Goal: Task Accomplishment & Management: Manage account settings

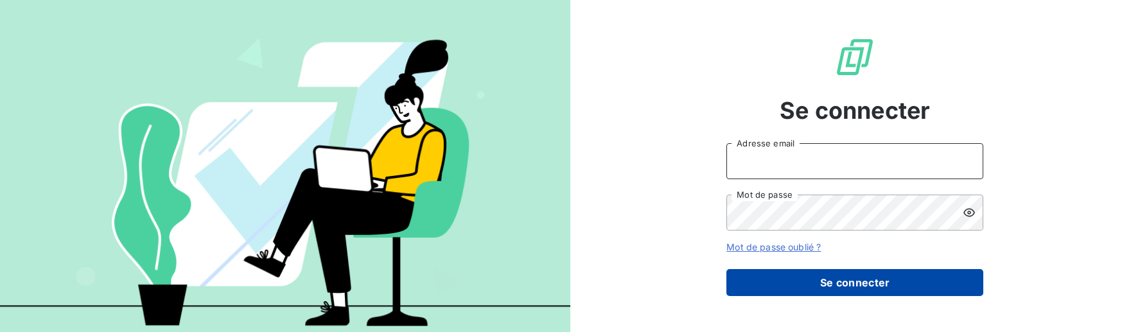
type input "[EMAIL_ADDRESS][DOMAIN_NAME]"
click at [919, 281] on button "Se connecter" at bounding box center [855, 282] width 257 height 27
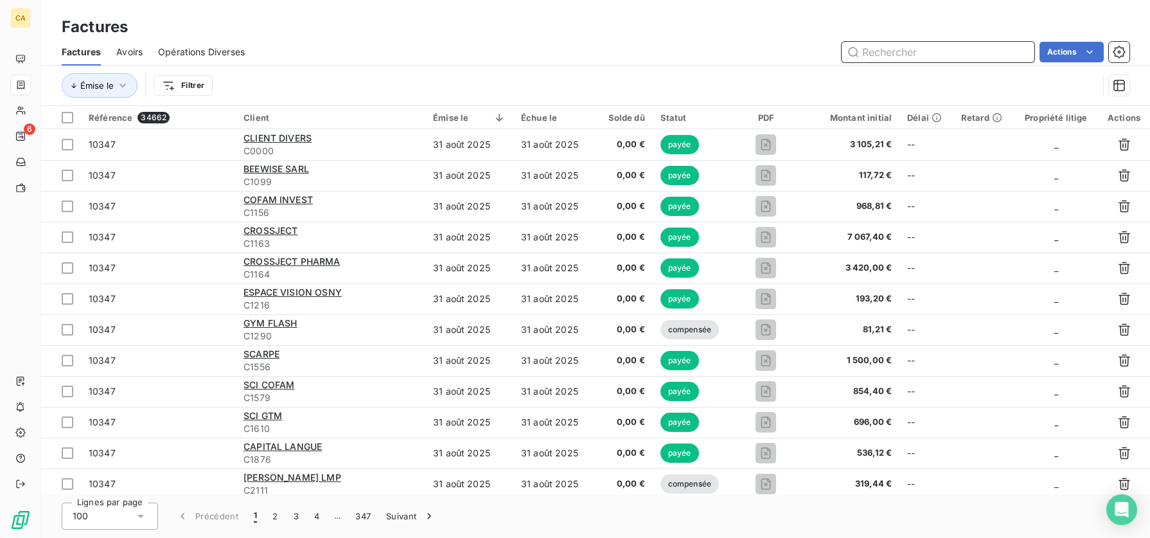
click at [885, 48] on input "text" at bounding box center [938, 52] width 193 height 21
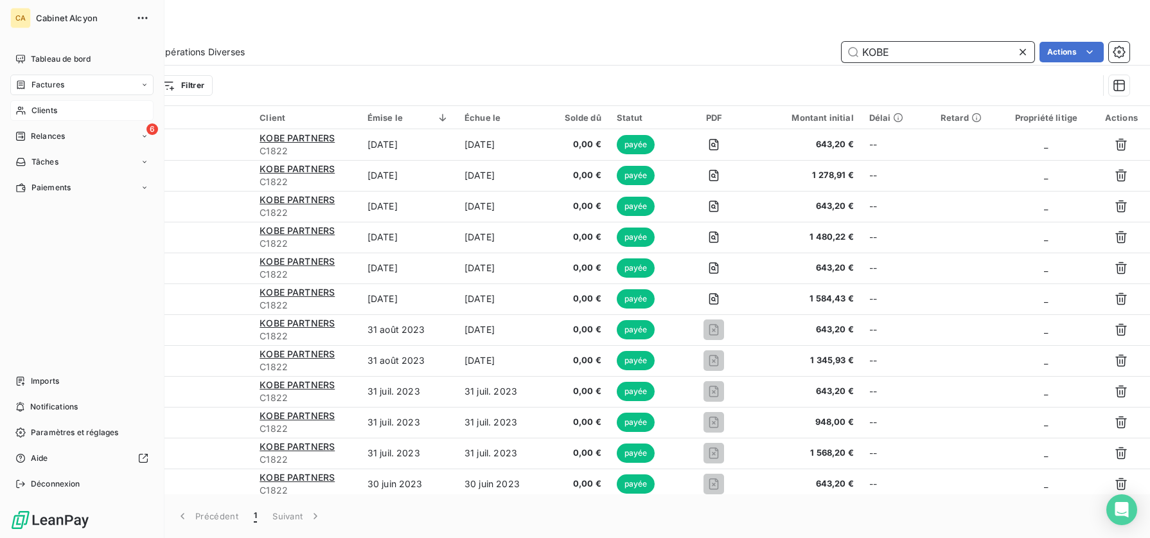
type input "KOBE"
click at [46, 105] on span "Clients" at bounding box center [44, 111] width 26 height 12
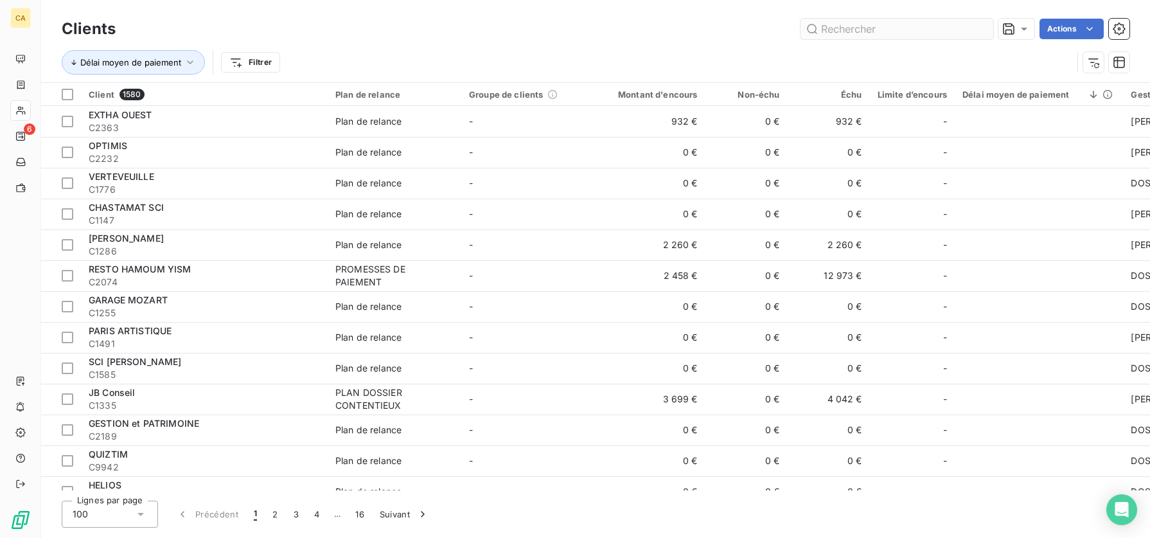
click at [853, 24] on input "text" at bounding box center [897, 29] width 193 height 21
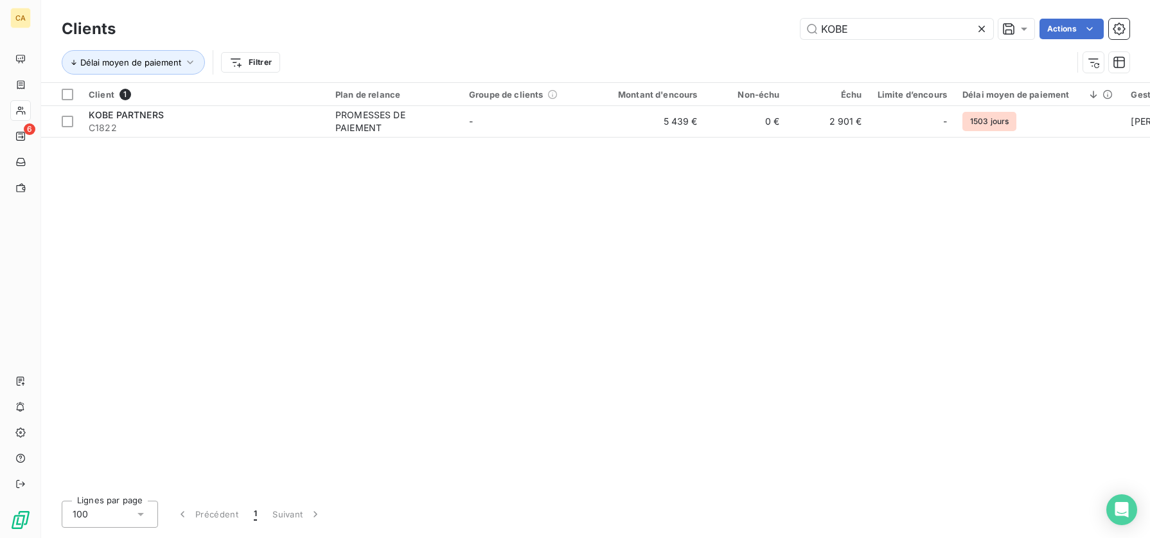
type input "KOBE"
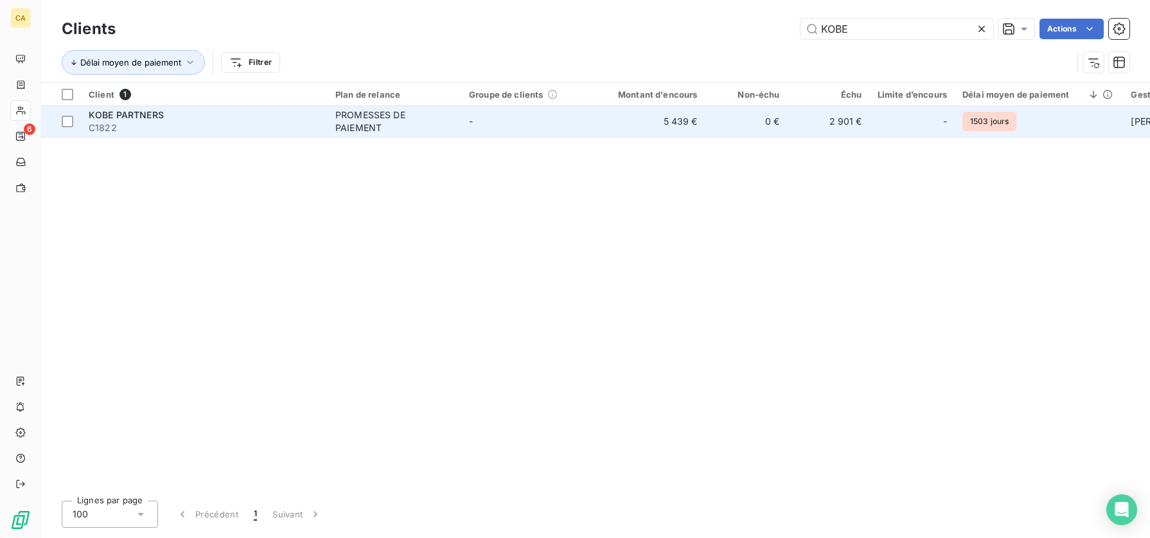
click at [670, 125] on td "5 439 €" at bounding box center [650, 121] width 111 height 31
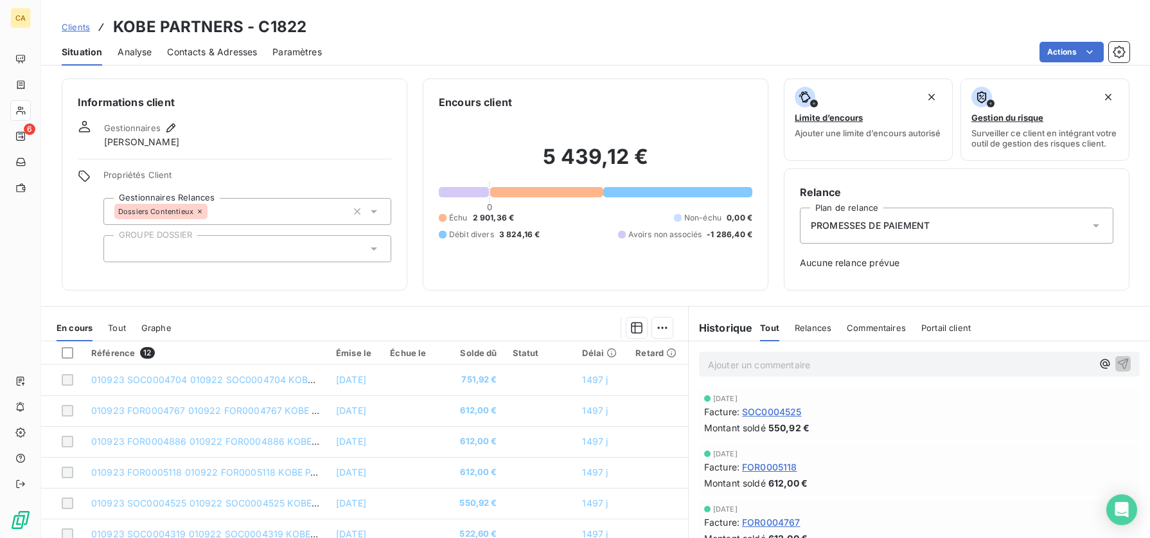
click at [772, 341] on p "Ajouter un commentaire ﻿" at bounding box center [900, 365] width 384 height 16
click at [853, 341] on span "[PERSON_NAME] contactée ce jour - en parle à sa responsable - je la rappelle [D…" at bounding box center [892, 363] width 369 height 11
click at [824, 341] on span "[PERSON_NAME] contactée ce jour - en parle à sa responsable - je la rappelle [D…" at bounding box center [892, 363] width 369 height 11
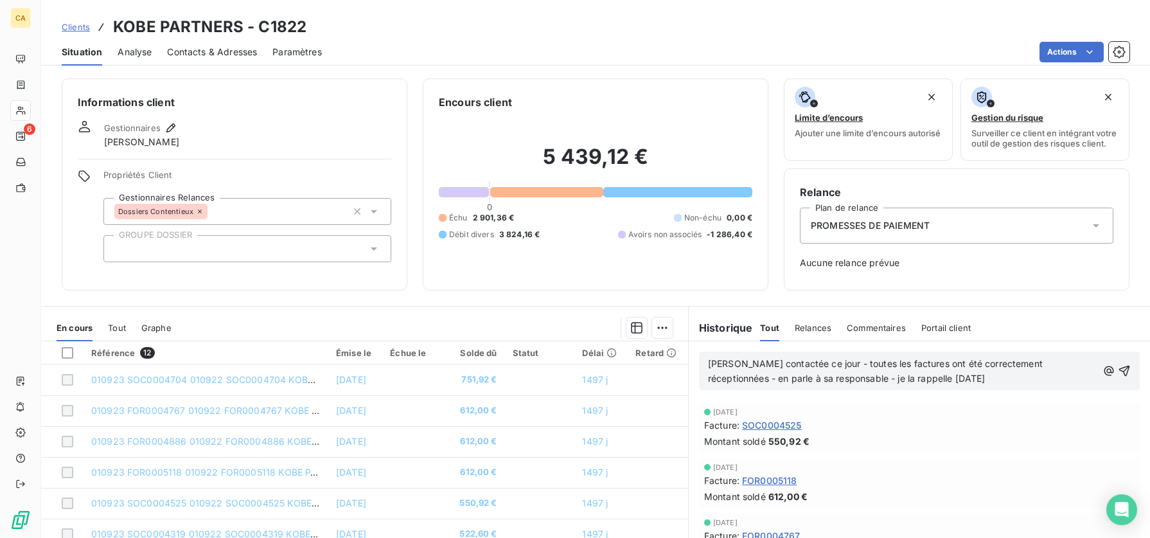
click at [935, 314] on div "Historique Tout Relances Commentaires Portail client Tout Relances Commentaires…" at bounding box center [919, 323] width 461 height 35
click at [928, 308] on div "Informations client Gestionnaires [PERSON_NAME] Propriétés Client Gestionnaires…" at bounding box center [595, 304] width 1109 height 467
click at [736, 335] on h6 "Historique" at bounding box center [721, 327] width 64 height 15
click at [813, 328] on span "Relances" at bounding box center [813, 328] width 37 height 10
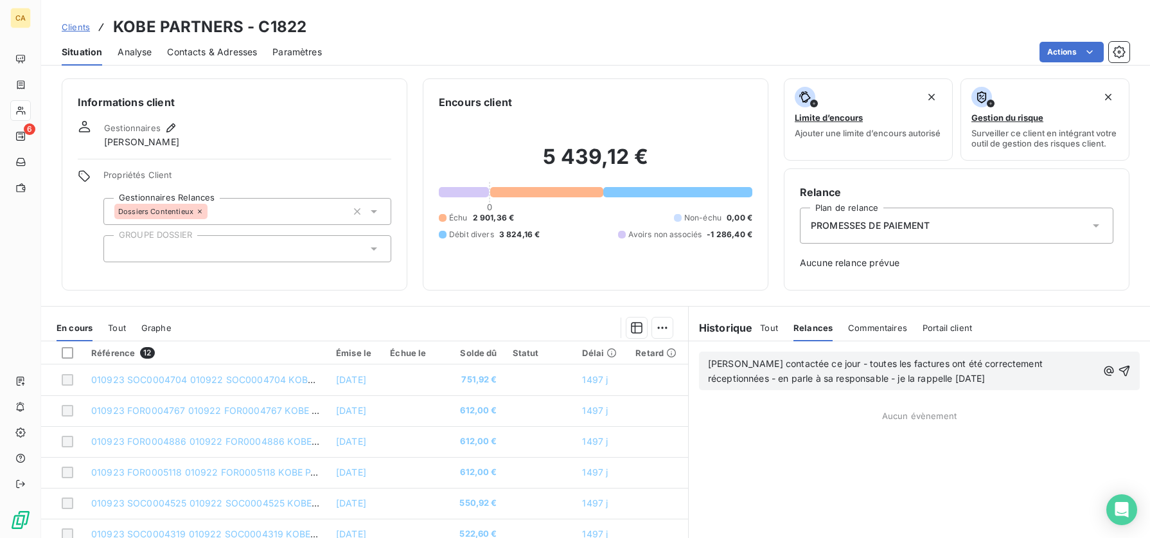
click at [770, 333] on span "Tout" at bounding box center [769, 328] width 18 height 10
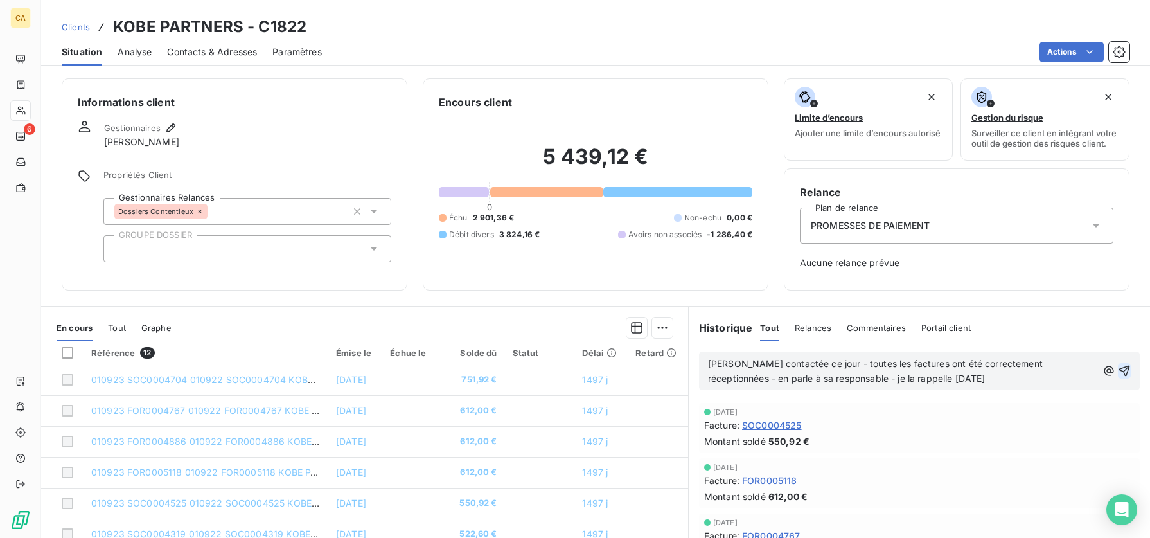
click at [1119, 341] on icon "button" at bounding box center [1124, 371] width 11 height 11
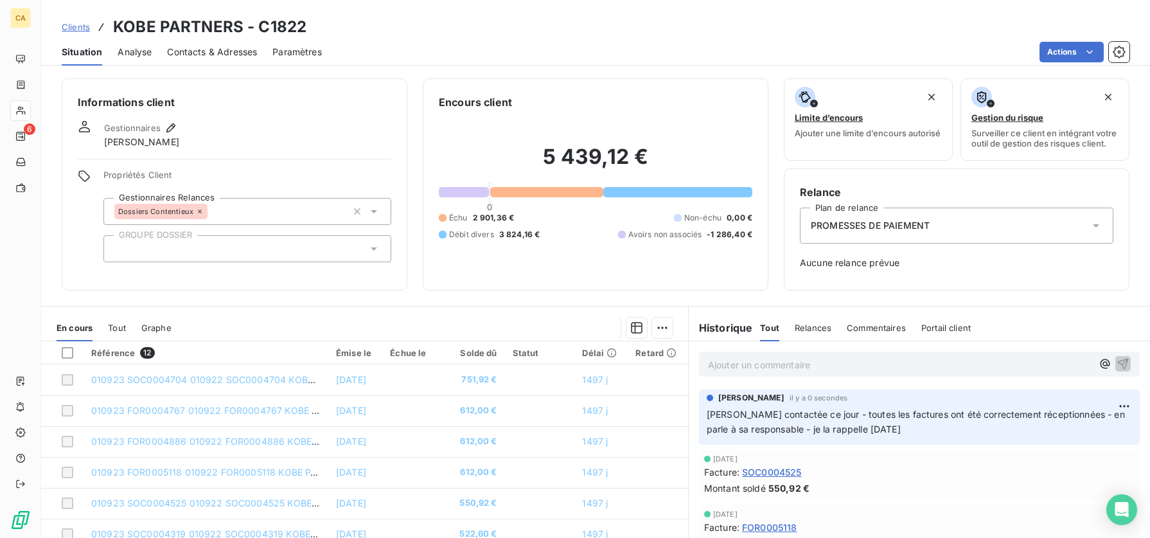
click at [853, 341] on div "[PERSON_NAME] il y a 0 secondes [PERSON_NAME] contactée ce jour - toutes les fa…" at bounding box center [919, 416] width 441 height 55
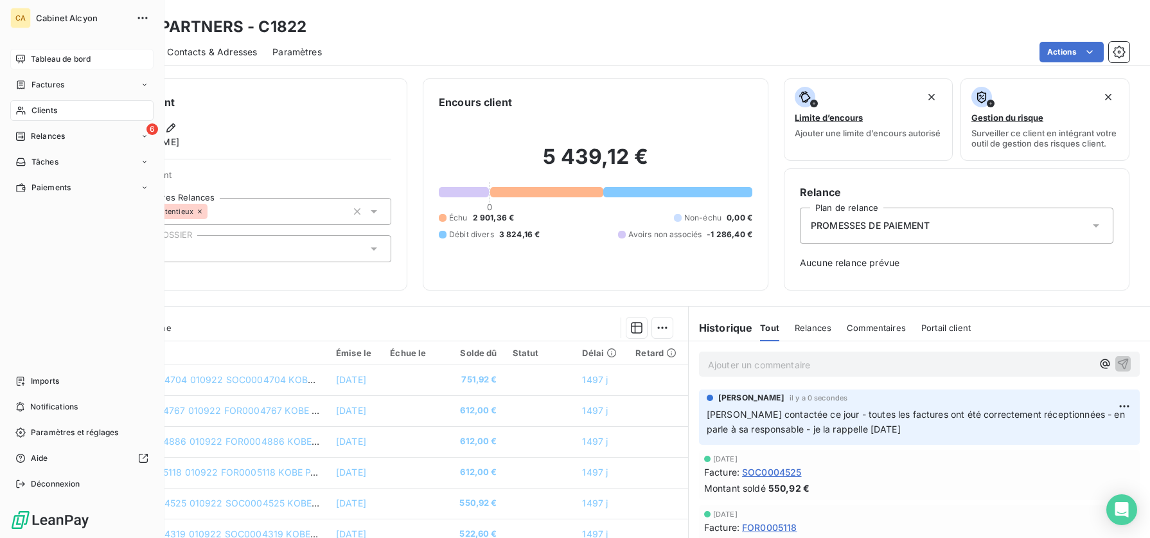
click at [44, 55] on span "Tableau de bord" at bounding box center [61, 59] width 60 height 12
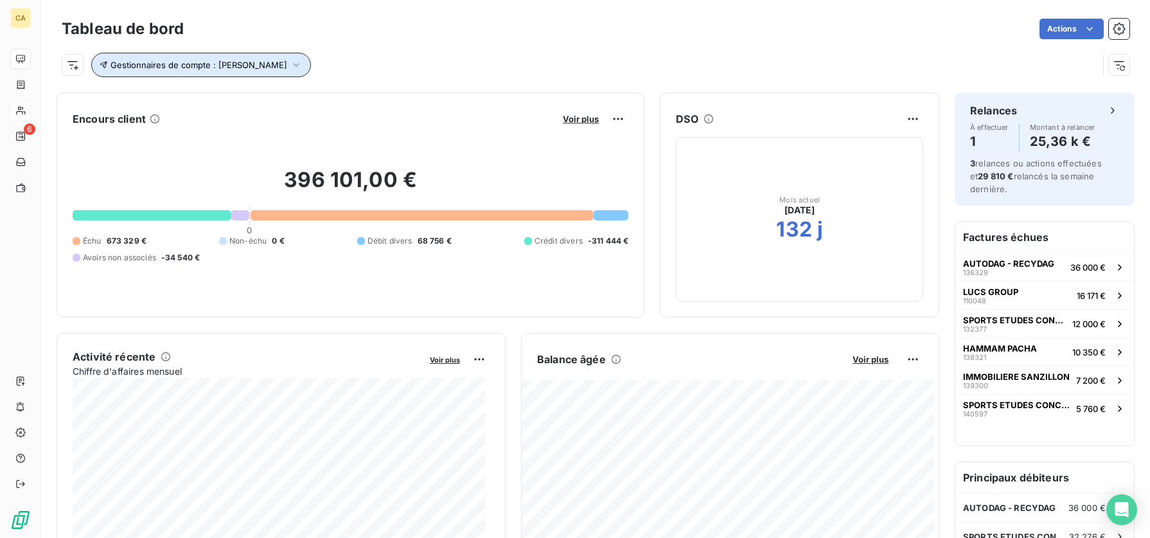
click at [299, 64] on icon "button" at bounding box center [296, 65] width 6 height 4
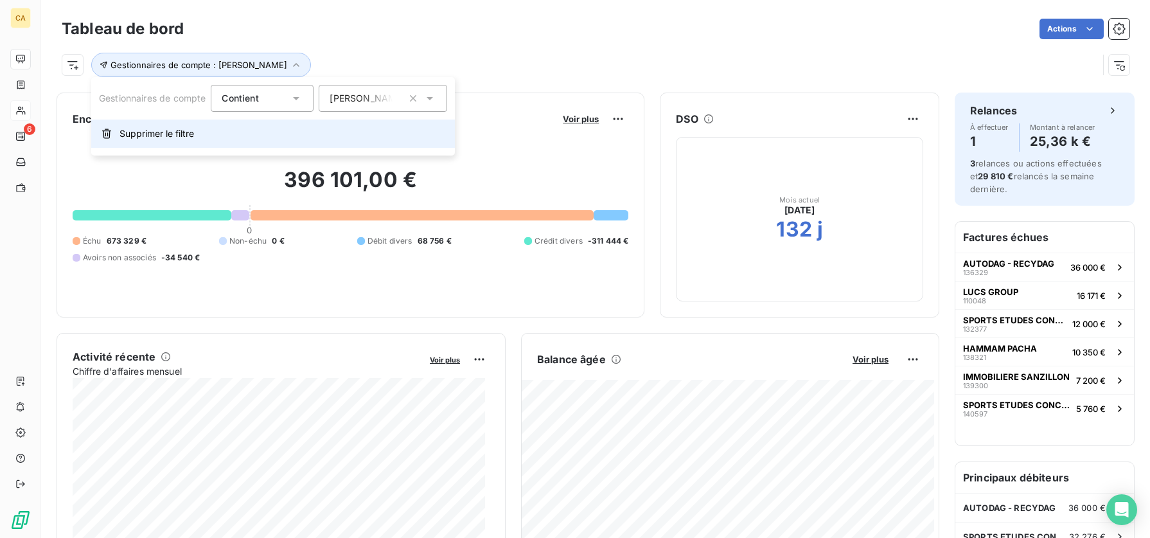
click at [152, 124] on button "Supprimer le filtre" at bounding box center [273, 134] width 364 height 28
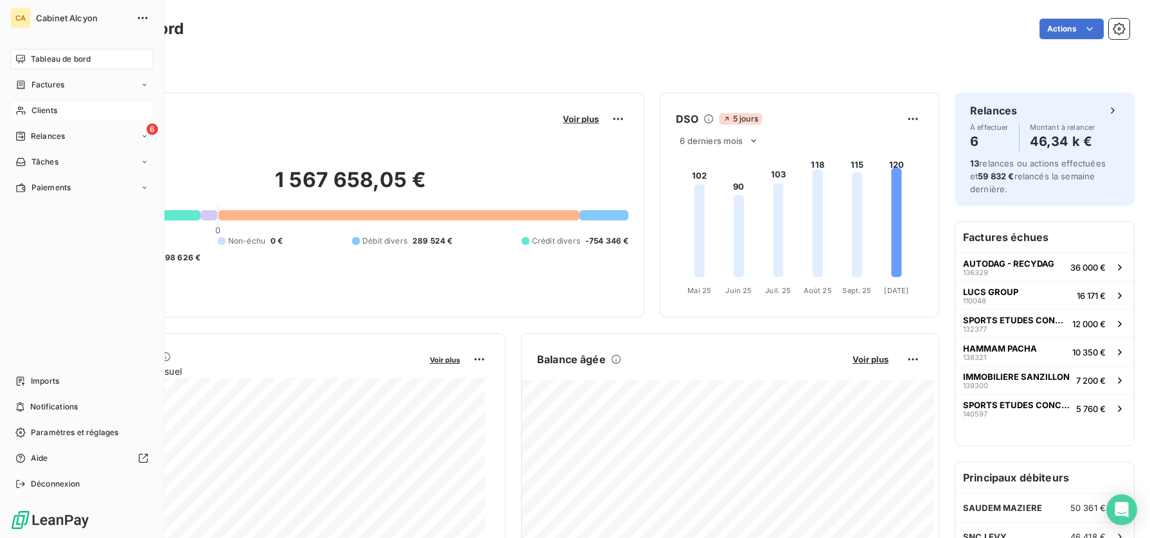
click at [51, 62] on span "Tableau de bord" at bounding box center [61, 59] width 60 height 12
click at [49, 111] on span "Clients" at bounding box center [44, 111] width 26 height 12
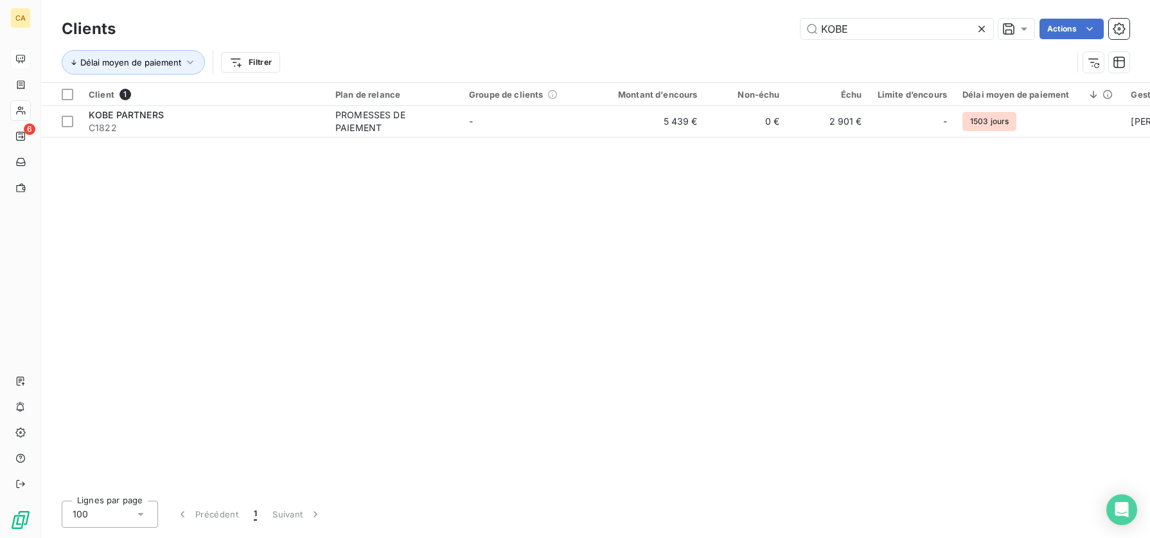
drag, startPoint x: 862, startPoint y: 30, endPoint x: 774, endPoint y: 13, distance: 90.4
click at [774, 13] on div "Clients KOBE Actions Délai moyen de paiement Filtrer" at bounding box center [595, 41] width 1109 height 82
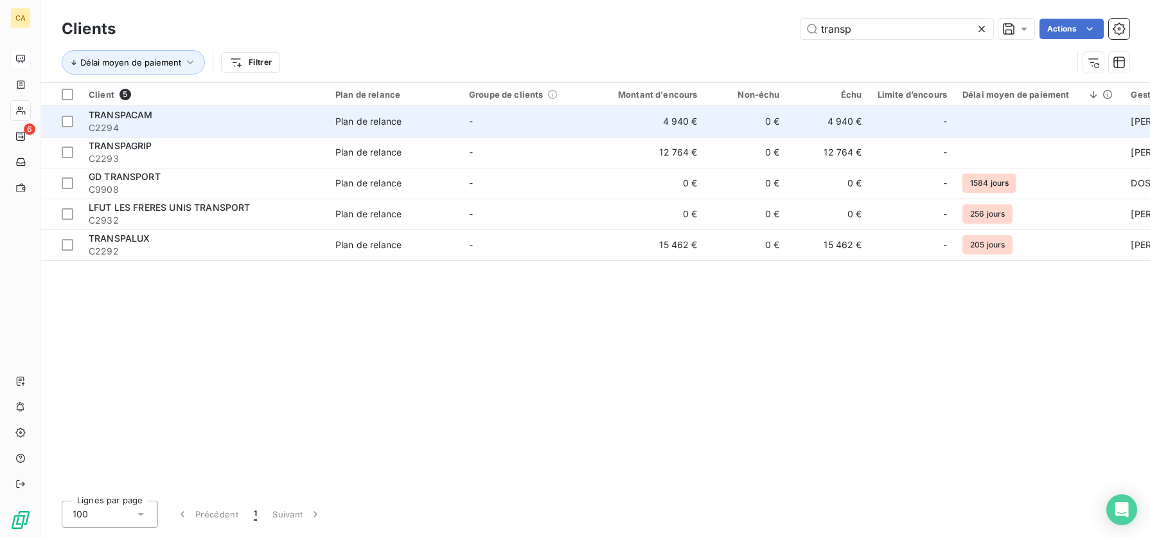
type input "transp"
click at [206, 125] on span "C2294" at bounding box center [204, 127] width 231 height 13
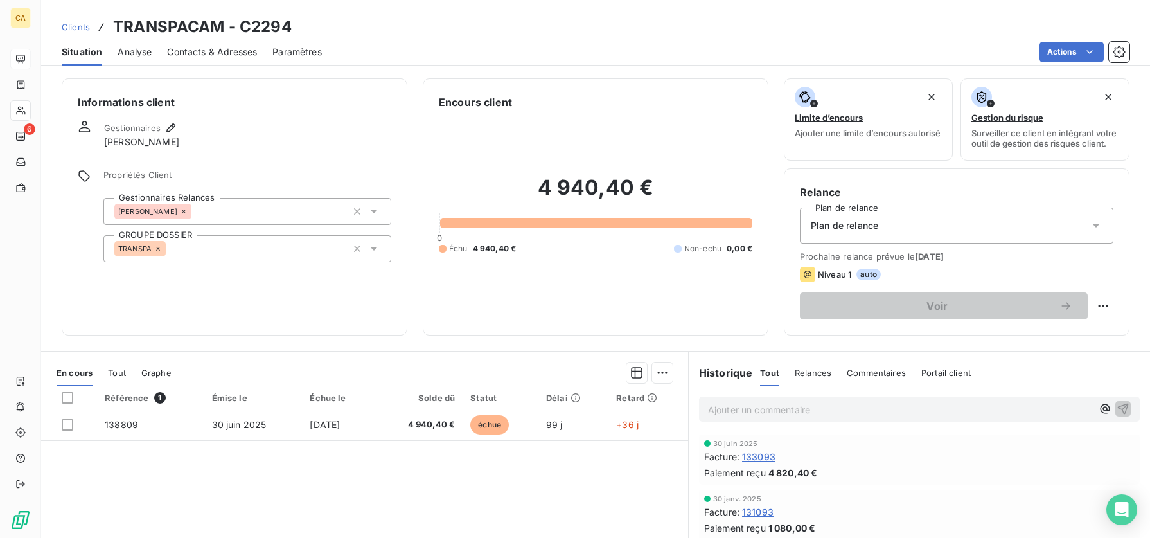
click at [206, 54] on span "Contacts & Adresses" at bounding box center [212, 52] width 90 height 13
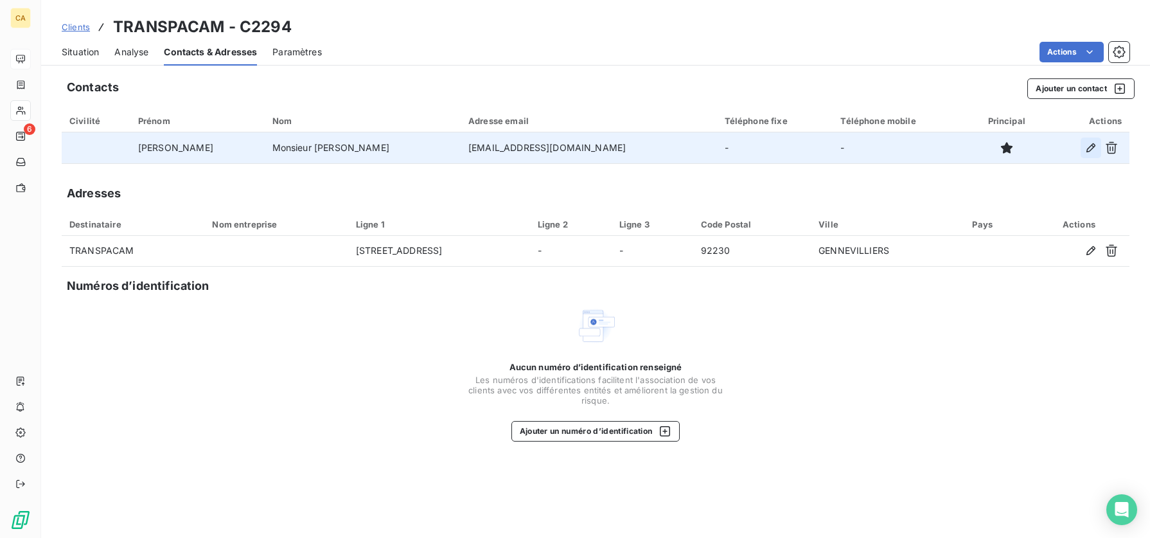
click at [1091, 150] on icon "button" at bounding box center [1091, 147] width 9 height 9
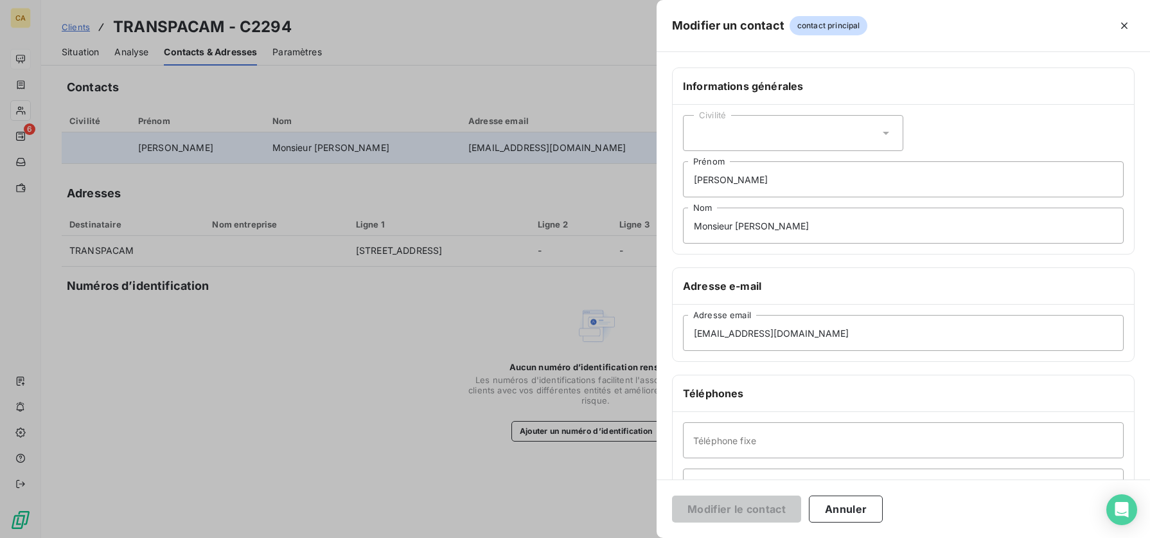
click at [833, 124] on div "Civilité" at bounding box center [793, 133] width 220 height 36
click at [753, 170] on li "Madame" at bounding box center [793, 165] width 220 height 23
drag, startPoint x: 753, startPoint y: 170, endPoint x: 675, endPoint y: 167, distance: 77.8
click at [675, 167] on div "Civilité Madame [PERSON_NAME] Monsieur [PERSON_NAME]" at bounding box center [903, 179] width 461 height 149
type input "Aida"
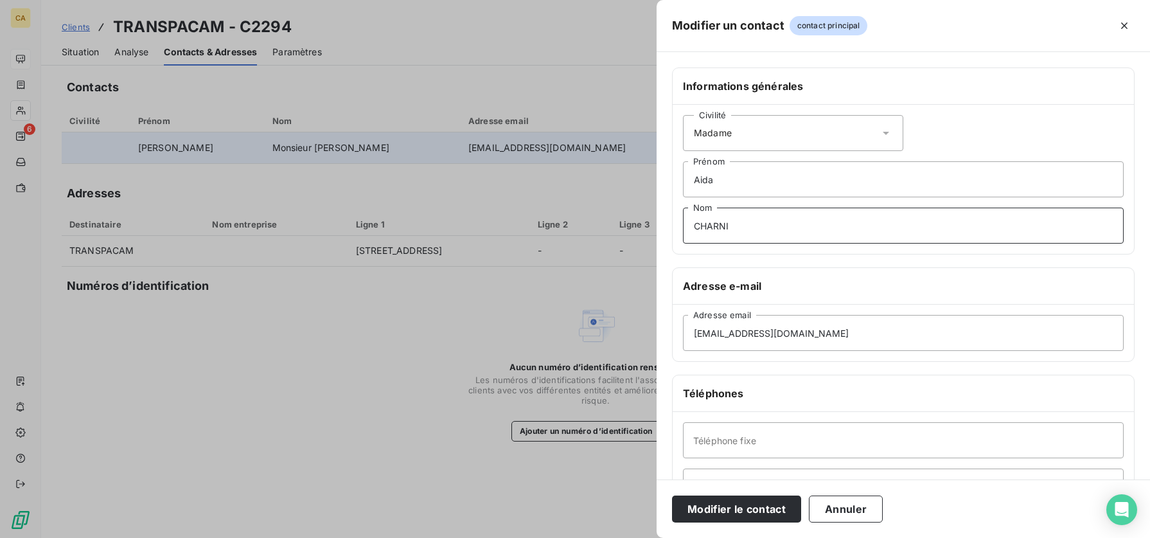
type input "CHARNI"
click at [833, 326] on input "[EMAIL_ADDRESS][DOMAIN_NAME]" at bounding box center [903, 333] width 441 height 36
drag, startPoint x: 833, startPoint y: 331, endPoint x: 655, endPoint y: 324, distance: 178.7
click at [655, 341] on div "Modifier un contact contact principal Informations générales Civilité Madame [P…" at bounding box center [575, 538] width 1150 height 0
paste input
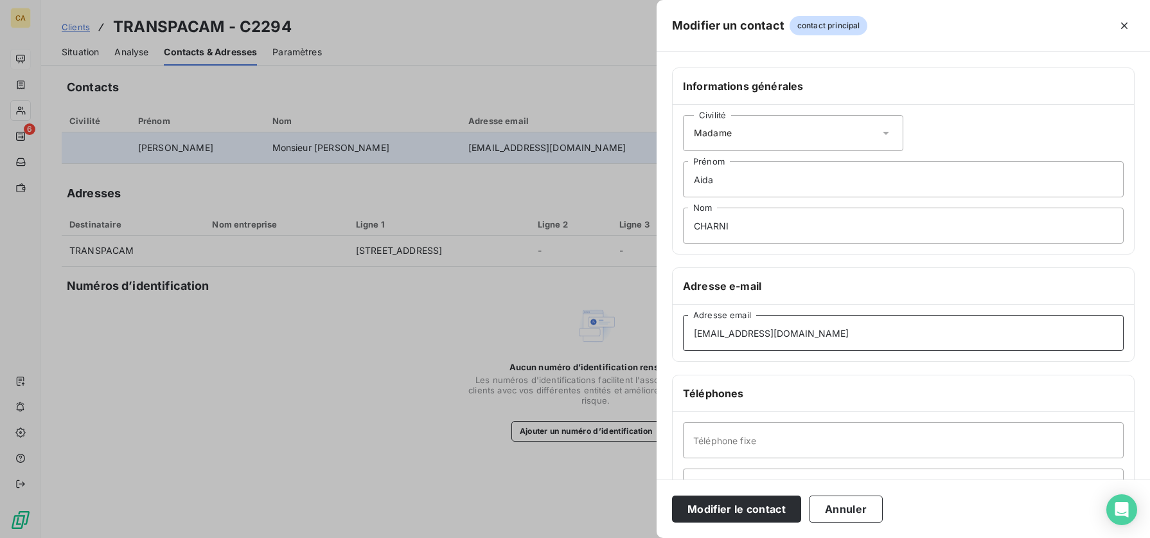
type input "[EMAIL_ADDRESS][DOMAIN_NAME]"
click at [788, 341] on input "Téléphone fixe" at bounding box center [903, 440] width 441 height 36
type input "0147990333"
click at [815, 234] on input "CHARNI" at bounding box center [903, 226] width 441 height 36
click at [808, 337] on input "[EMAIL_ADDRESS][DOMAIN_NAME]" at bounding box center [903, 333] width 441 height 36
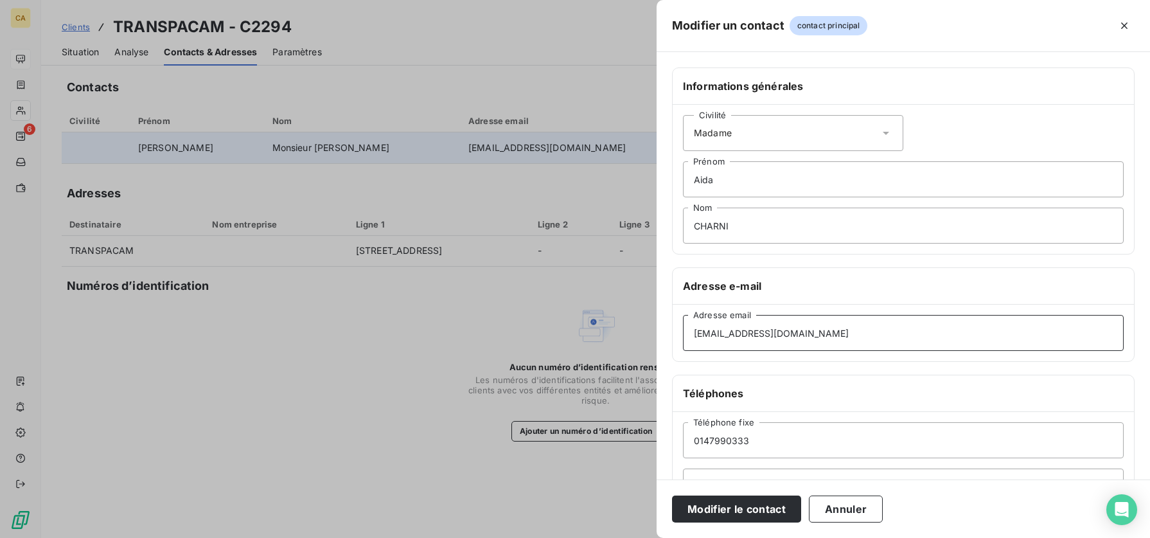
scroll to position [129, 0]
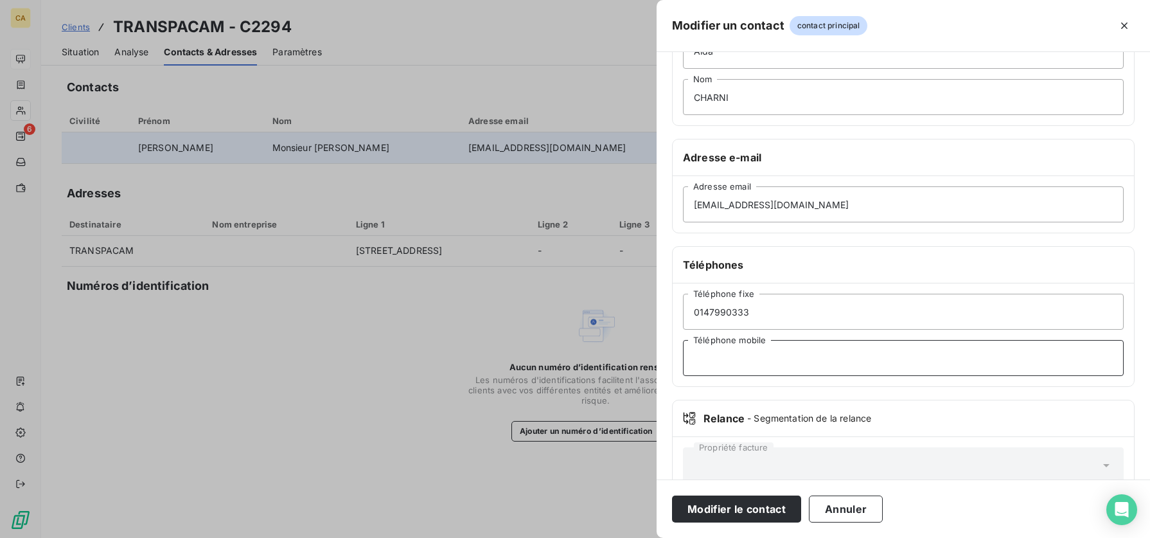
click at [777, 341] on input "Téléphone mobile" at bounding box center [903, 358] width 441 height 36
click at [795, 103] on input "CHARNI" at bounding box center [903, 97] width 441 height 36
click at [748, 313] on input "0147990333" at bounding box center [903, 312] width 441 height 36
click at [761, 341] on input "Téléphone mobile" at bounding box center [903, 358] width 441 height 36
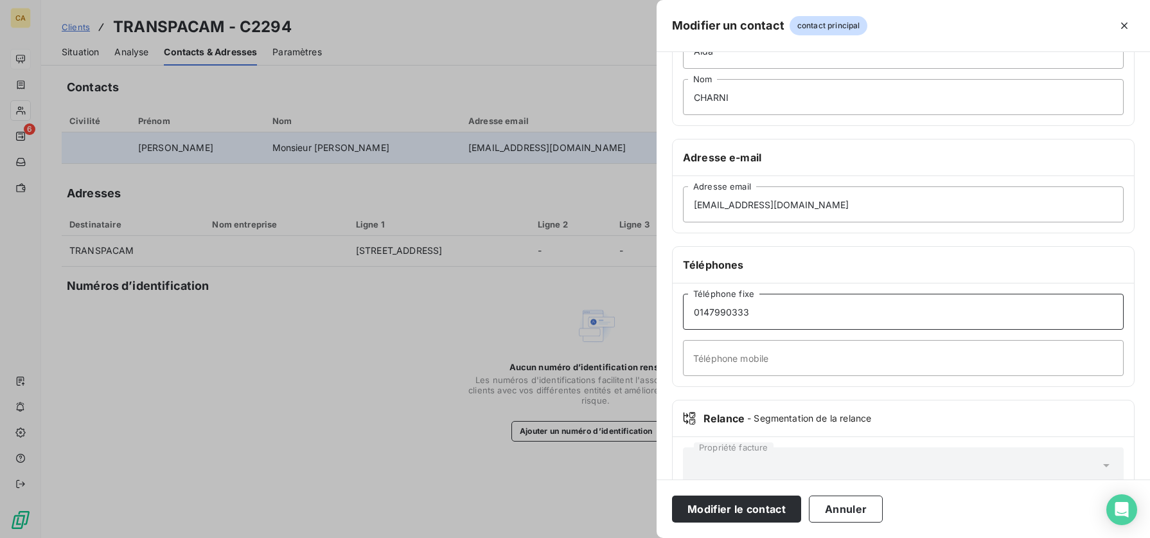
click at [937, 310] on input "0147990333" at bounding box center [903, 312] width 441 height 36
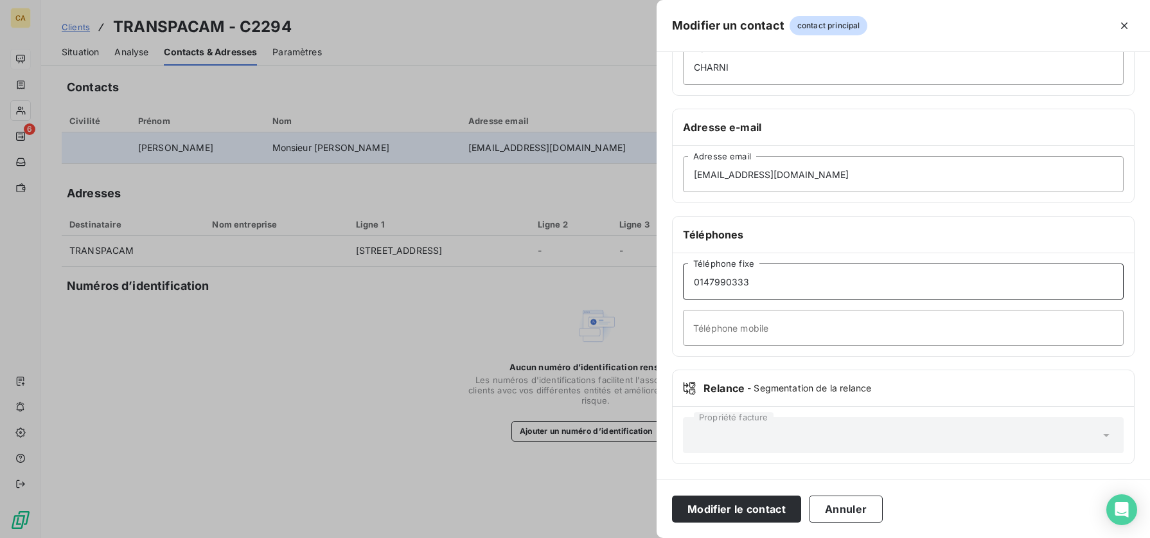
scroll to position [0, 0]
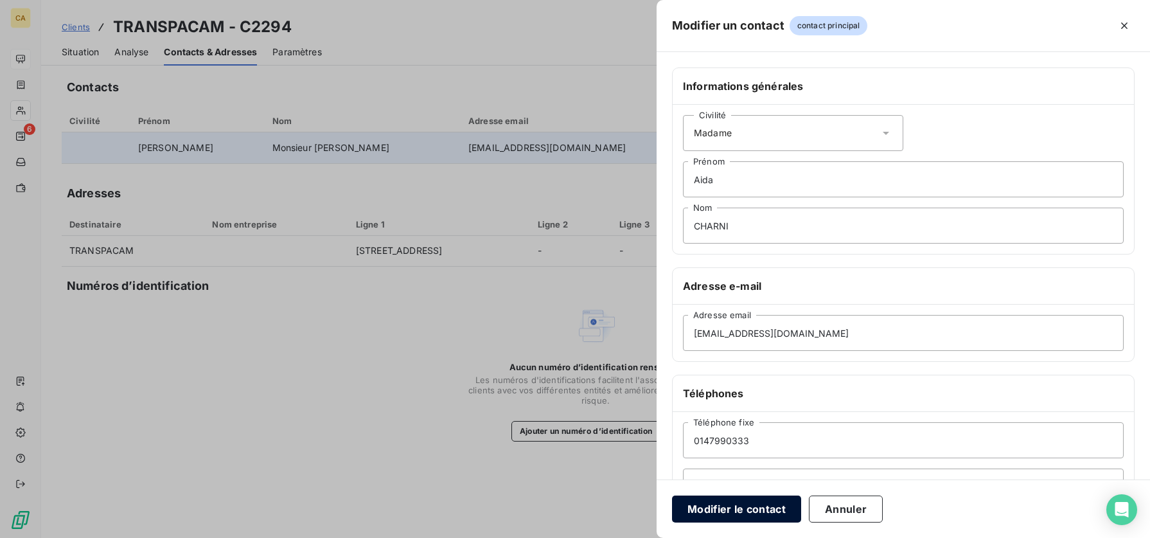
click at [736, 341] on button "Modifier le contact" at bounding box center [736, 508] width 129 height 27
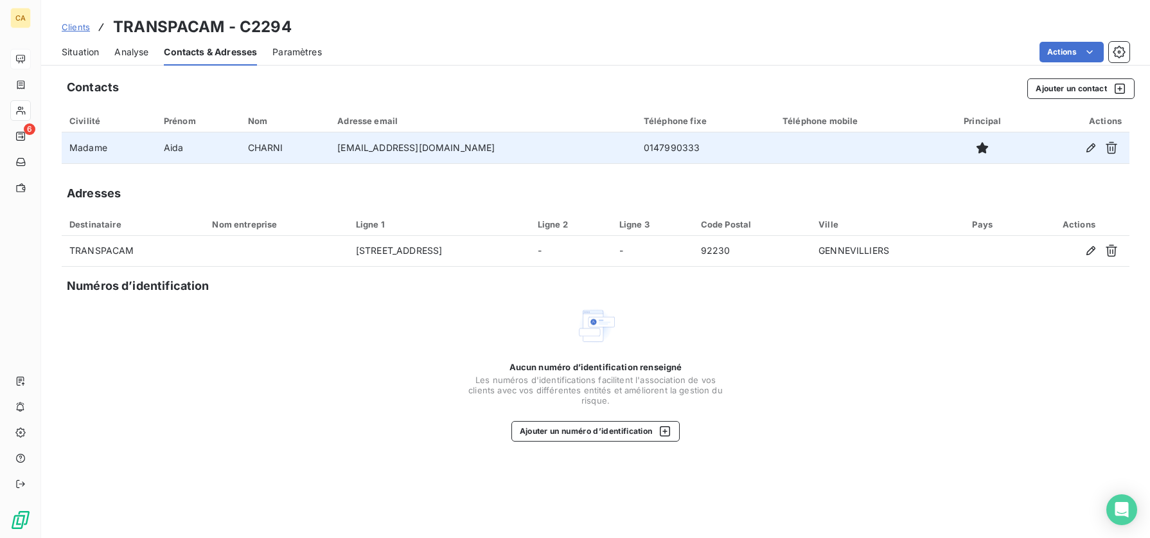
click at [79, 30] on span "Clients" at bounding box center [76, 27] width 28 height 10
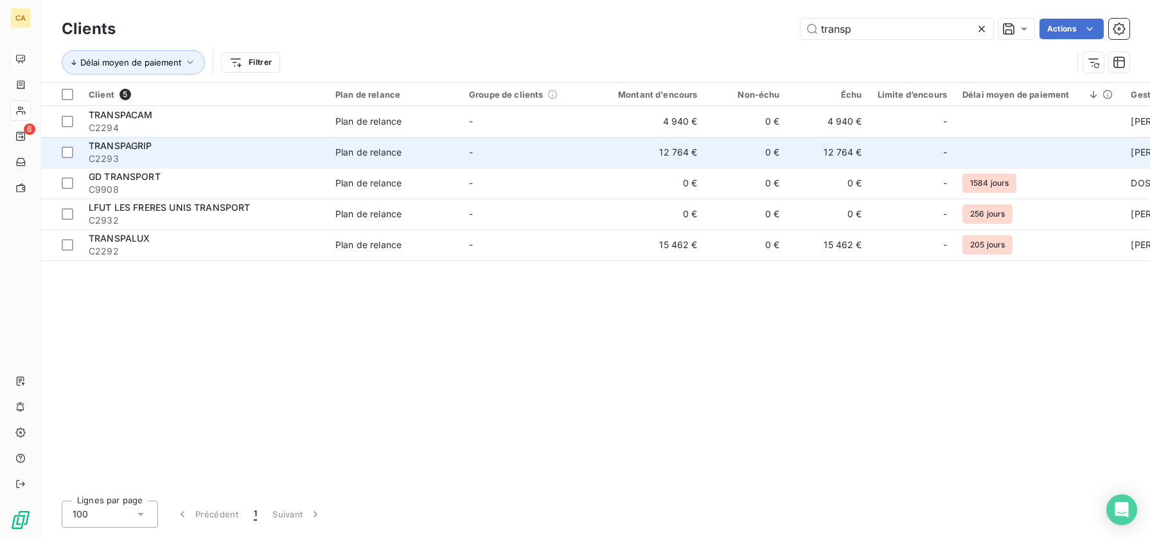
click at [148, 147] on span "TRANSPAGRIP" at bounding box center [121, 145] width 64 height 11
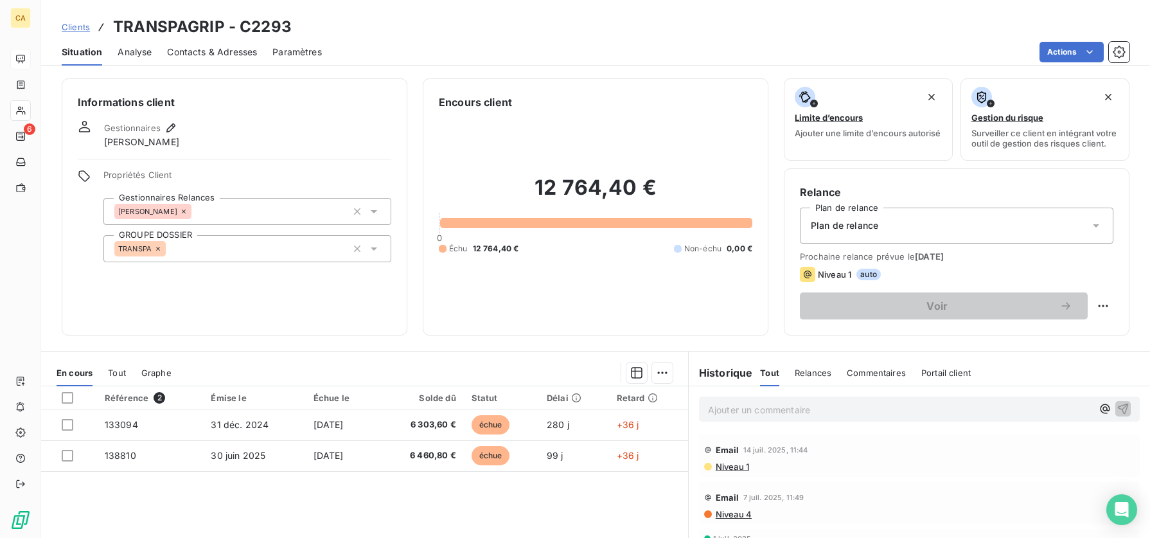
click at [204, 48] on span "Contacts & Adresses" at bounding box center [212, 52] width 90 height 13
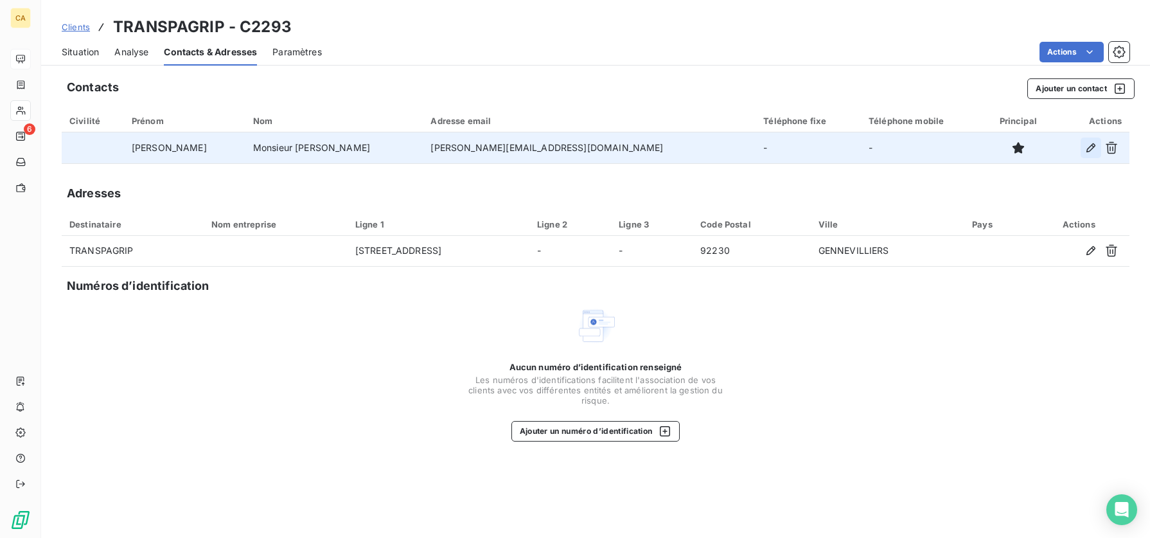
click at [1090, 150] on icon "button" at bounding box center [1091, 147] width 9 height 9
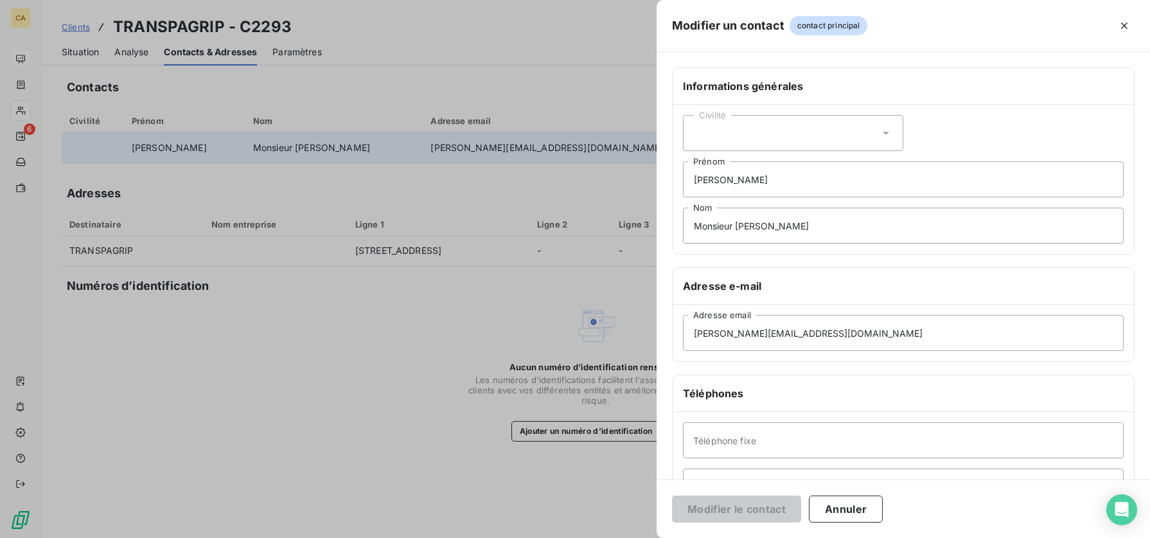
click at [781, 130] on div "Civilité" at bounding box center [793, 133] width 220 height 36
click at [749, 163] on li "Madame" at bounding box center [793, 165] width 220 height 23
drag, startPoint x: 747, startPoint y: 176, endPoint x: 678, endPoint y: 178, distance: 69.4
click at [678, 178] on div "Civilité Madame [PERSON_NAME] Monsieur [PERSON_NAME]" at bounding box center [903, 179] width 461 height 149
type input "Aida"
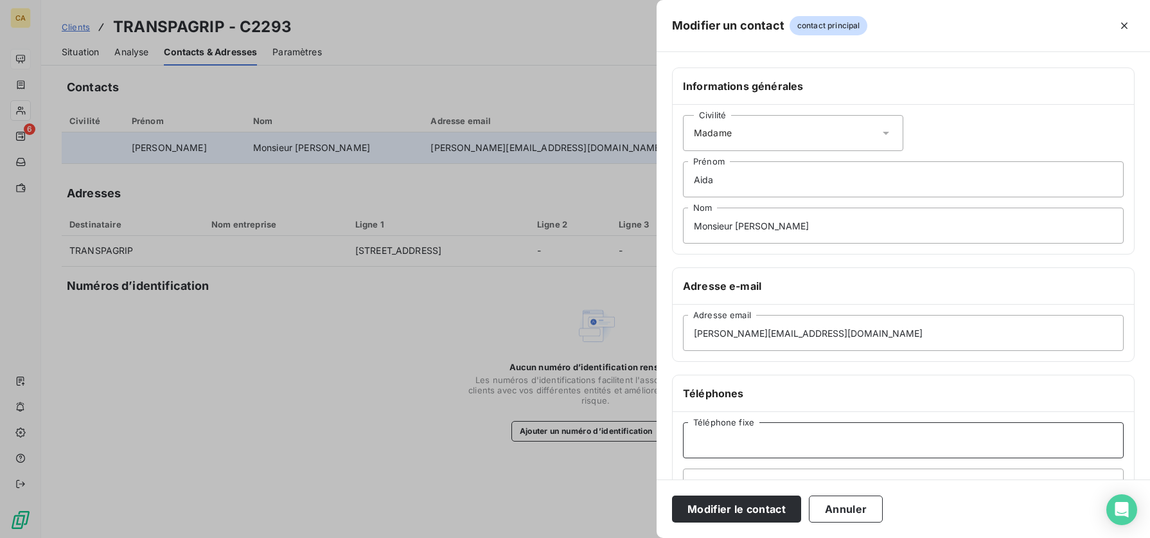
type input "0147990333"
type input "CHARNI"
click at [828, 332] on input "[PERSON_NAME][EMAIL_ADDRESS][DOMAIN_NAME]" at bounding box center [903, 333] width 441 height 36
drag, startPoint x: 853, startPoint y: 332, endPoint x: 675, endPoint y: 328, distance: 178.7
click at [675, 328] on div "[PERSON_NAME][EMAIL_ADDRESS][DOMAIN_NAME] Adresse email" at bounding box center [903, 333] width 461 height 57
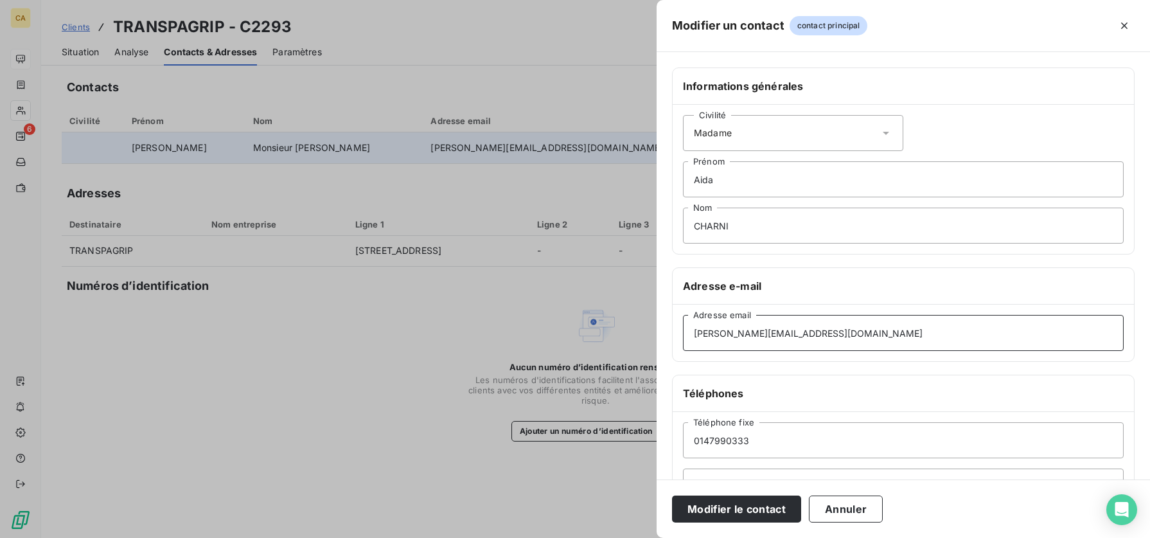
click at [860, 329] on input "[PERSON_NAME][EMAIL_ADDRESS][DOMAIN_NAME]" at bounding box center [903, 333] width 441 height 36
drag, startPoint x: 860, startPoint y: 329, endPoint x: 644, endPoint y: 334, distance: 216.6
click at [644, 341] on div "Modifier un contact contact principal Informations générales Civilité Madame [P…" at bounding box center [575, 538] width 1150 height 0
paste input "a.charni@transpa"
type input "[EMAIL_ADDRESS][DOMAIN_NAME]"
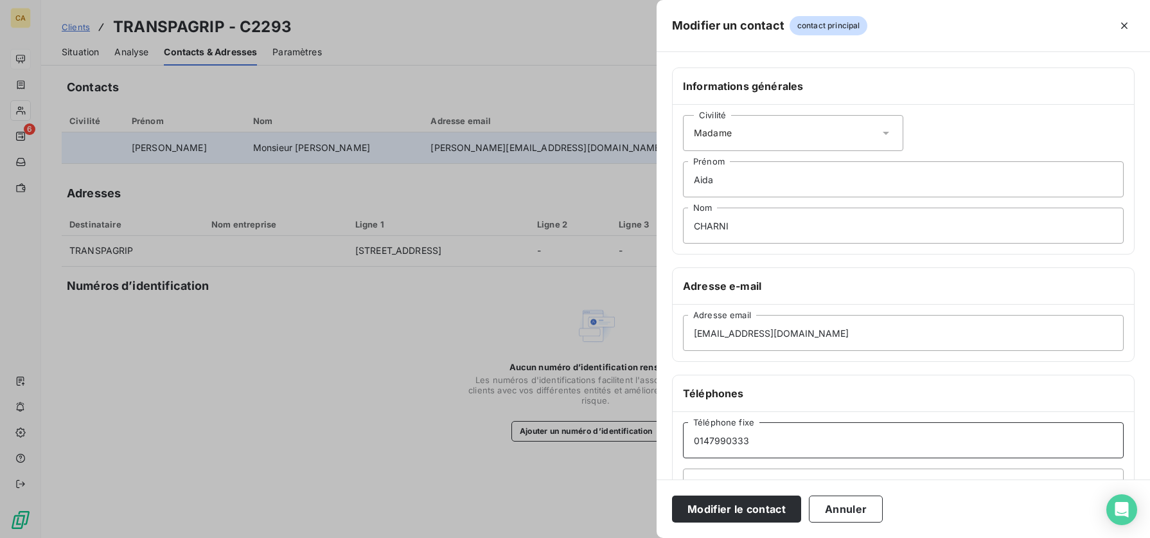
click at [761, 341] on input "0147990333" at bounding box center [903, 440] width 441 height 36
click at [844, 341] on input "0147990333" at bounding box center [903, 440] width 441 height 36
click at [774, 341] on input "0147990333" at bounding box center [903, 440] width 441 height 36
click at [820, 174] on input "Aida" at bounding box center [903, 179] width 441 height 36
click at [720, 341] on button "Modifier le contact" at bounding box center [736, 508] width 129 height 27
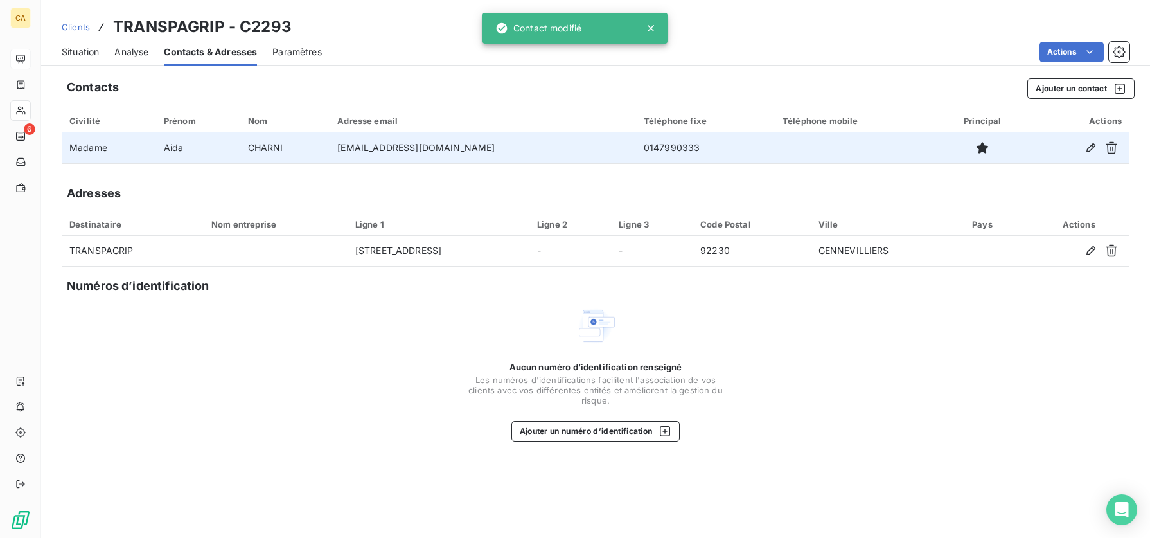
click at [80, 25] on span "Clients" at bounding box center [76, 27] width 28 height 10
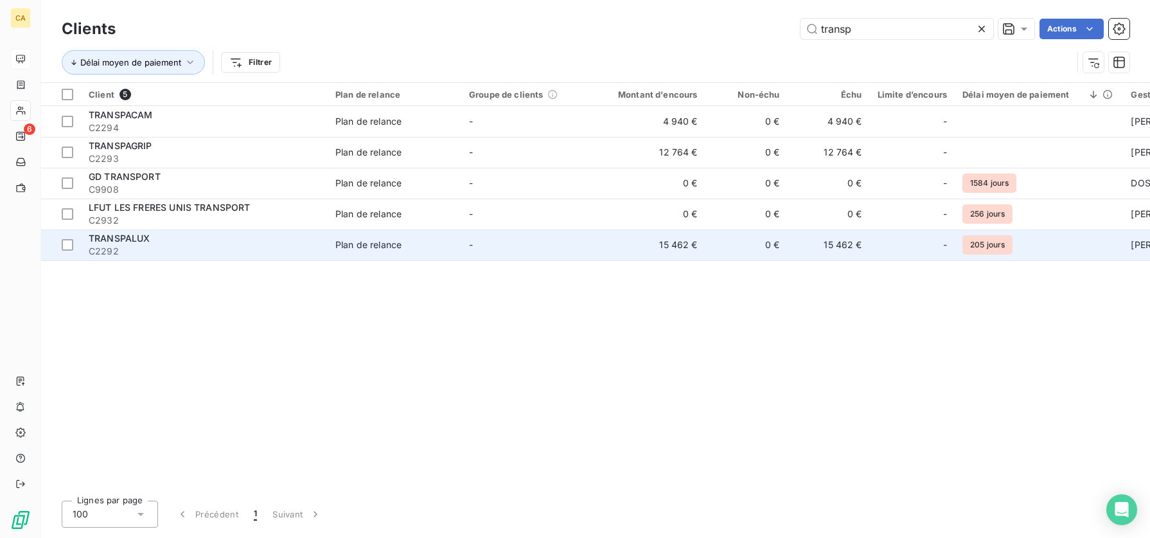
click at [111, 241] on span "TRANSPALUX" at bounding box center [120, 238] width 62 height 11
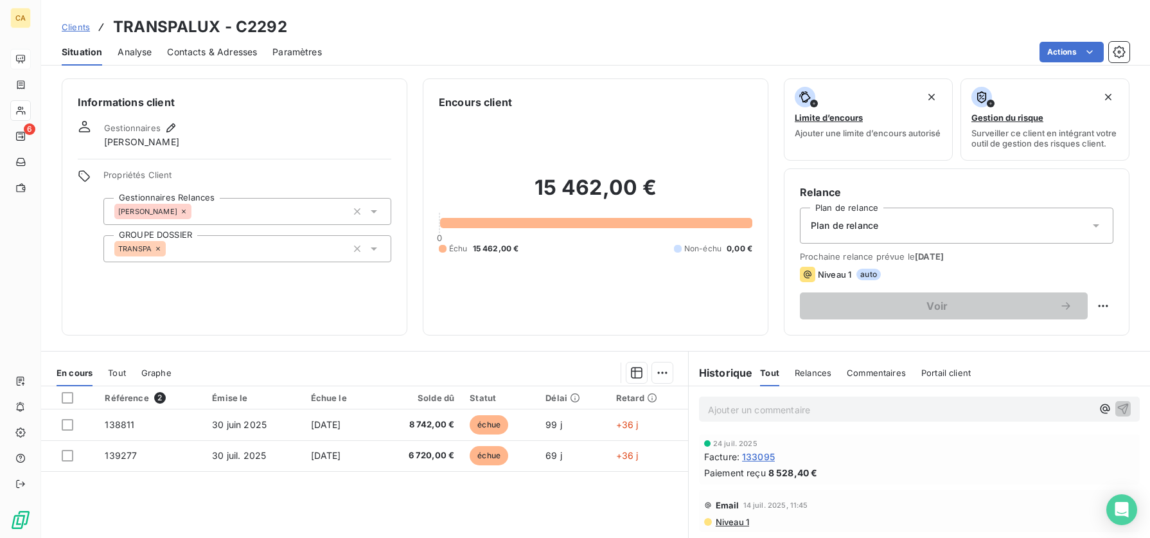
click at [198, 51] on span "Contacts & Adresses" at bounding box center [212, 52] width 90 height 13
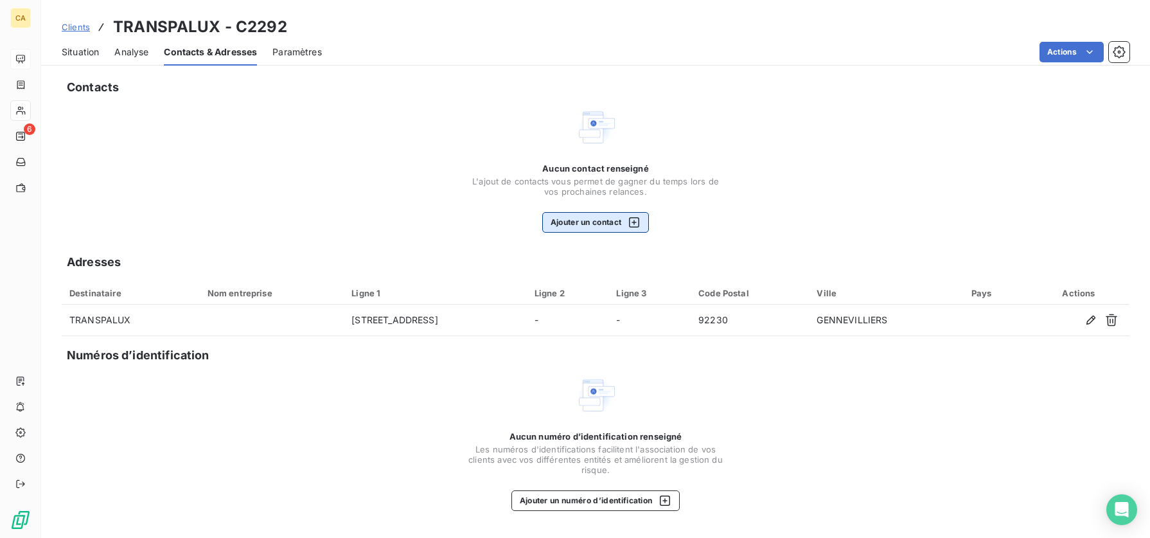
click at [606, 224] on button "Ajouter un contact" at bounding box center [595, 222] width 107 height 21
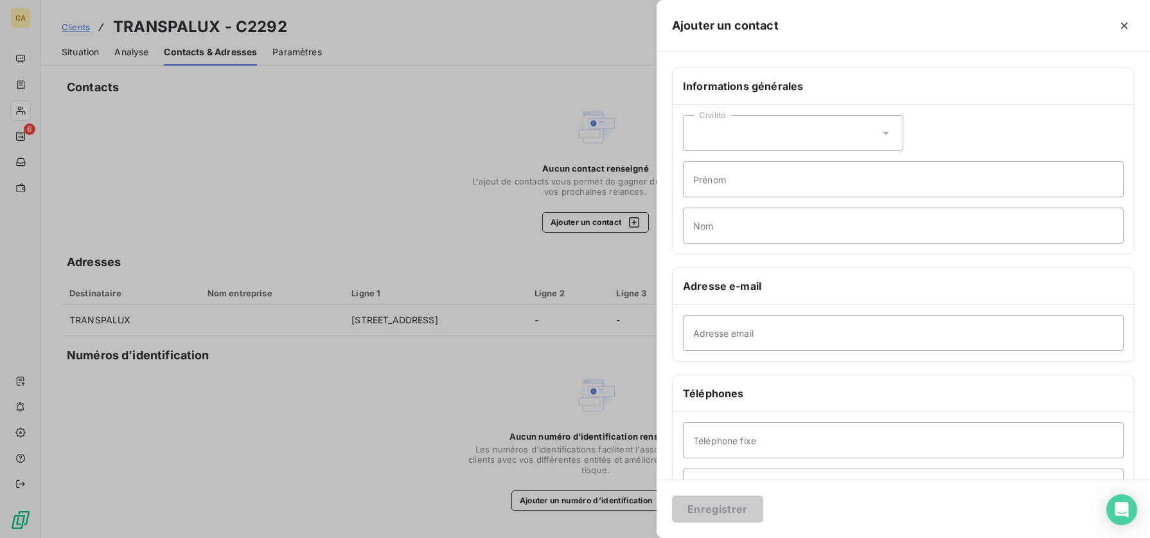
click at [773, 139] on div "Civilité" at bounding box center [793, 133] width 220 height 36
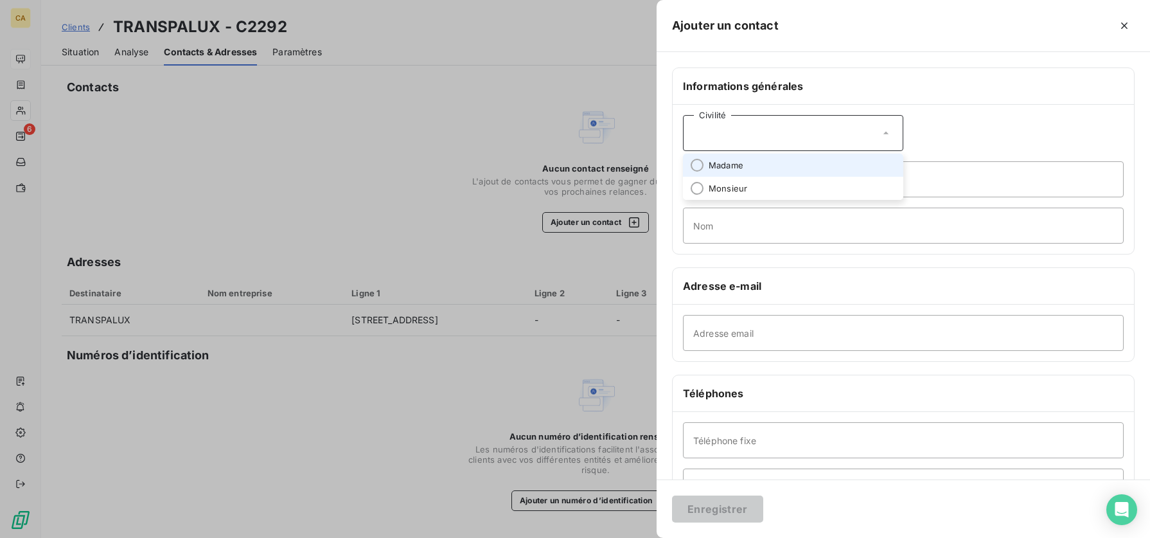
click at [740, 164] on span "Madame" at bounding box center [726, 165] width 35 height 12
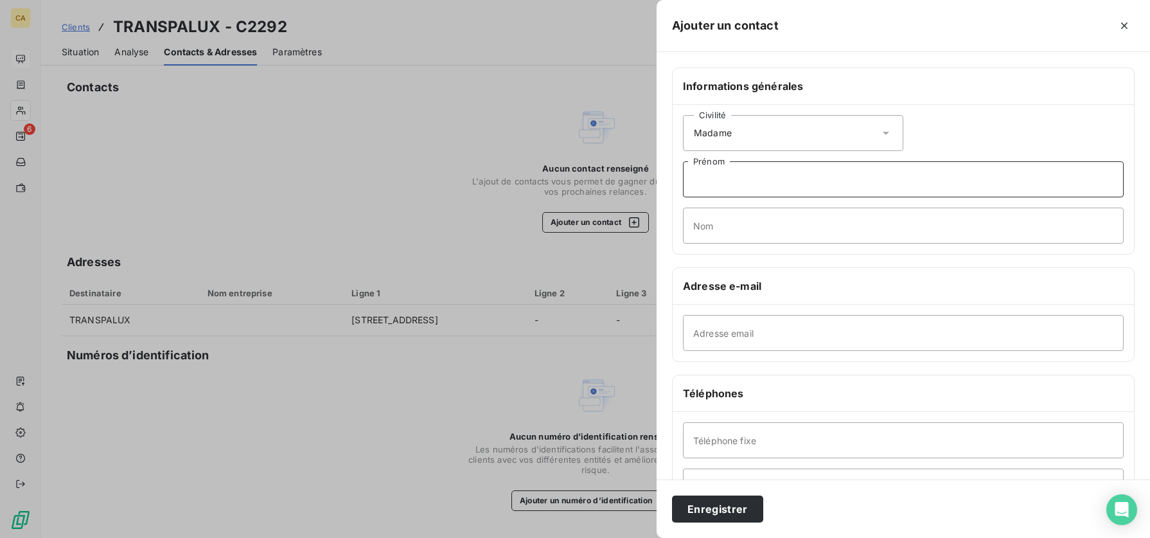
click at [741, 174] on input "Prénom" at bounding box center [903, 179] width 441 height 36
type input "Aida"
type input "CHARNI"
type input "0147990333"
click at [762, 332] on input "Adresse email" at bounding box center [903, 333] width 441 height 36
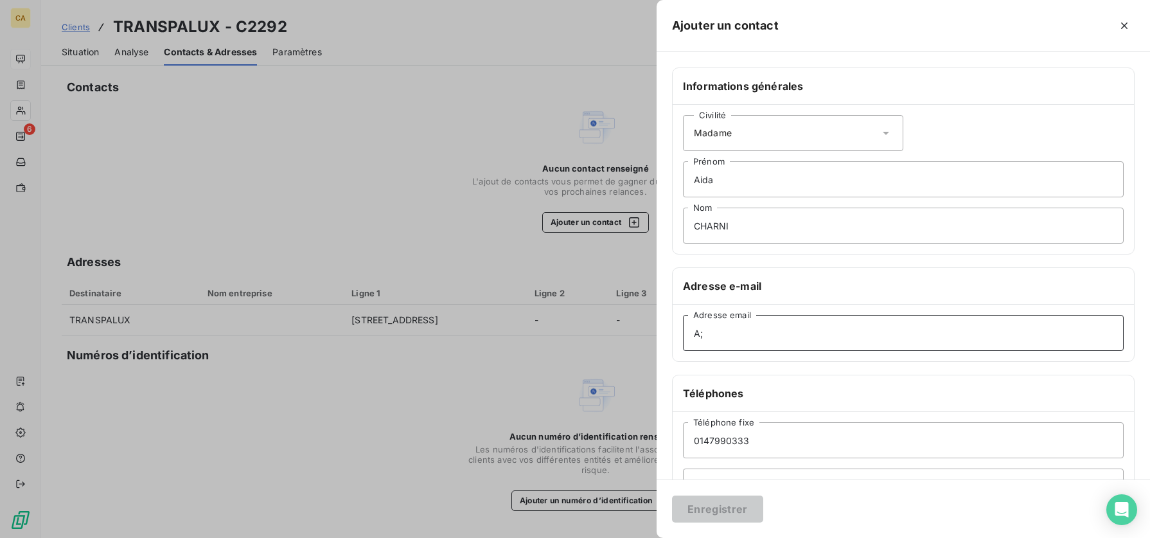
type input "A"
type input "[EMAIL_ADDRESS][DOMAIN_NAME]"
click at [725, 341] on button "Enregistrer" at bounding box center [717, 508] width 91 height 27
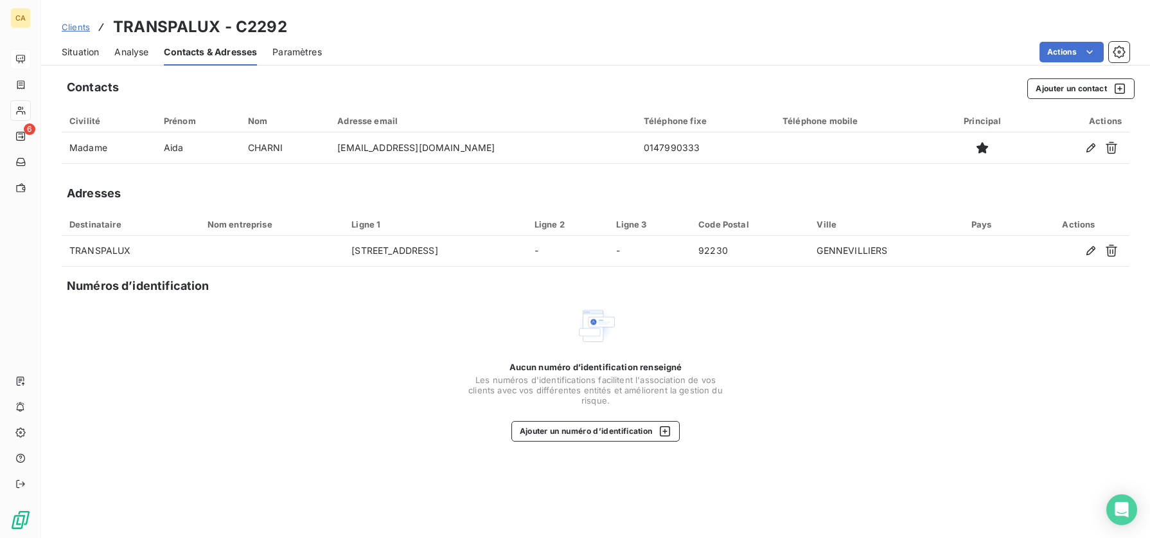
click at [75, 30] on span "Clients" at bounding box center [76, 27] width 28 height 10
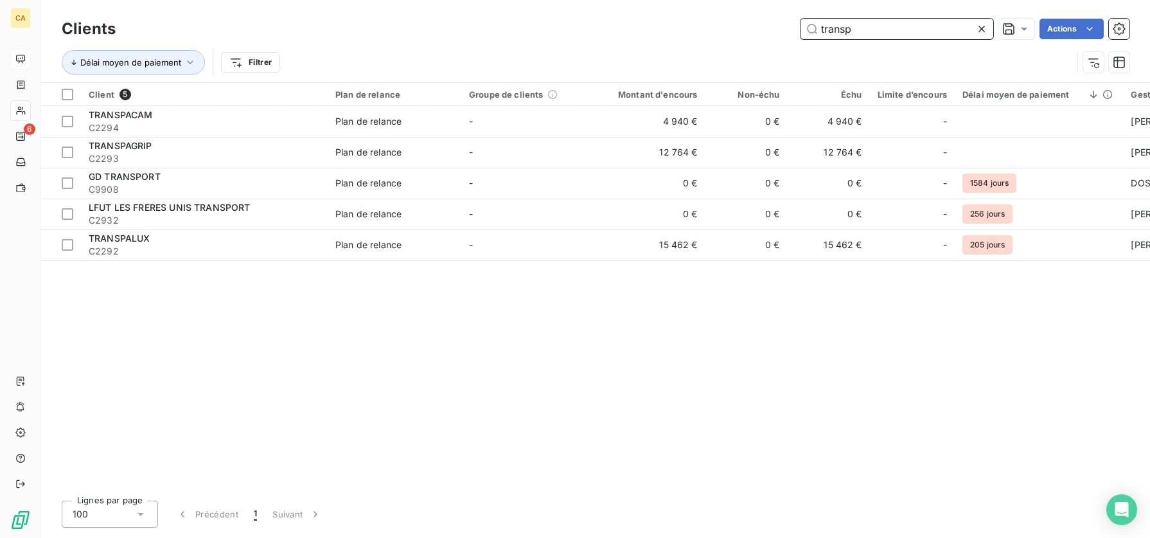
drag, startPoint x: 869, startPoint y: 33, endPoint x: 731, endPoint y: 23, distance: 138.5
click at [731, 23] on div "transp Actions" at bounding box center [630, 29] width 998 height 21
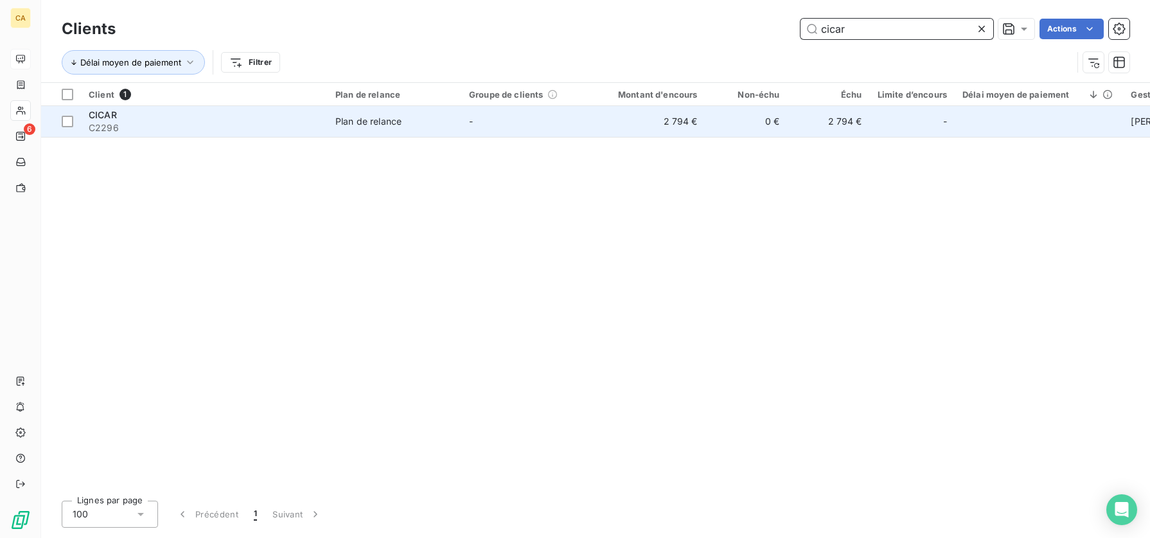
type input "cicar"
click at [387, 122] on div "Plan de relance" at bounding box center [368, 121] width 66 height 13
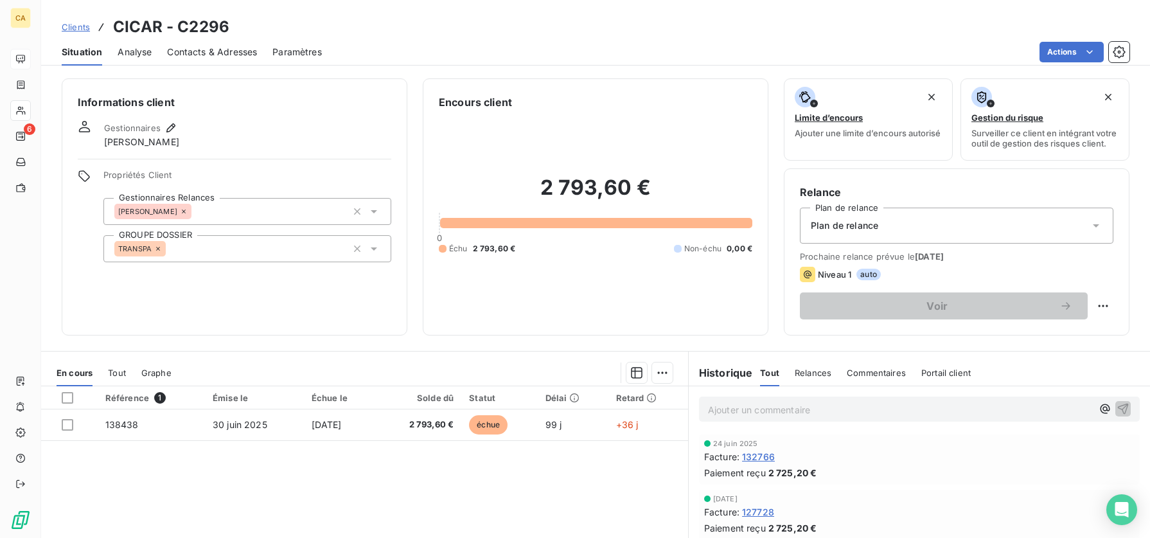
click at [218, 51] on span "Contacts & Adresses" at bounding box center [212, 52] width 90 height 13
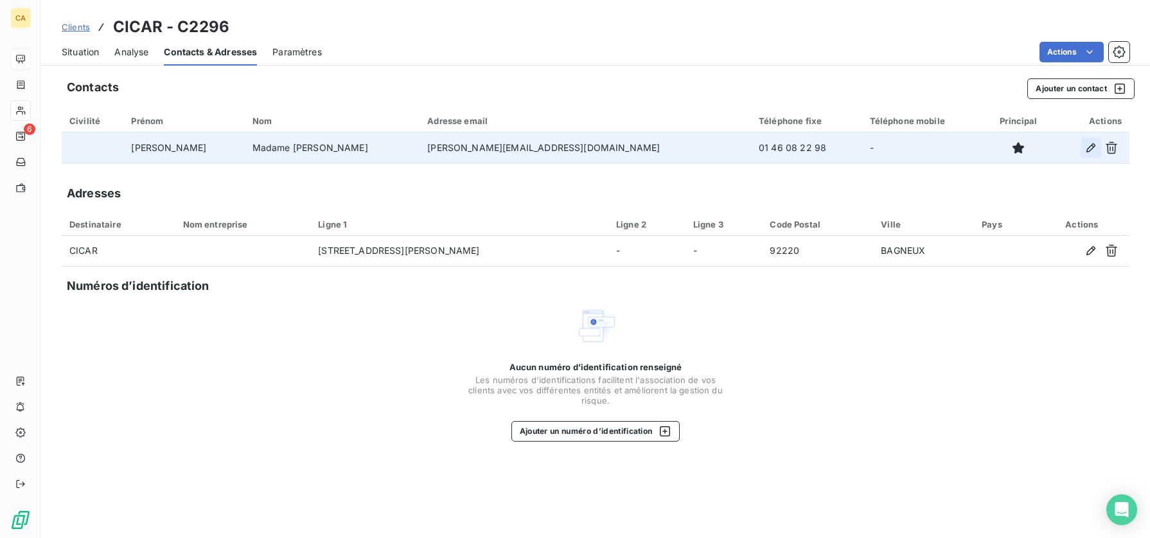
click at [1091, 146] on icon "button" at bounding box center [1091, 147] width 13 height 13
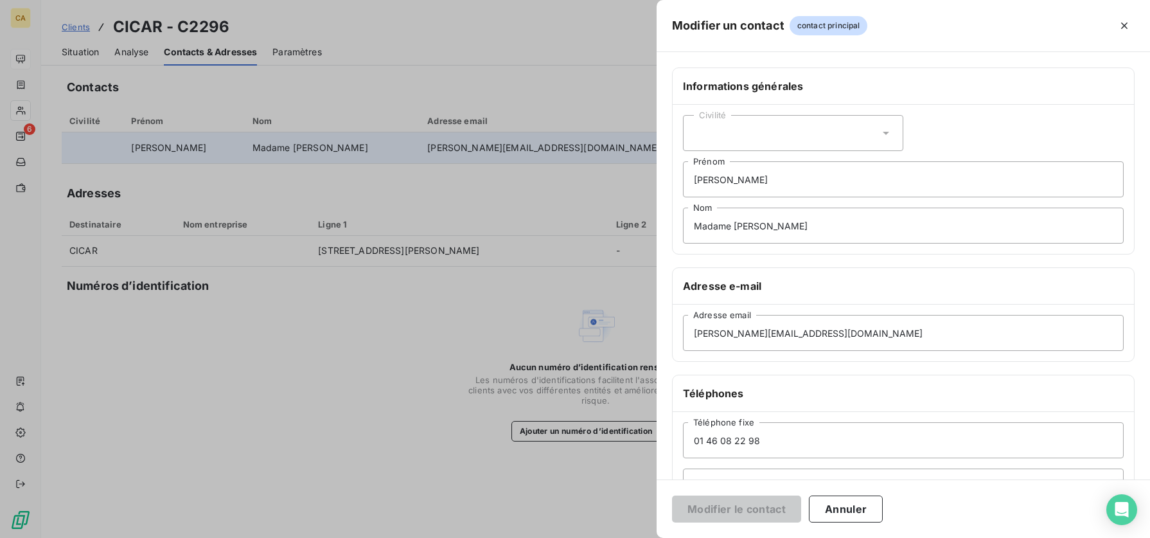
click at [801, 127] on div "Civilité" at bounding box center [793, 133] width 220 height 36
click at [736, 163] on span "Madame" at bounding box center [726, 165] width 35 height 12
click at [711, 181] on input "[PERSON_NAME]" at bounding box center [903, 179] width 441 height 36
type input "Aida"
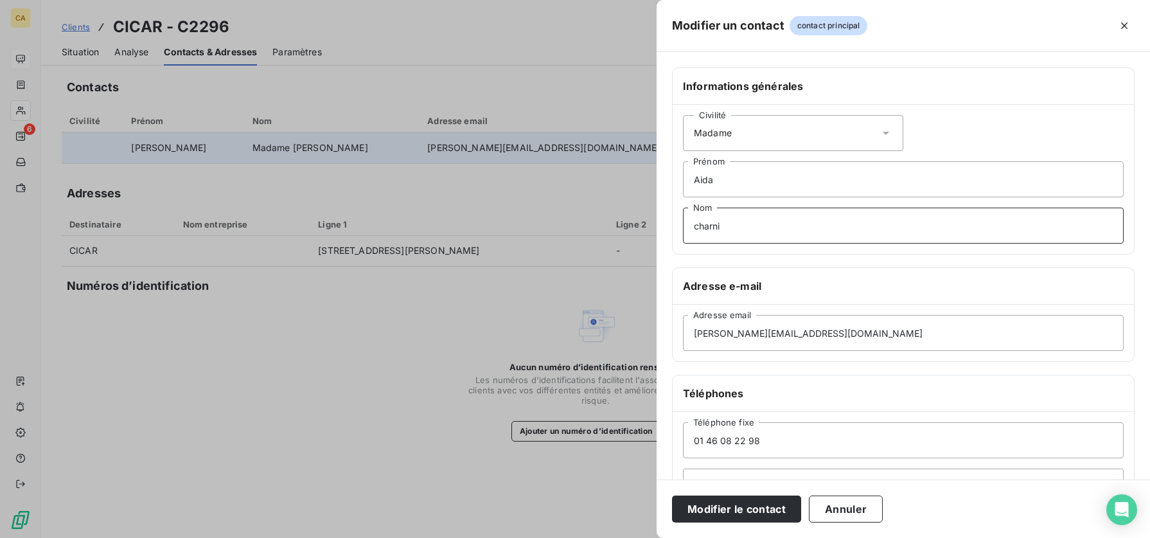
type input "CHARNI"
click at [821, 329] on input "[PERSON_NAME][EMAIL_ADDRESS][DOMAIN_NAME]" at bounding box center [903, 333] width 441 height 36
drag, startPoint x: 821, startPoint y: 332, endPoint x: 677, endPoint y: 340, distance: 144.2
click at [677, 340] on div "[PERSON_NAME][EMAIL_ADDRESS][DOMAIN_NAME] Adresse email" at bounding box center [903, 333] width 461 height 57
paste input "[EMAIL_ADDRESS][DOMAIN_NAME]"
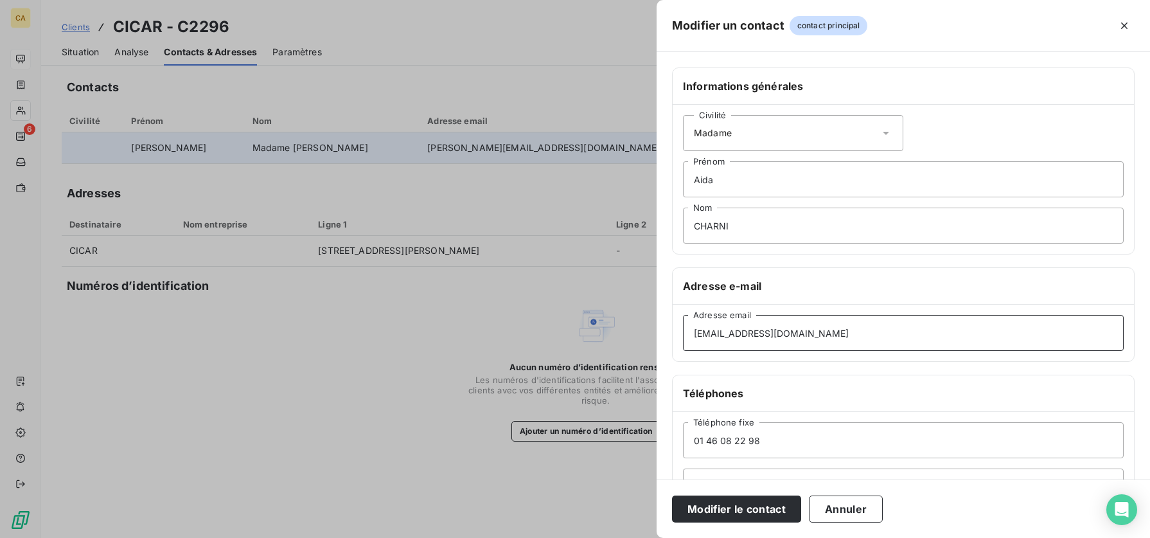
type input "[EMAIL_ADDRESS][DOMAIN_NAME]"
click at [785, 341] on input "01 46 08 22 98" at bounding box center [903, 440] width 441 height 36
drag, startPoint x: 785, startPoint y: 440, endPoint x: 673, endPoint y: 433, distance: 112.0
click at [673, 341] on div "[PHONE_NUMBER] Téléphone fixe Téléphone mobile" at bounding box center [903, 463] width 461 height 103
paste input "+ 33 1 47 99 03 33"
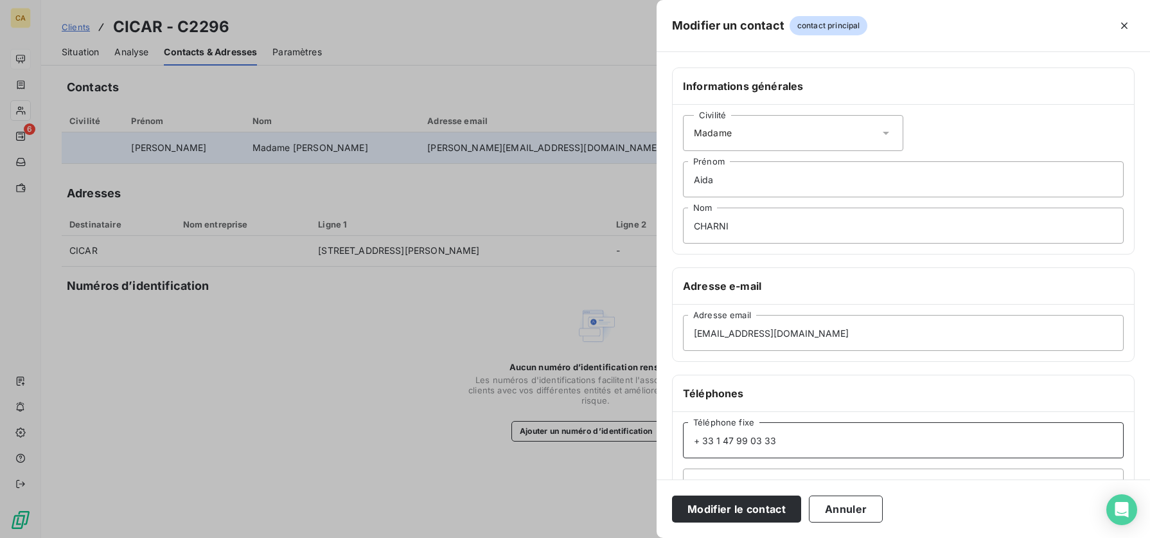
type input "+ 33 1 47 99 03 33"
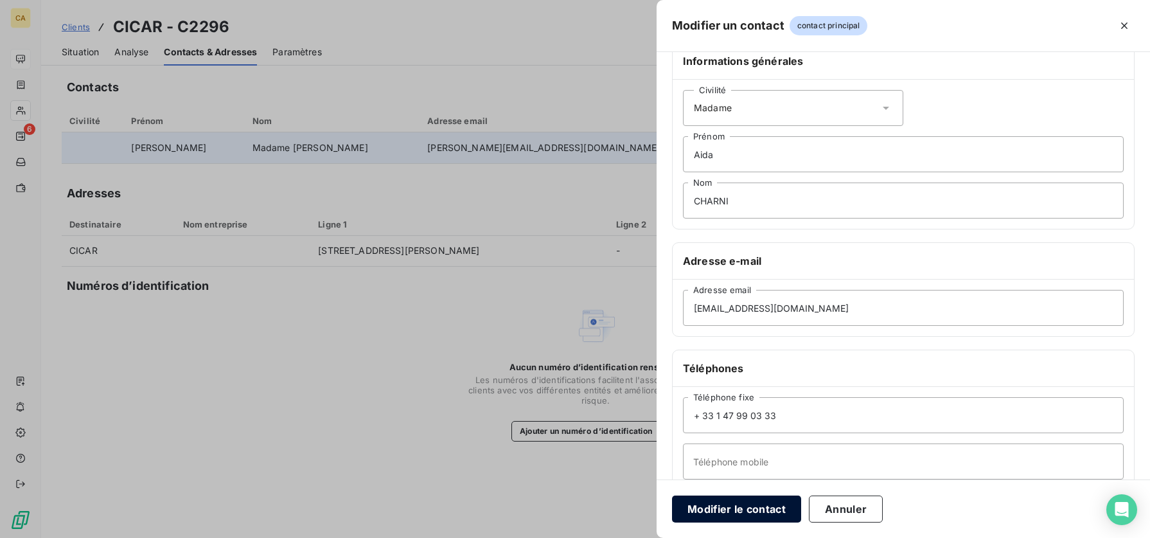
click at [760, 341] on button "Modifier le contact" at bounding box center [736, 508] width 129 height 27
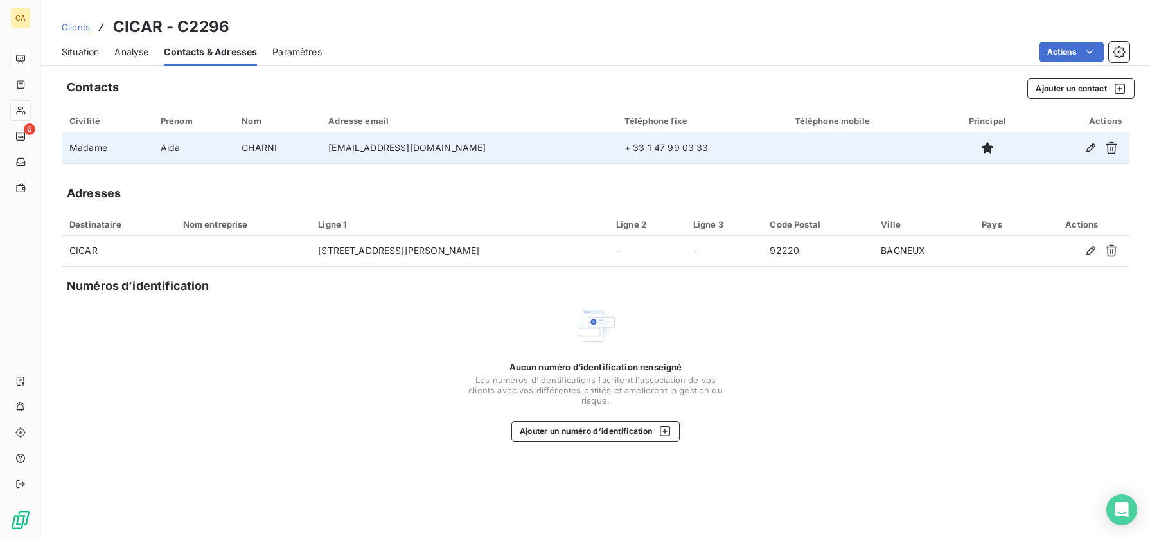
click at [76, 22] on span "Clients" at bounding box center [76, 27] width 28 height 10
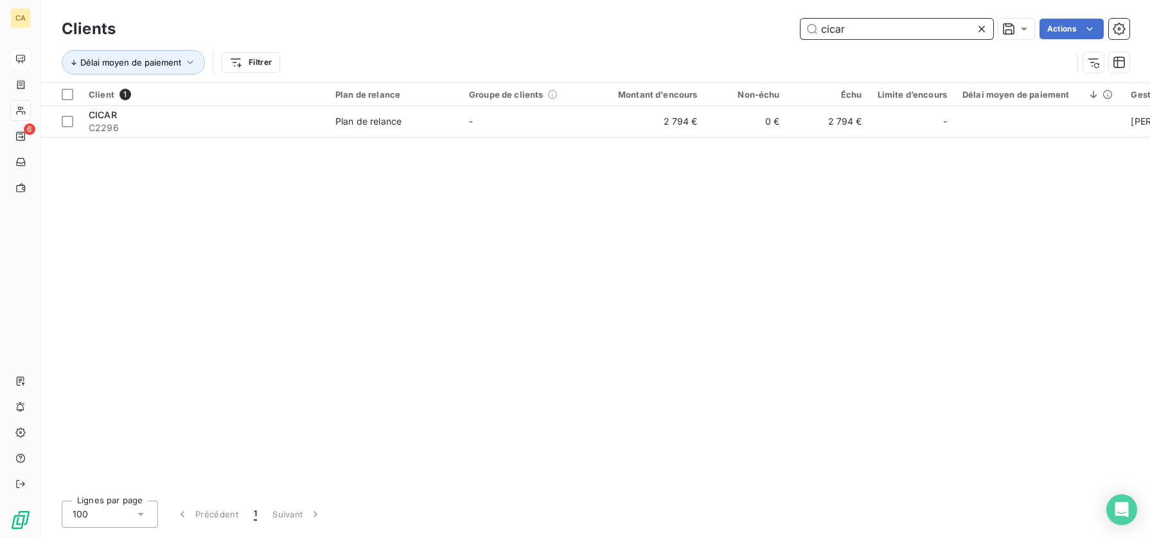
drag, startPoint x: 865, startPoint y: 27, endPoint x: 739, endPoint y: 26, distance: 126.6
click at [739, 26] on div "cicar Actions" at bounding box center [630, 29] width 998 height 21
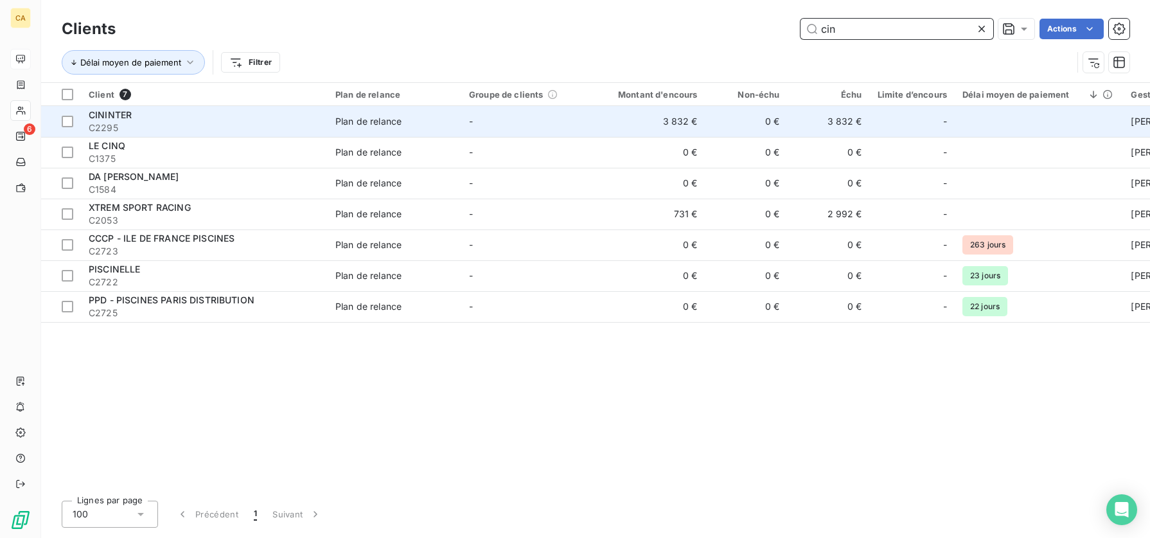
type input "cin"
click at [328, 114] on td "Plan de relance" at bounding box center [395, 121] width 134 height 31
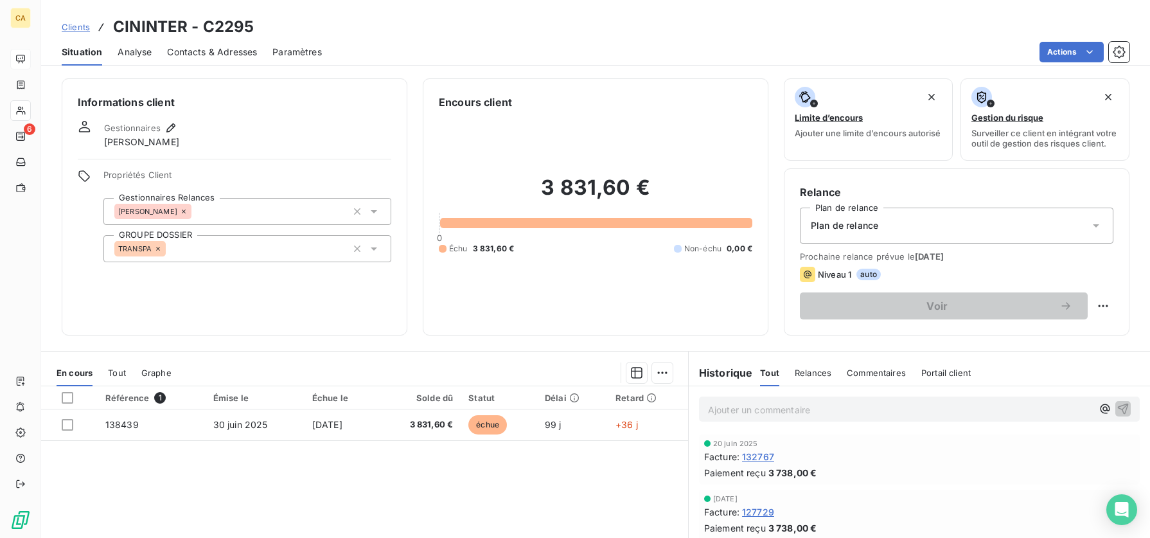
click at [202, 49] on span "Contacts & Adresses" at bounding box center [212, 52] width 90 height 13
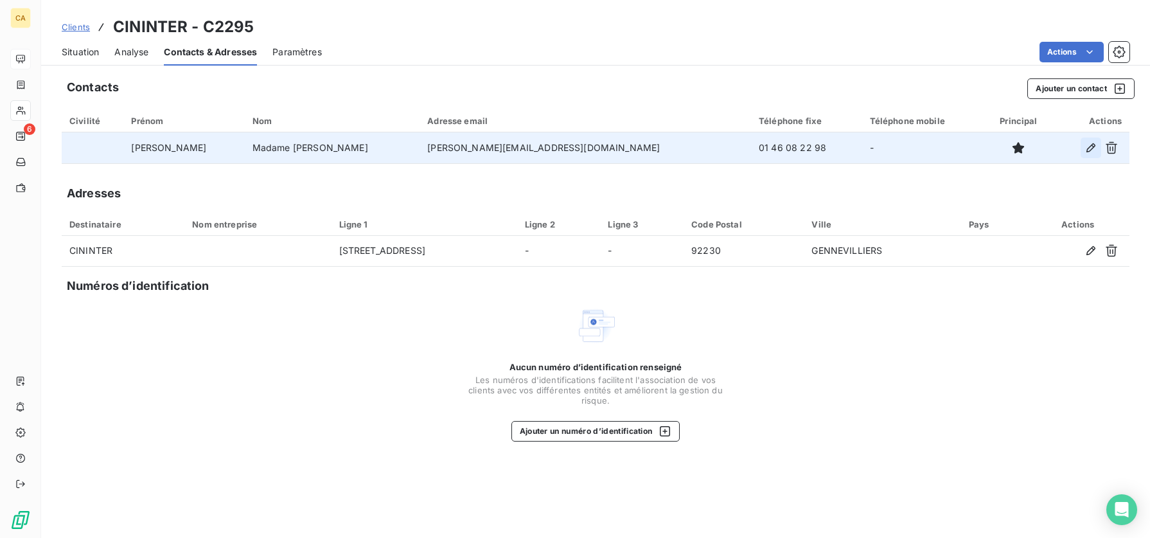
click at [1087, 148] on icon "button" at bounding box center [1091, 147] width 13 height 13
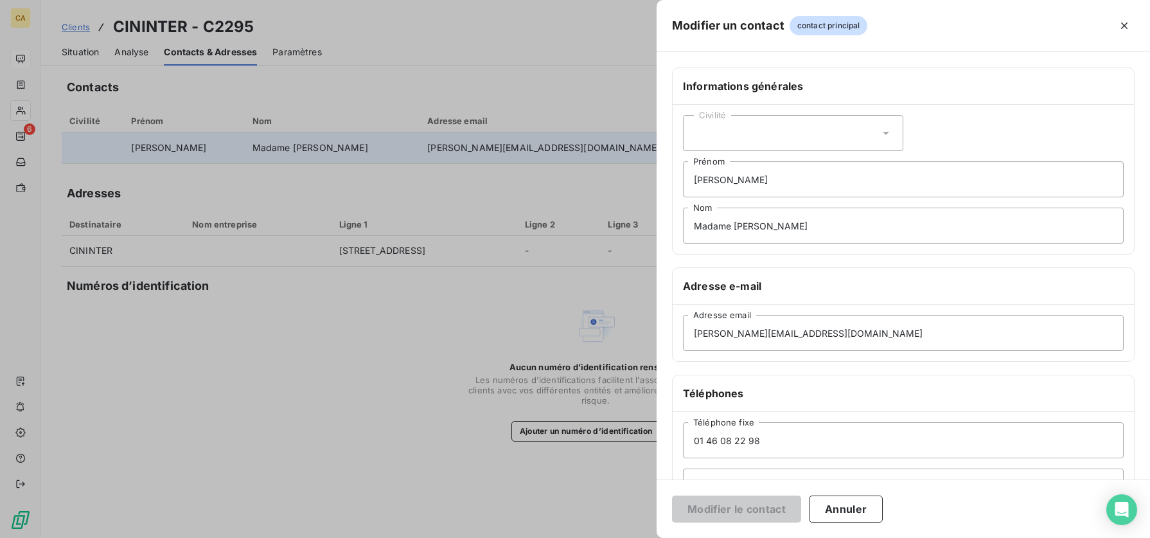
click at [792, 139] on div "Civilité" at bounding box center [793, 133] width 220 height 36
click at [748, 165] on li "Madame" at bounding box center [793, 165] width 220 height 23
drag, startPoint x: 744, startPoint y: 175, endPoint x: 670, endPoint y: 180, distance: 74.0
click at [670, 180] on div "Informations générales Civilité Madame [PERSON_NAME] [PERSON_NAME] Nom Adresse …" at bounding box center [903, 352] width 493 height 571
type input "Aida"
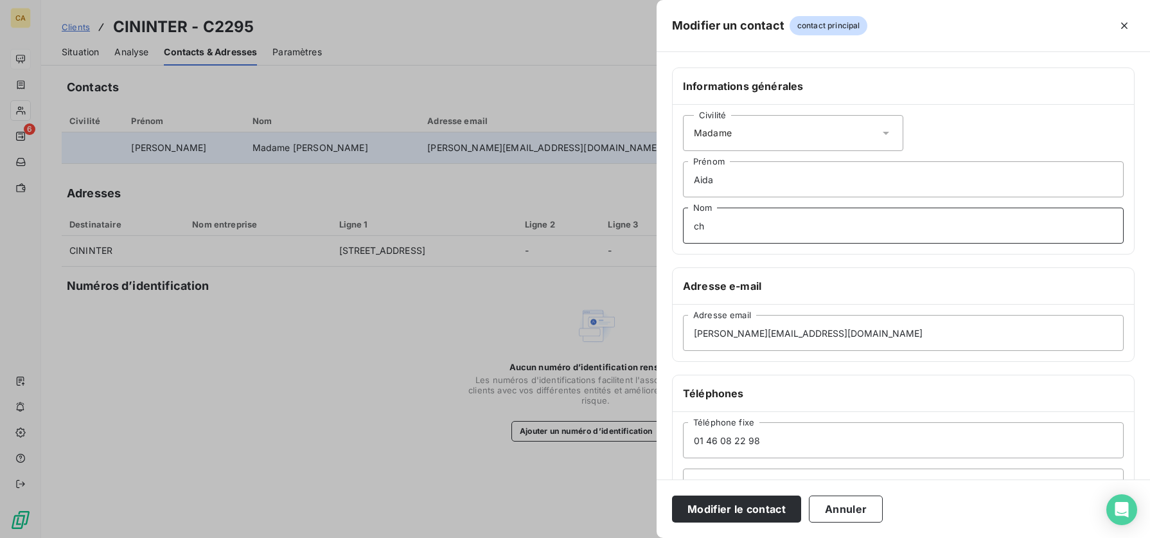
type input "CHARNI"
click at [813, 337] on input "[PERSON_NAME][EMAIL_ADDRESS][DOMAIN_NAME]" at bounding box center [903, 333] width 441 height 36
drag, startPoint x: 813, startPoint y: 337, endPoint x: 669, endPoint y: 339, distance: 143.9
click at [669, 339] on div "Informations générales Civilité Madame [PERSON_NAME] CHARNI Nom Adresse e-mail …" at bounding box center [903, 352] width 493 height 571
paste input "+ 33 1 47 99 03 33"
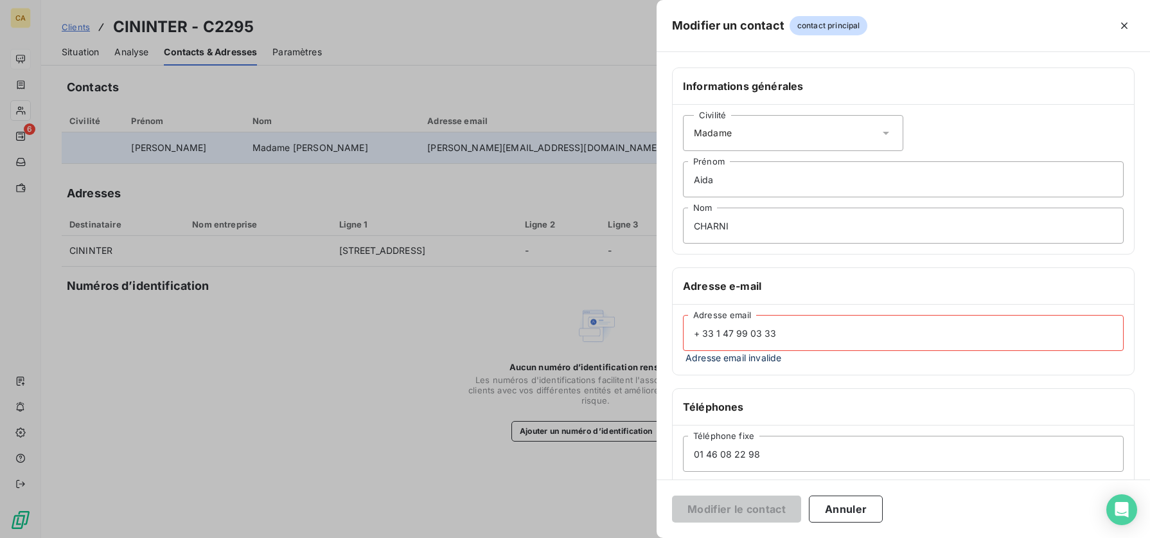
type input "+ 33 1 47 99 03 33"
drag, startPoint x: 792, startPoint y: 457, endPoint x: 650, endPoint y: 457, distance: 142.0
click at [650, 341] on div "Modifier un contact contact principal Informations générales Civilité Madame [P…" at bounding box center [575, 538] width 1150 height 0
paste input "+ 33 1 47 99 03 33"
type input "+ 33 1 47 99 03 33"
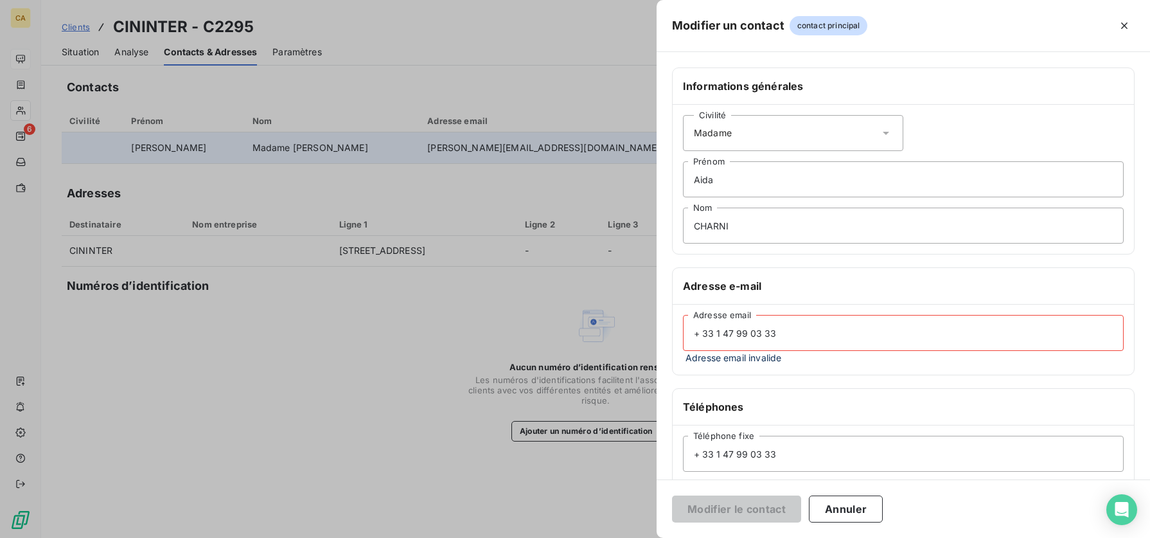
click at [851, 336] on input "+ 33 1 47 99 03 33" at bounding box center [903, 333] width 441 height 36
click at [803, 333] on input "+ 33 1 47 99 03 33" at bounding box center [903, 333] width 441 height 36
drag, startPoint x: 803, startPoint y: 333, endPoint x: 653, endPoint y: 335, distance: 149.1
click at [653, 341] on div "Modifier un contact contact principal Informations générales Civilité Madame [P…" at bounding box center [575, 538] width 1150 height 0
paste input "[EMAIL_ADDRESS][DOMAIN_NAME]"
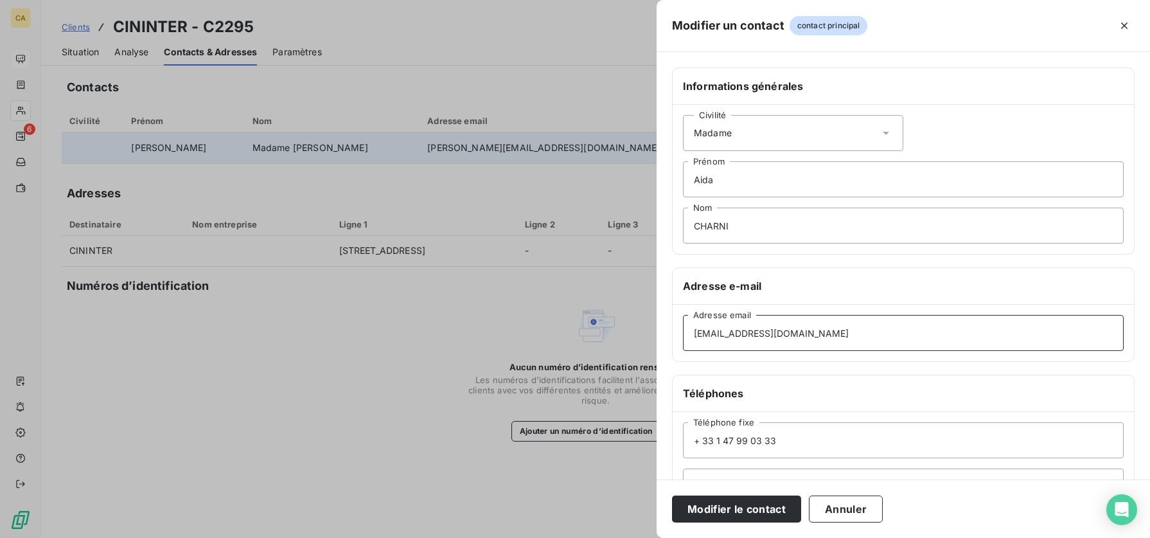
type input "[EMAIL_ADDRESS][DOMAIN_NAME]"
click at [728, 341] on button "Modifier le contact" at bounding box center [736, 508] width 129 height 27
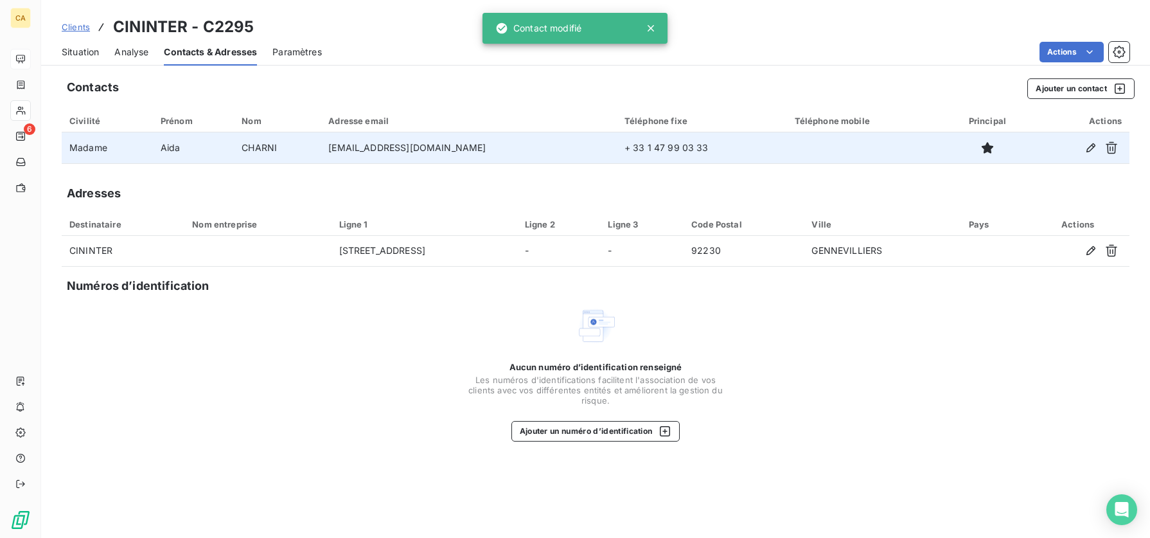
click at [80, 26] on span "Clients" at bounding box center [76, 27] width 28 height 10
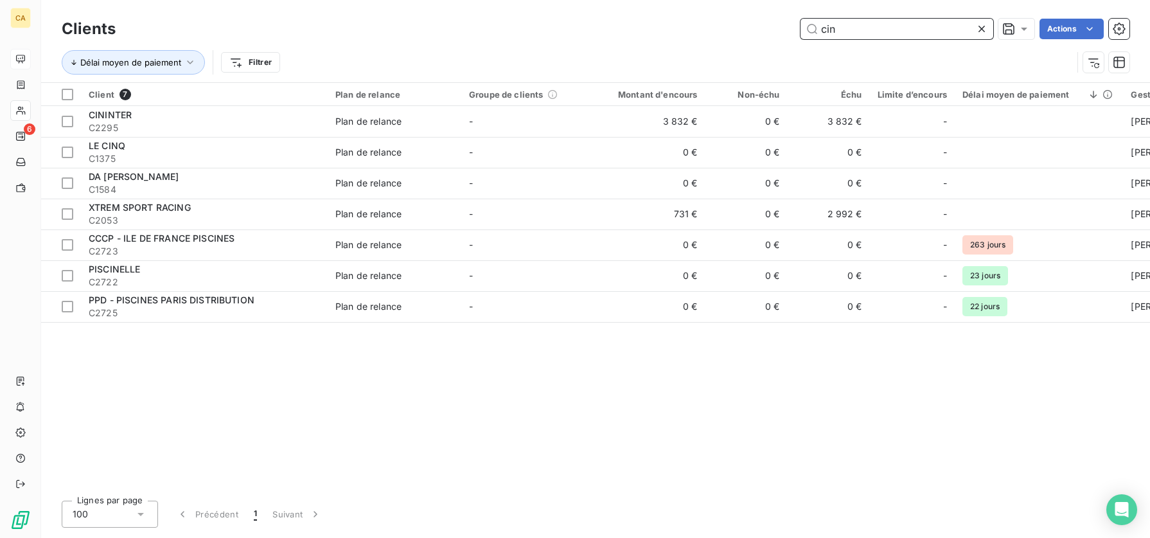
drag, startPoint x: 887, startPoint y: 34, endPoint x: 744, endPoint y: 29, distance: 142.7
click at [744, 29] on div "cin Actions" at bounding box center [630, 29] width 998 height 21
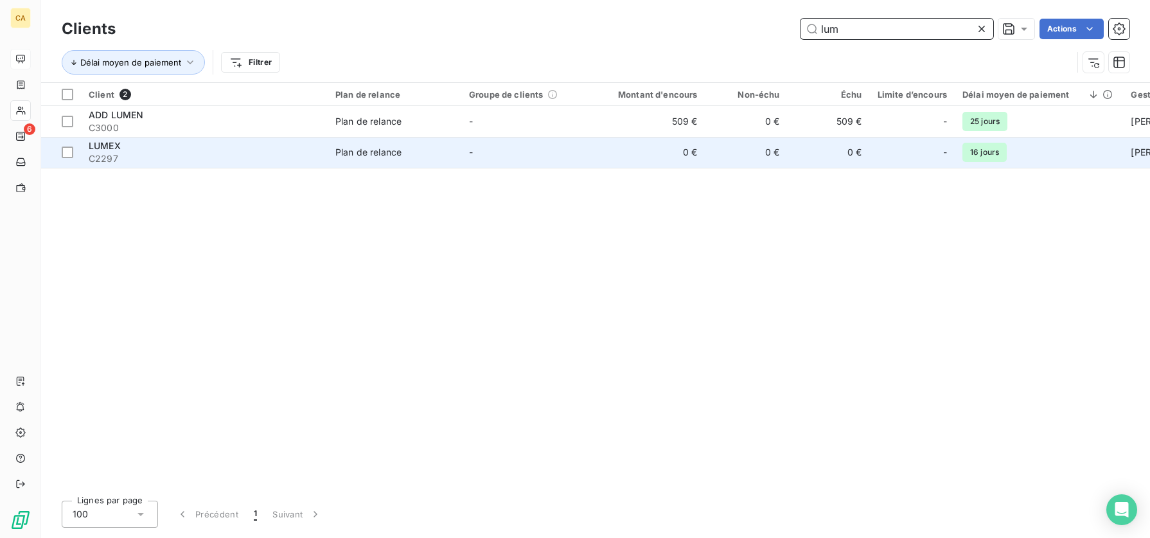
type input "lum"
click at [237, 139] on td "LUMEX C2297" at bounding box center [204, 152] width 247 height 31
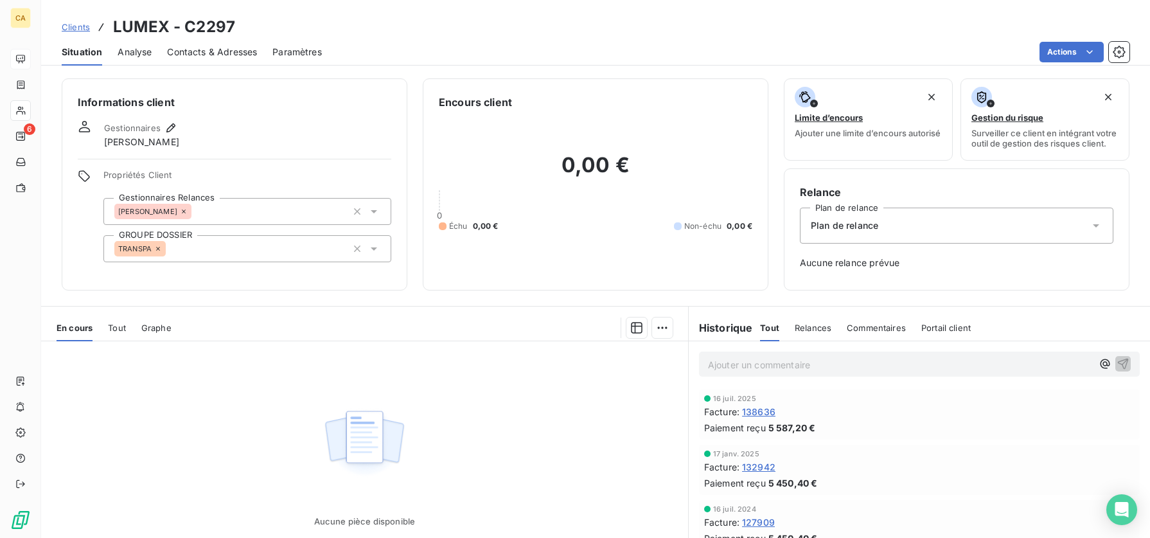
click at [213, 55] on span "Contacts & Adresses" at bounding box center [212, 52] width 90 height 13
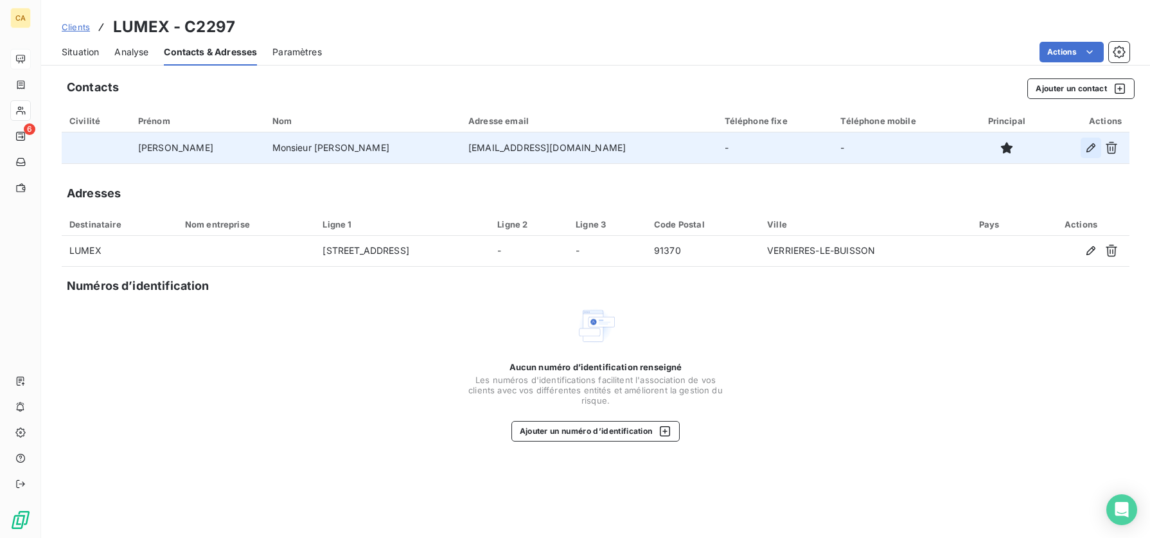
click at [1087, 148] on icon "button" at bounding box center [1091, 147] width 13 height 13
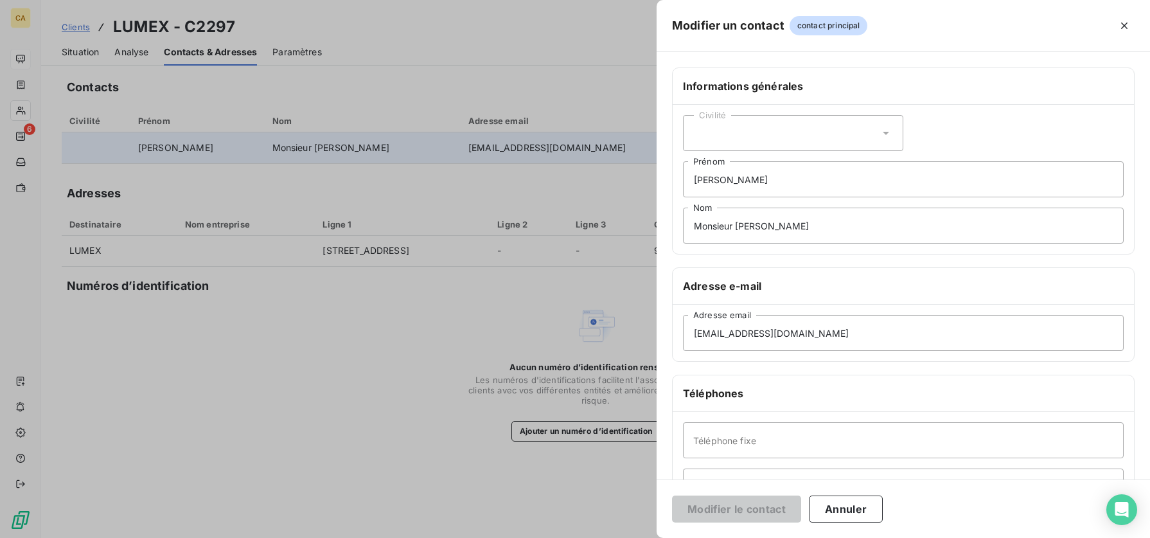
click at [737, 125] on div "Civilité" at bounding box center [793, 133] width 220 height 36
click at [729, 164] on span "Madame" at bounding box center [726, 165] width 35 height 12
click at [741, 179] on input "[PERSON_NAME]" at bounding box center [903, 179] width 441 height 36
drag, startPoint x: 741, startPoint y: 179, endPoint x: 633, endPoint y: 175, distance: 108.0
click at [633, 341] on div "Modifier un contact contact principal Informations générales Civilité Madame [P…" at bounding box center [575, 538] width 1150 height 0
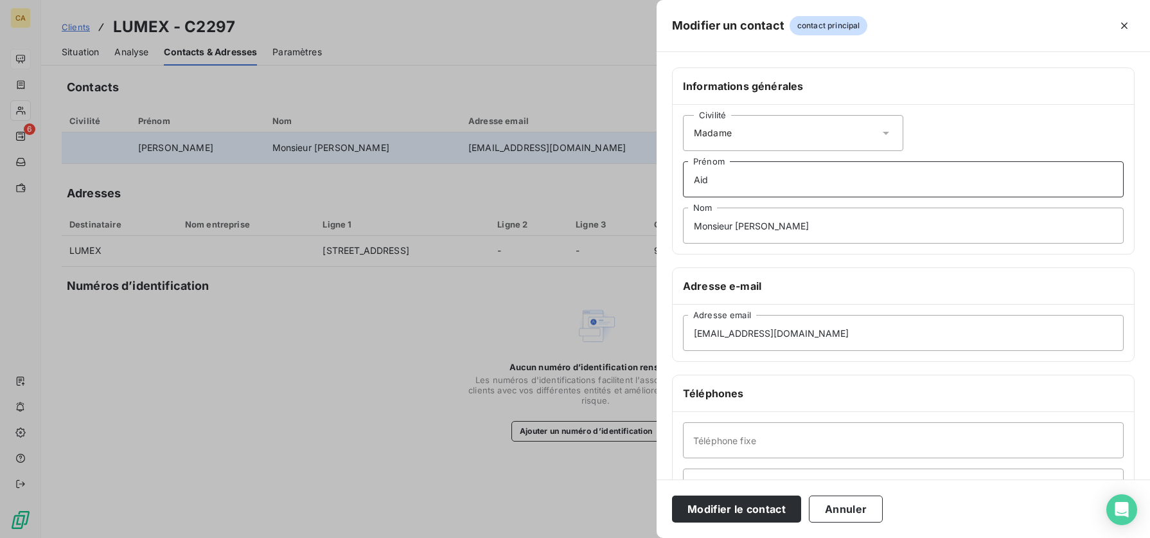
type input "Aida"
type input "+ 33 1 47 99 03 33"
type input "Aida"
drag, startPoint x: 766, startPoint y: 226, endPoint x: 617, endPoint y: 226, distance: 148.4
click at [617, 341] on div "Modifier un contact contact principal Informations générales Civilité Madame [P…" at bounding box center [575, 538] width 1150 height 0
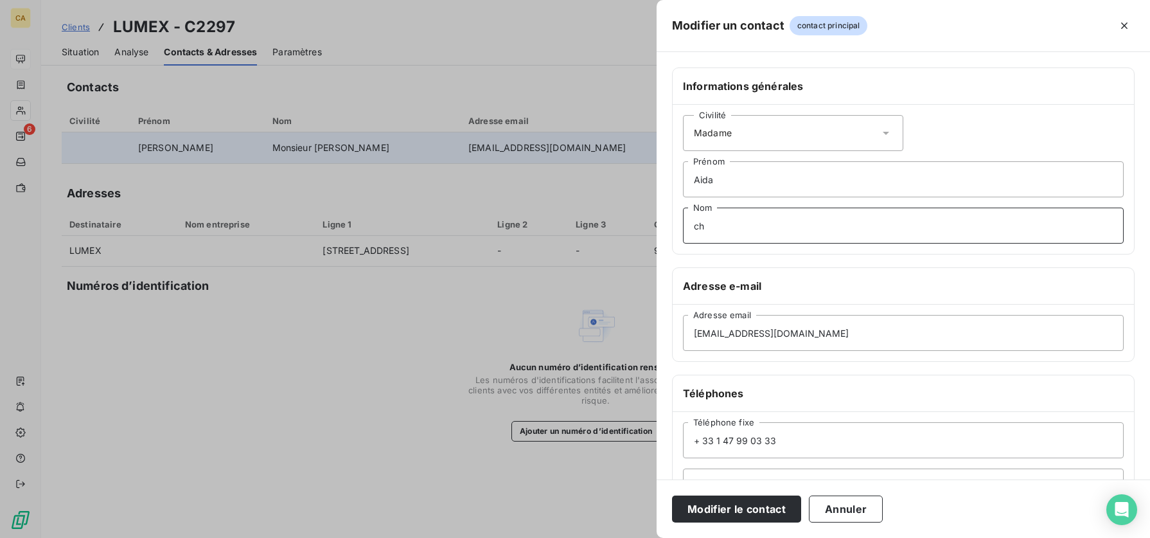
type input "CHARNI"
click at [743, 324] on input "[EMAIL_ADDRESS][DOMAIN_NAME]" at bounding box center [903, 333] width 441 height 36
drag, startPoint x: 797, startPoint y: 337, endPoint x: 676, endPoint y: 335, distance: 120.8
click at [676, 335] on div "[EMAIL_ADDRESS][DOMAIN_NAME] Adresse email" at bounding box center [903, 333] width 461 height 57
paste input "[EMAIL_ADDRESS][DOMAIN_NAME]"
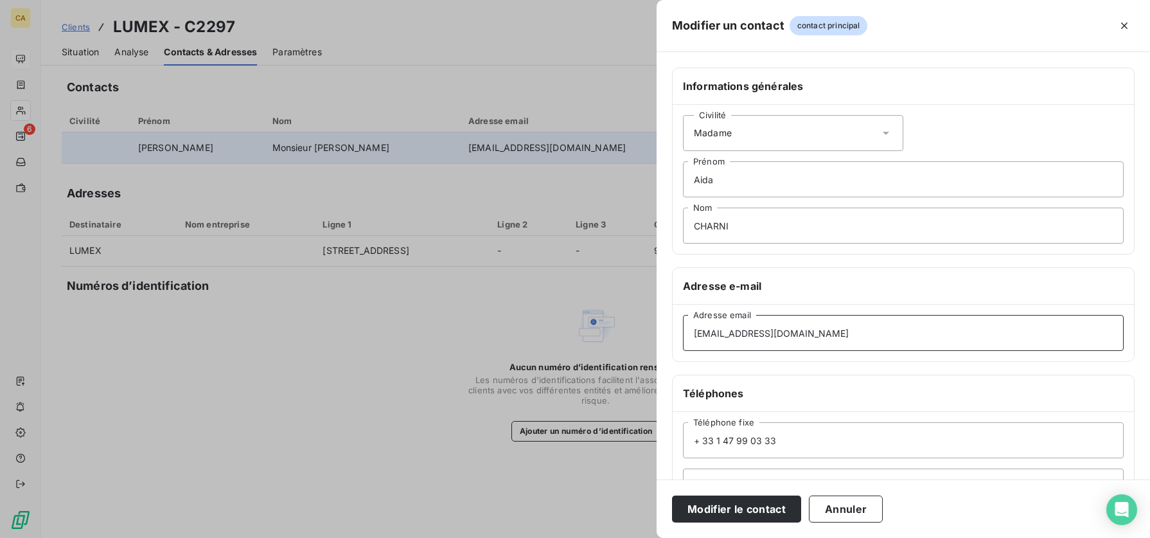
type input "[EMAIL_ADDRESS][DOMAIN_NAME]"
click at [800, 341] on input "+ 33 1 47 99 03 33" at bounding box center [903, 440] width 441 height 36
drag, startPoint x: 787, startPoint y: 441, endPoint x: 668, endPoint y: 441, distance: 118.9
click at [668, 341] on div "Informations générales Civilité Madame [PERSON_NAME] CHARNI Nom Adresse e-mail …" at bounding box center [903, 352] width 493 height 571
click at [725, 341] on button "Modifier le contact" at bounding box center [736, 508] width 129 height 27
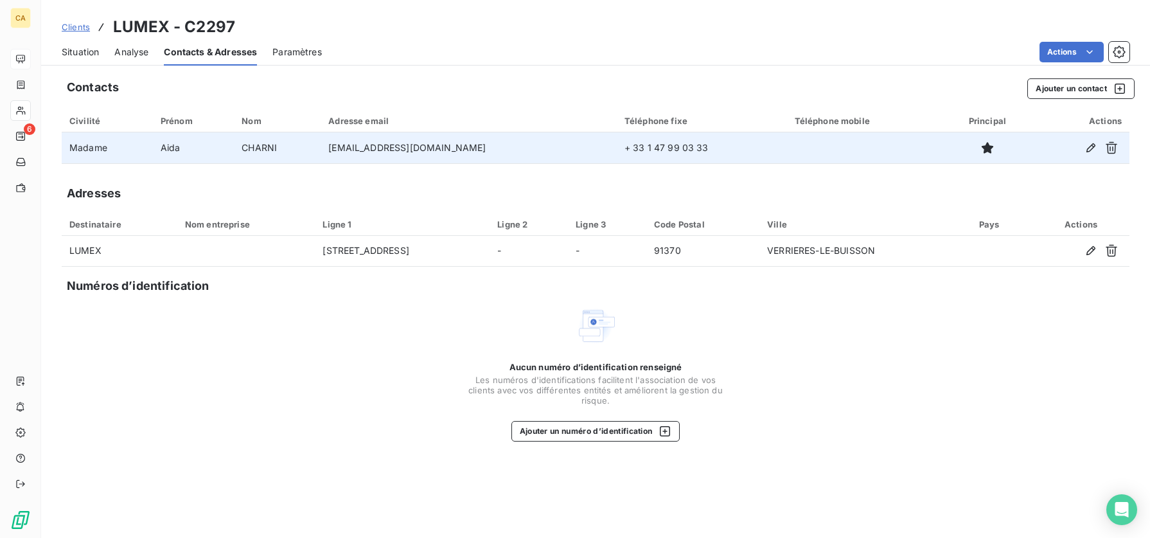
click at [76, 28] on span "Clients" at bounding box center [76, 27] width 28 height 10
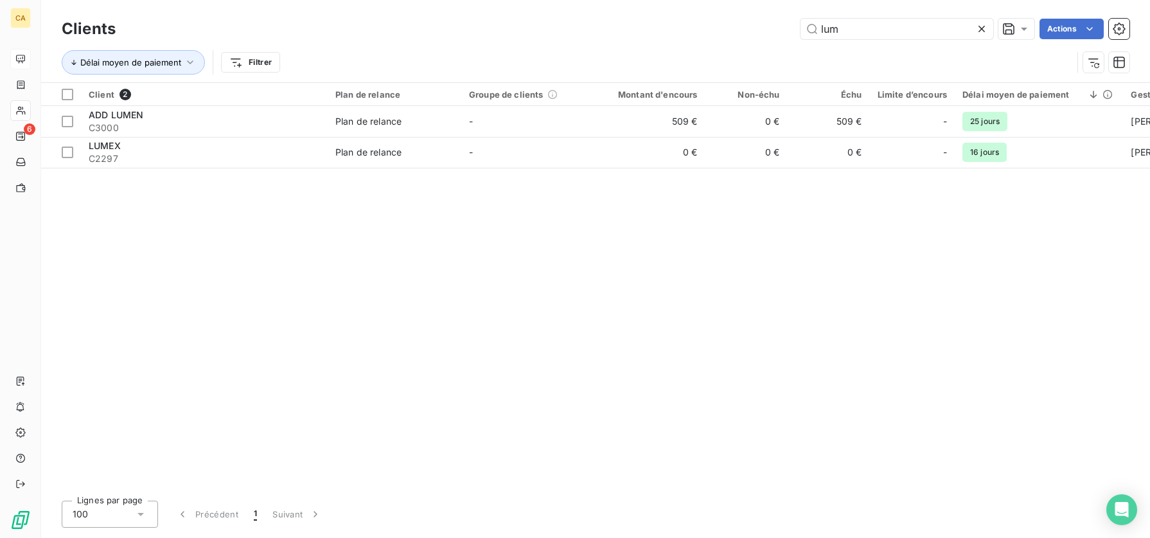
drag, startPoint x: 851, startPoint y: 26, endPoint x: 759, endPoint y: 31, distance: 92.7
click at [759, 31] on div "lum Actions" at bounding box center [630, 29] width 998 height 21
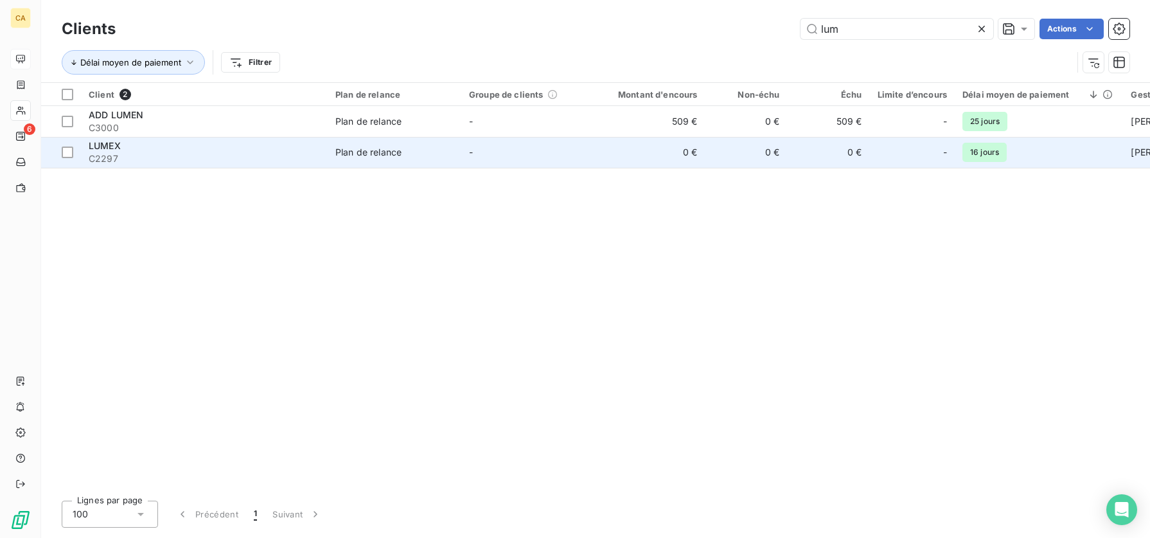
click at [221, 162] on span "C2297" at bounding box center [204, 158] width 231 height 13
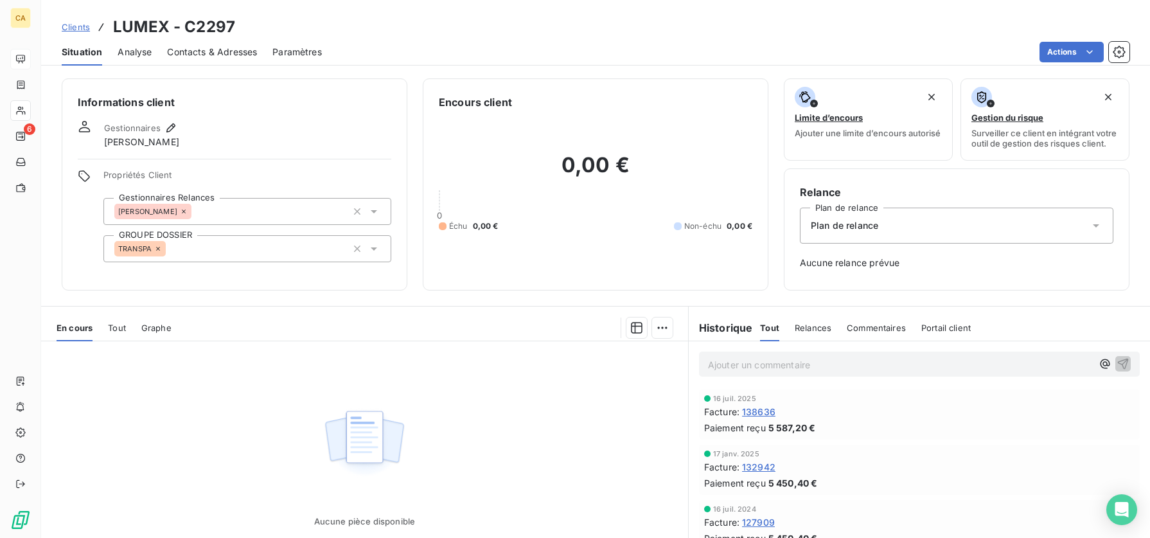
click at [79, 28] on span "Clients" at bounding box center [76, 27] width 28 height 10
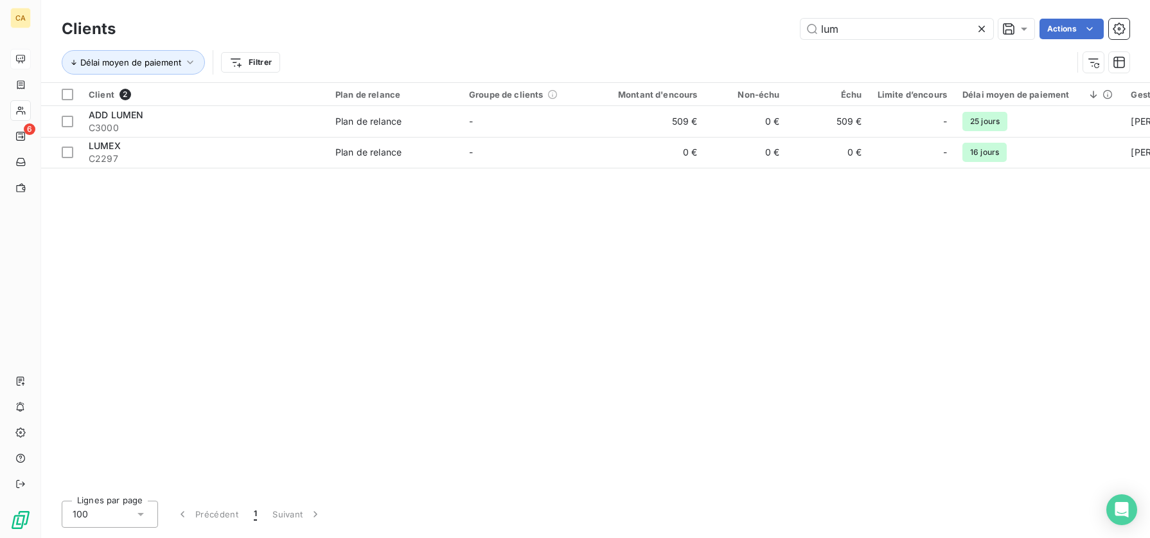
click at [979, 26] on icon at bounding box center [982, 29] width 6 height 6
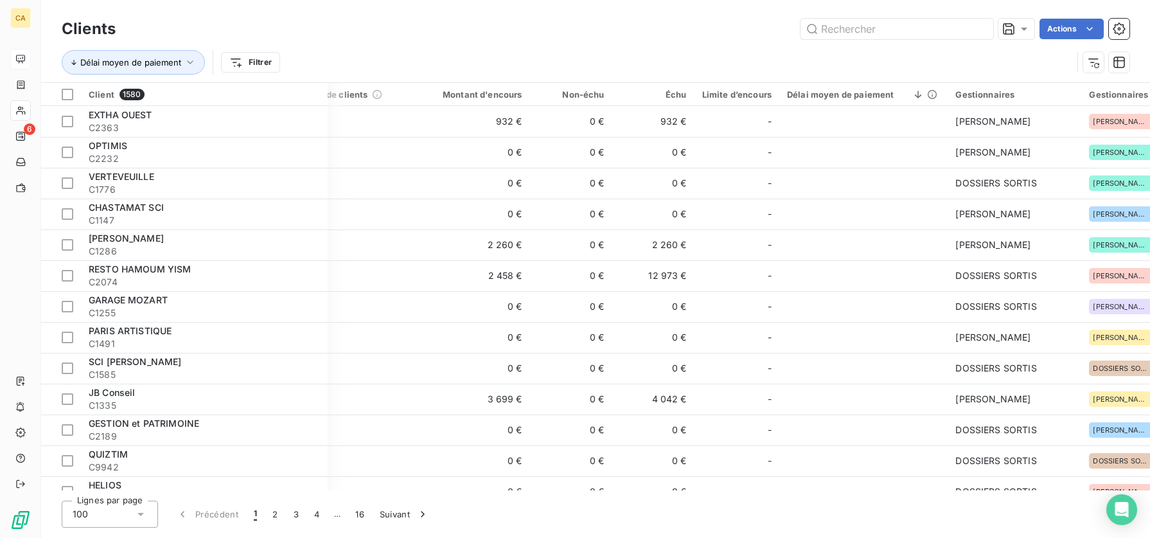
scroll to position [0, 344]
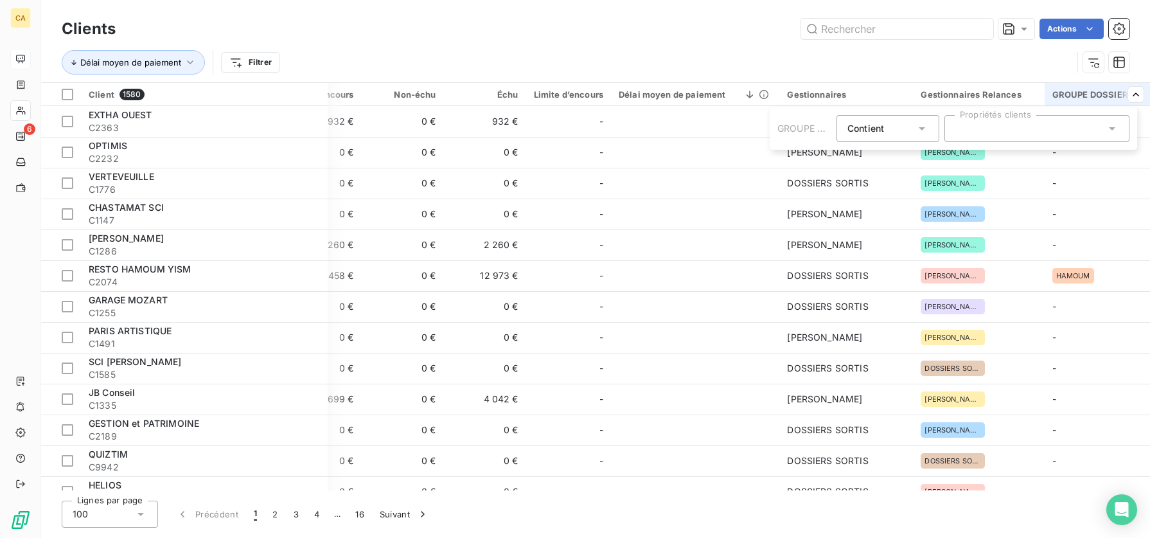
click at [1044, 133] on div at bounding box center [1037, 128] width 185 height 27
type input "transp"
click at [961, 161] on div at bounding box center [961, 160] width 12 height 12
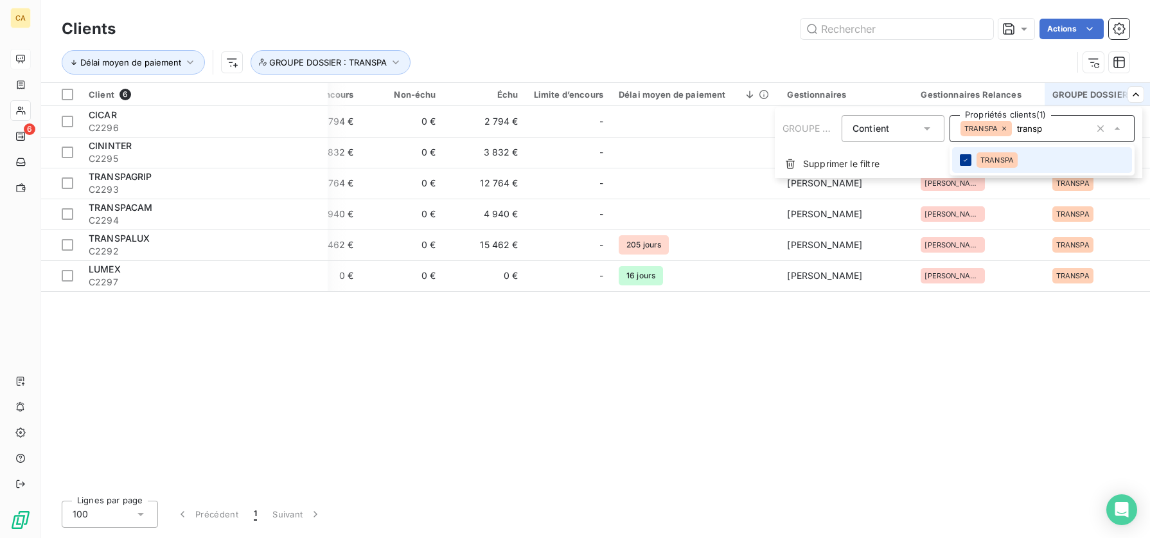
scroll to position [0, 339]
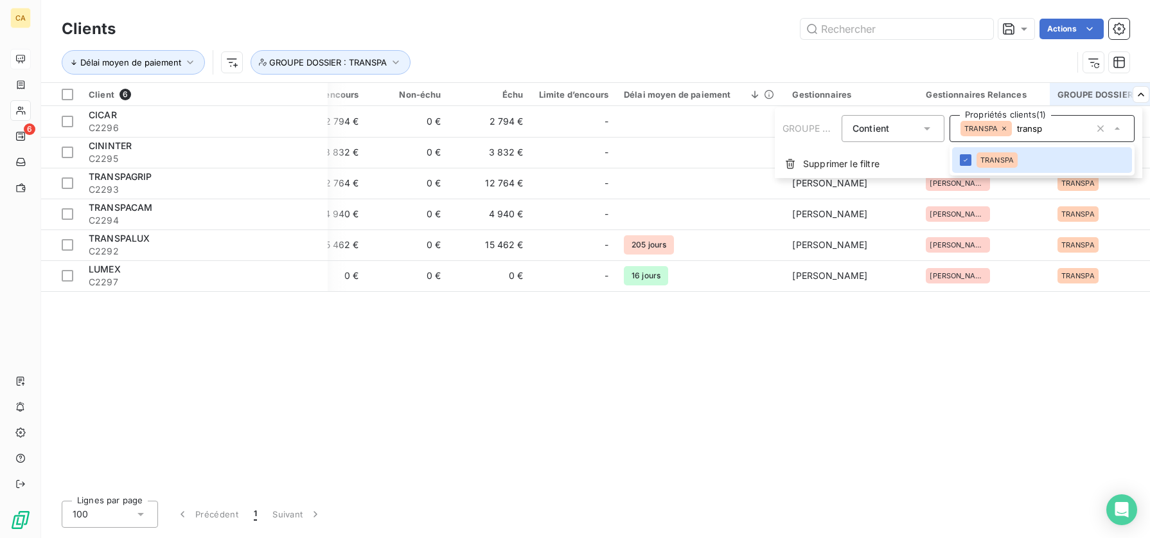
click at [890, 341] on html "CA 6 Clients Actions Délai moyen de paiement GROUPE DOSSIER : TRANSPA Client 6 …" at bounding box center [575, 269] width 1150 height 538
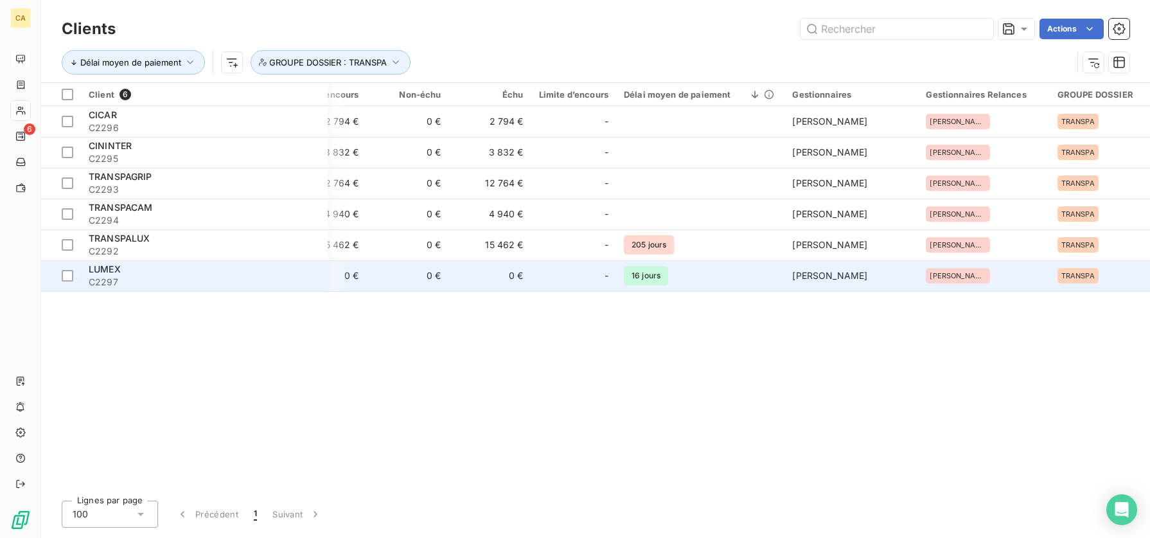
click at [116, 274] on div "LUMEX" at bounding box center [204, 269] width 231 height 13
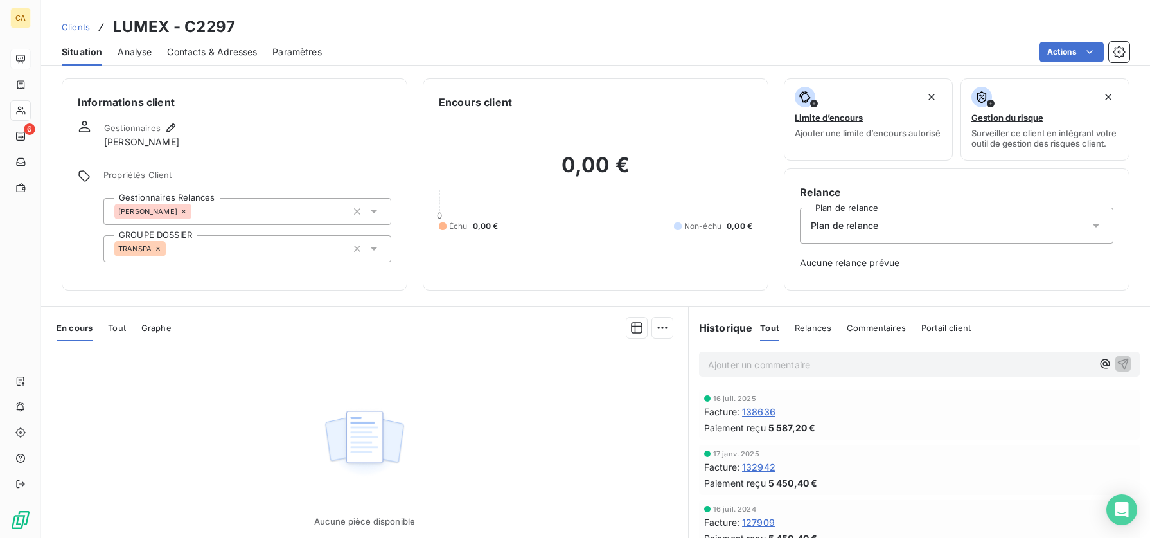
click at [218, 47] on span "Contacts & Adresses" at bounding box center [212, 52] width 90 height 13
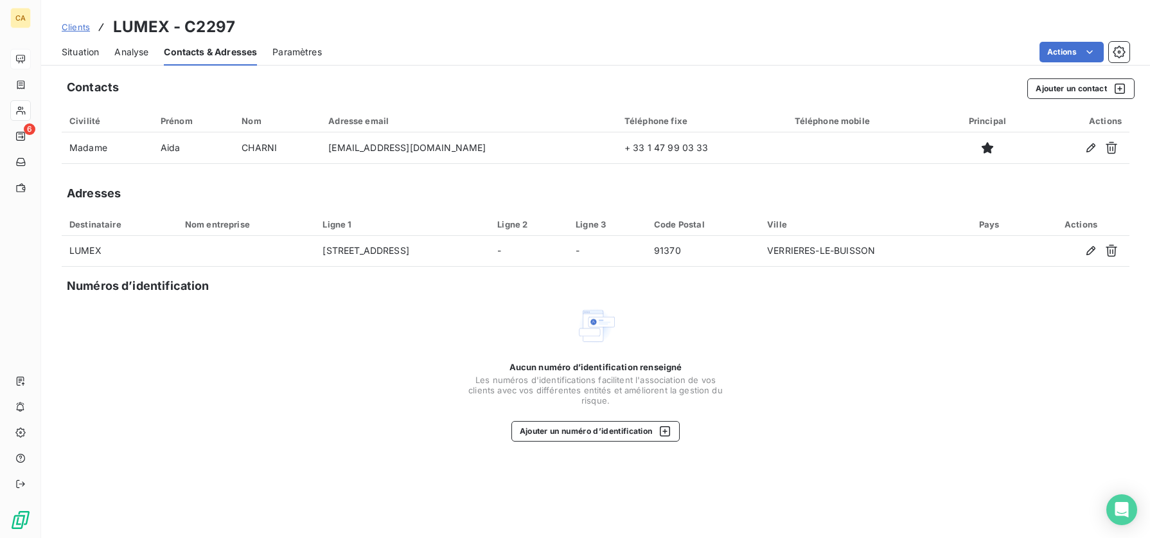
click at [74, 22] on span "Clients" at bounding box center [76, 27] width 28 height 10
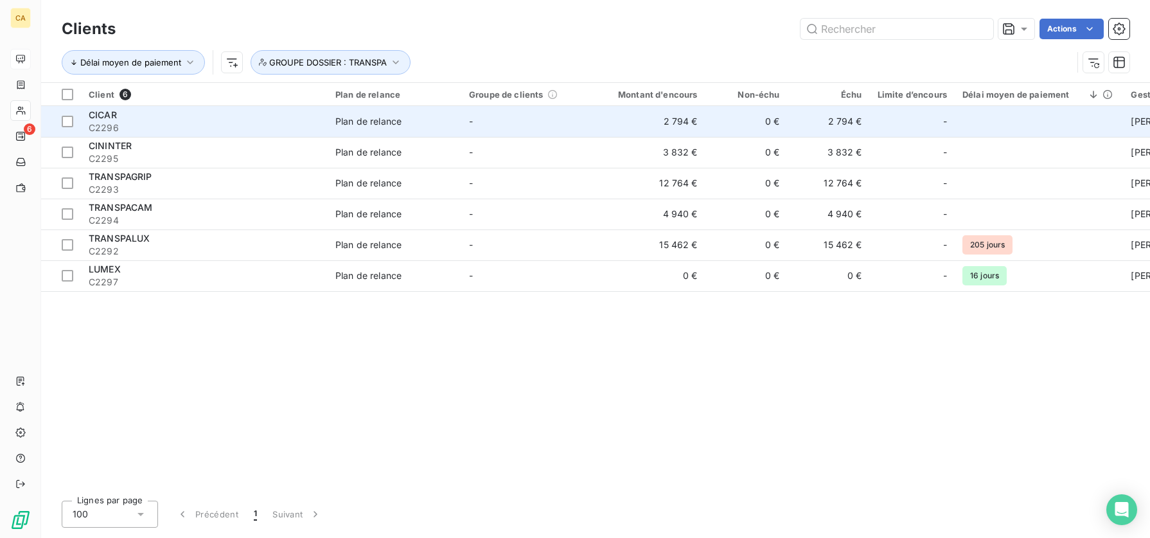
click at [353, 119] on div "Plan de relance" at bounding box center [368, 121] width 66 height 13
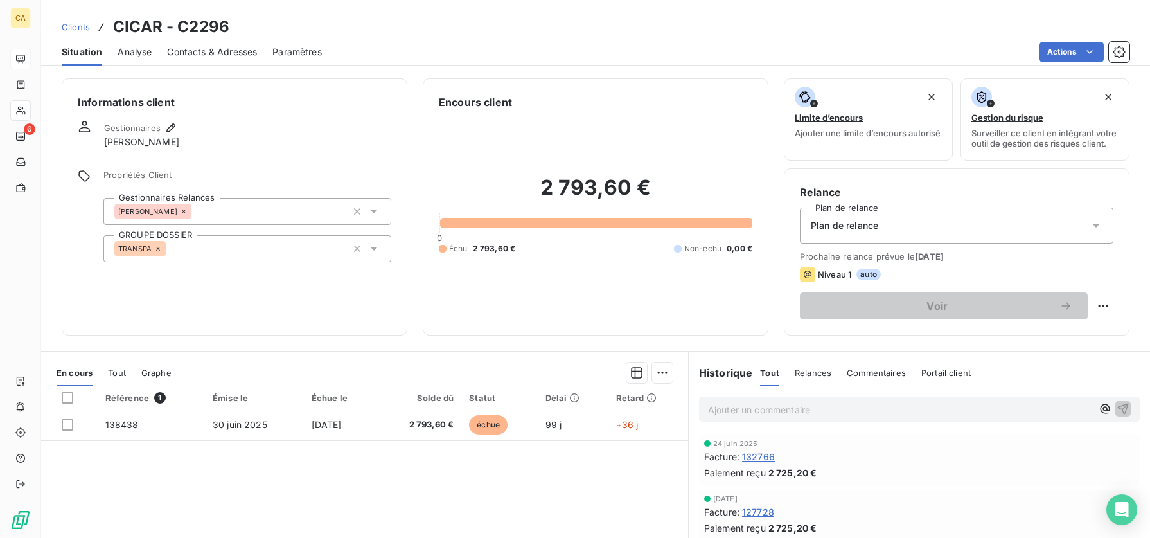
click at [78, 23] on span "Clients" at bounding box center [76, 27] width 28 height 10
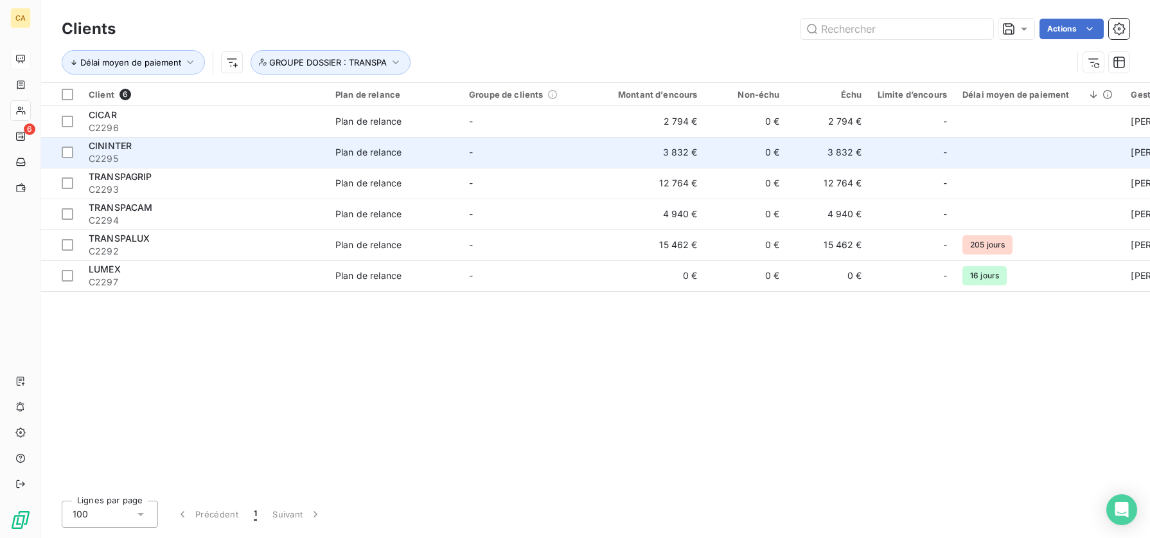
click at [112, 143] on span "CININTER" at bounding box center [110, 145] width 43 height 11
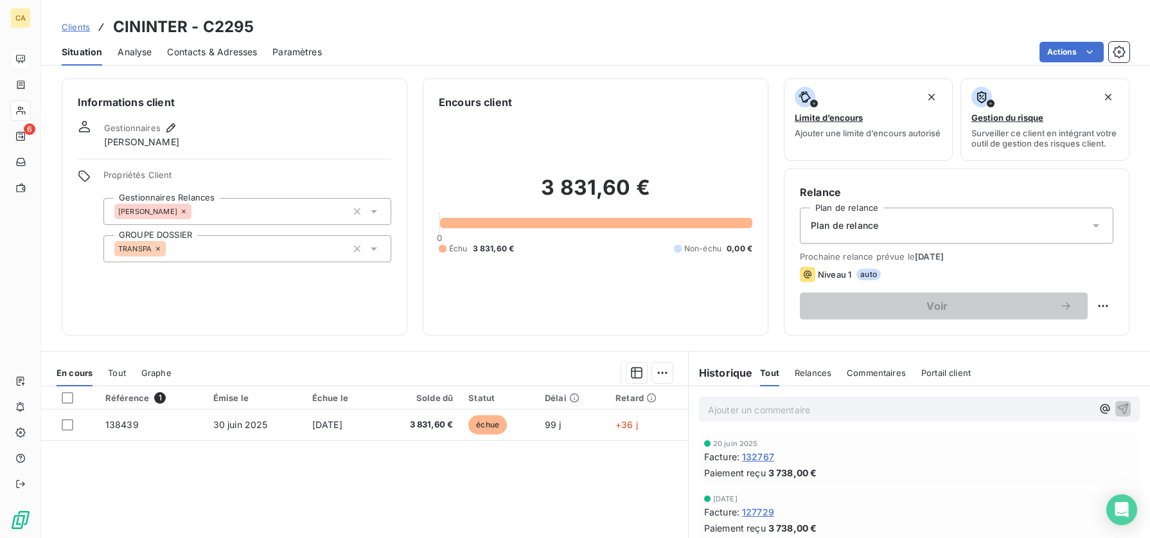
click at [73, 27] on span "Clients" at bounding box center [76, 27] width 28 height 10
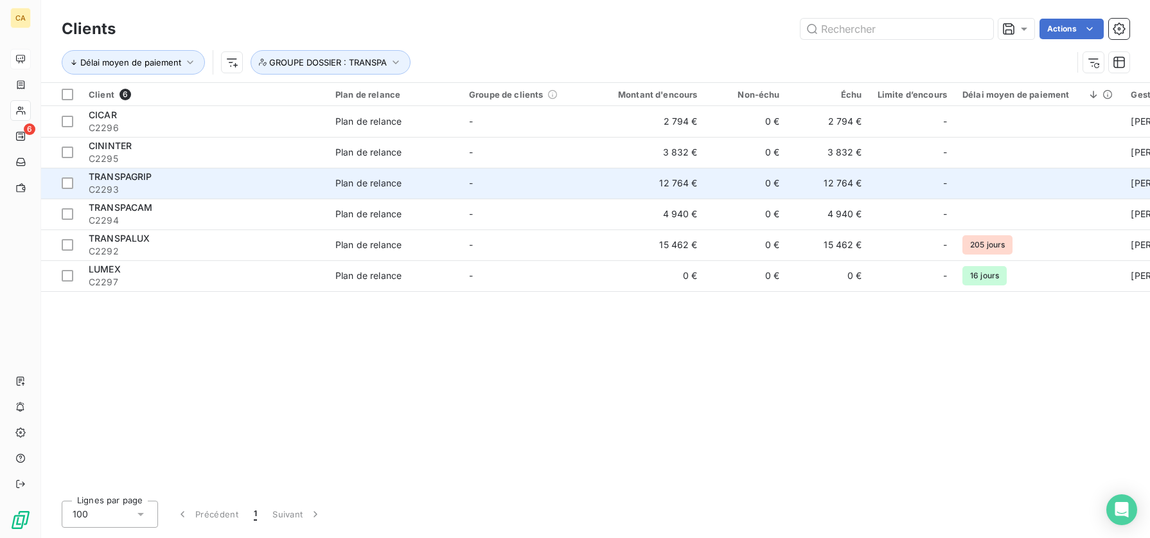
click at [159, 173] on div "TRANSPAGRIP" at bounding box center [204, 176] width 231 height 13
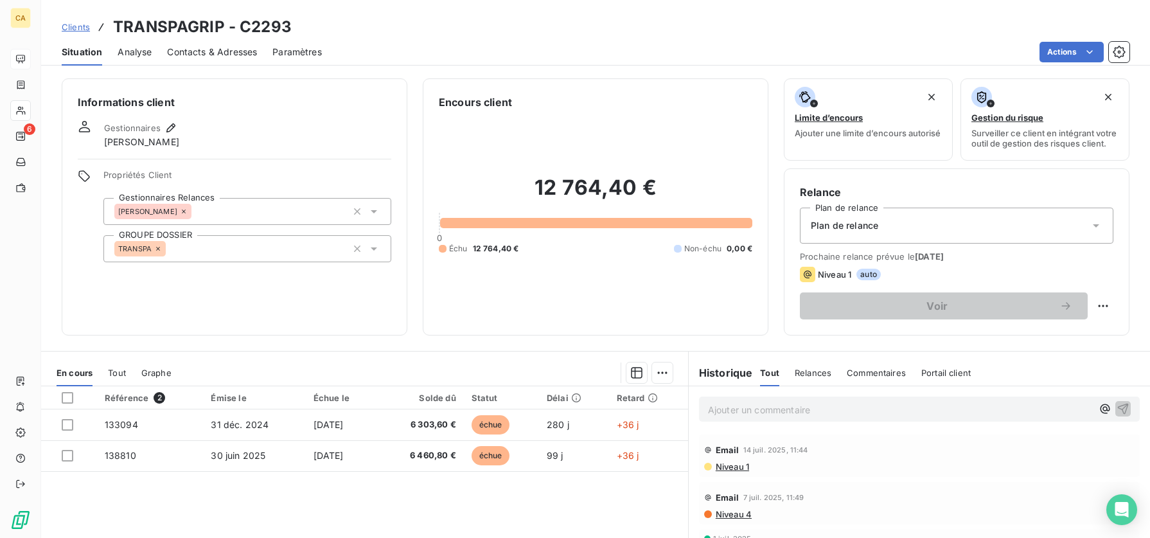
click at [75, 28] on span "Clients" at bounding box center [76, 27] width 28 height 10
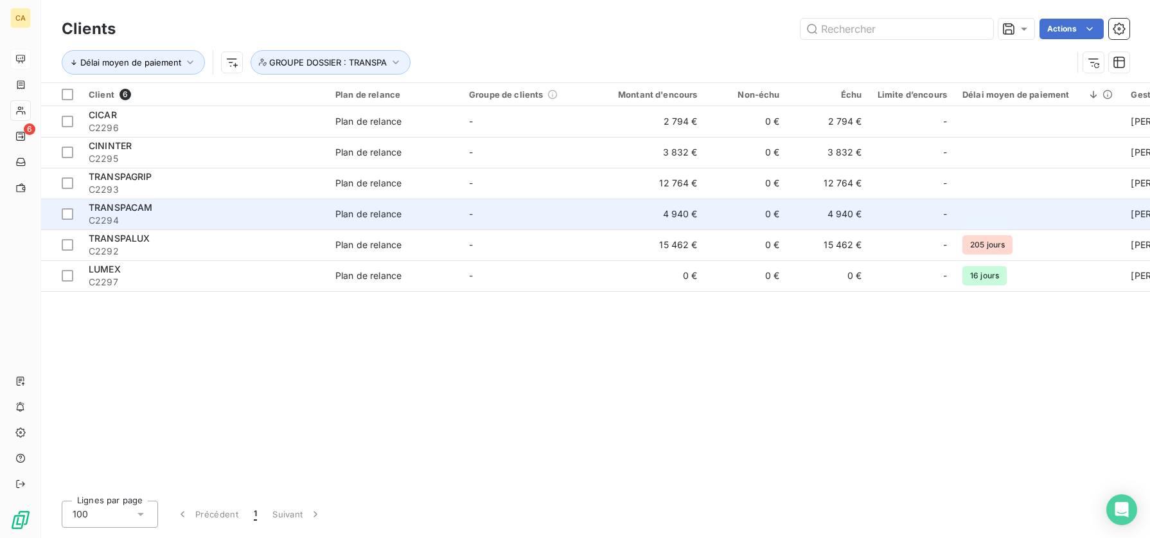
click at [133, 210] on span "TRANSPACAM" at bounding box center [121, 207] width 64 height 11
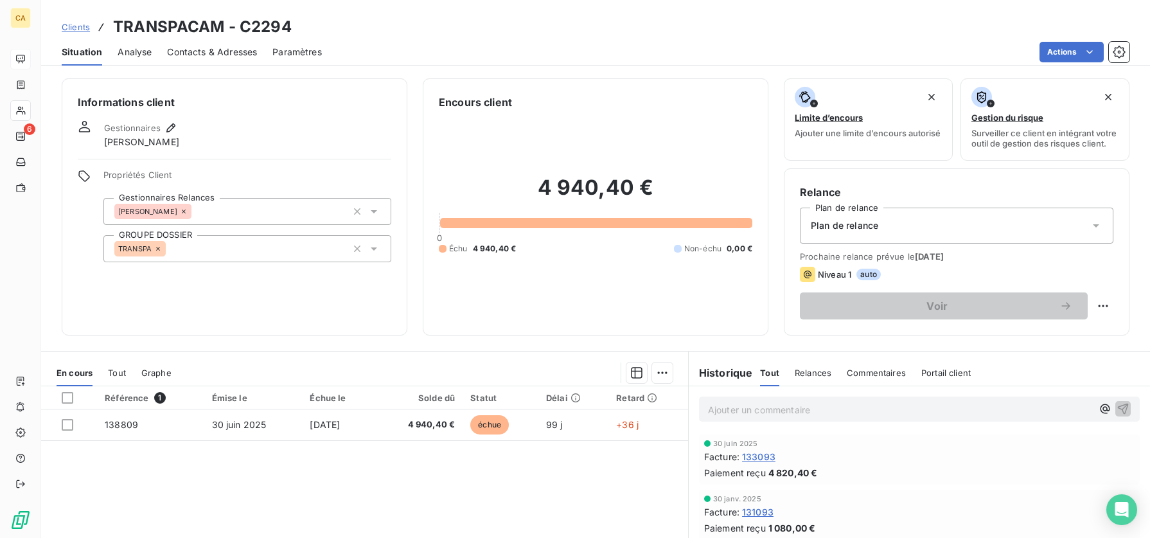
click at [78, 21] on link "Clients" at bounding box center [76, 27] width 28 height 13
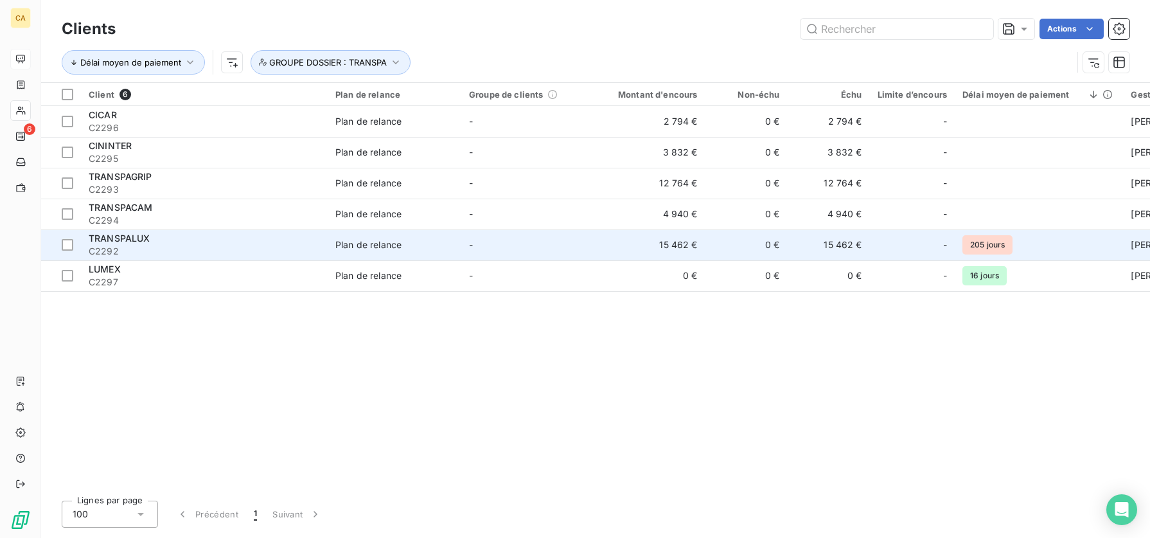
click at [131, 241] on span "TRANSPALUX" at bounding box center [120, 238] width 62 height 11
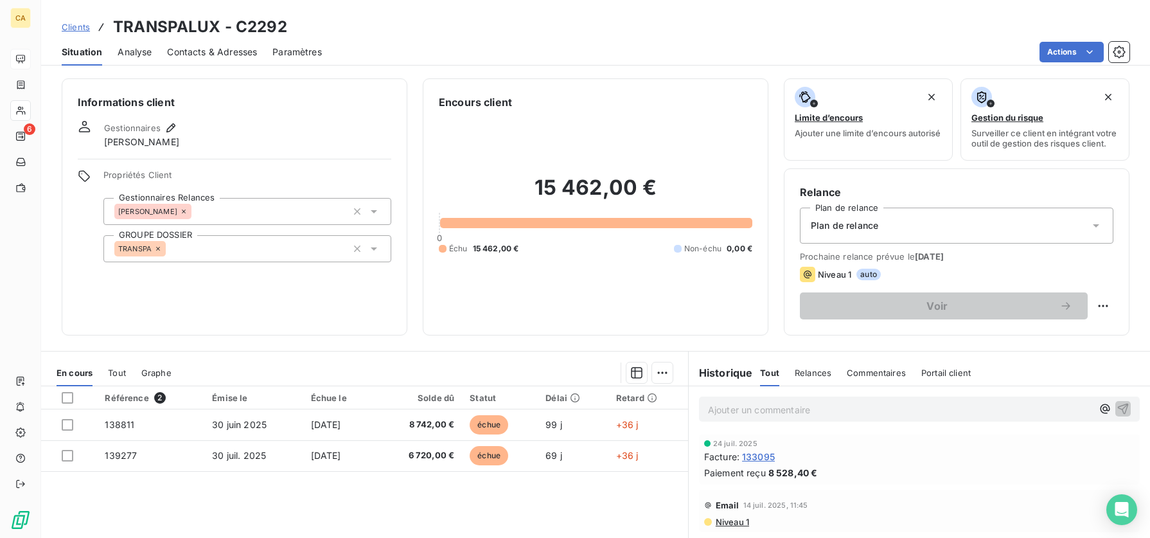
click at [81, 25] on span "Clients" at bounding box center [76, 27] width 28 height 10
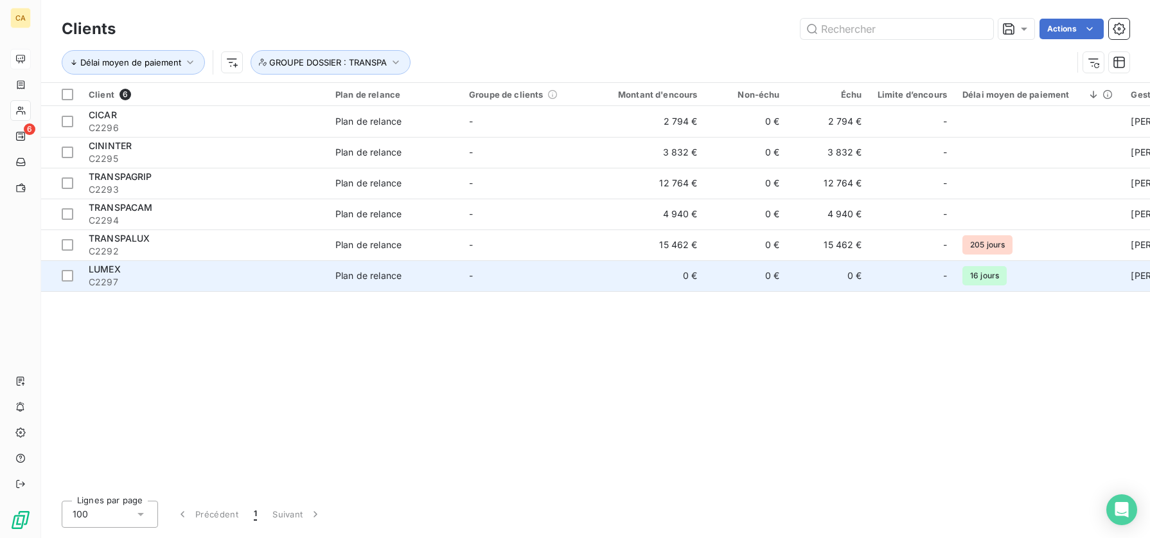
click at [107, 269] on span "LUMEX" at bounding box center [105, 268] width 32 height 11
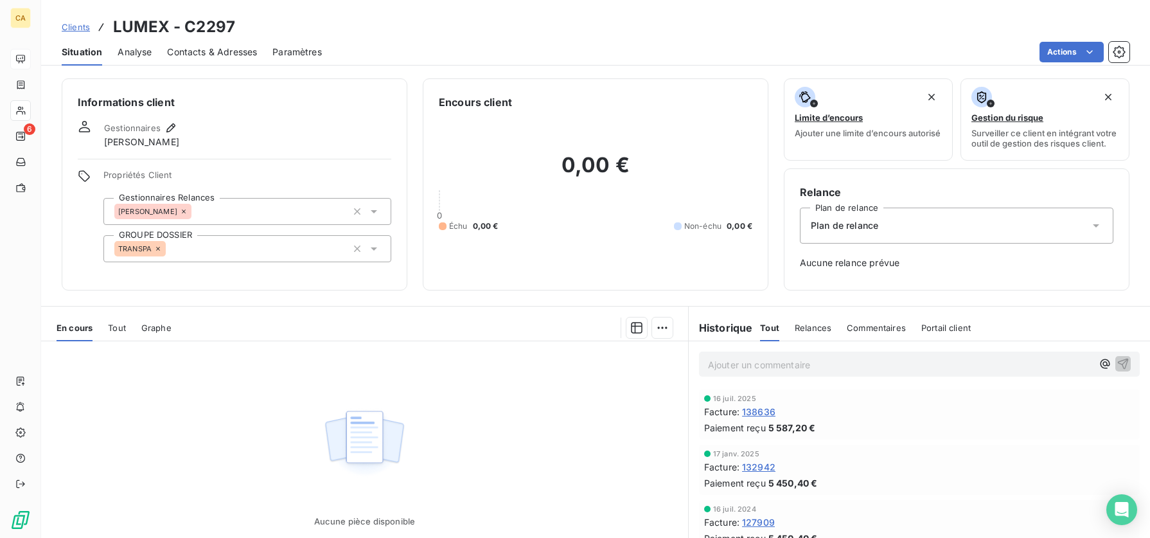
click at [76, 22] on span "Clients" at bounding box center [76, 27] width 28 height 10
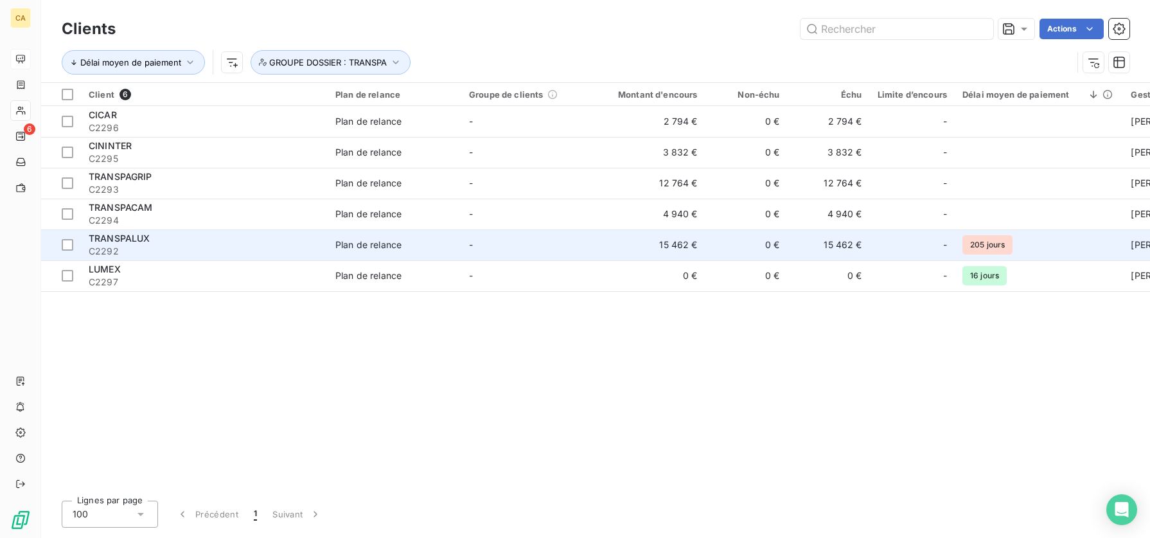
click at [127, 234] on span "TRANSPALUX" at bounding box center [120, 238] width 62 height 11
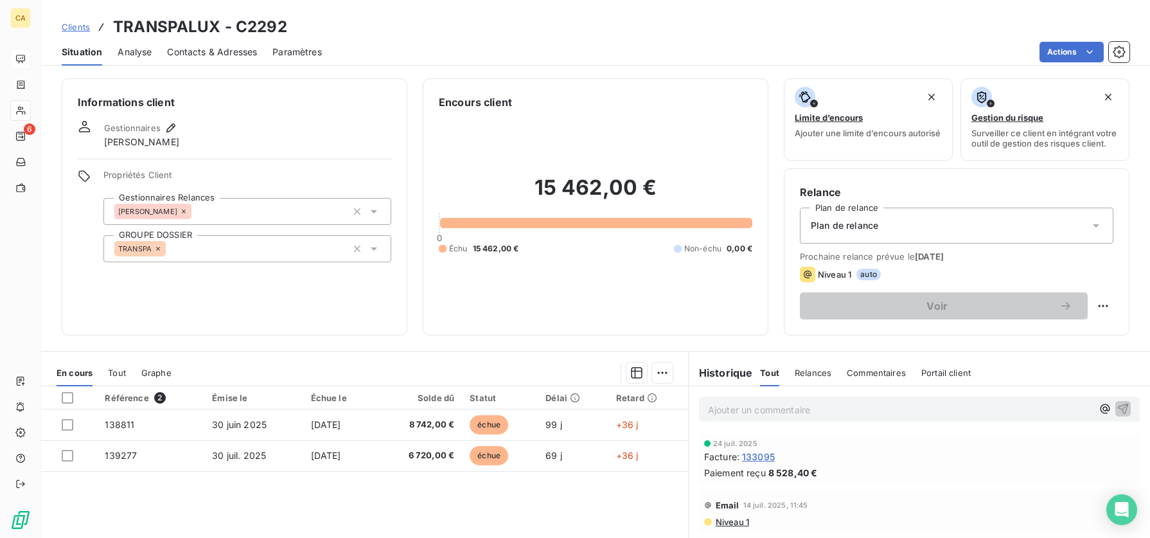
click at [195, 49] on span "Contacts & Adresses" at bounding box center [212, 52] width 90 height 13
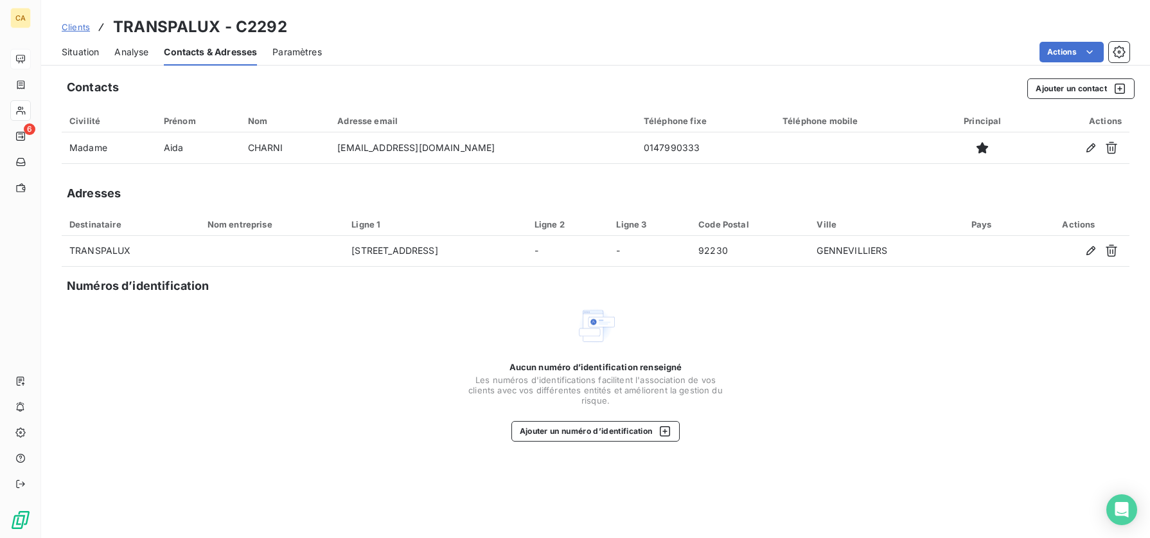
click at [69, 28] on span "Clients" at bounding box center [76, 27] width 28 height 10
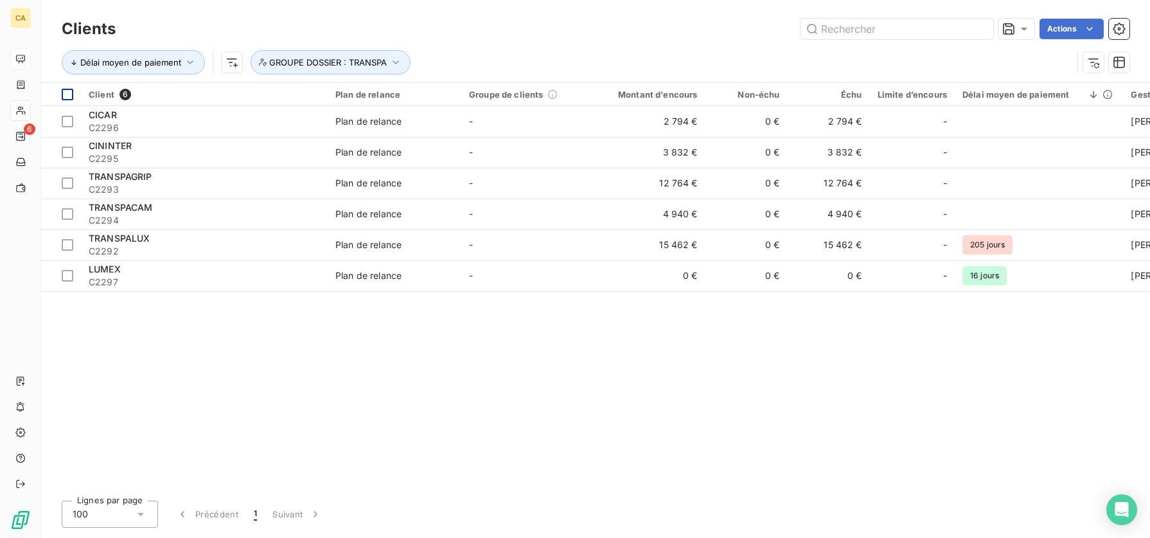
click at [66, 92] on div at bounding box center [68, 95] width 12 height 12
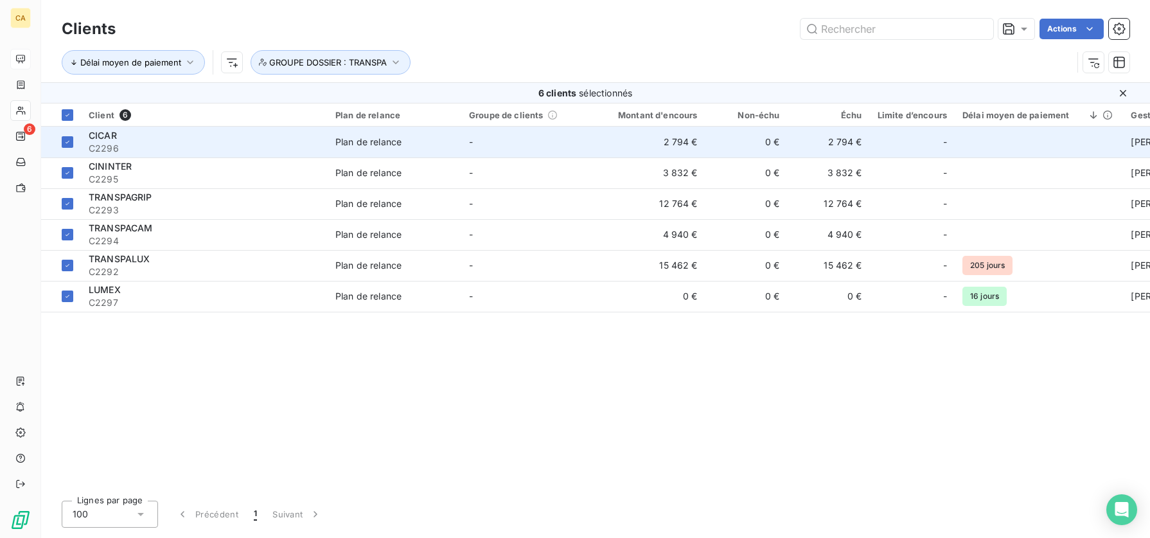
click at [491, 138] on td "-" at bounding box center [528, 142] width 134 height 31
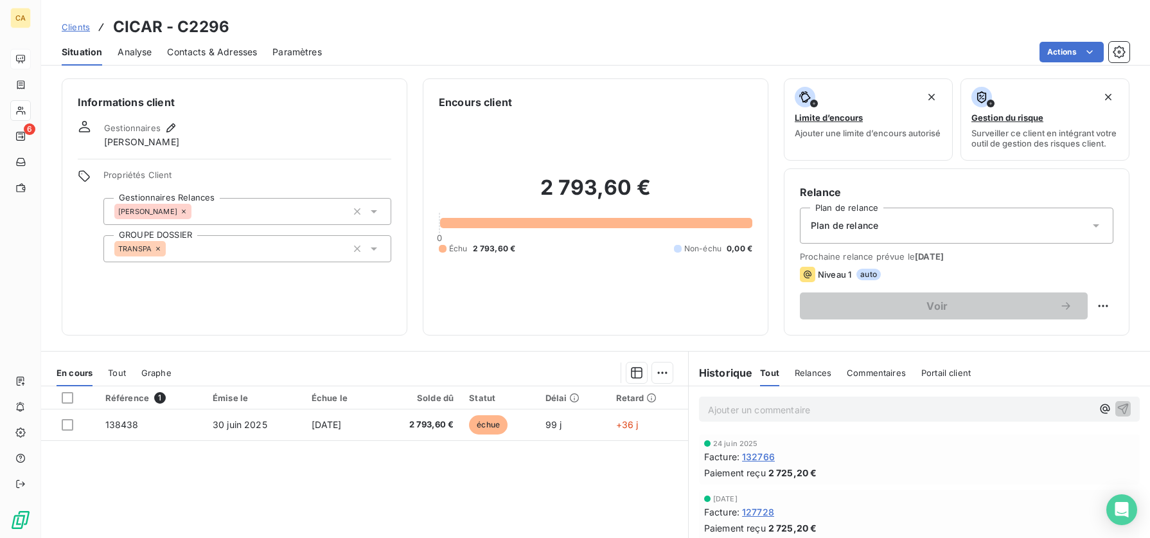
click at [65, 28] on span "Clients" at bounding box center [76, 27] width 28 height 10
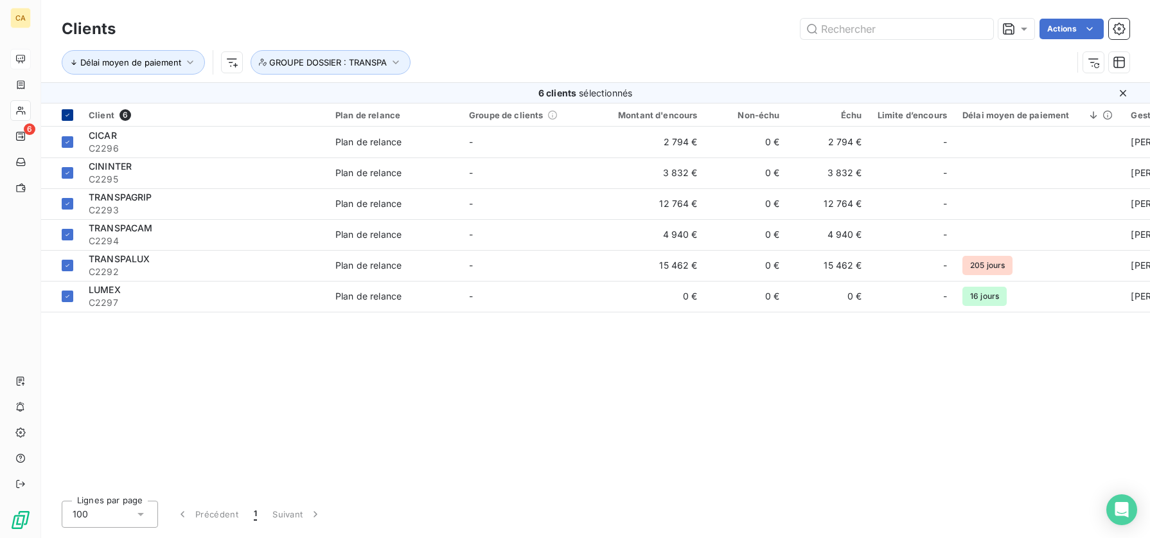
click at [64, 112] on icon at bounding box center [68, 115] width 8 height 8
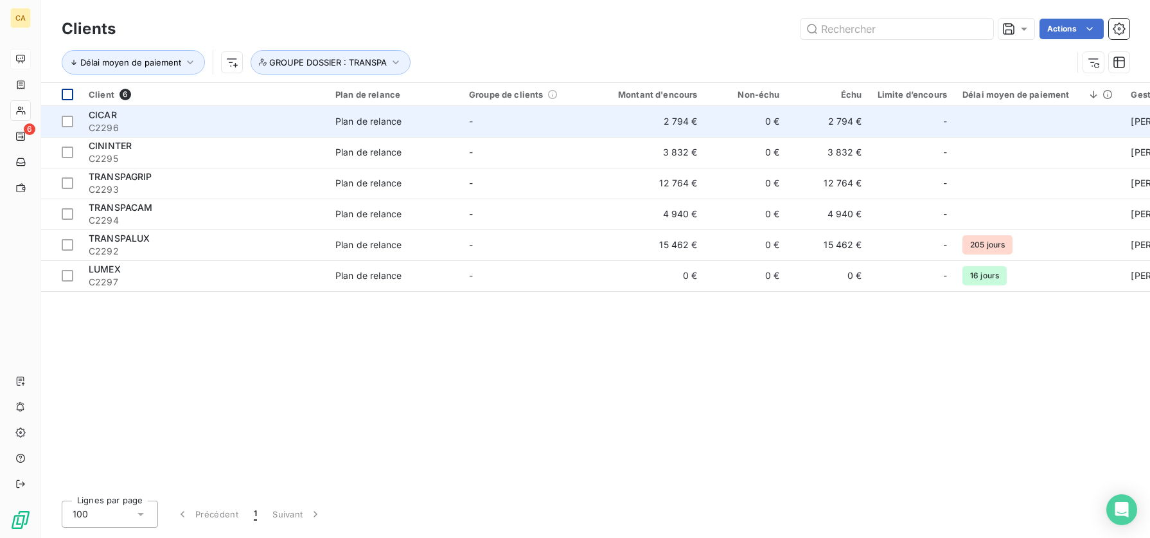
click at [93, 118] on span "CICAR" at bounding box center [103, 114] width 28 height 11
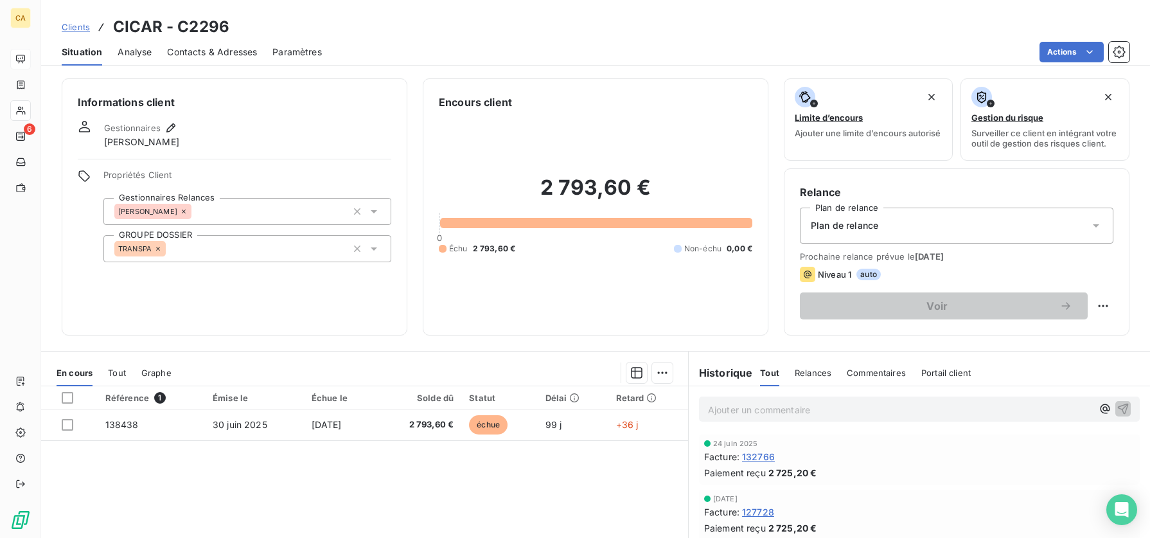
click at [132, 54] on span "Analyse" at bounding box center [135, 52] width 34 height 13
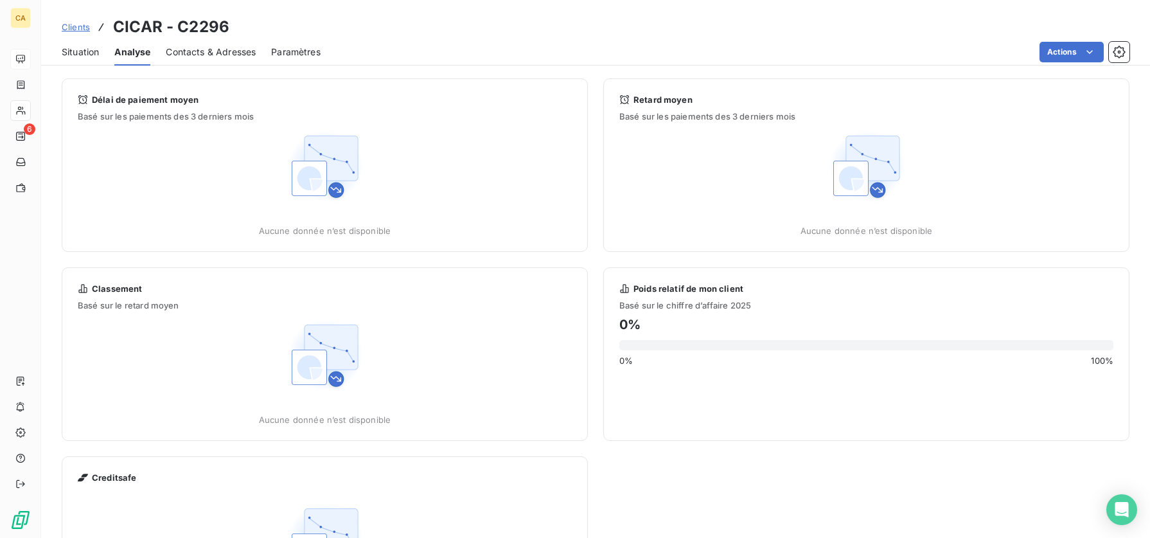
click at [183, 54] on span "Contacts & Adresses" at bounding box center [211, 52] width 90 height 13
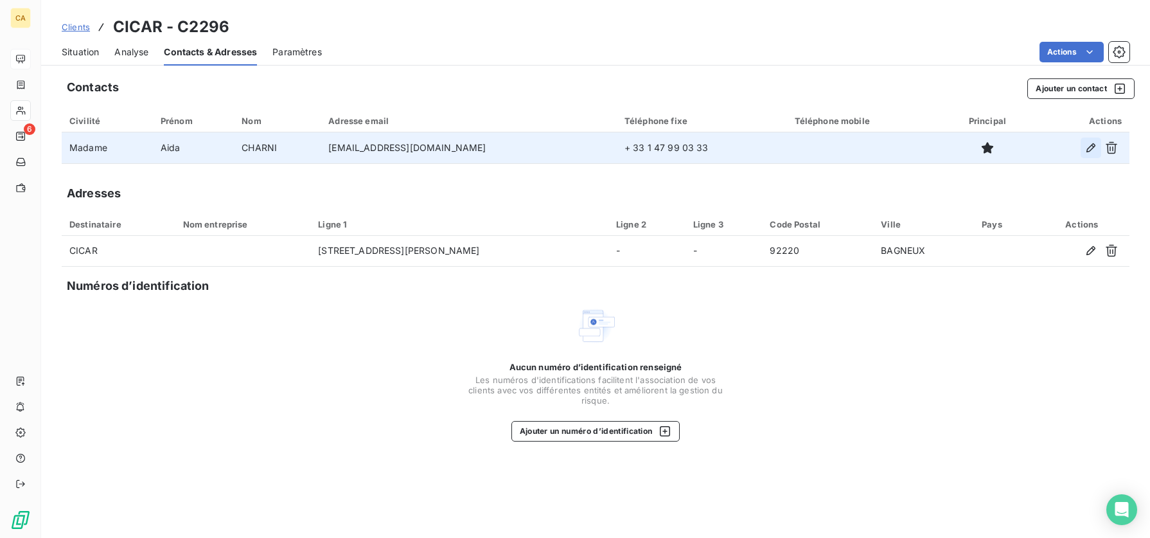
click at [1092, 148] on icon "button" at bounding box center [1091, 147] width 9 height 9
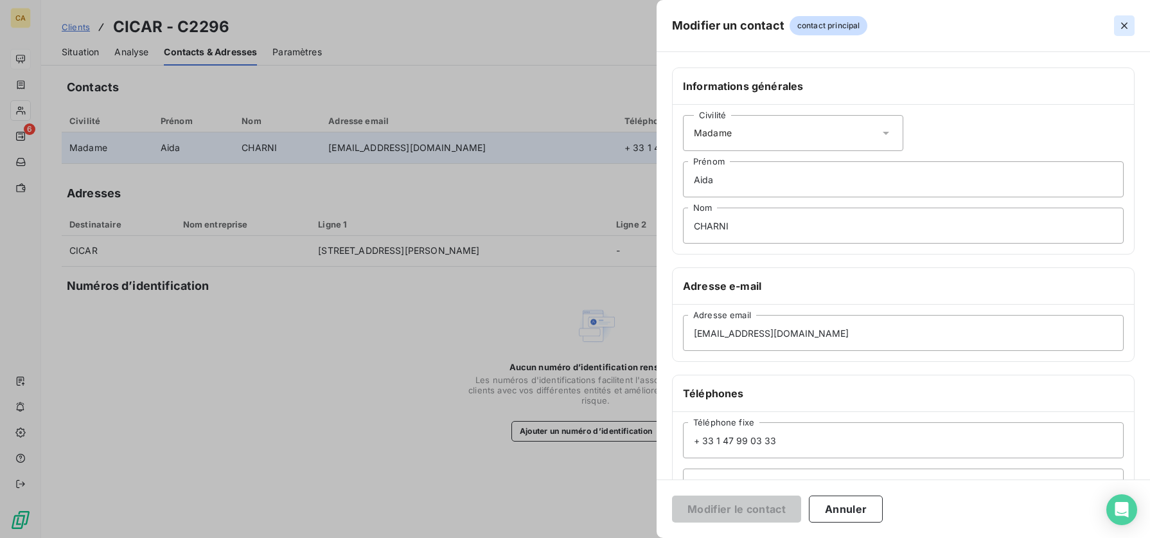
click at [1123, 21] on icon "button" at bounding box center [1124, 25] width 13 height 13
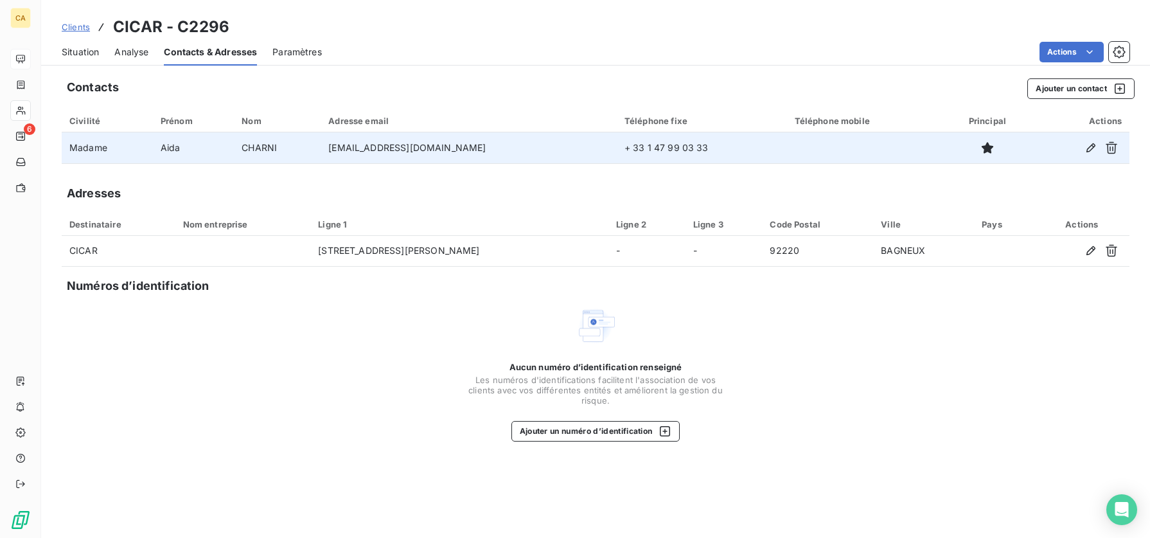
click at [288, 51] on span "Paramètres" at bounding box center [296, 52] width 49 height 13
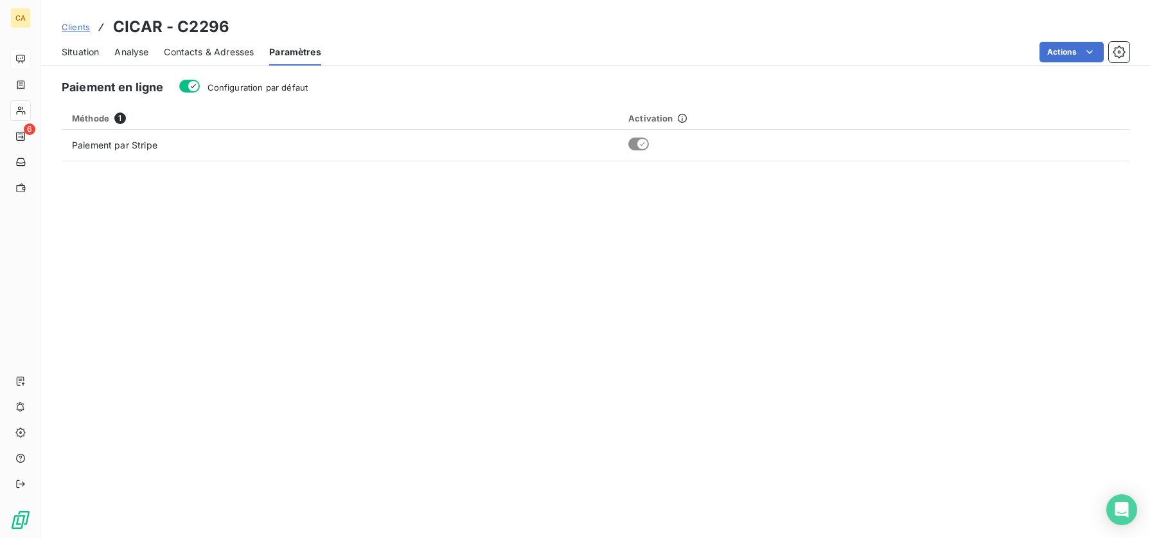
click at [131, 53] on span "Analyse" at bounding box center [131, 52] width 34 height 13
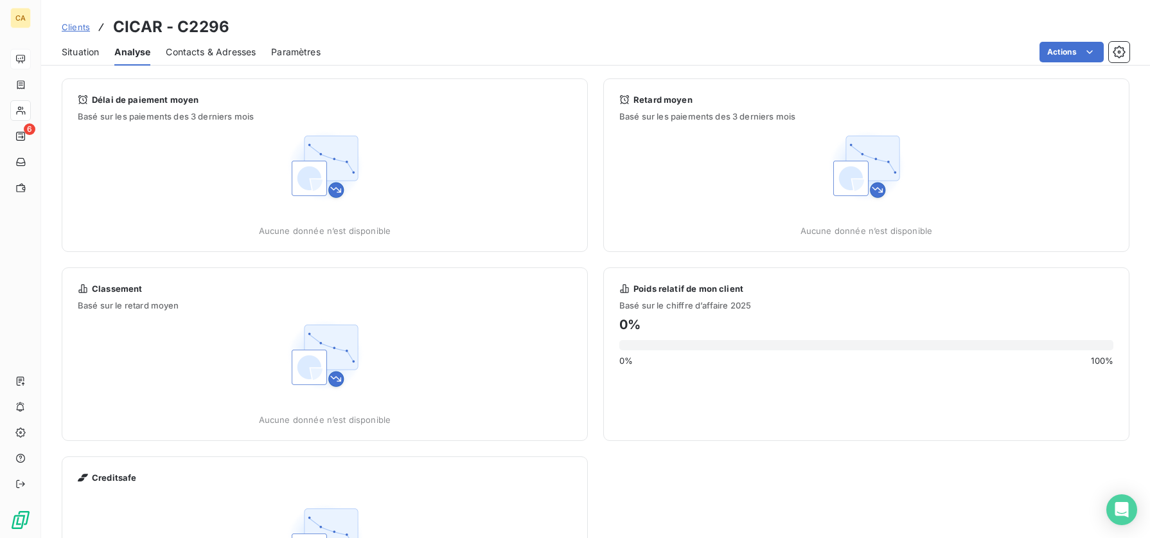
click at [294, 48] on span "Paramètres" at bounding box center [295, 52] width 49 height 13
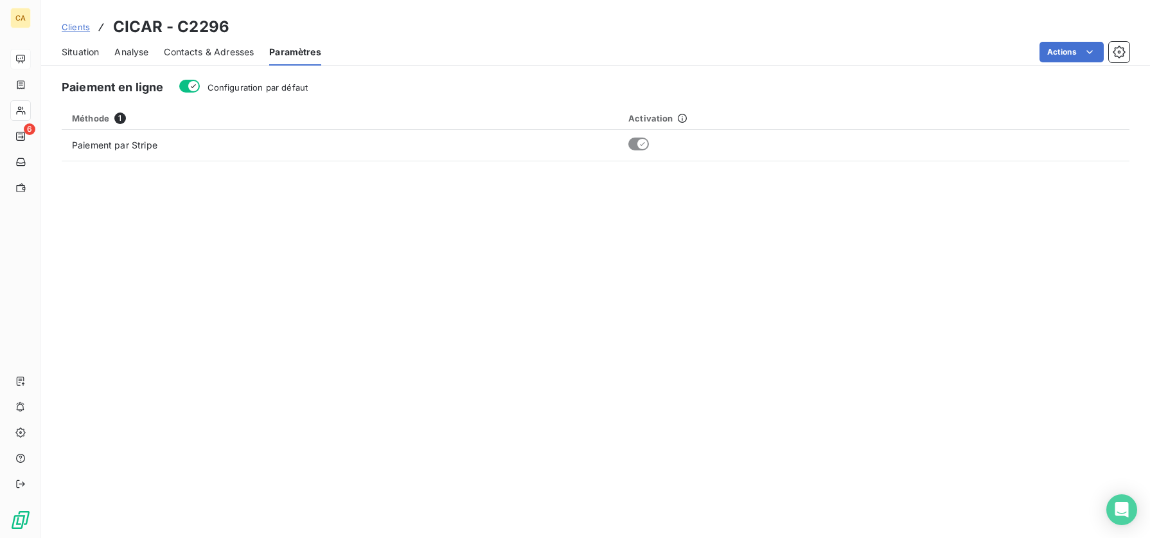
click at [126, 53] on span "Analyse" at bounding box center [131, 52] width 34 height 13
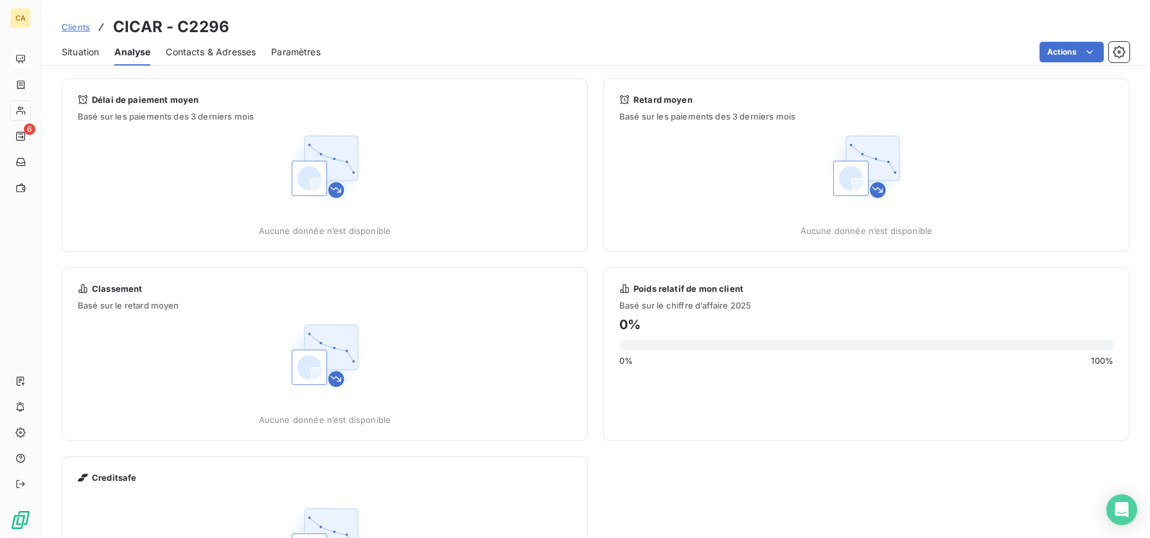
scroll to position [107, 0]
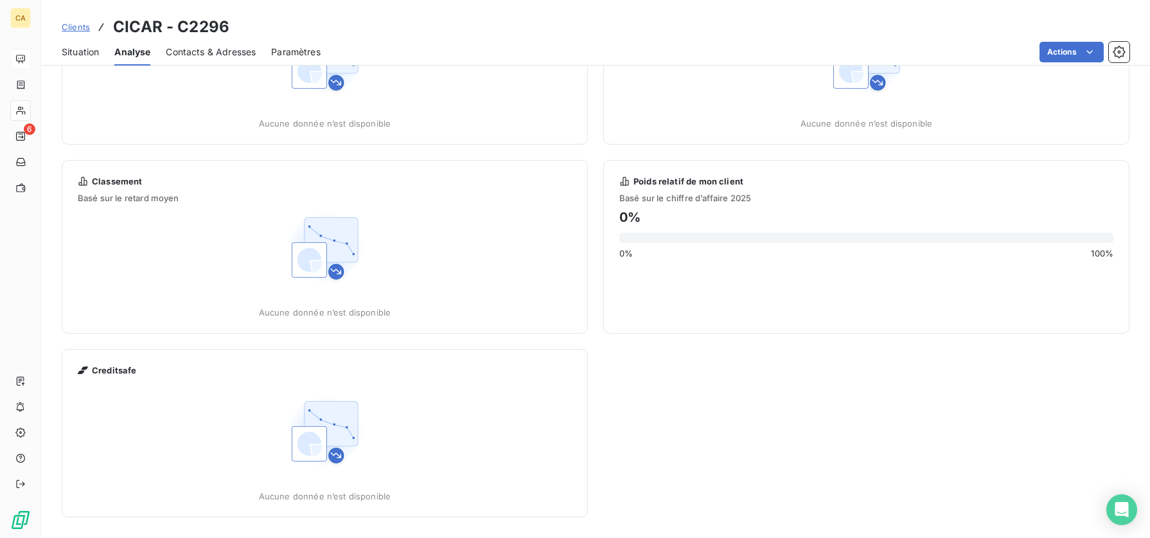
click at [82, 49] on span "Situation" at bounding box center [80, 52] width 37 height 13
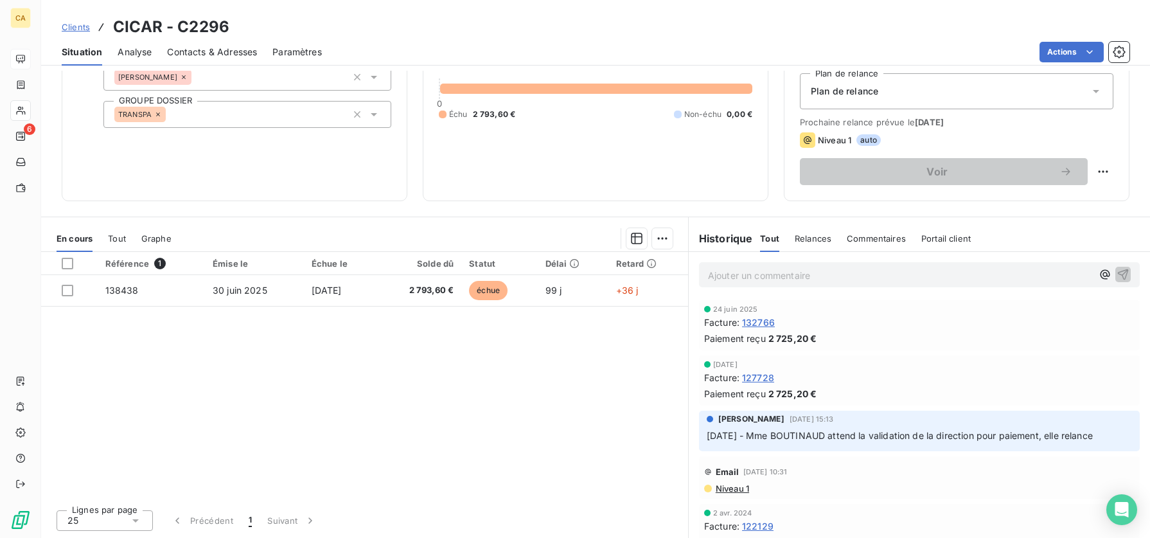
scroll to position [0, 0]
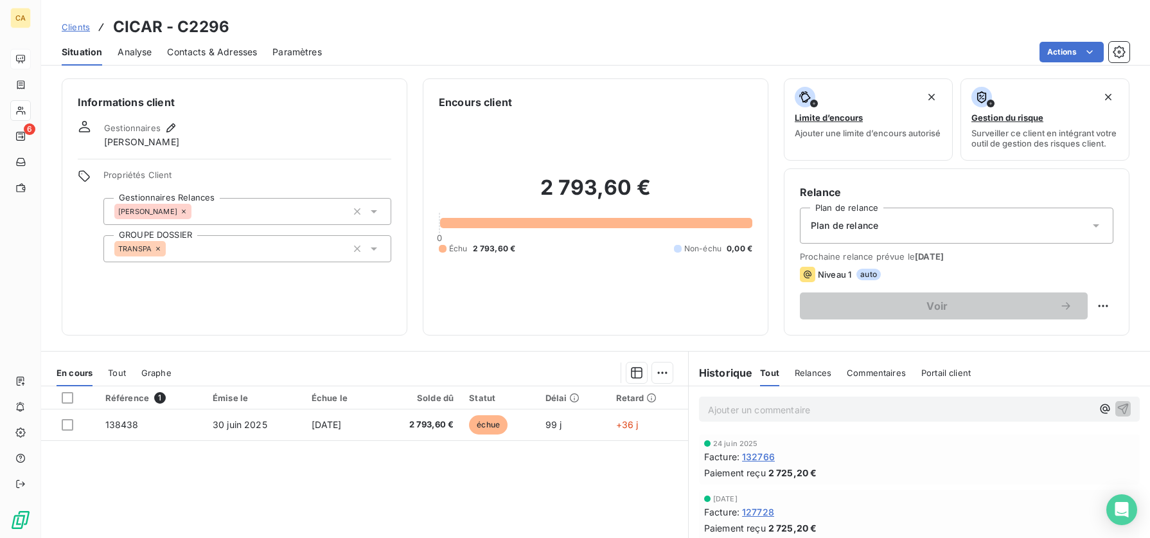
click at [70, 26] on span "Clients" at bounding box center [76, 27] width 28 height 10
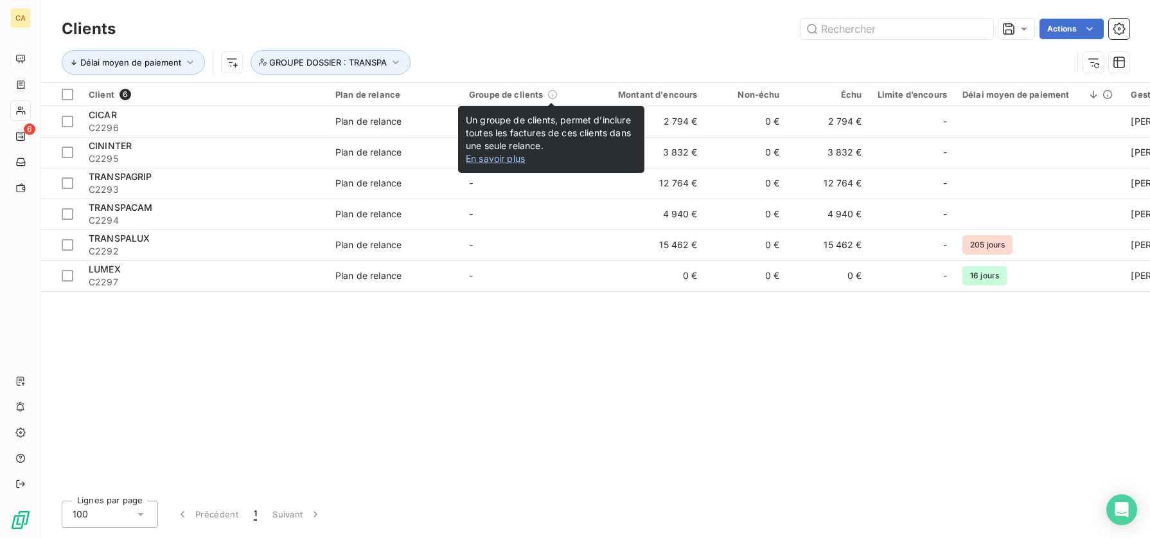
click at [498, 161] on link "En savoir plus" at bounding box center [495, 158] width 59 height 11
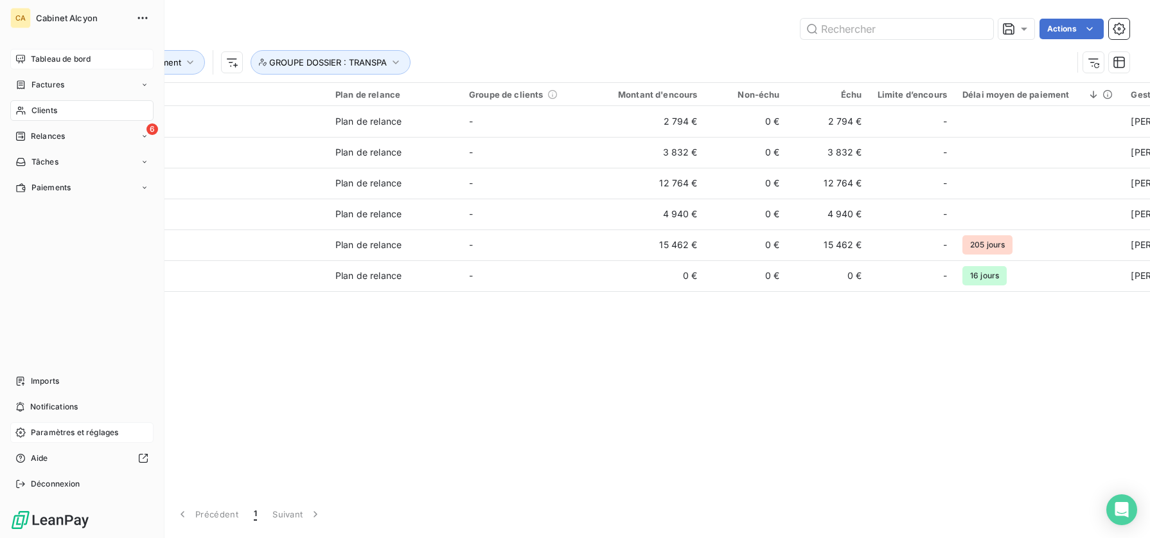
click at [47, 341] on span "Paramètres et réglages" at bounding box center [74, 433] width 87 height 12
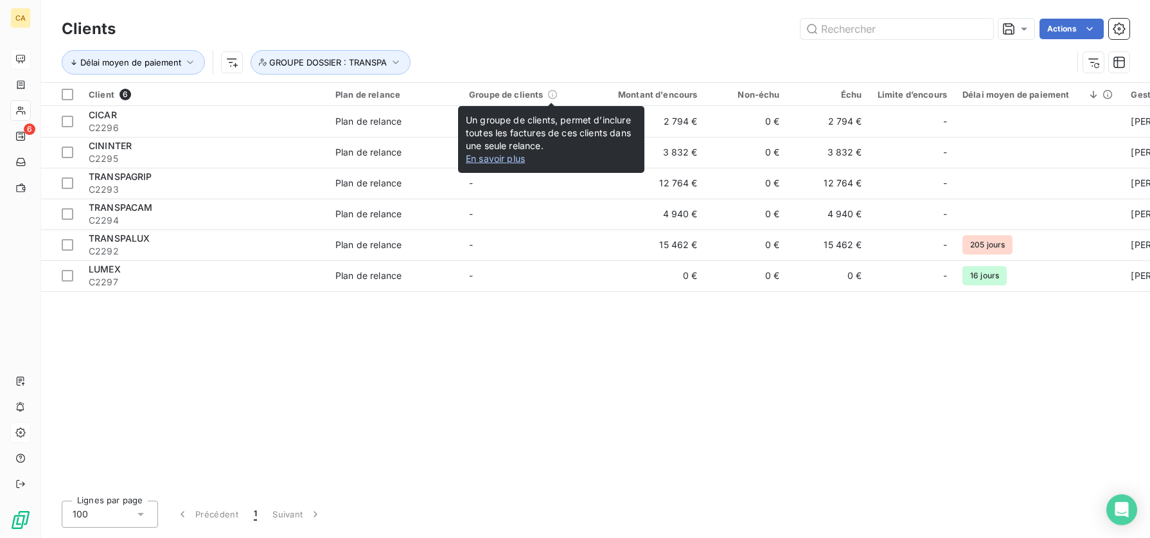
click at [548, 94] on icon at bounding box center [552, 94] width 10 height 10
click at [502, 159] on link "En savoir plus" at bounding box center [495, 158] width 59 height 11
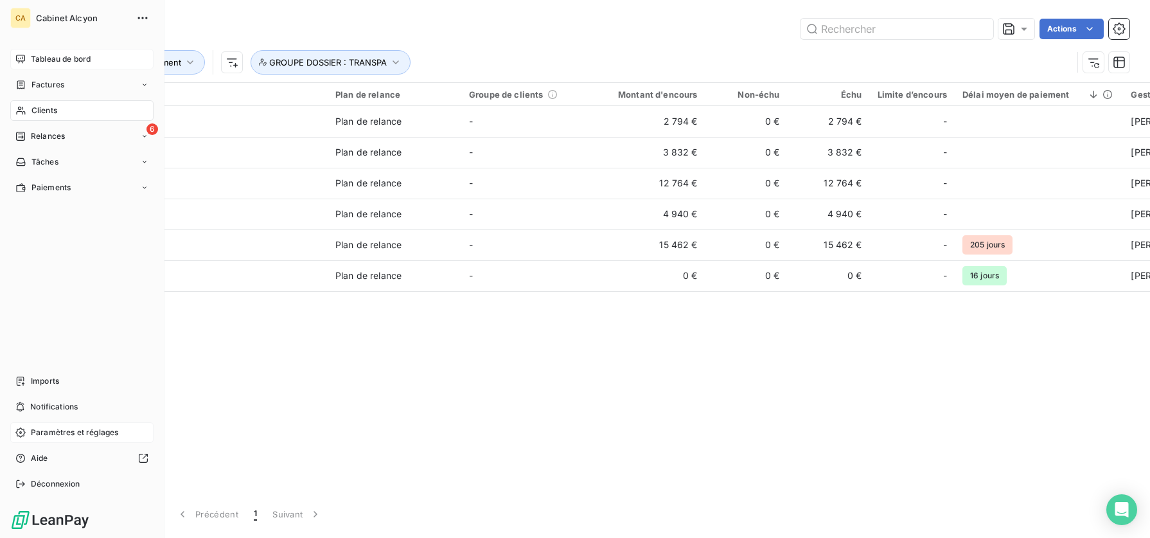
click at [55, 341] on span "Paramètres et réglages" at bounding box center [74, 433] width 87 height 12
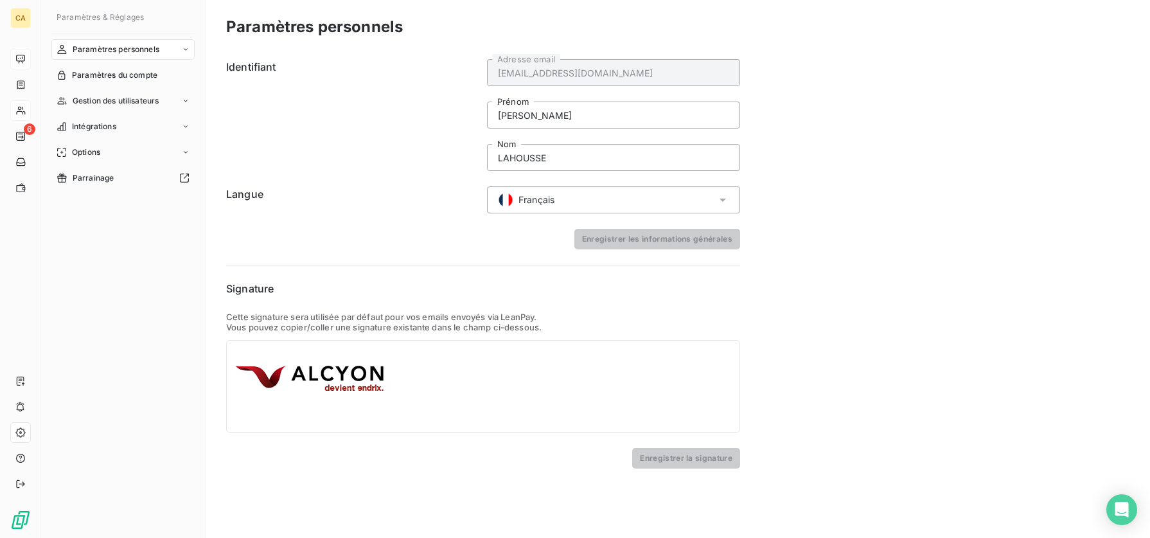
click at [186, 52] on icon at bounding box center [186, 50] width 8 height 8
click at [184, 152] on icon at bounding box center [186, 152] width 8 height 8
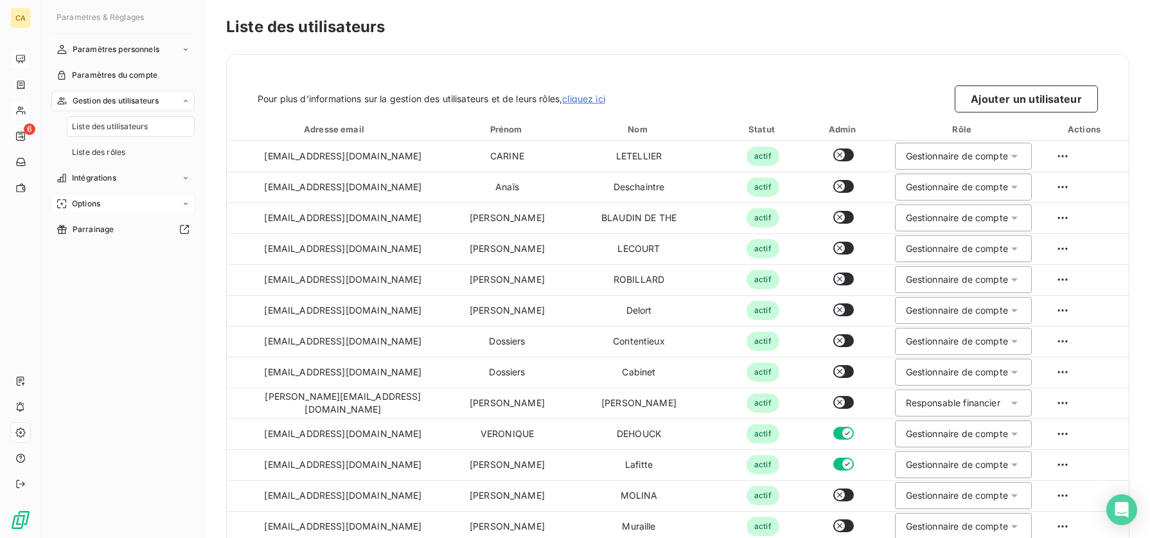
click at [186, 204] on icon at bounding box center [186, 204] width 8 height 8
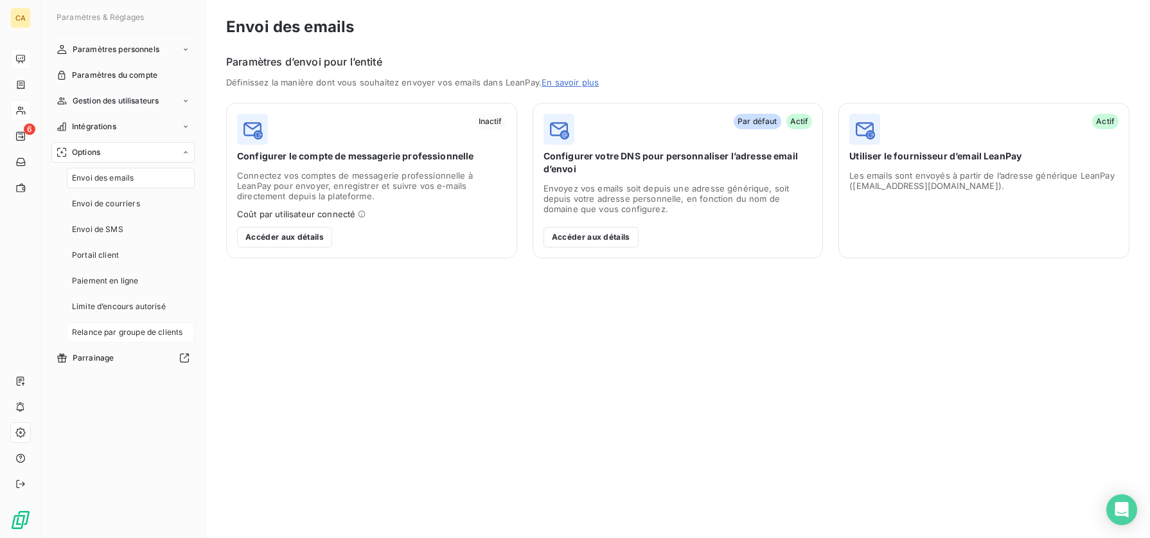
click at [121, 332] on span "Relance par groupe de clients" at bounding box center [127, 332] width 111 height 12
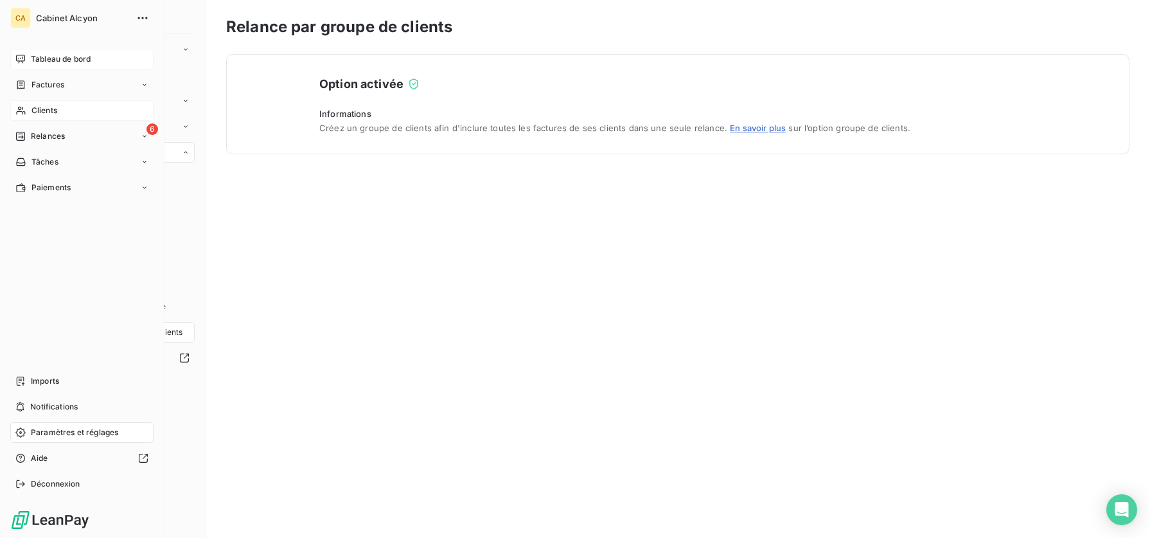
click at [37, 110] on span "Clients" at bounding box center [44, 111] width 26 height 12
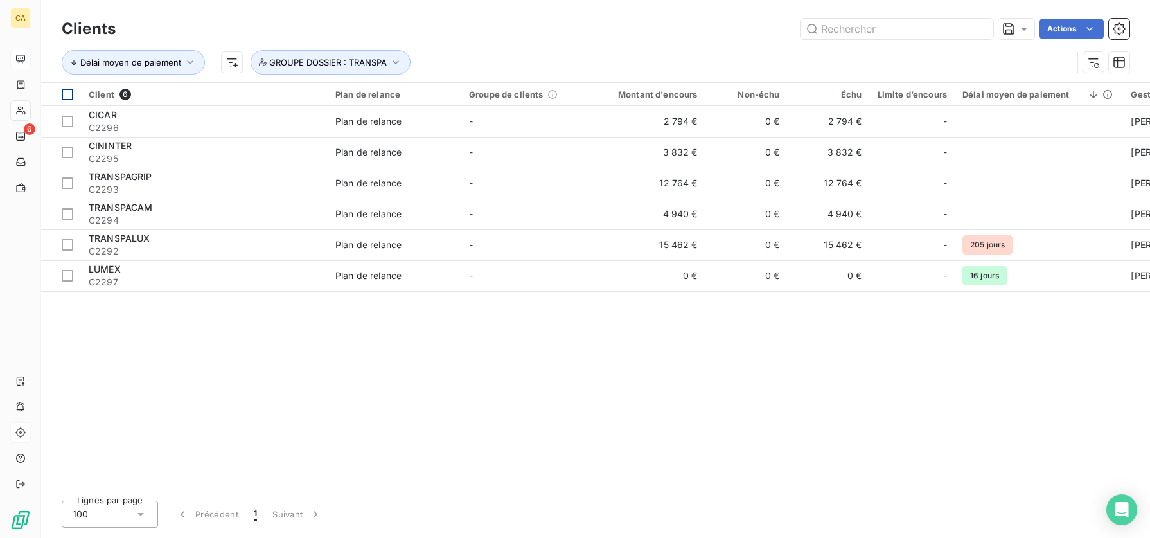
click at [64, 98] on div at bounding box center [68, 95] width 12 height 12
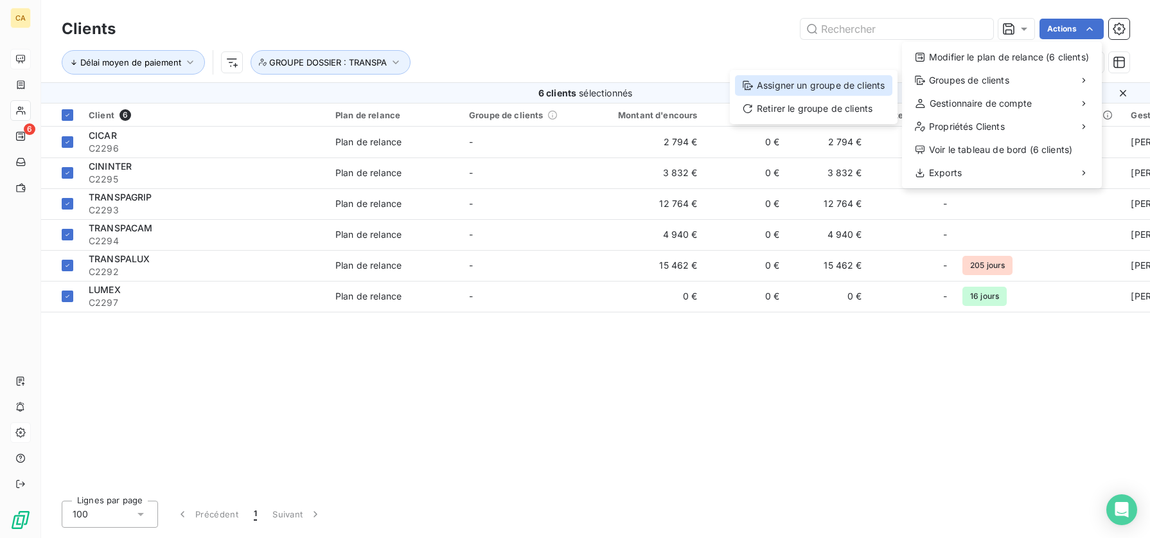
click at [842, 89] on div "Assigner un groupe de clients" at bounding box center [813, 85] width 157 height 21
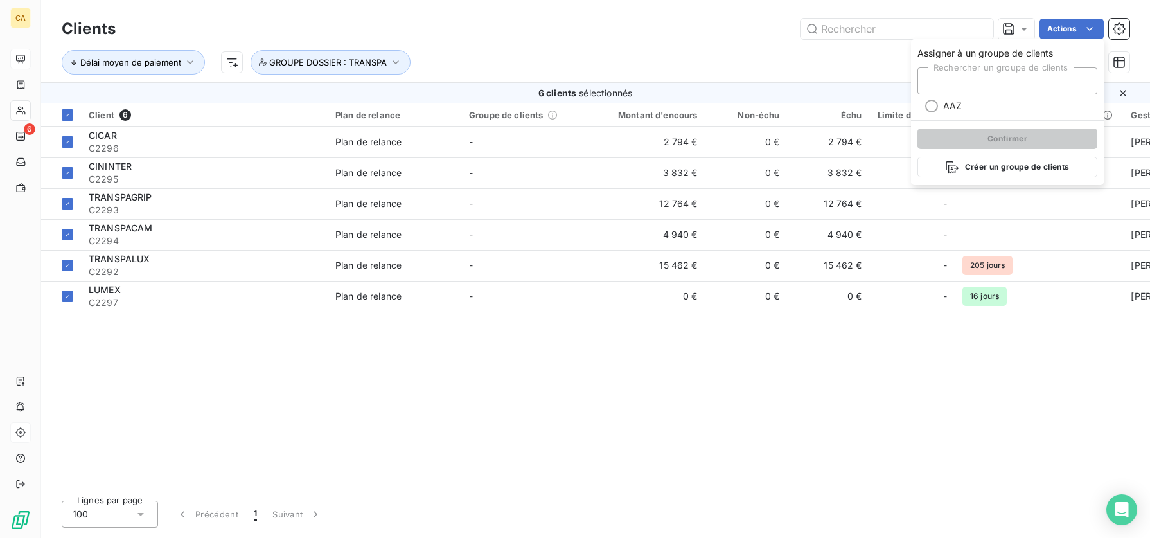
click at [998, 80] on div "Rechercher un groupe de clients" at bounding box center [1008, 80] width 180 height 27
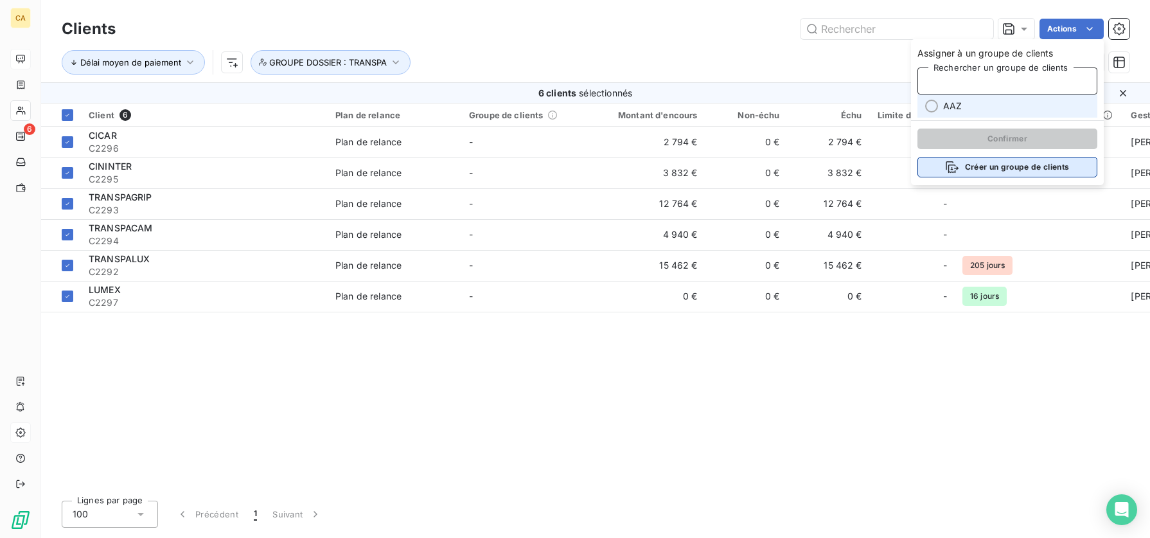
click at [1021, 170] on button "Créer un groupe de clients" at bounding box center [1008, 167] width 180 height 21
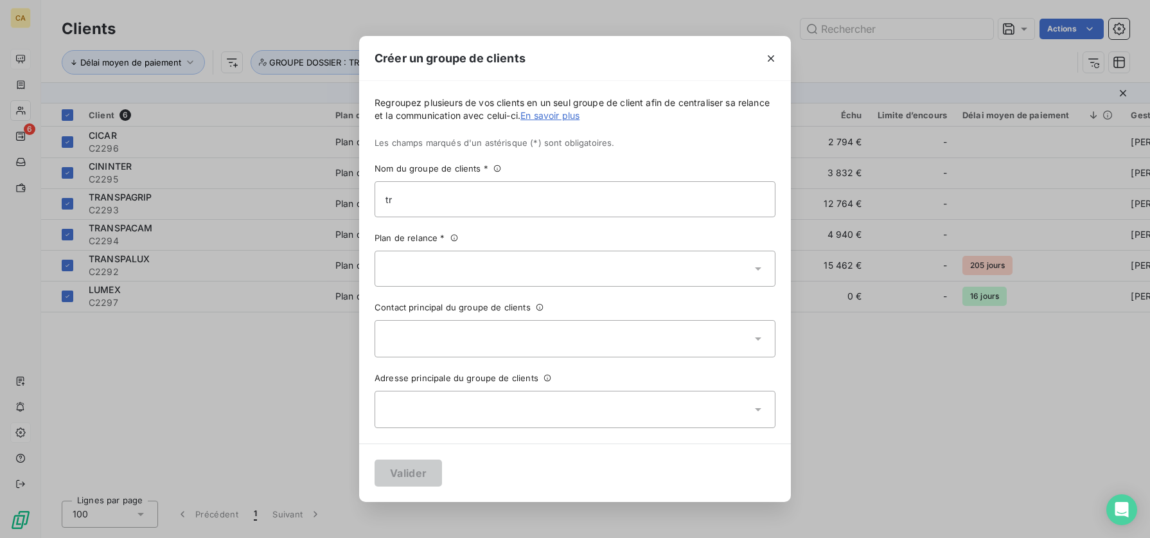
type input "t"
type input "TRANSPA"
click at [722, 274] on div at bounding box center [575, 269] width 401 height 36
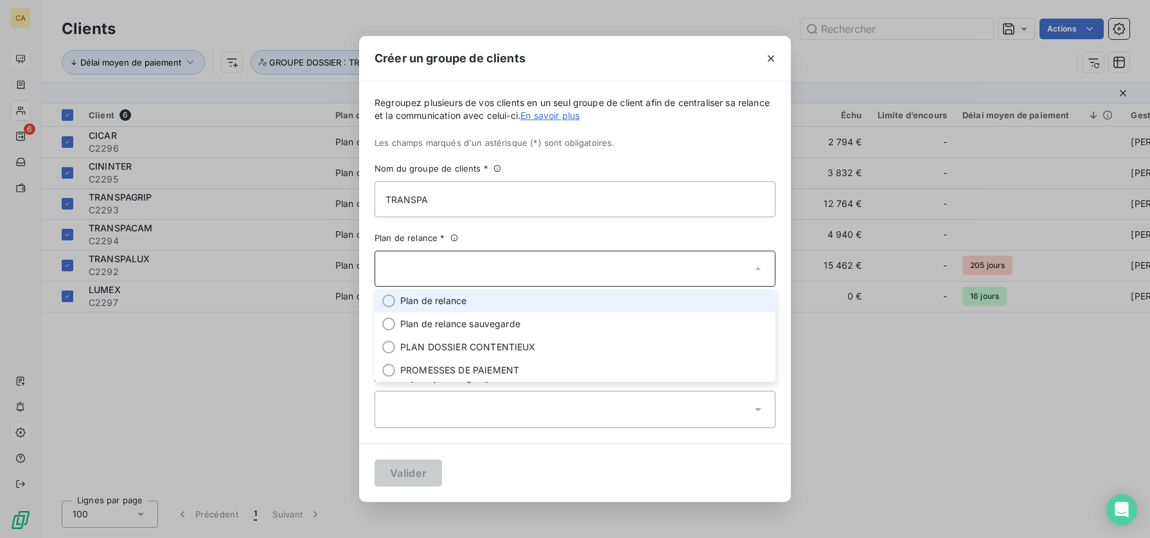
click at [393, 301] on div at bounding box center [388, 300] width 13 height 13
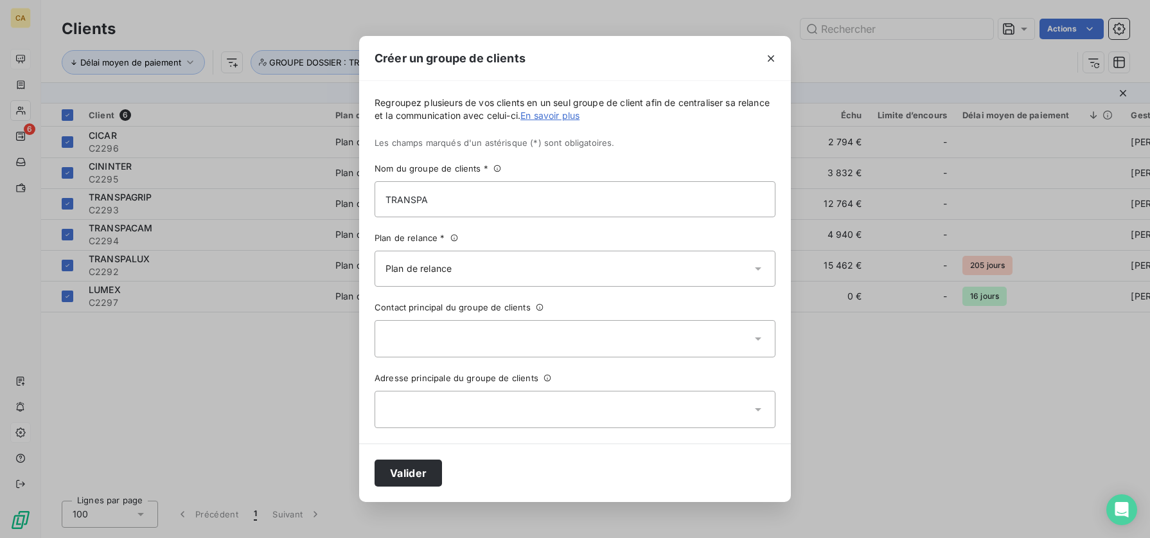
click at [638, 341] on div at bounding box center [575, 338] width 401 height 37
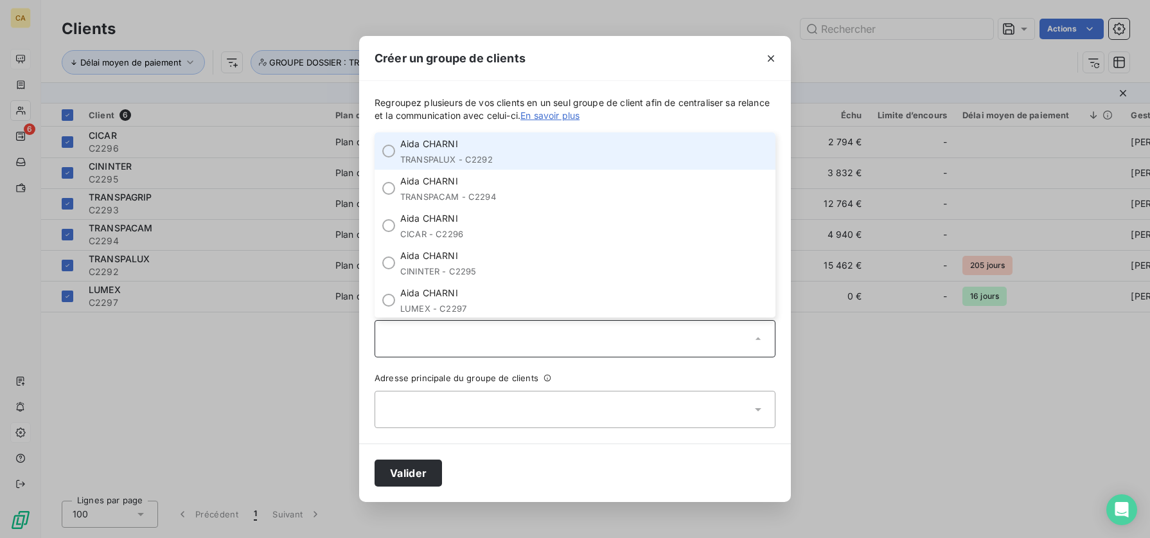
click at [387, 150] on div at bounding box center [388, 151] width 13 height 13
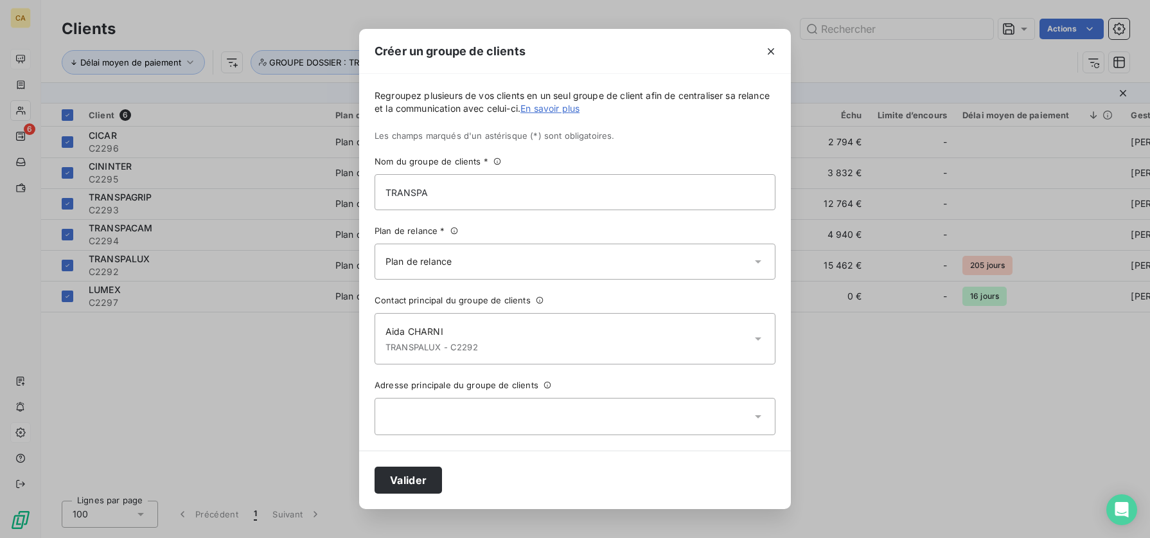
click at [628, 341] on div at bounding box center [575, 416] width 401 height 37
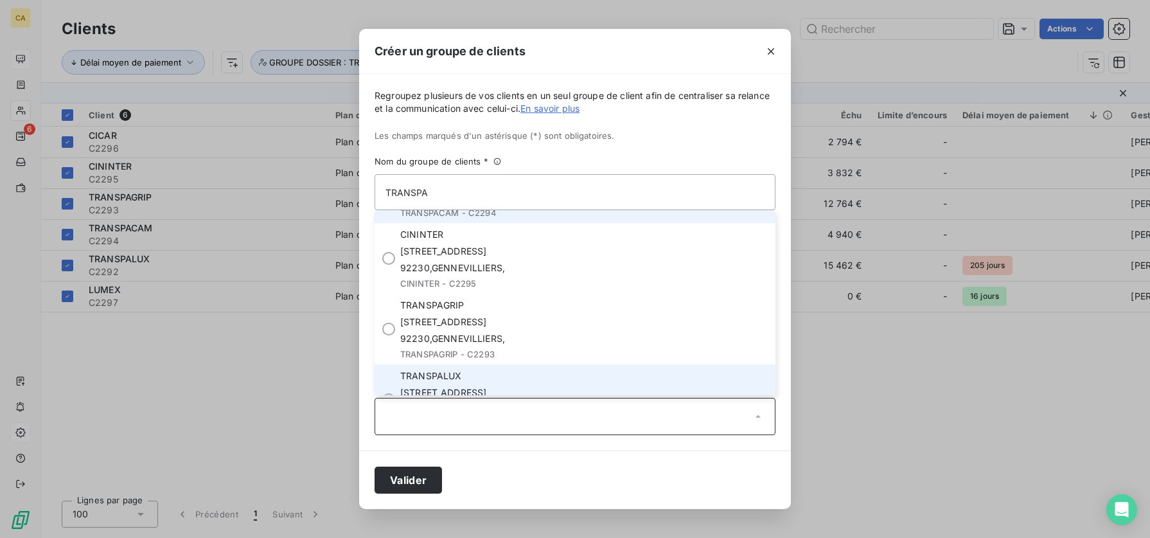
scroll to position [193, 0]
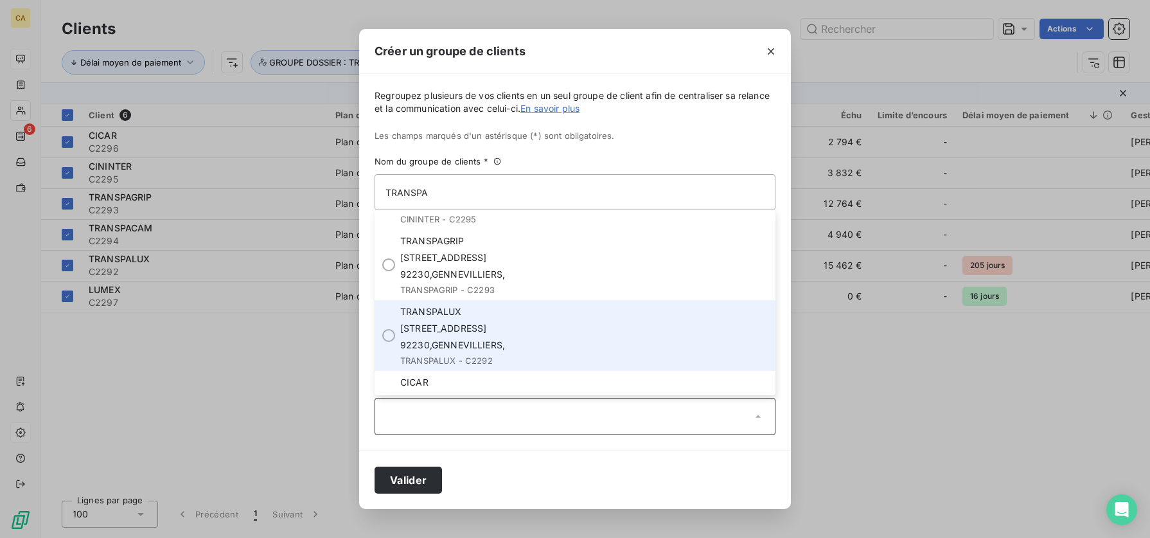
click at [393, 336] on div at bounding box center [388, 335] width 13 height 13
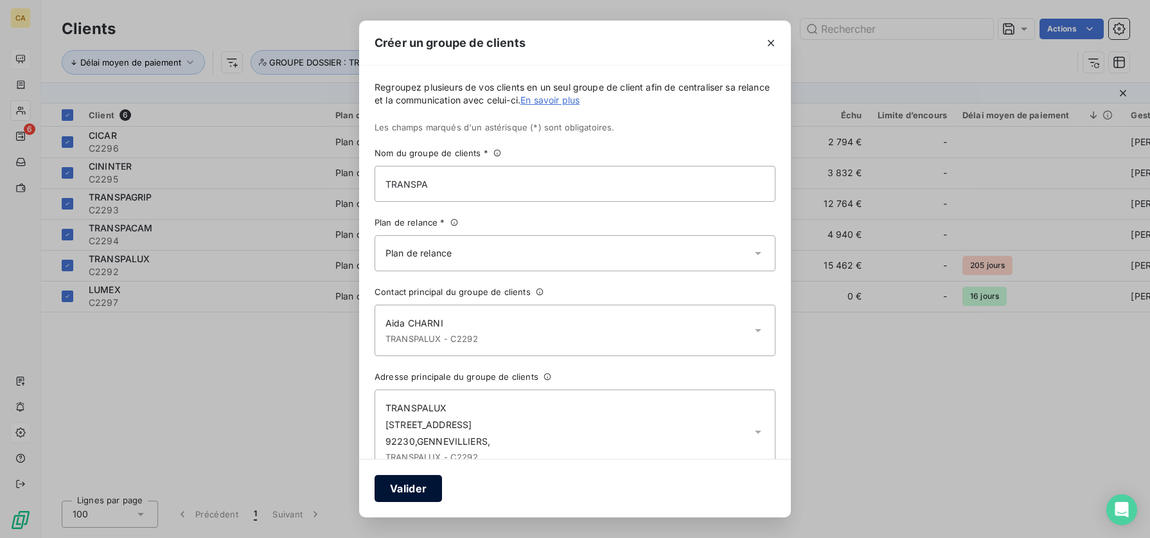
click at [410, 341] on button "Valider" at bounding box center [408, 488] width 67 height 27
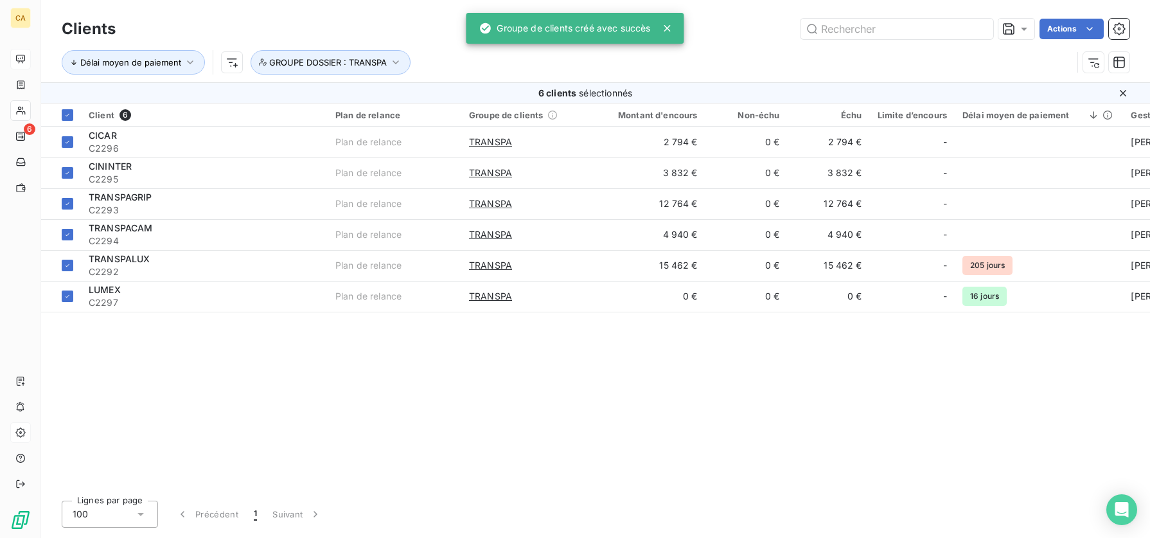
click at [667, 27] on icon at bounding box center [667, 28] width 6 height 6
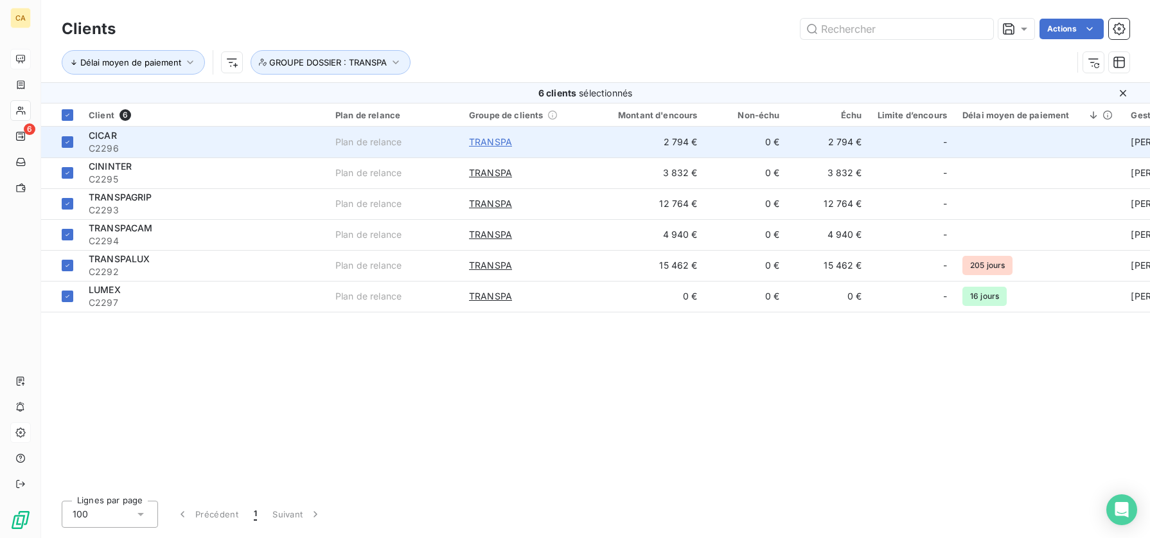
click at [504, 143] on span "TRANSPA" at bounding box center [490, 142] width 43 height 13
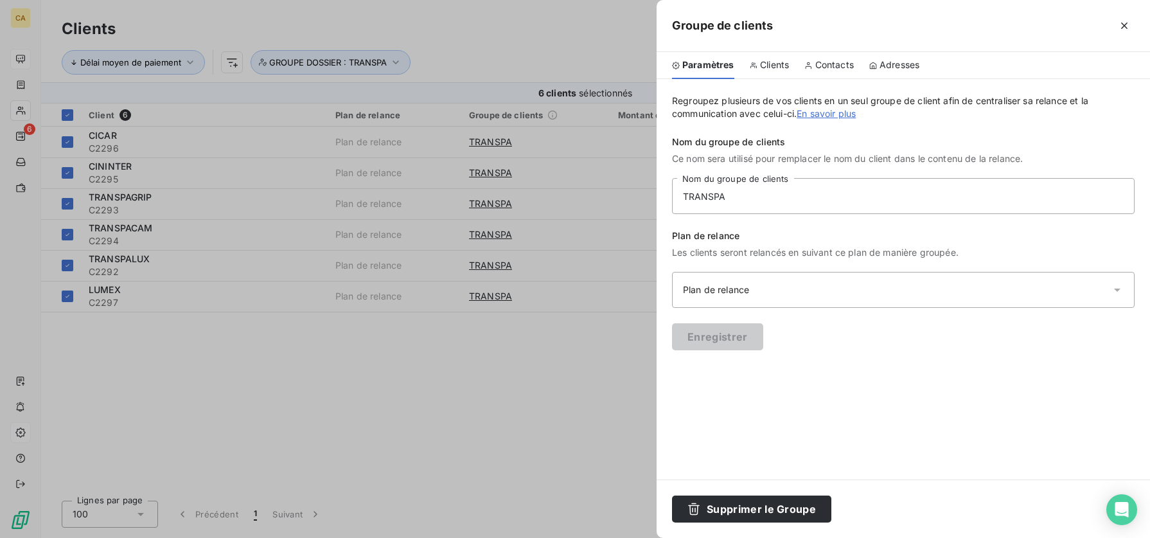
click at [770, 62] on span "Clients" at bounding box center [774, 64] width 29 height 13
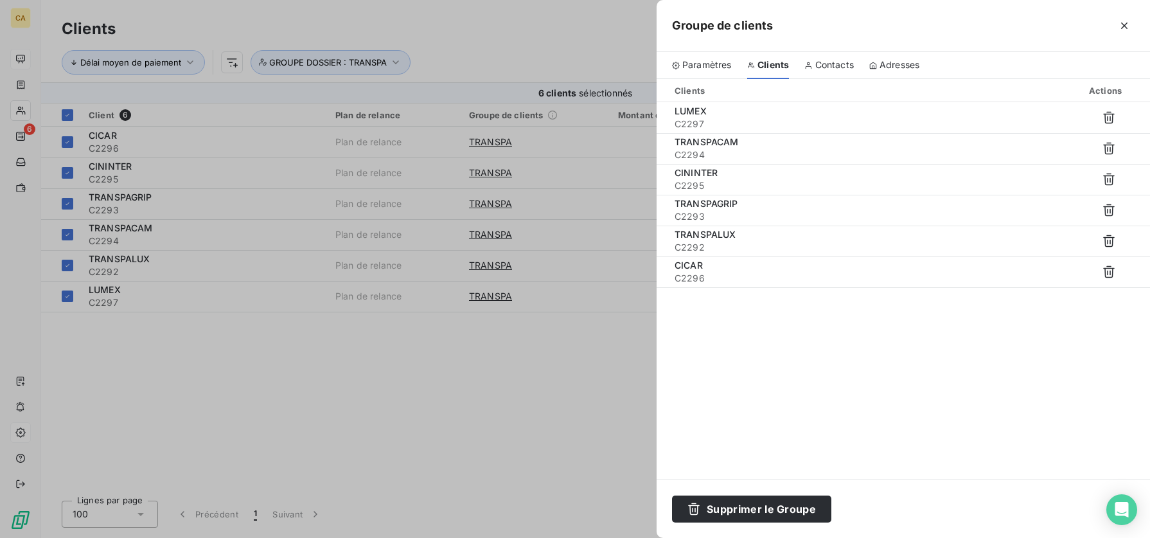
click at [837, 60] on span "Contacts" at bounding box center [834, 64] width 39 height 13
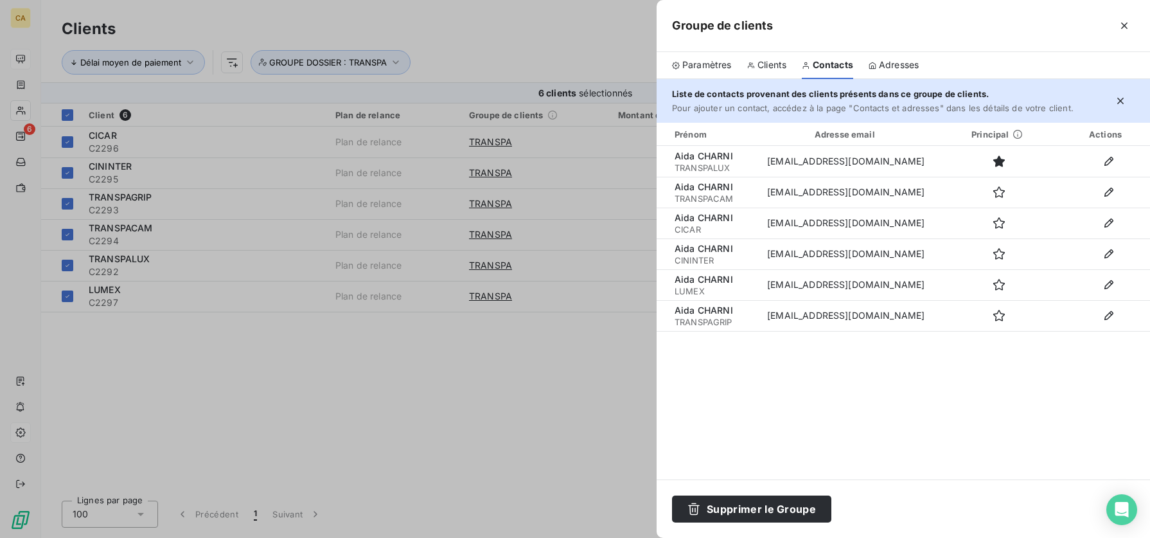
click at [905, 61] on span "Adresses" at bounding box center [899, 64] width 40 height 13
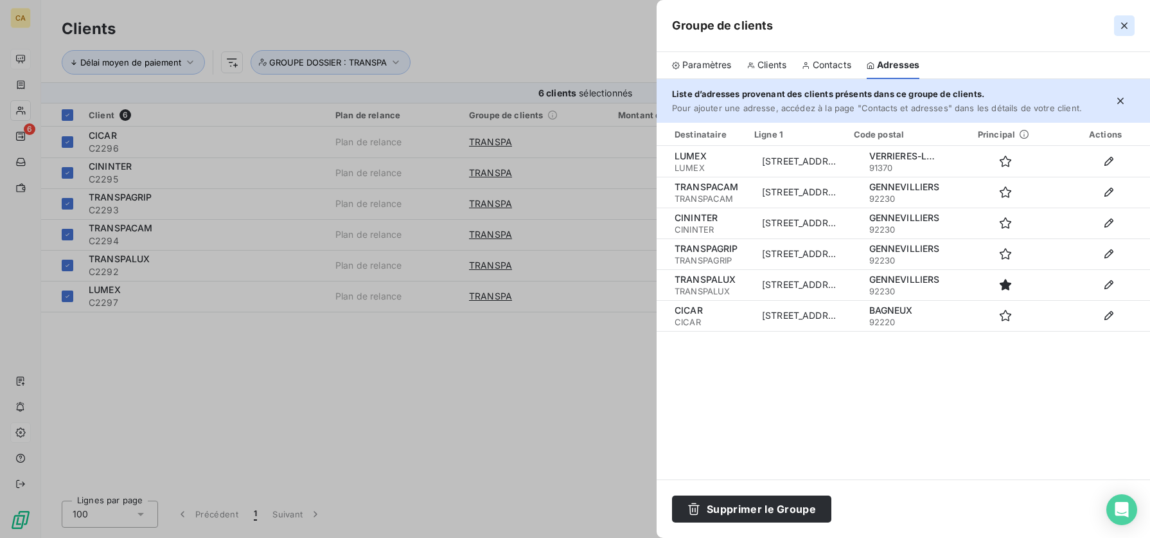
click at [1120, 22] on icon "button" at bounding box center [1124, 25] width 13 height 13
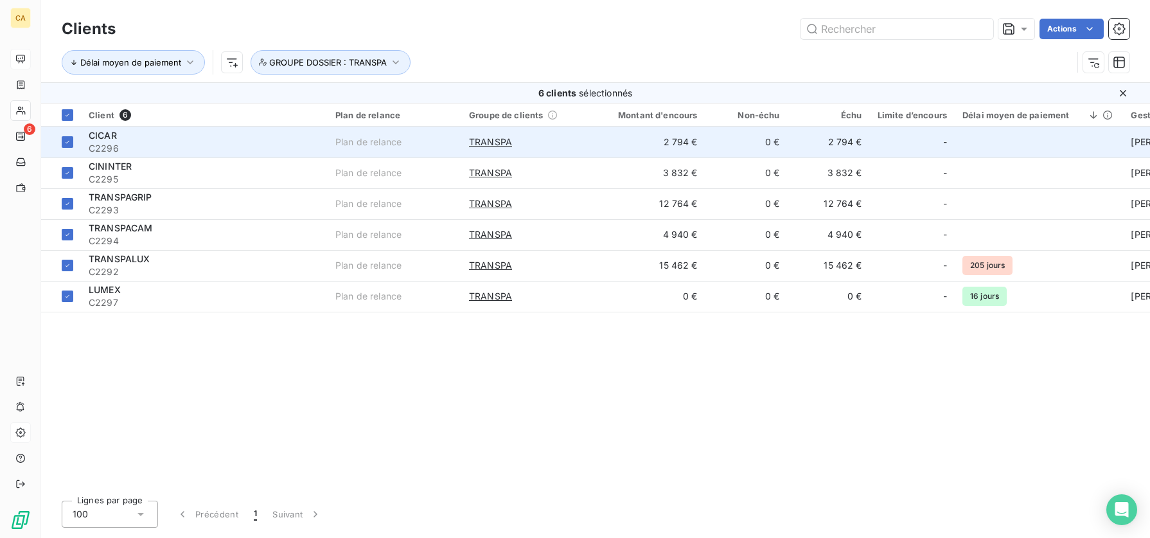
click at [423, 142] on span "Plan de relance" at bounding box center [394, 142] width 118 height 13
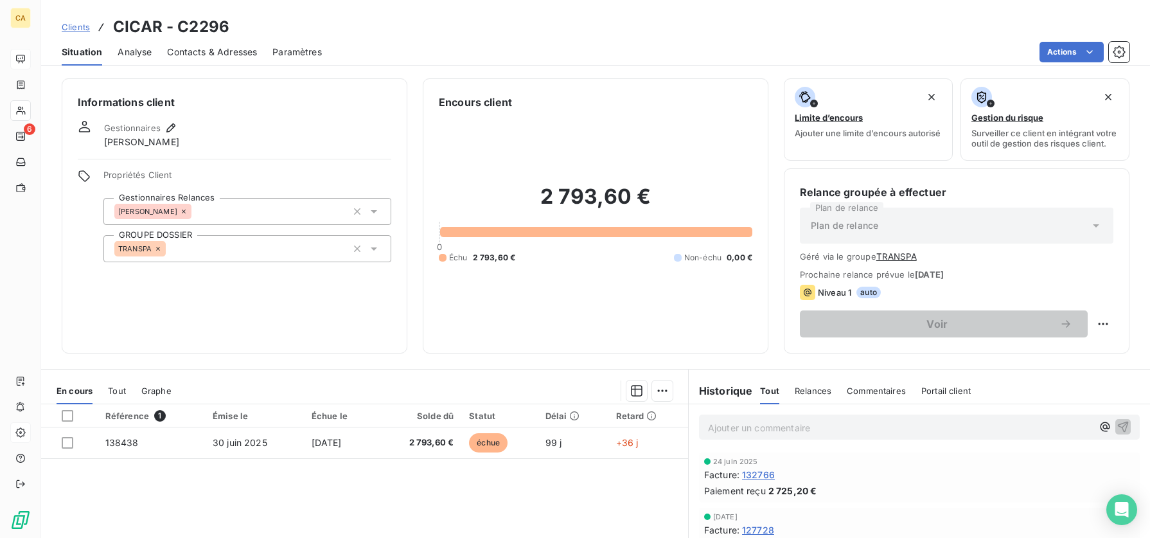
click at [182, 49] on span "Contacts & Adresses" at bounding box center [212, 52] width 90 height 13
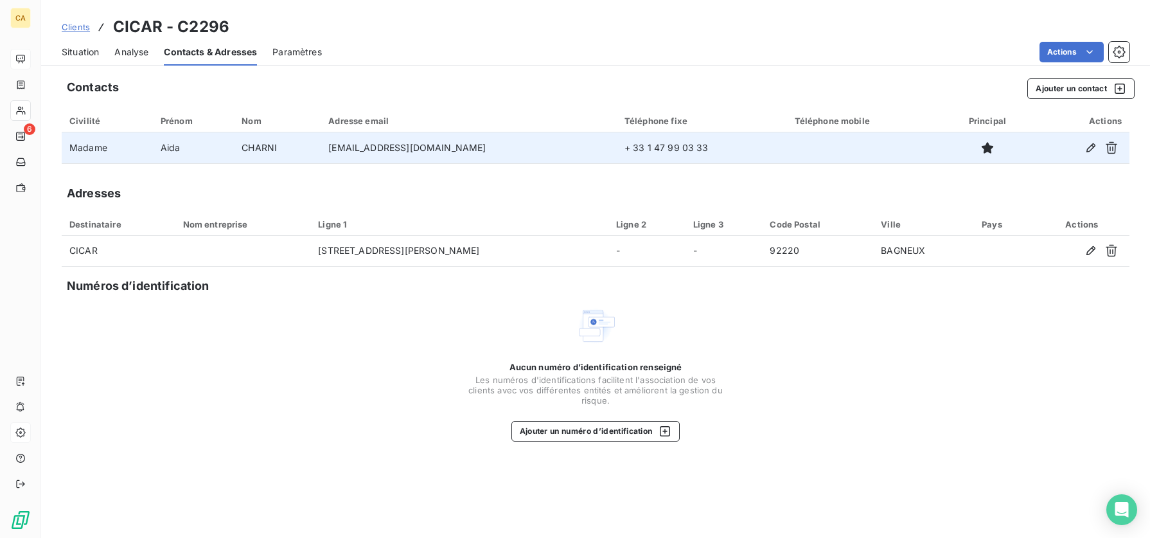
click at [430, 152] on td "[EMAIL_ADDRESS][DOMAIN_NAME]" at bounding box center [469, 147] width 296 height 31
click at [1092, 148] on icon "button" at bounding box center [1091, 147] width 9 height 9
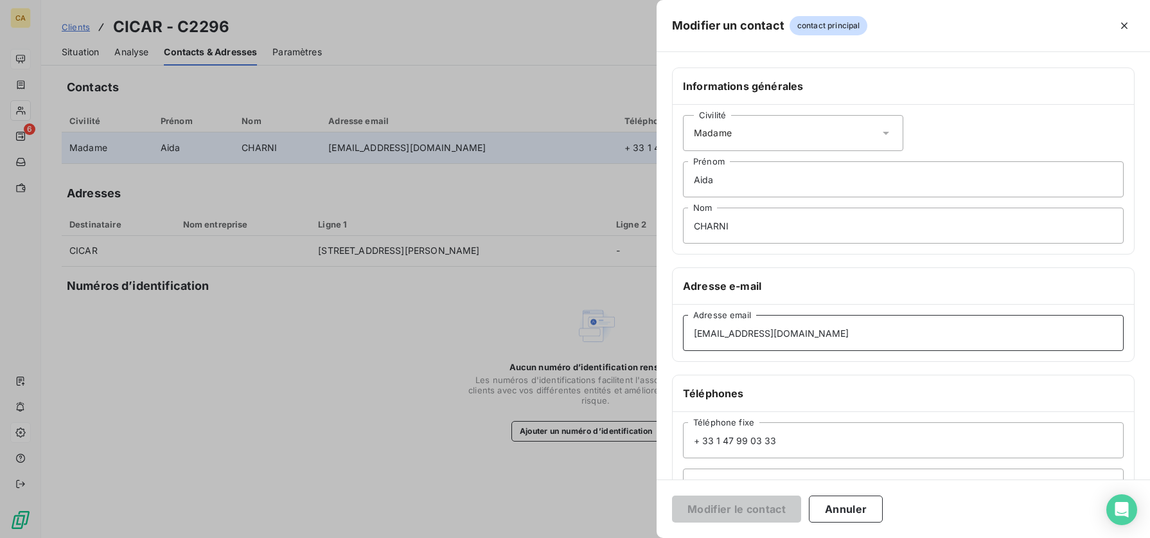
drag, startPoint x: 806, startPoint y: 335, endPoint x: 616, endPoint y: 333, distance: 190.8
click at [616, 341] on div "Modifier un contact contact principal Informations générales Civilité Madame [P…" at bounding box center [575, 538] width 1150 height 0
click at [1123, 23] on icon "button" at bounding box center [1124, 25] width 13 height 13
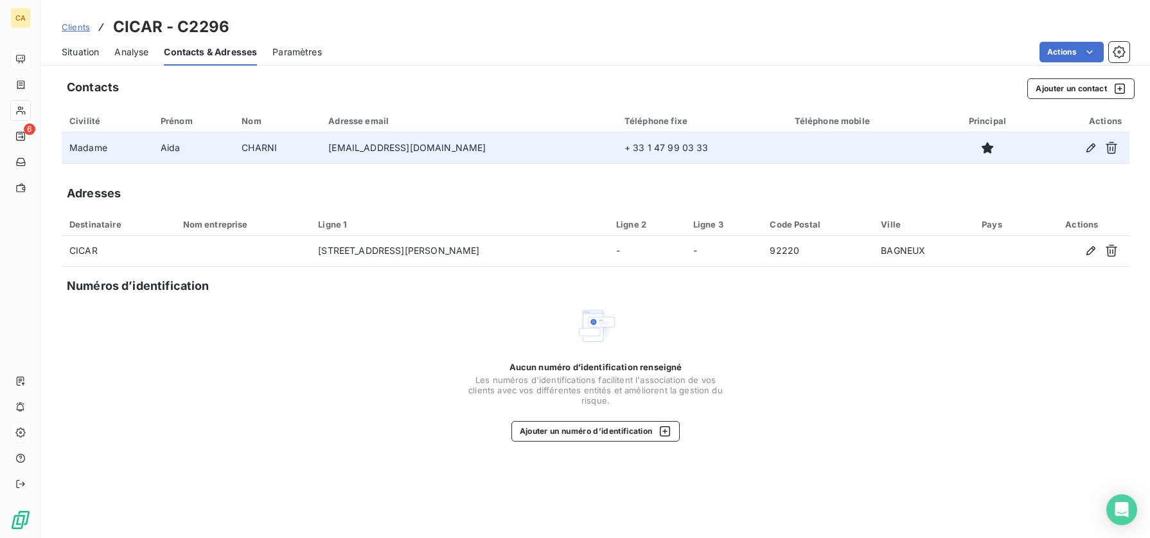
click at [71, 26] on span "Clients" at bounding box center [76, 27] width 28 height 10
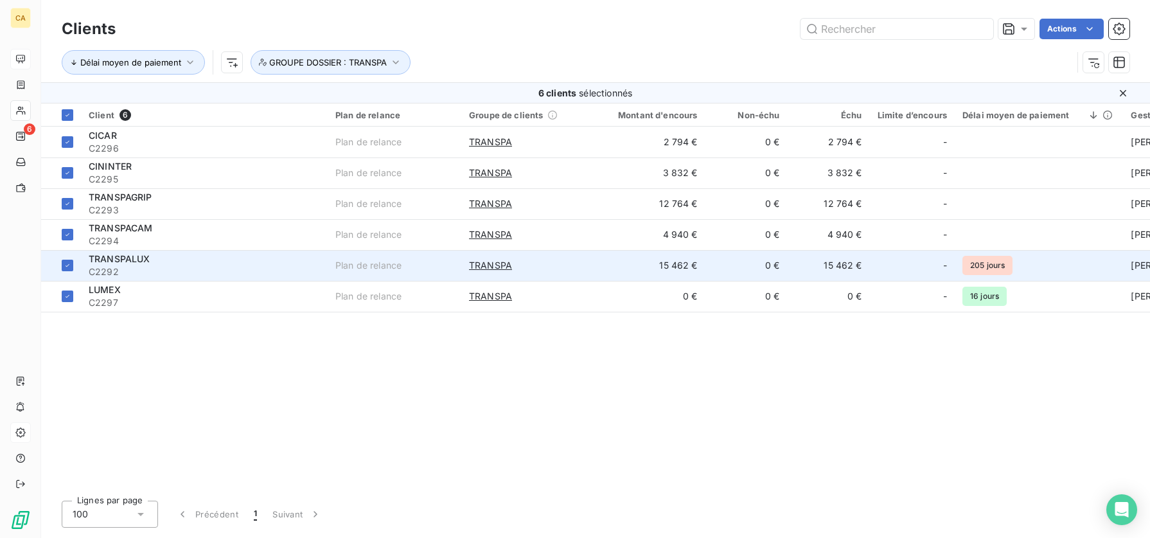
click at [143, 261] on span "TRANSPALUX" at bounding box center [120, 258] width 62 height 11
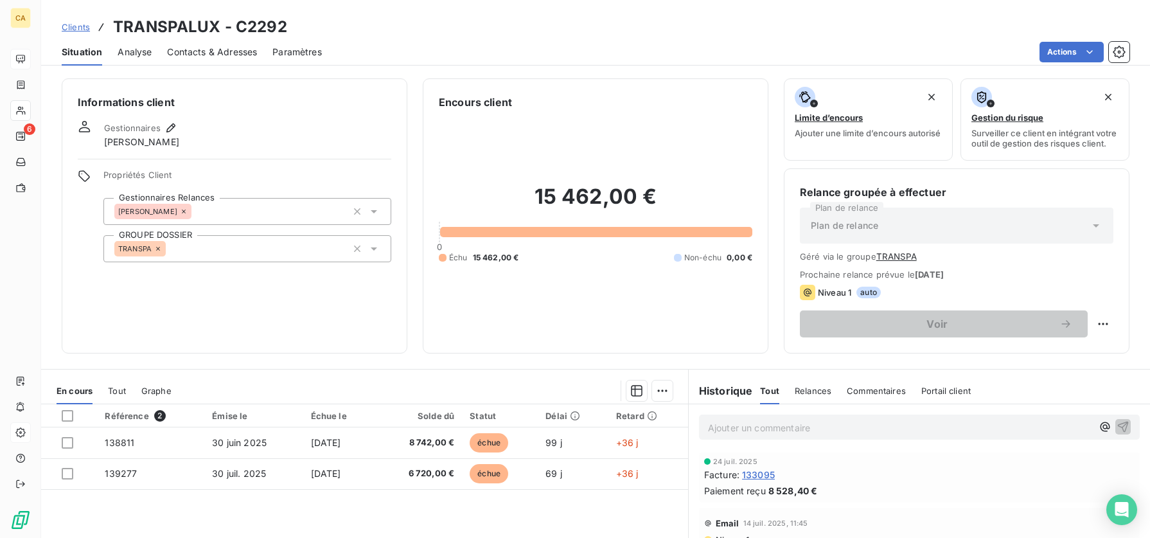
click at [799, 341] on p "Ajouter un commentaire ﻿" at bounding box center [900, 428] width 384 height 16
click at [213, 56] on span "Contacts & Adresses" at bounding box center [212, 52] width 90 height 13
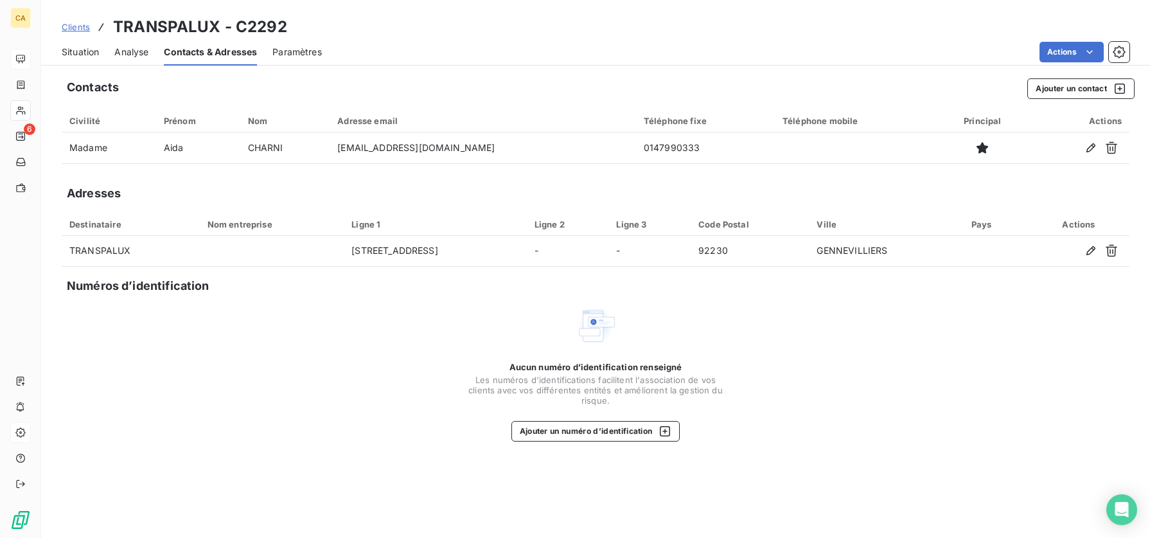
click at [75, 51] on span "Situation" at bounding box center [80, 52] width 37 height 13
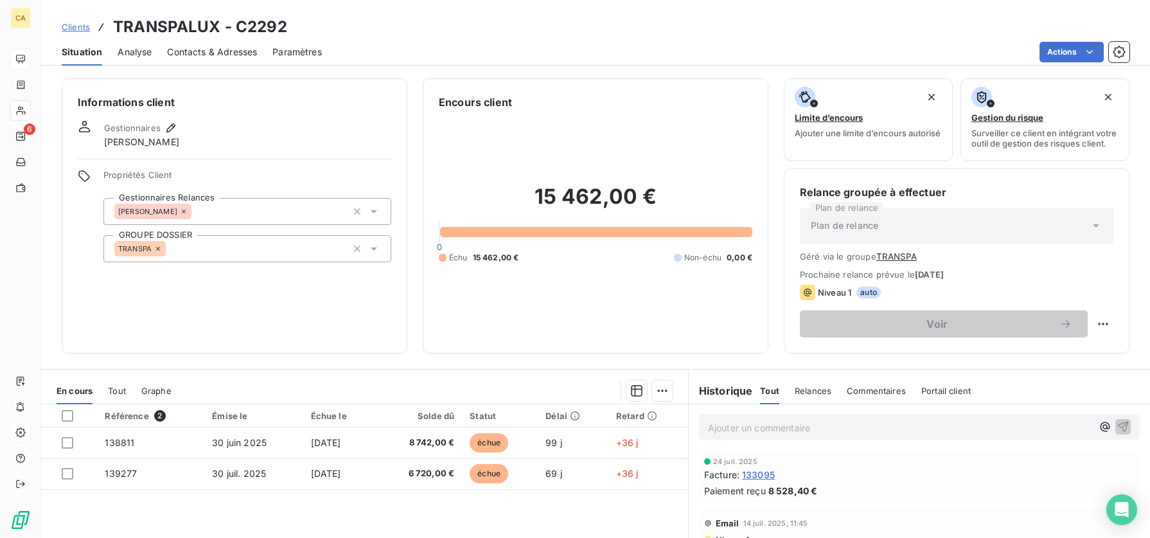
click at [763, 341] on p "Ajouter un commentaire ﻿" at bounding box center [900, 428] width 384 height 16
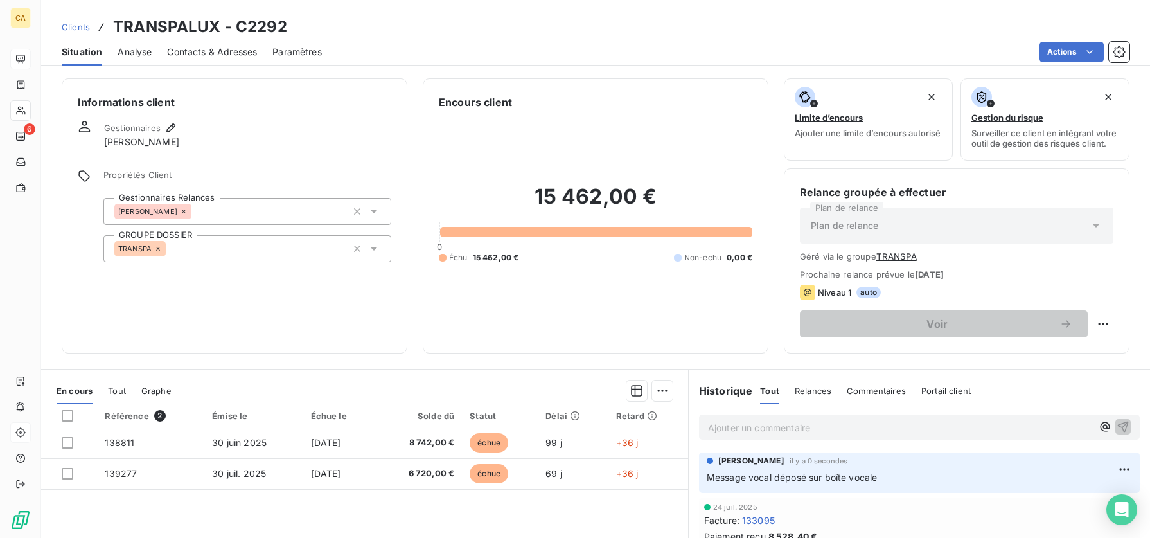
click at [730, 341] on span "Message vocal déposé sur boîte vocale" at bounding box center [792, 477] width 171 height 11
click at [1102, 341] on html "CA 6 Clients TRANSPALUX - C2292 Situation Analyse Contacts & Adresses Paramètre…" at bounding box center [575, 269] width 1150 height 538
click at [1054, 341] on div "Editer" at bounding box center [1074, 424] width 72 height 21
click at [945, 341] on p "Message vocal déposé sur boîte vocale" at bounding box center [910, 477] width 407 height 15
click at [765, 341] on span "Tout" at bounding box center [769, 391] width 19 height 10
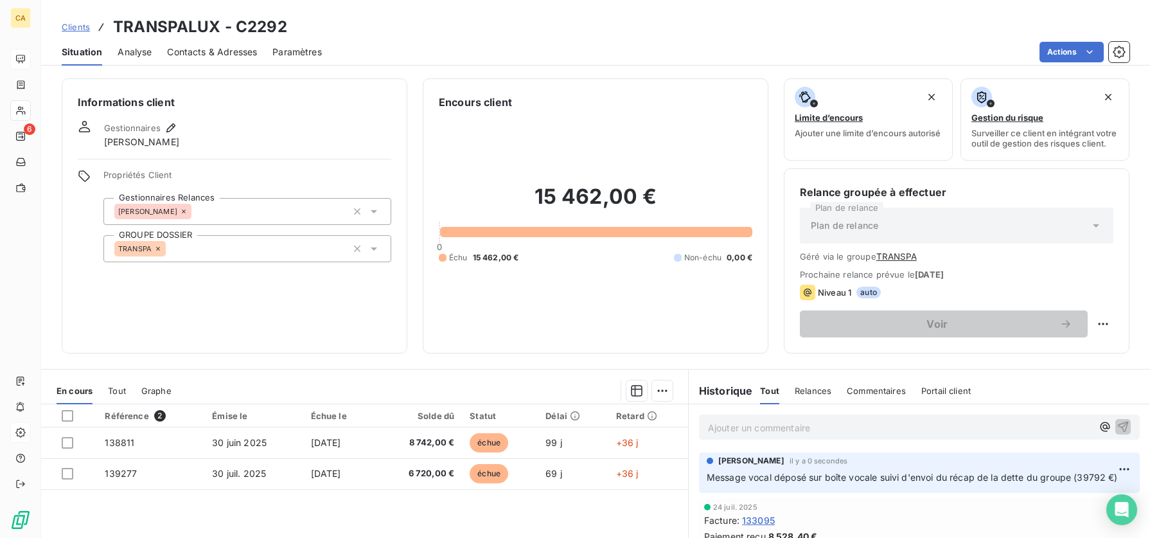
click at [820, 341] on span "Relances" at bounding box center [813, 391] width 37 height 10
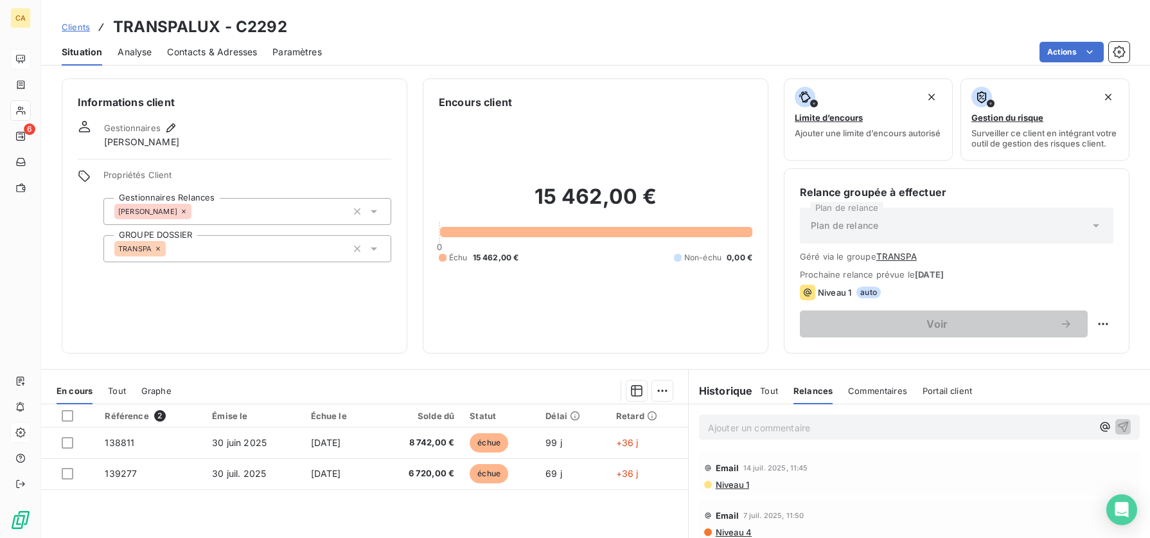
click at [765, 341] on span "Tout" at bounding box center [769, 391] width 18 height 10
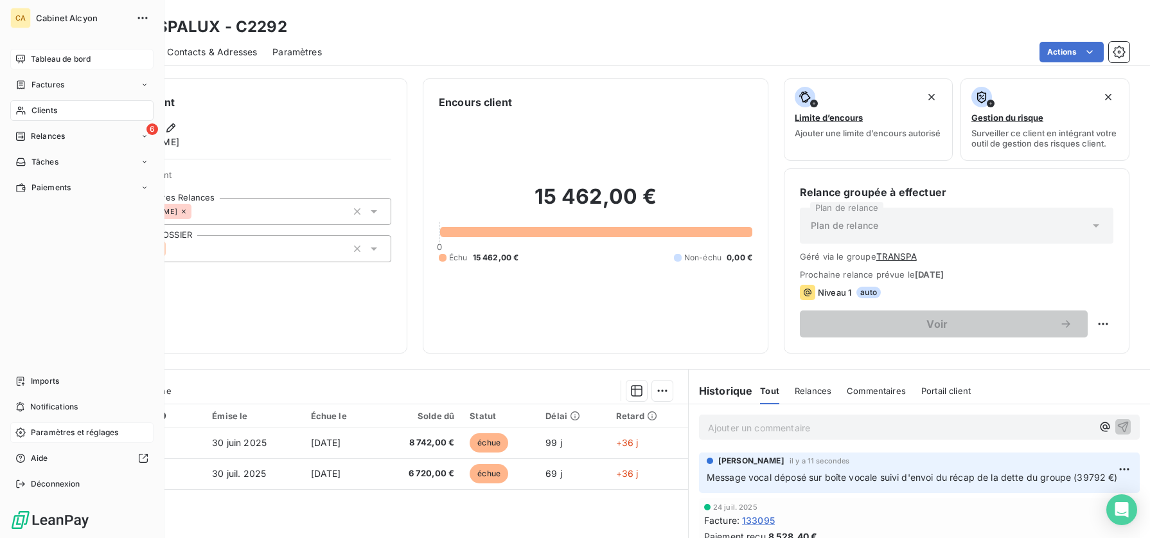
drag, startPoint x: 46, startPoint y: 105, endPoint x: 71, endPoint y: 104, distance: 25.1
click at [46, 105] on span "Clients" at bounding box center [44, 111] width 26 height 12
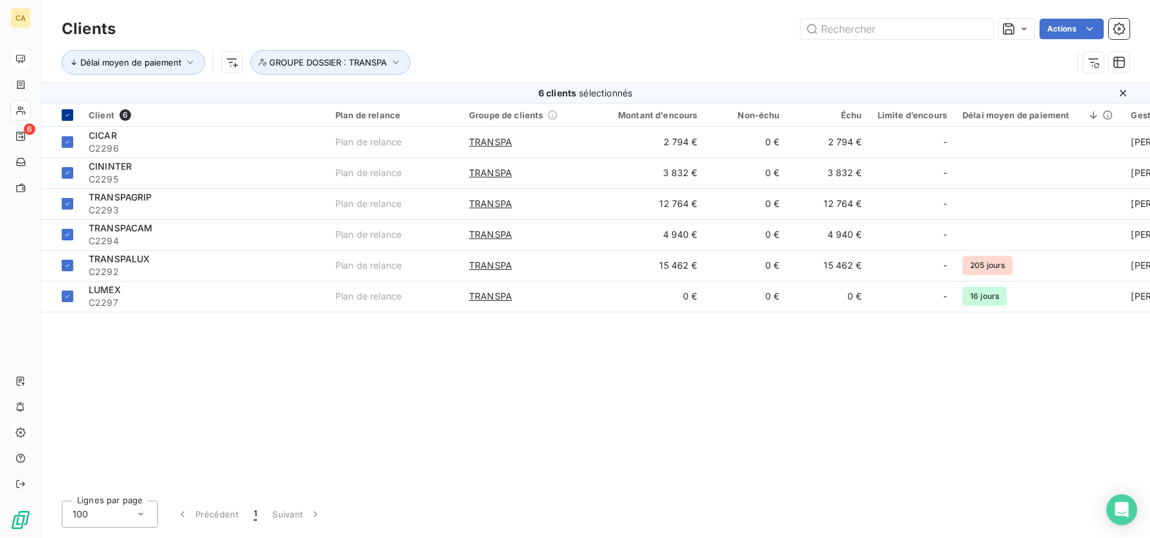
click at [69, 111] on div at bounding box center [68, 115] width 12 height 12
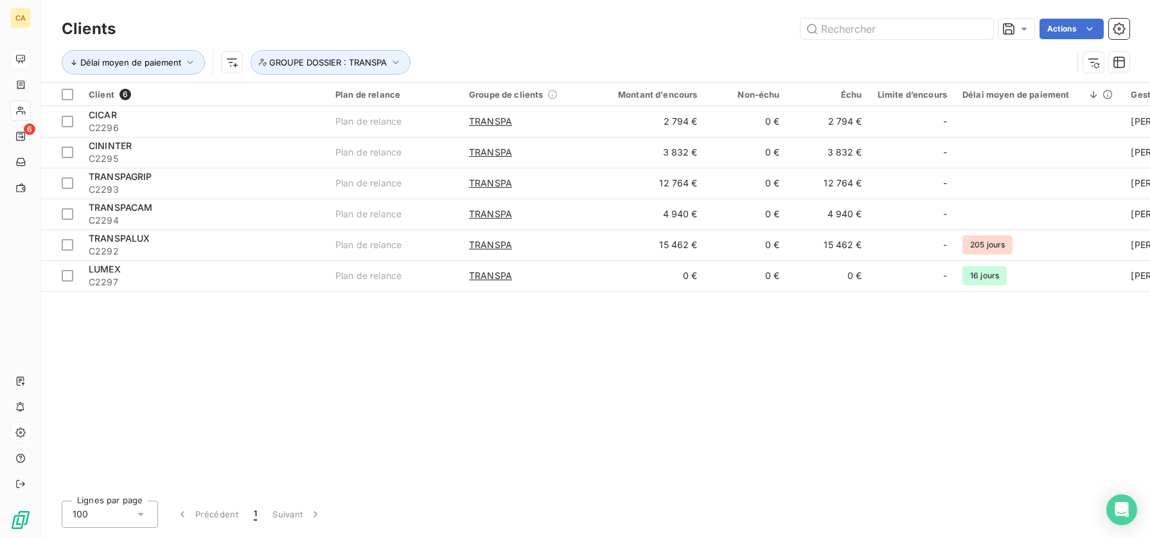
click at [589, 341] on div "Client 6 Plan de relance Groupe de clients Montant d'encours Non-échu Échu Limi…" at bounding box center [595, 286] width 1109 height 407
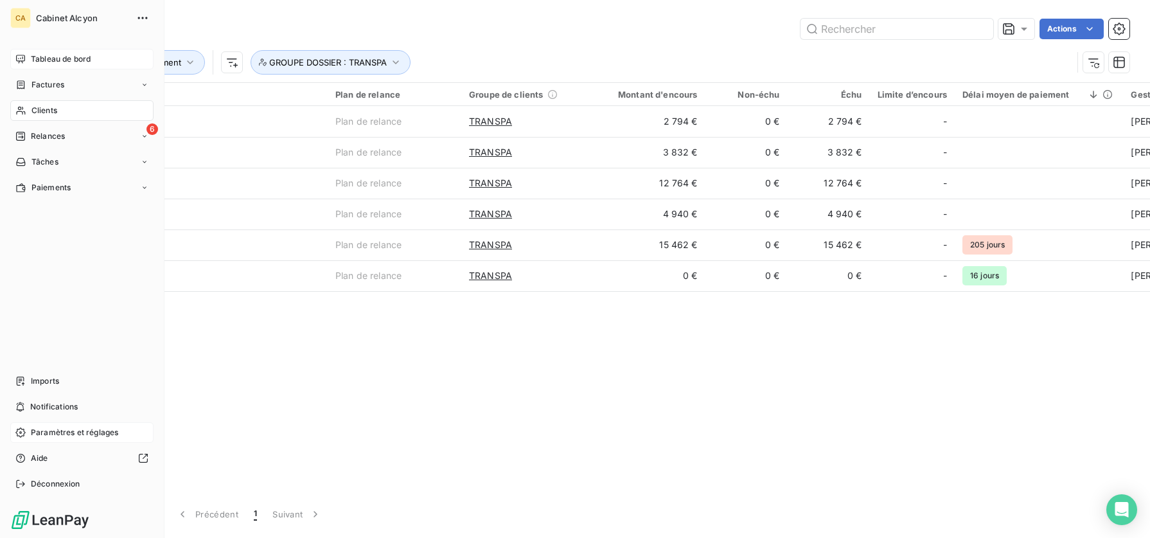
click at [44, 114] on span "Clients" at bounding box center [44, 111] width 26 height 12
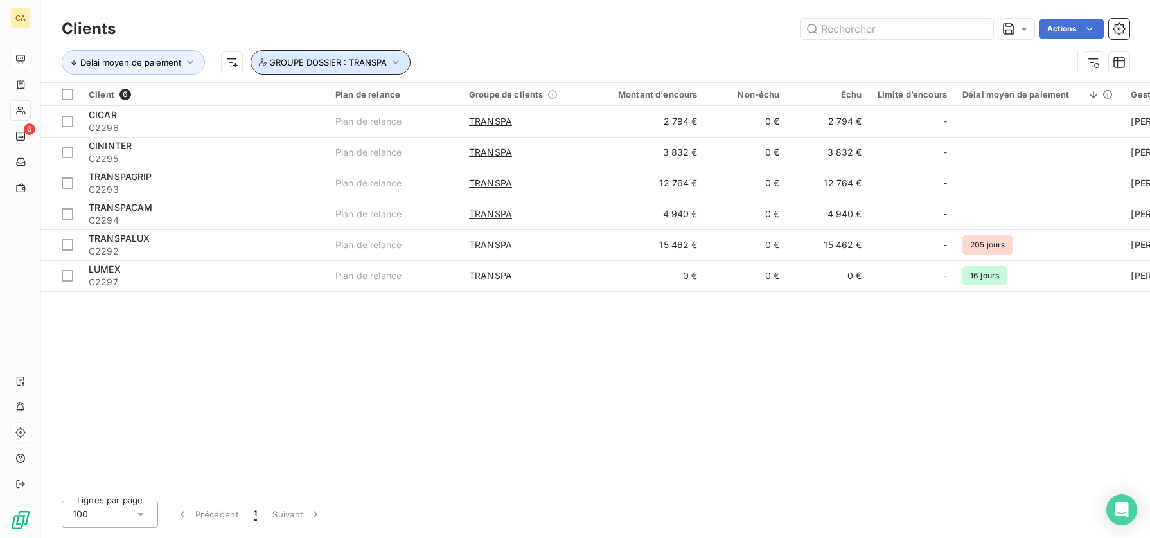
click at [400, 62] on icon "button" at bounding box center [395, 62] width 13 height 13
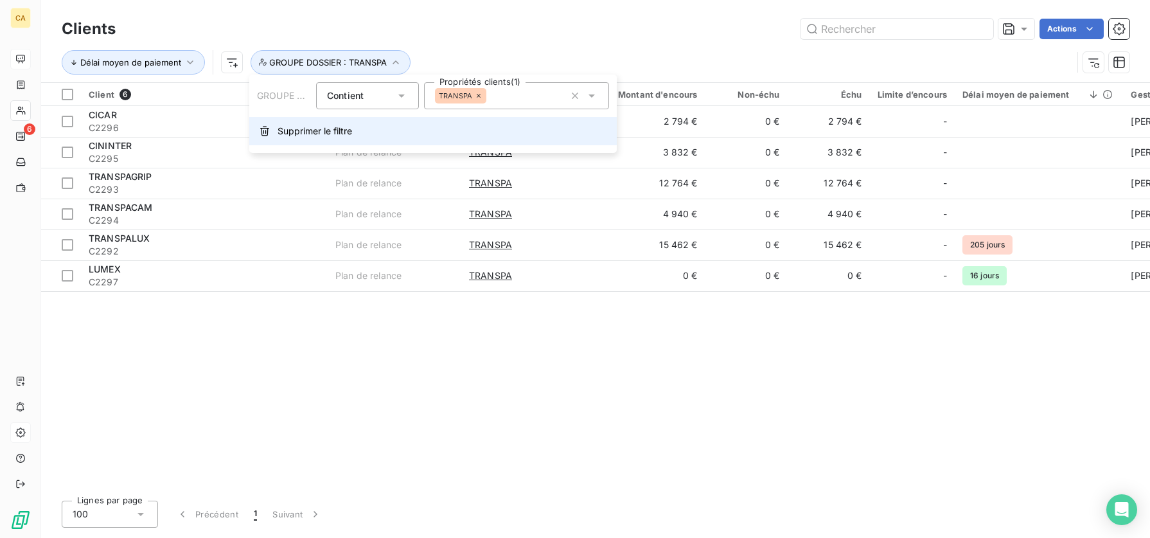
click at [324, 132] on span "Supprimer le filtre" at bounding box center [315, 131] width 75 height 13
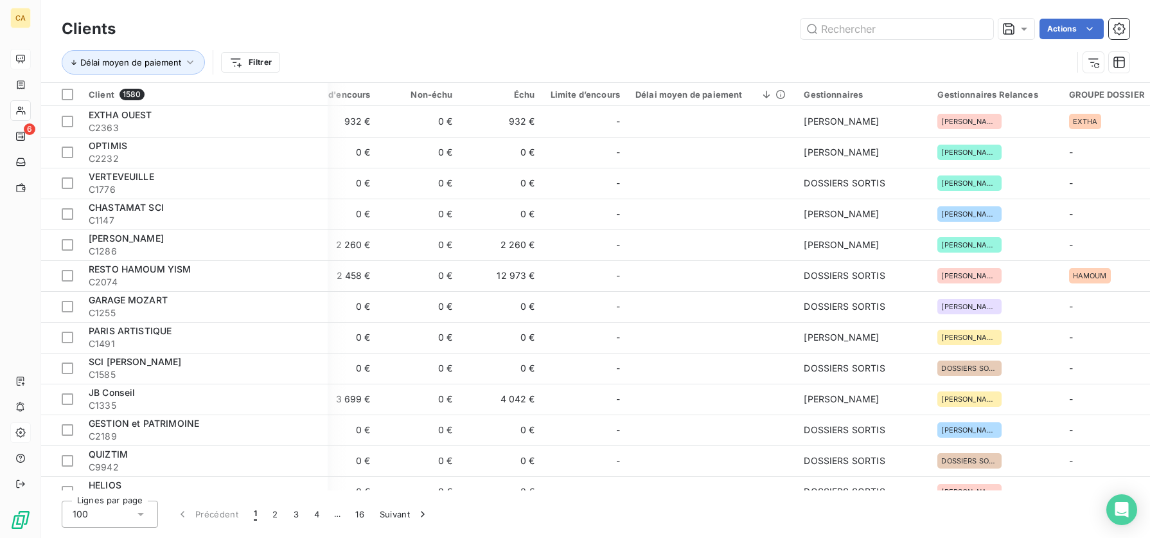
scroll to position [0, 344]
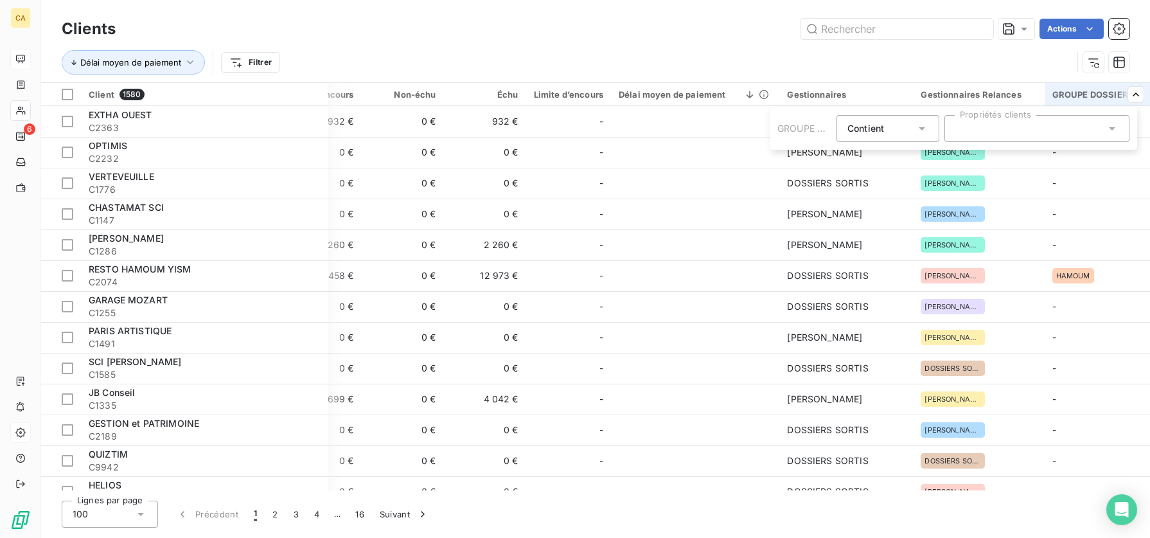
click at [1074, 123] on div at bounding box center [1037, 128] width 185 height 27
click at [1072, 125] on div at bounding box center [1037, 128] width 185 height 27
type input "anic"
click at [1111, 127] on icon at bounding box center [1112, 128] width 13 height 13
click at [1083, 127] on div at bounding box center [1037, 128] width 185 height 27
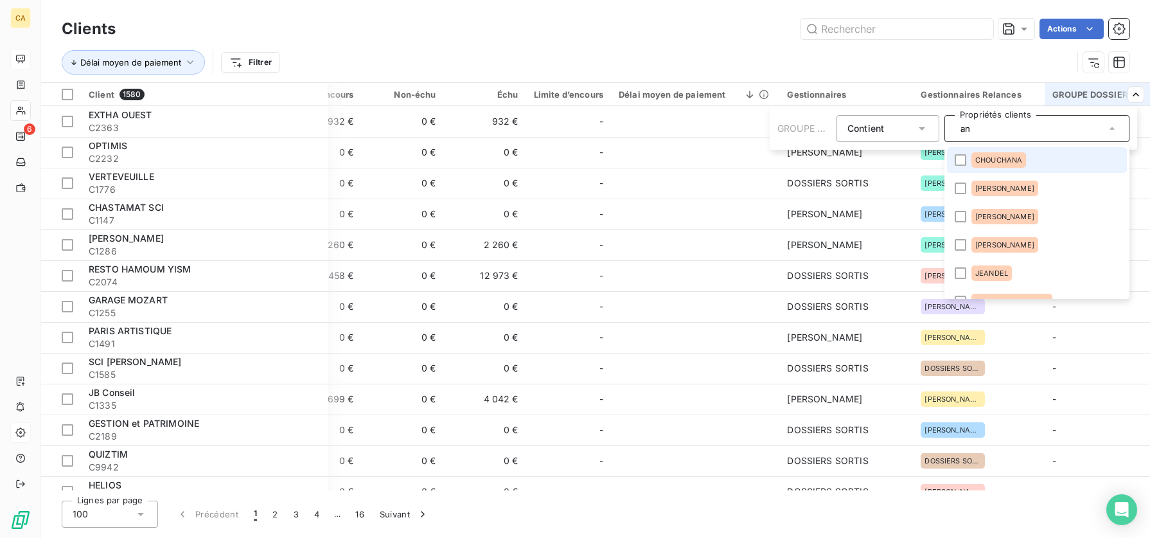
type input "a"
click at [832, 52] on html "CA 6 Clients Actions Délai moyen de paiement Filtrer Client 1580 Plan de relanc…" at bounding box center [575, 269] width 1150 height 538
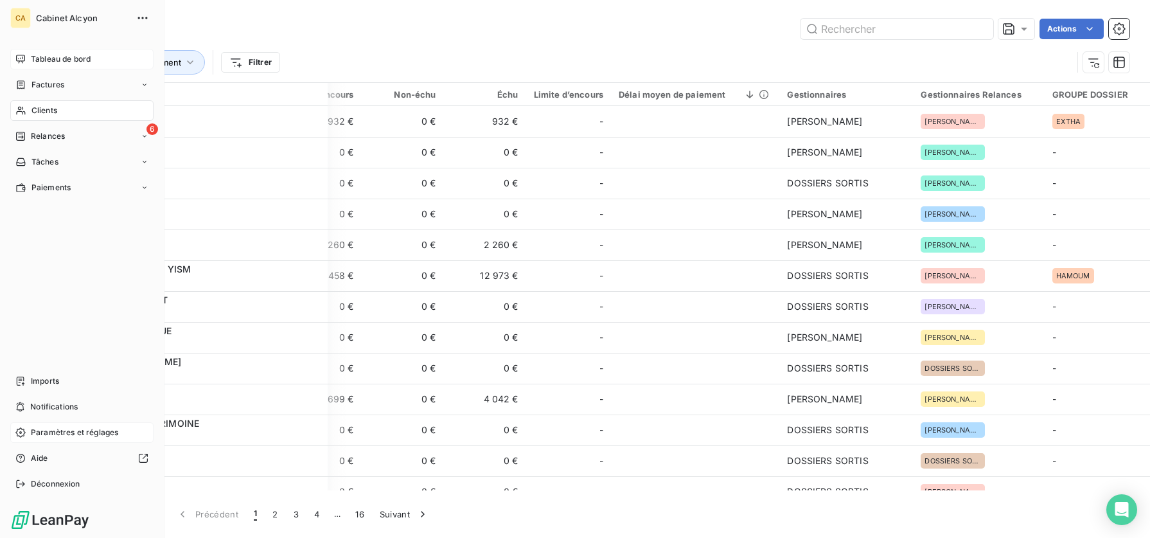
click at [40, 113] on span "Clients" at bounding box center [44, 111] width 26 height 12
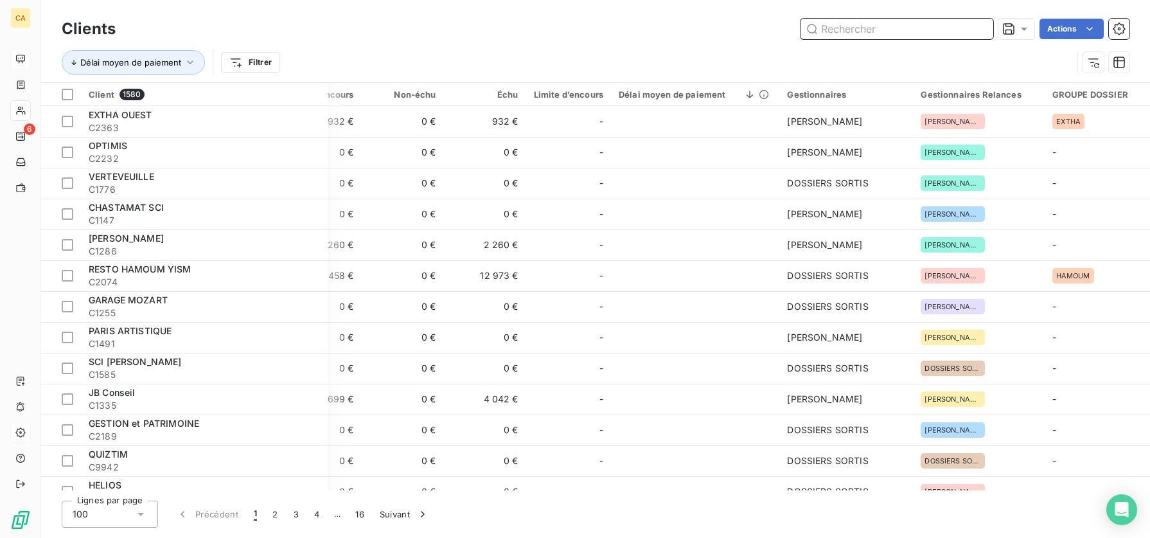
click at [851, 27] on input "text" at bounding box center [897, 29] width 193 height 21
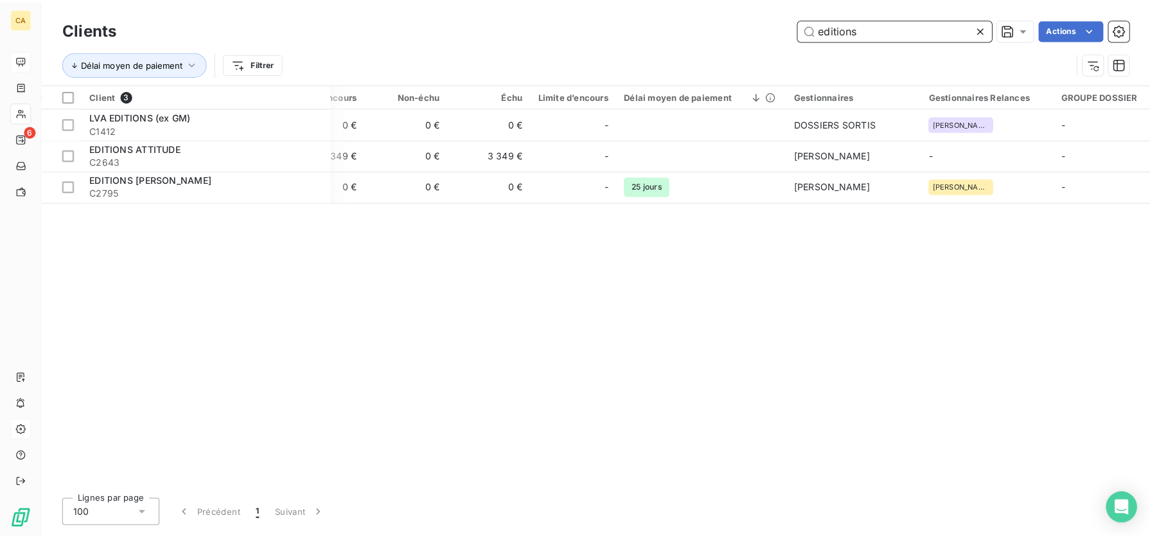
scroll to position [0, 339]
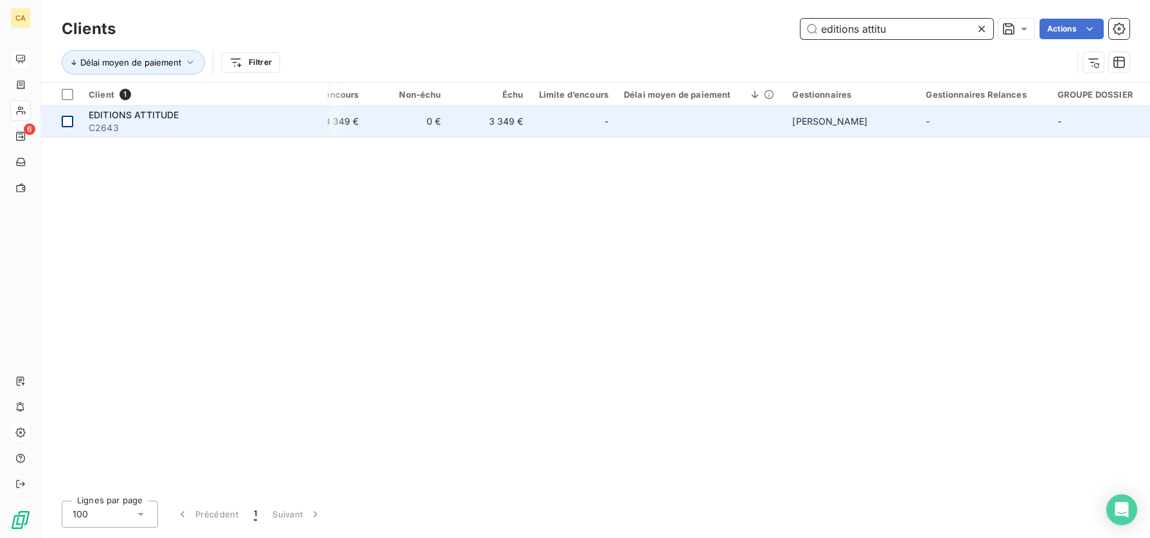
type input "editions attitu"
click at [71, 120] on div at bounding box center [68, 122] width 12 height 12
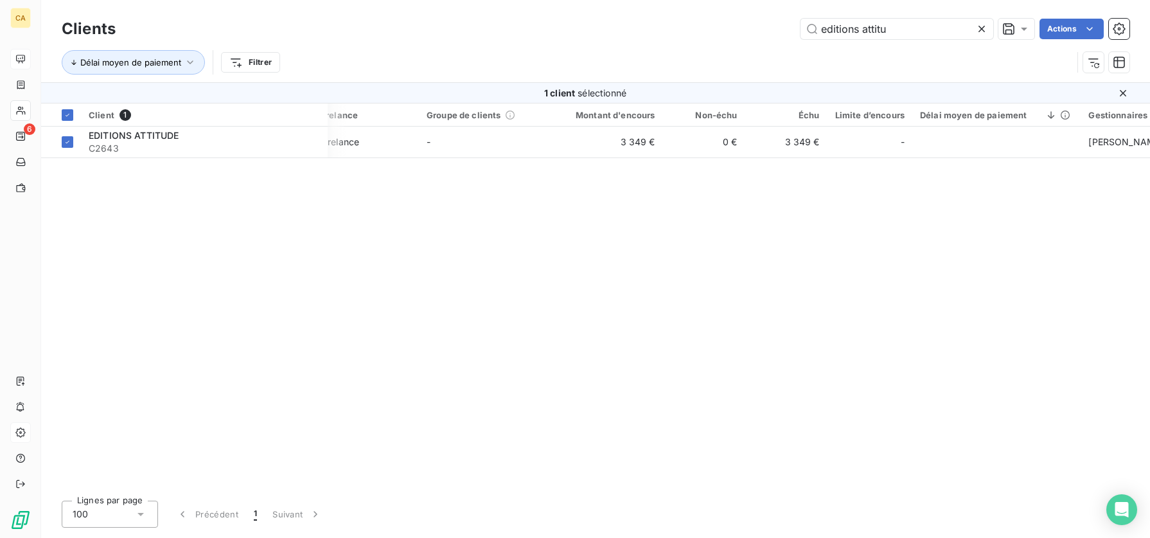
scroll to position [0, 3]
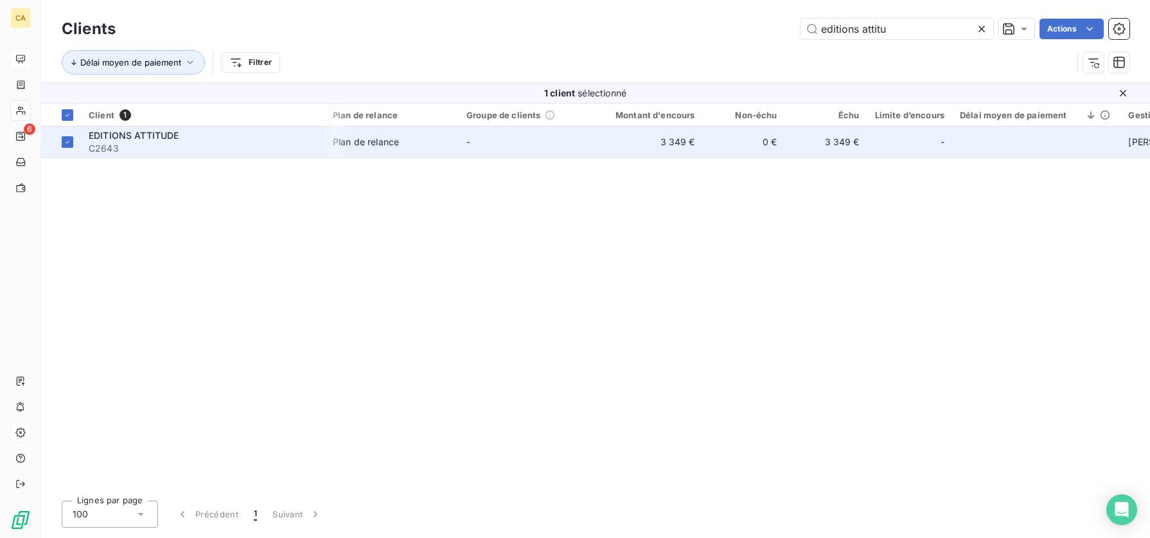
click at [495, 137] on td "-" at bounding box center [526, 142] width 134 height 31
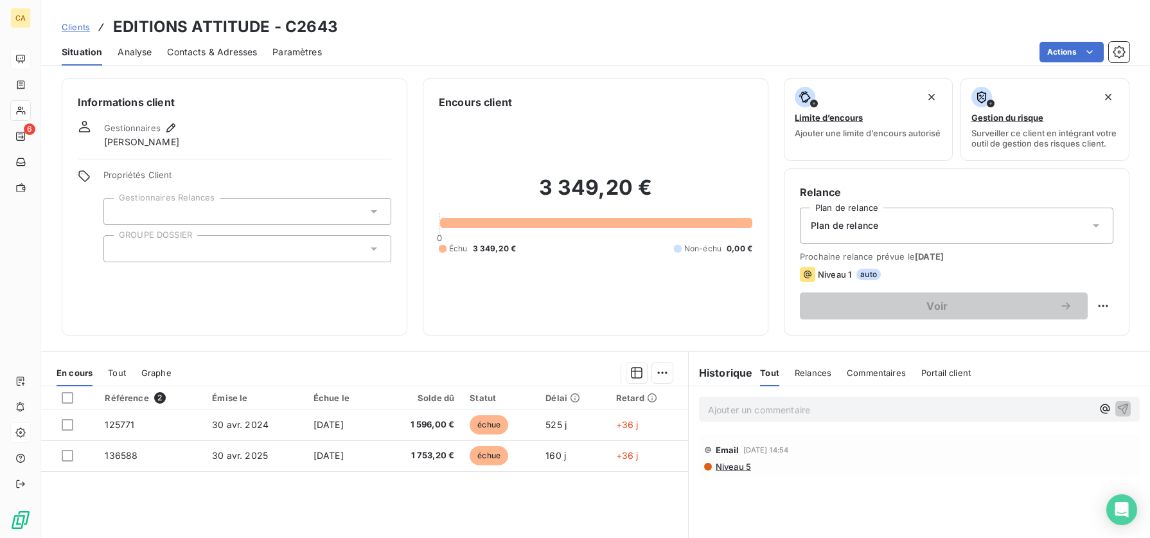
click at [276, 258] on div at bounding box center [247, 248] width 288 height 27
type input "a"
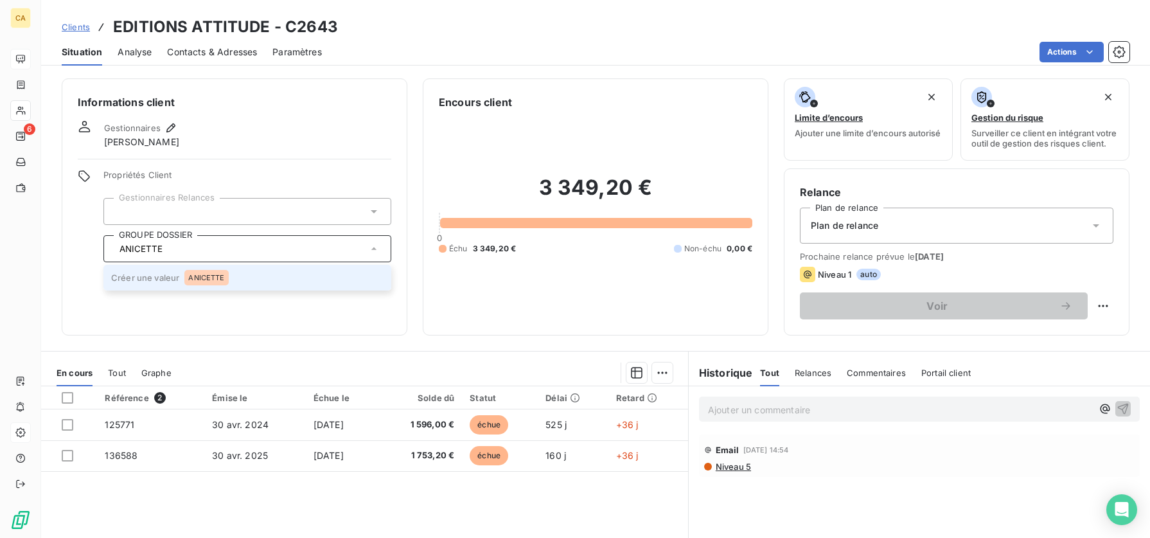
click at [191, 281] on span "ANICETTE" at bounding box center [206, 278] width 36 height 8
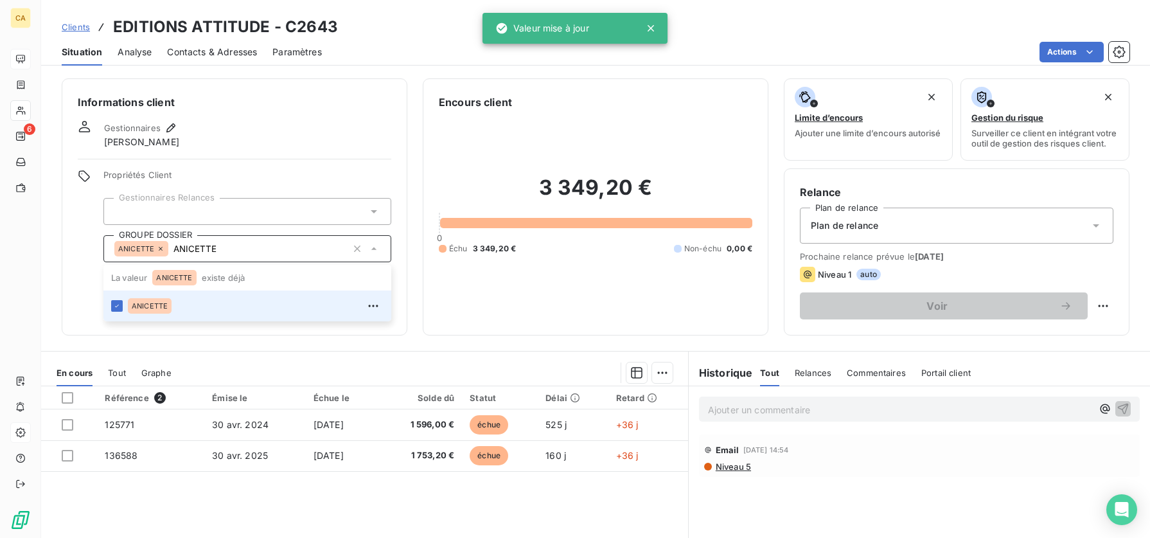
click at [247, 341] on div "Informations client Gestionnaires [PERSON_NAME] Propriétés Client Gestionnaires…" at bounding box center [595, 304] width 1109 height 467
type input "ANICETTE"
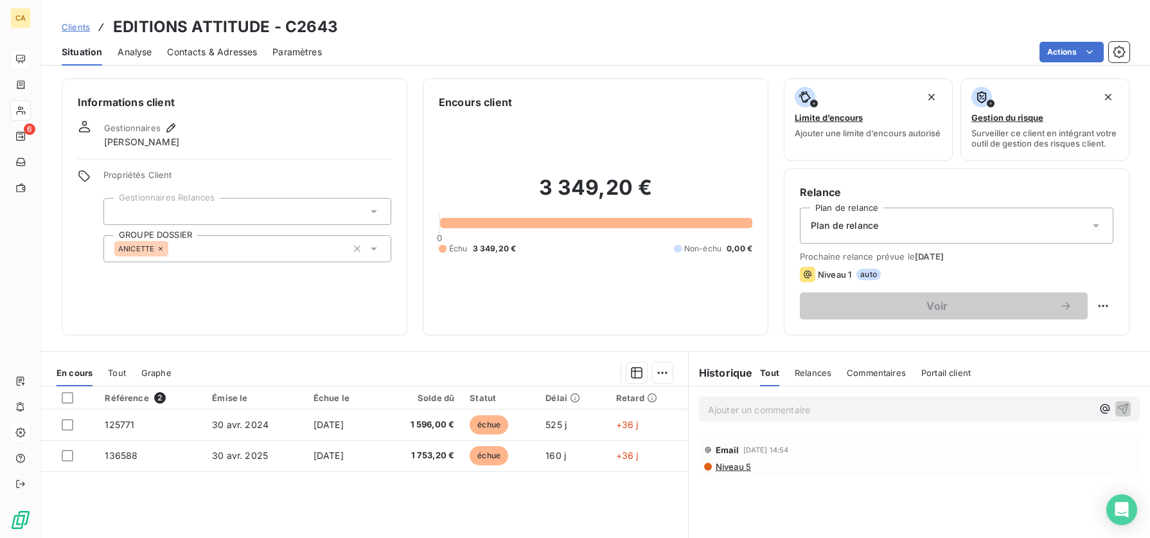
click at [80, 22] on span "Clients" at bounding box center [76, 27] width 28 height 10
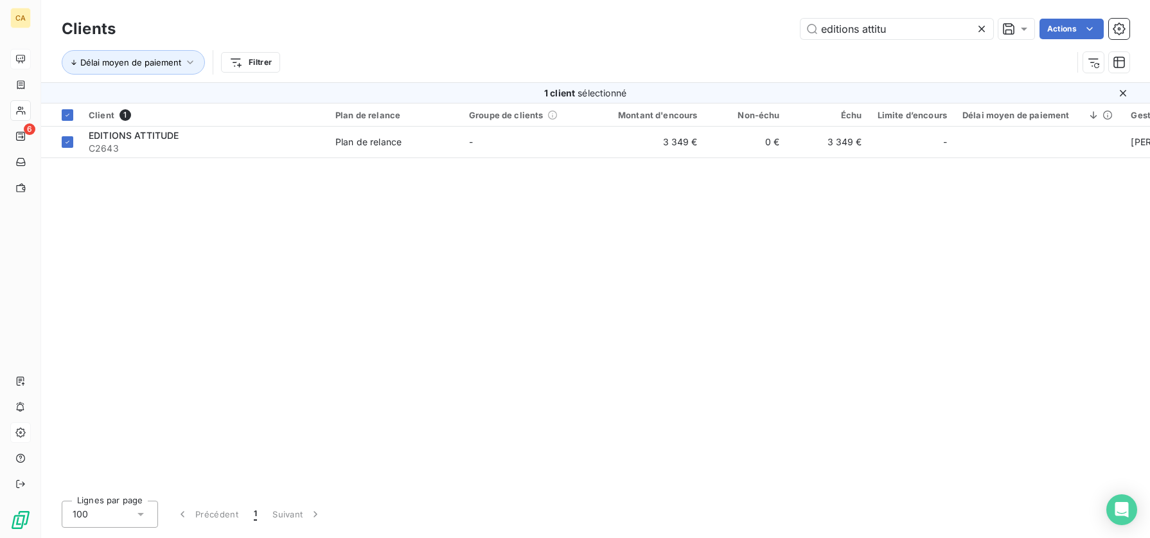
drag, startPoint x: 908, startPoint y: 30, endPoint x: 705, endPoint y: 12, distance: 203.8
click at [698, 23] on div "editions attitu Actions" at bounding box center [630, 29] width 998 height 21
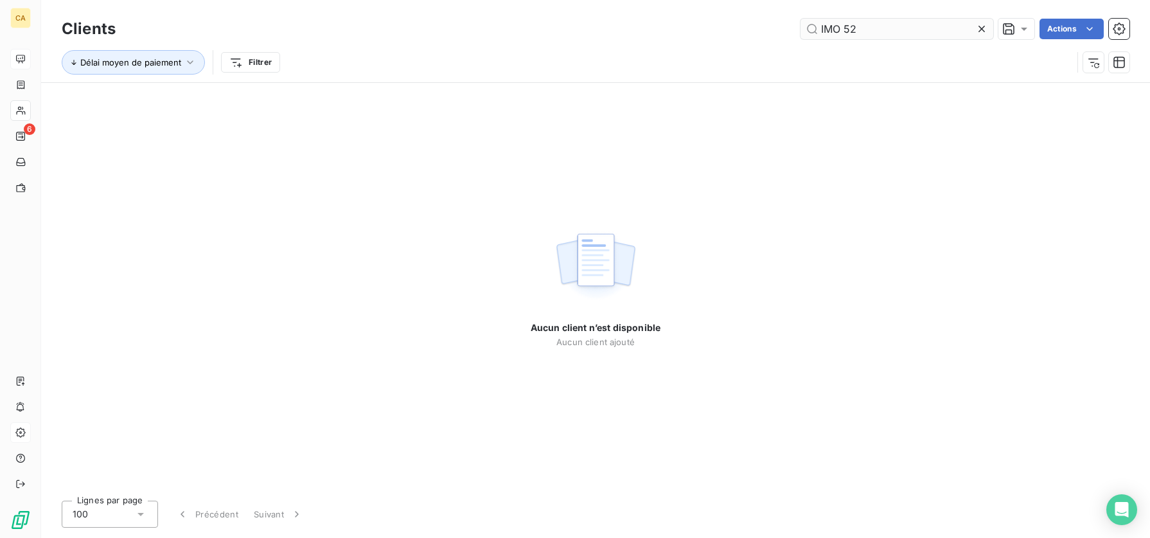
click at [831, 27] on input "IMO 52" at bounding box center [897, 29] width 193 height 21
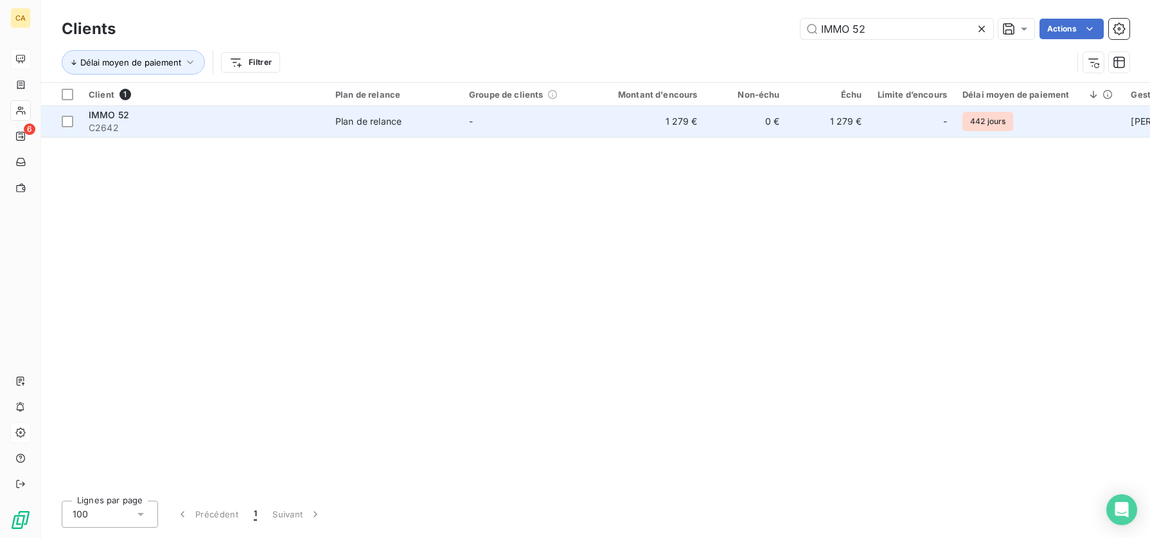
type input "IMMO 52"
click at [106, 116] on span "IMMO 52" at bounding box center [109, 114] width 40 height 11
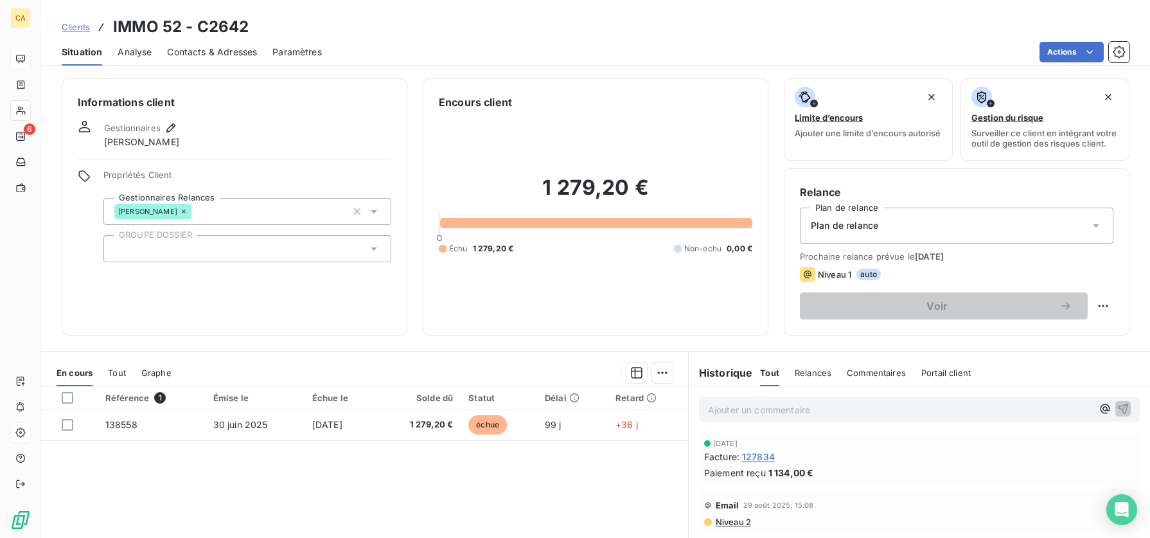
click at [143, 247] on div at bounding box center [247, 248] width 288 height 27
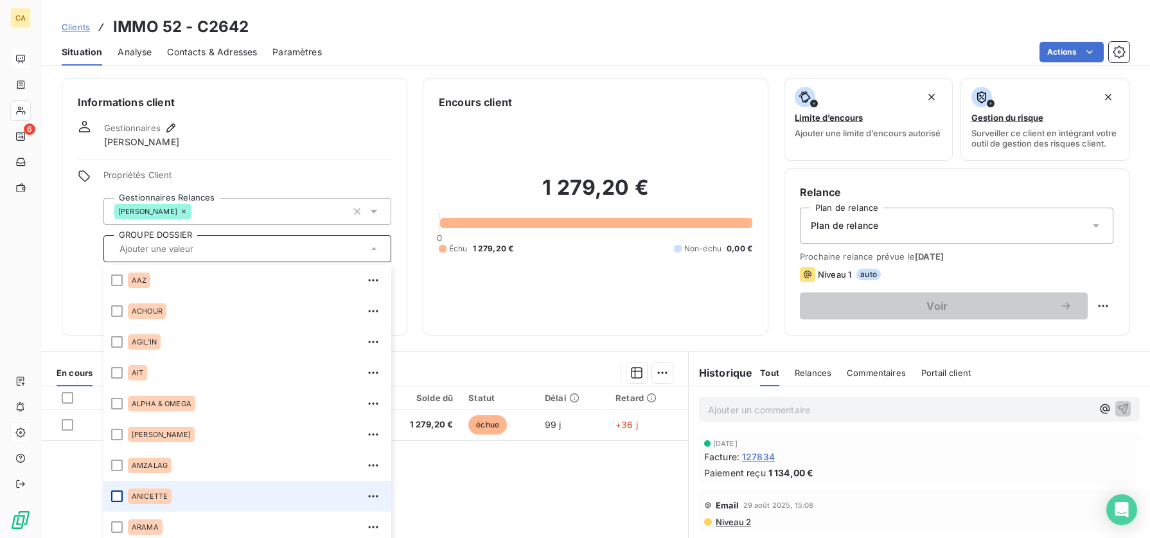
click at [121, 341] on div at bounding box center [117, 496] width 12 height 12
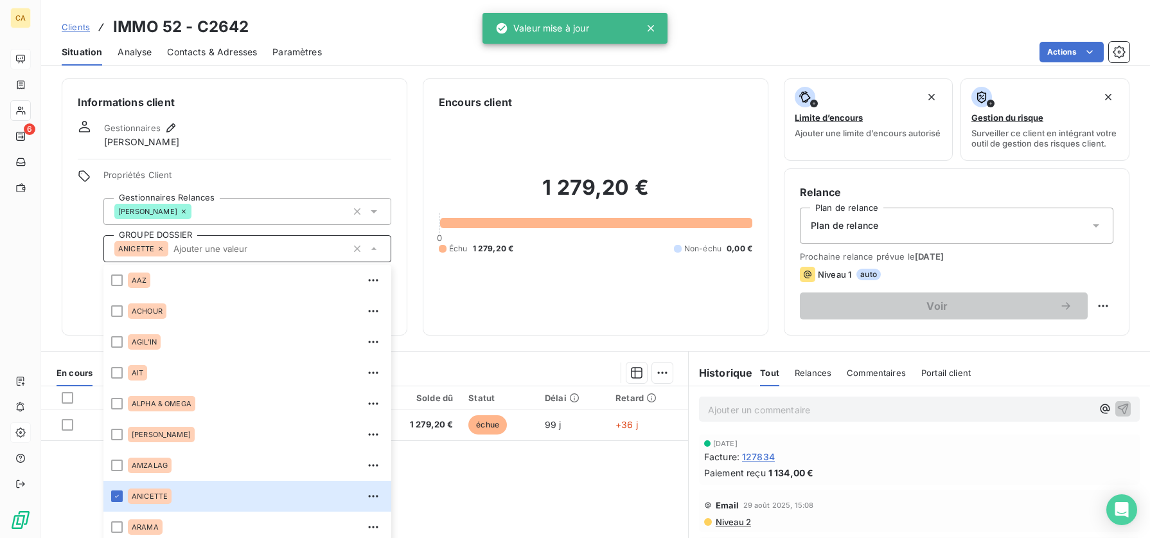
click at [425, 53] on div "Actions" at bounding box center [733, 52] width 792 height 21
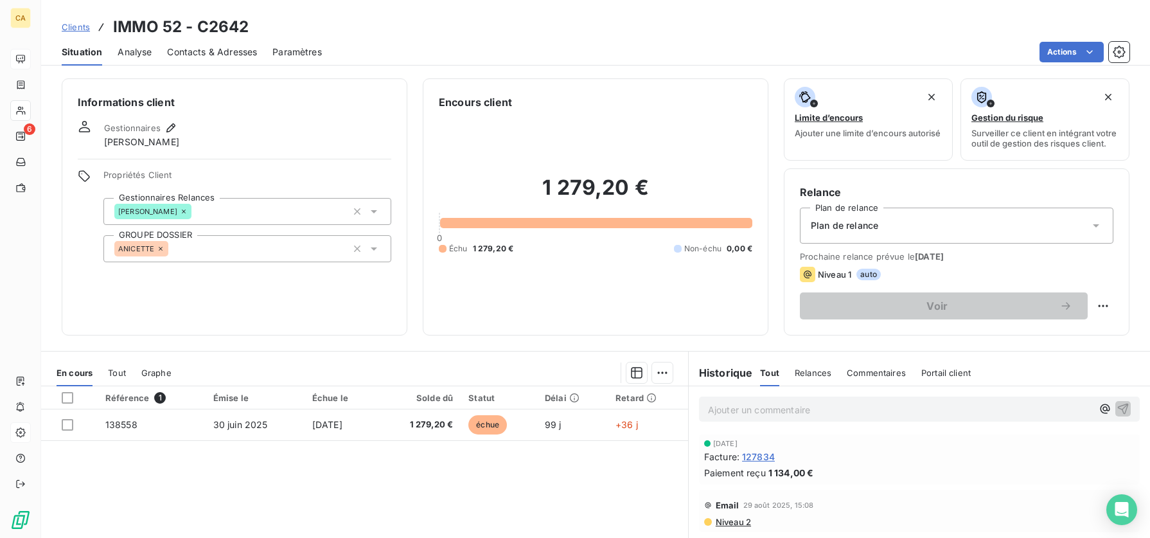
click at [78, 24] on span "Clients" at bounding box center [76, 27] width 28 height 10
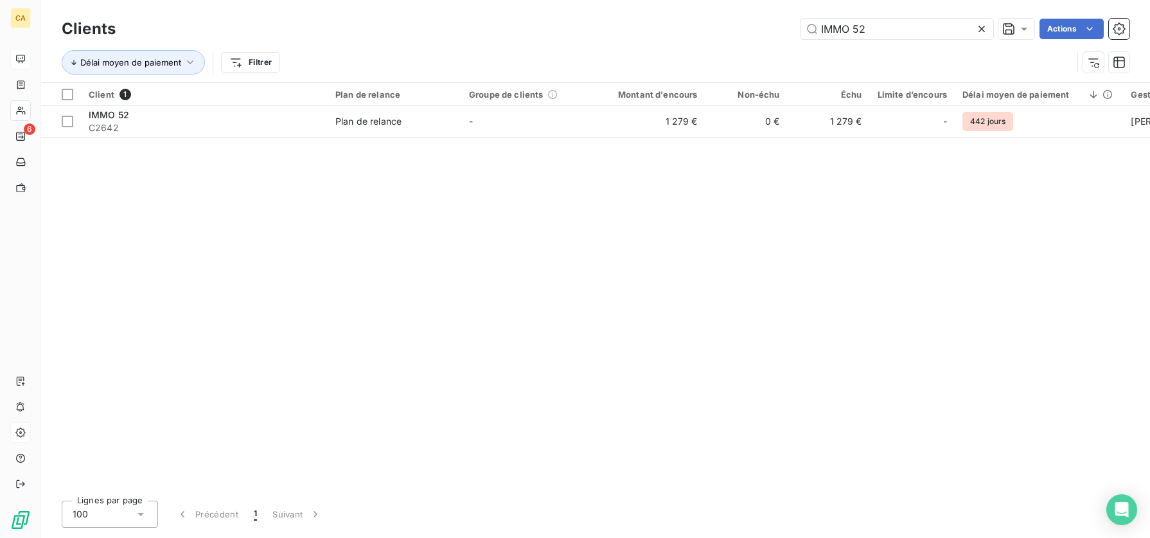
drag, startPoint x: 877, startPoint y: 24, endPoint x: 728, endPoint y: 17, distance: 149.2
click at [728, 17] on div "Clients IMMO 52 Actions" at bounding box center [596, 28] width 1068 height 27
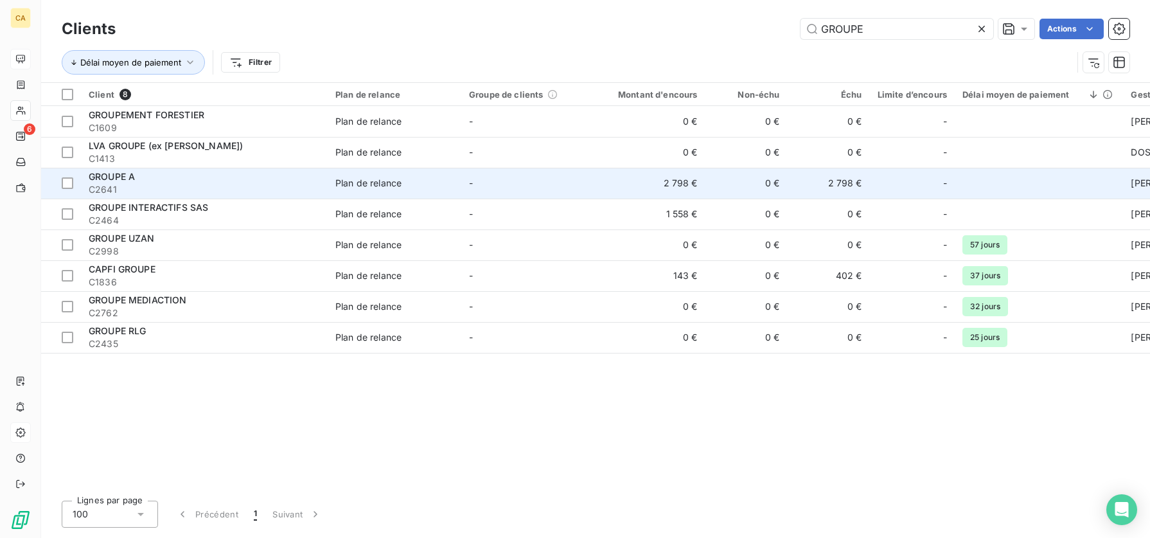
type input "GROUPE"
click at [150, 181] on div "GROUPE A" at bounding box center [204, 176] width 231 height 13
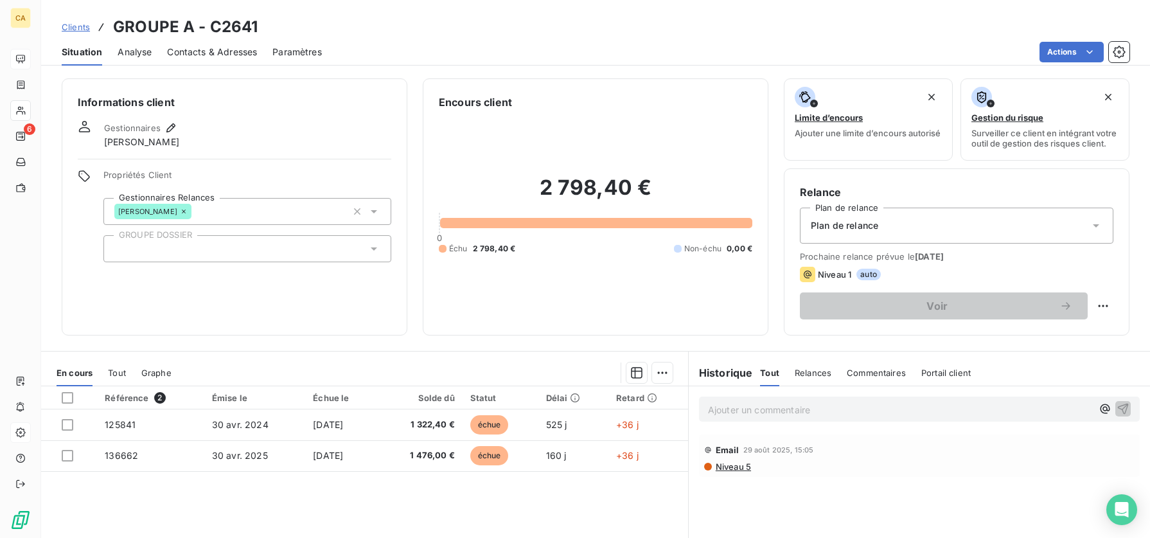
click at [174, 249] on div at bounding box center [247, 248] width 288 height 27
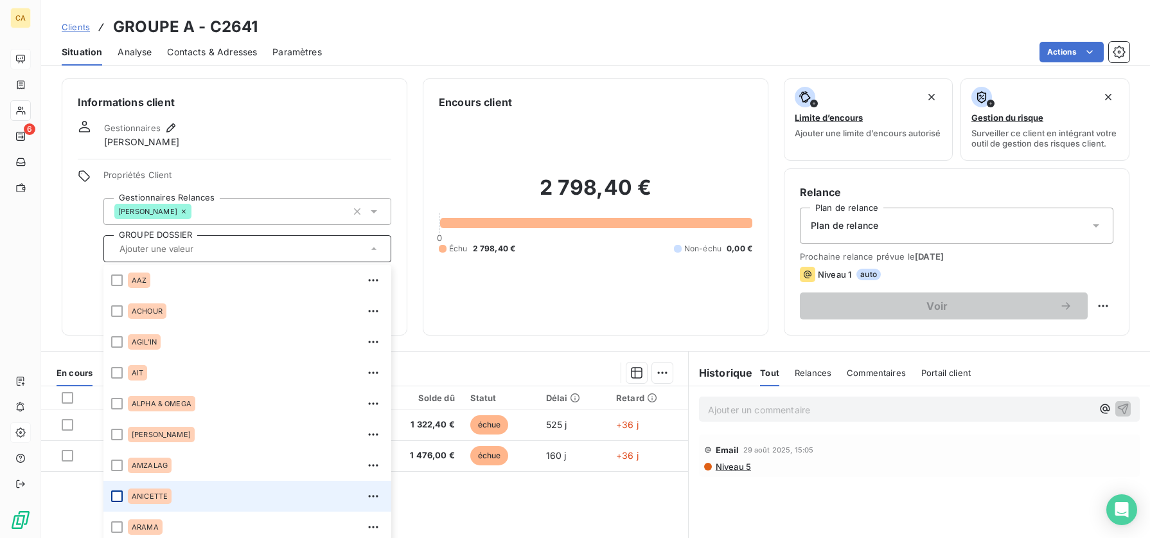
click at [118, 341] on div at bounding box center [117, 496] width 12 height 12
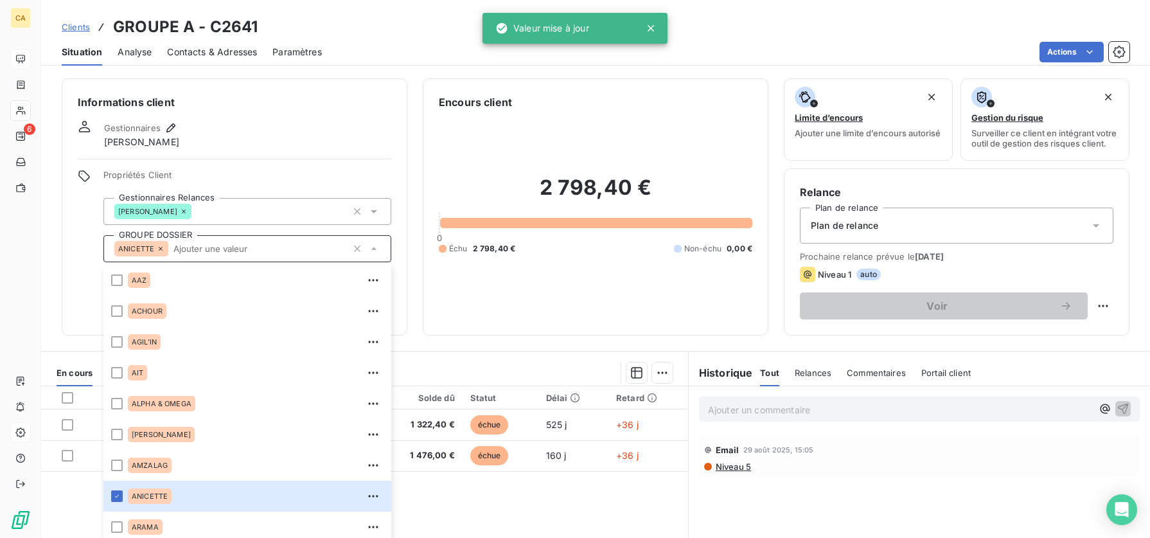
click at [399, 67] on div "Clients GROUPE A - C2641 Situation Analyse Contacts & Adresses Paramètres Actio…" at bounding box center [595, 269] width 1109 height 538
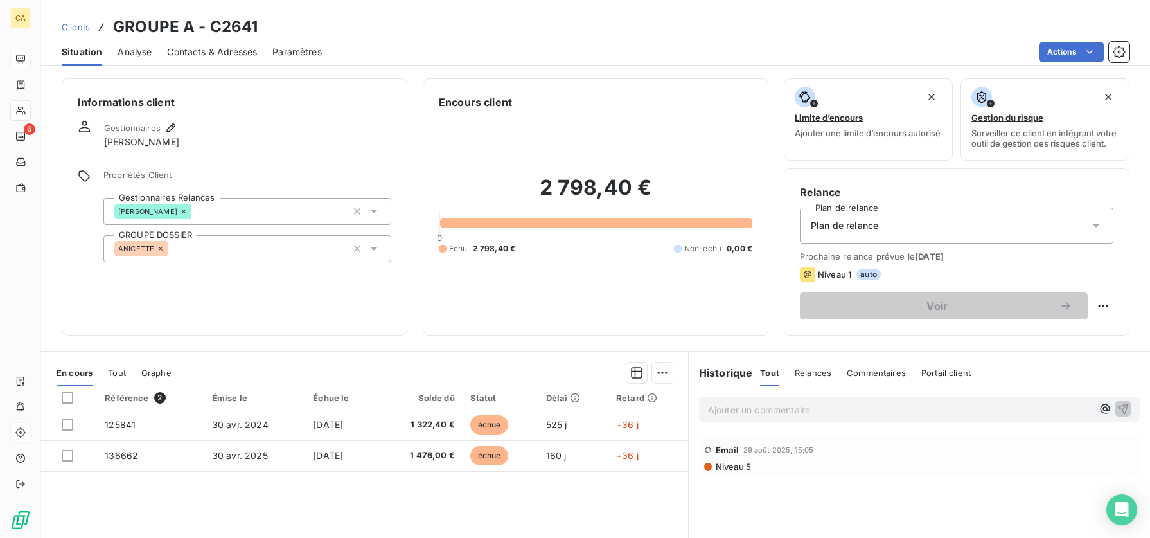
click at [807, 34] on div "Clients GROUPE A - C2641" at bounding box center [595, 26] width 1109 height 23
click at [74, 28] on span "Clients" at bounding box center [76, 27] width 28 height 10
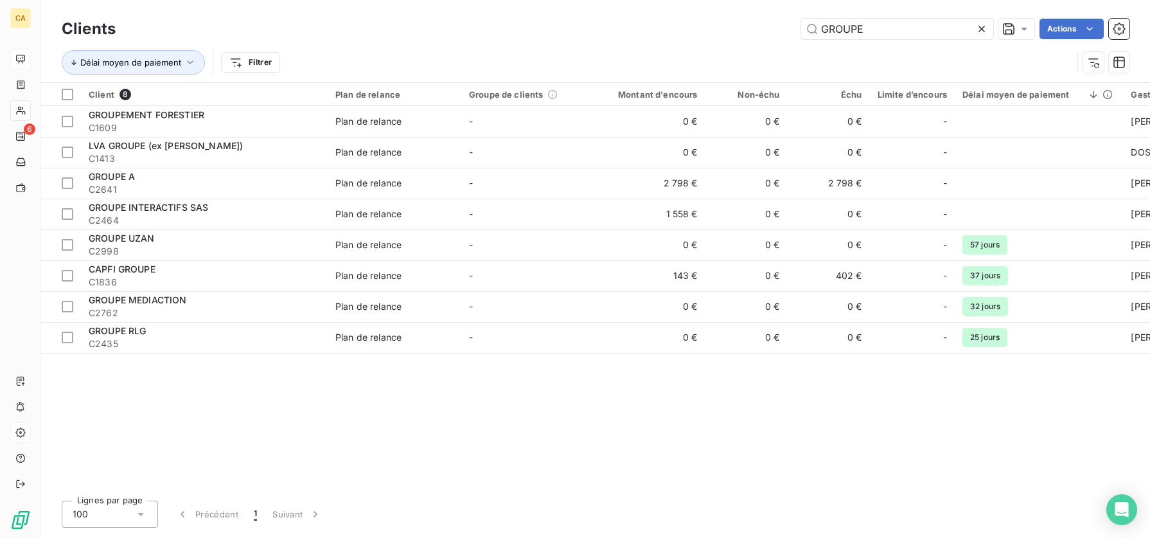
drag, startPoint x: 891, startPoint y: 31, endPoint x: 679, endPoint y: 17, distance: 212.5
click at [679, 17] on div "Clients GROUPE Actions" at bounding box center [596, 28] width 1068 height 27
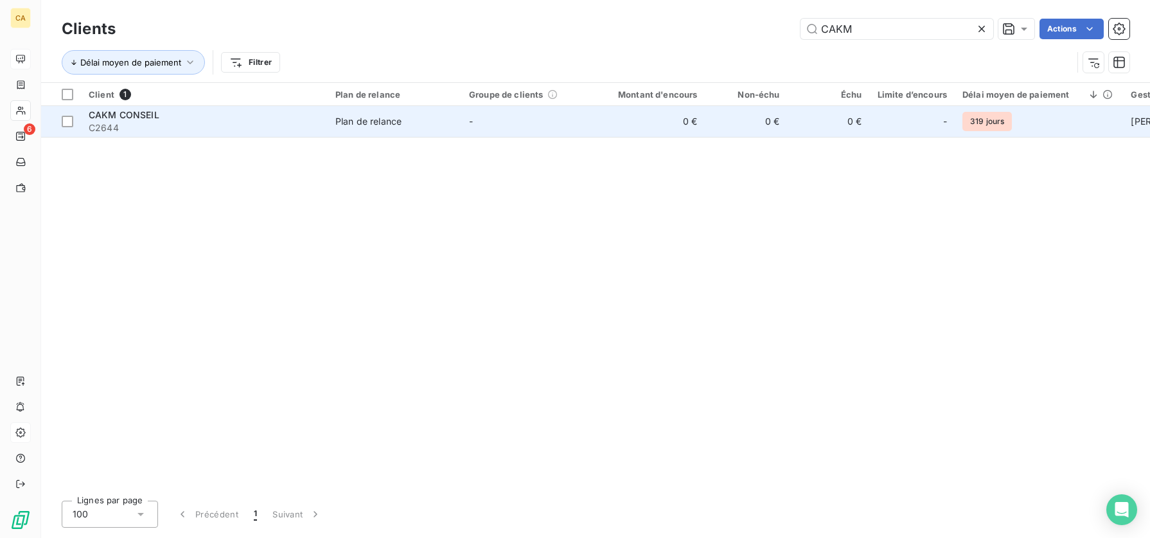
type input "CAKM"
click at [161, 110] on div "CAKM CONSEIL" at bounding box center [204, 115] width 231 height 13
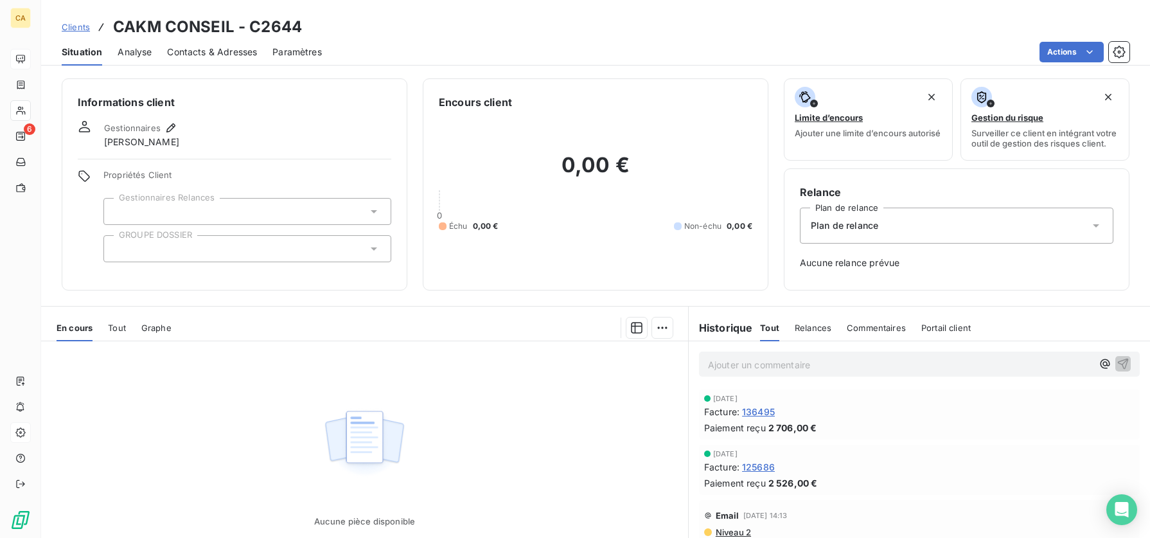
click at [154, 253] on div at bounding box center [247, 248] width 288 height 27
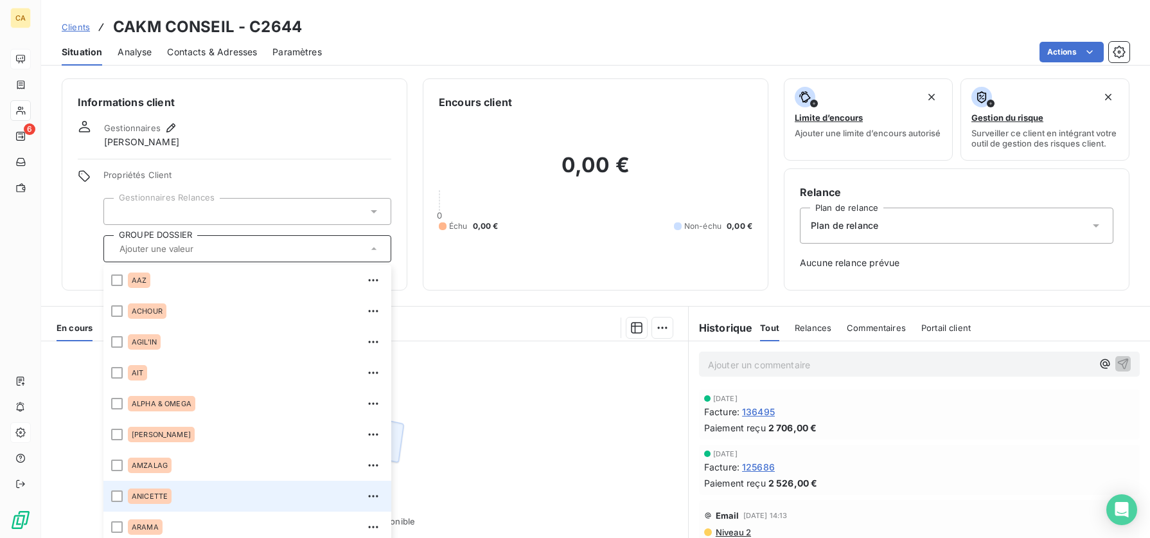
scroll to position [193, 0]
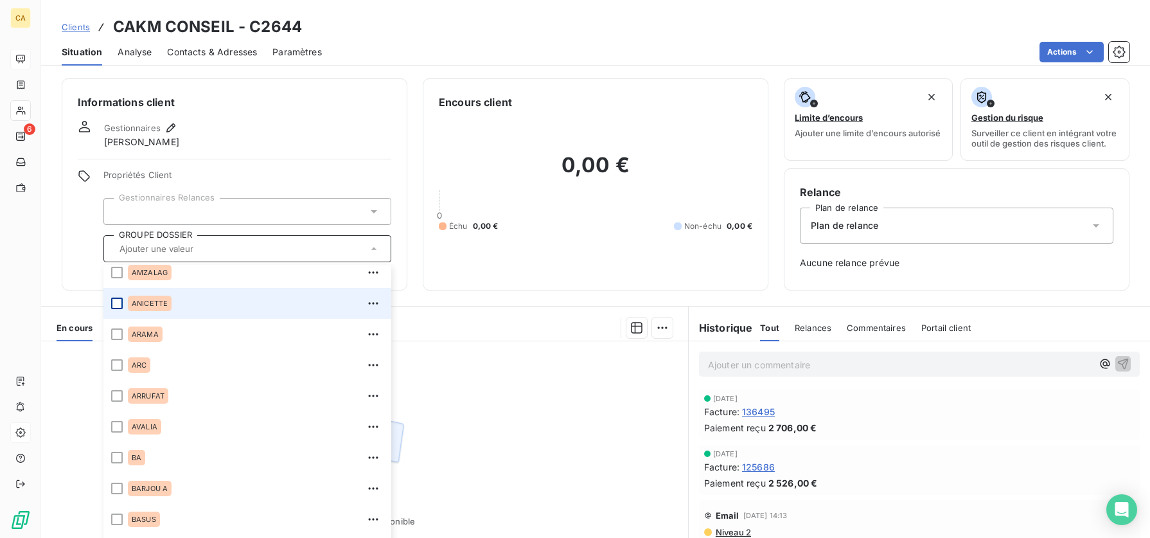
click at [115, 301] on div at bounding box center [117, 303] width 12 height 12
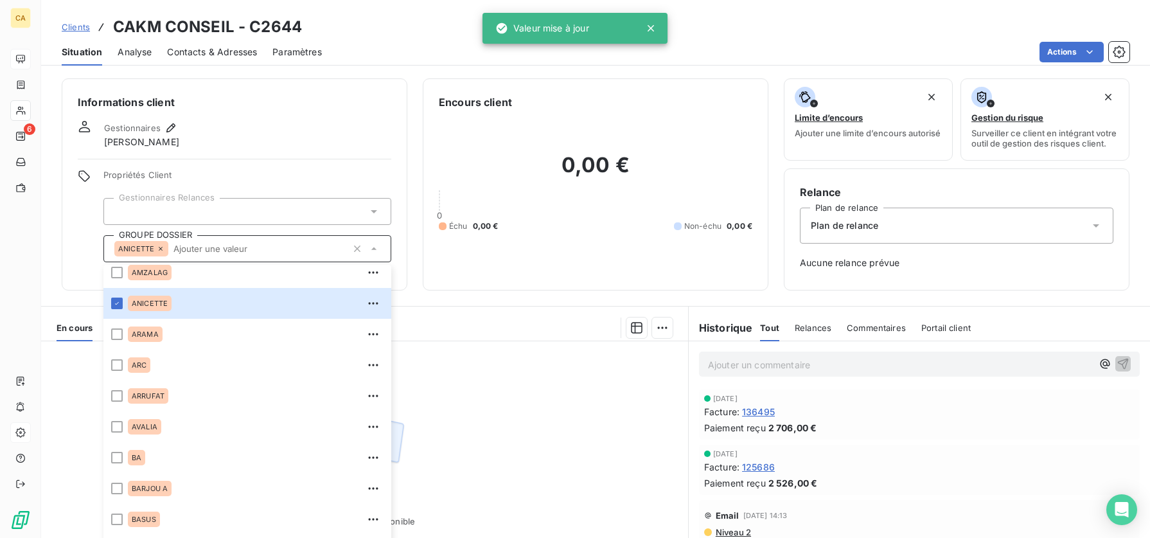
click at [66, 275] on div "Informations client Gestionnaires [PERSON_NAME] Propriétés Client Gestionnaires…" at bounding box center [235, 184] width 346 height 212
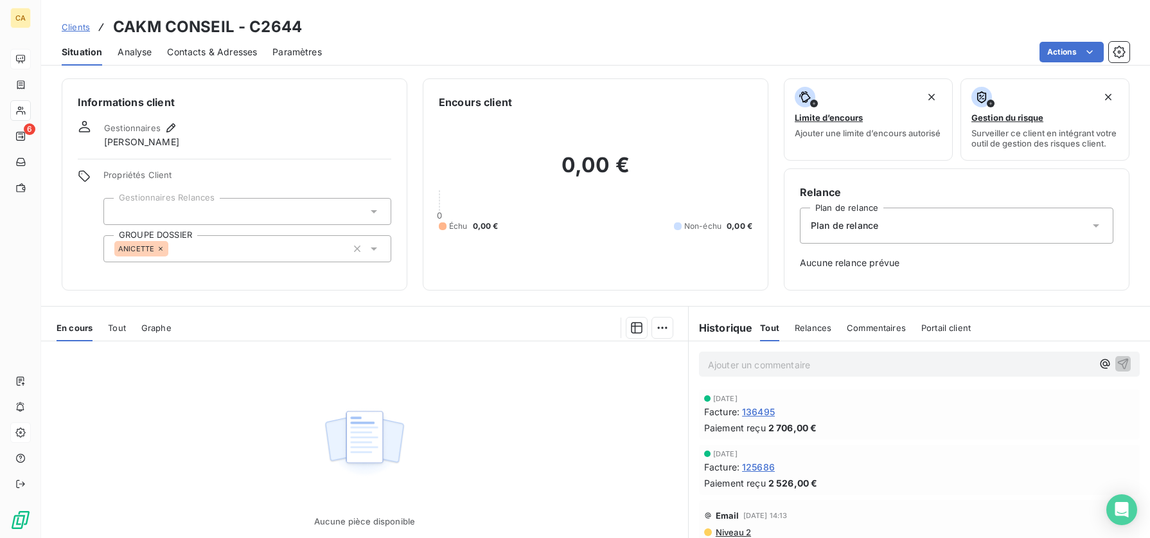
click at [74, 22] on span "Clients" at bounding box center [76, 27] width 28 height 10
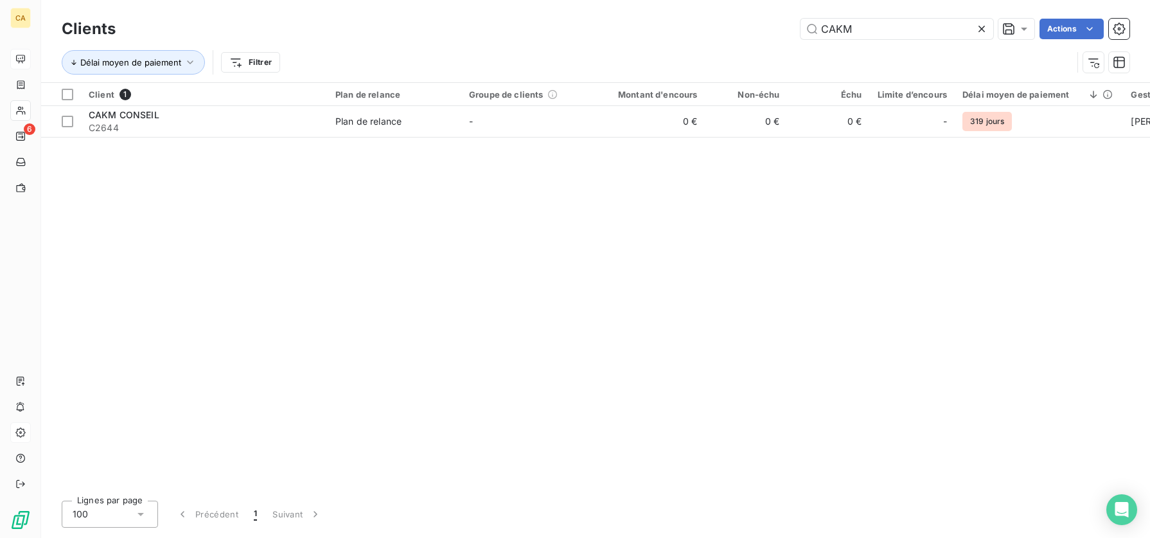
drag, startPoint x: 865, startPoint y: 27, endPoint x: 748, endPoint y: 21, distance: 117.7
click at [748, 21] on div "CAKM Actions" at bounding box center [630, 29] width 998 height 21
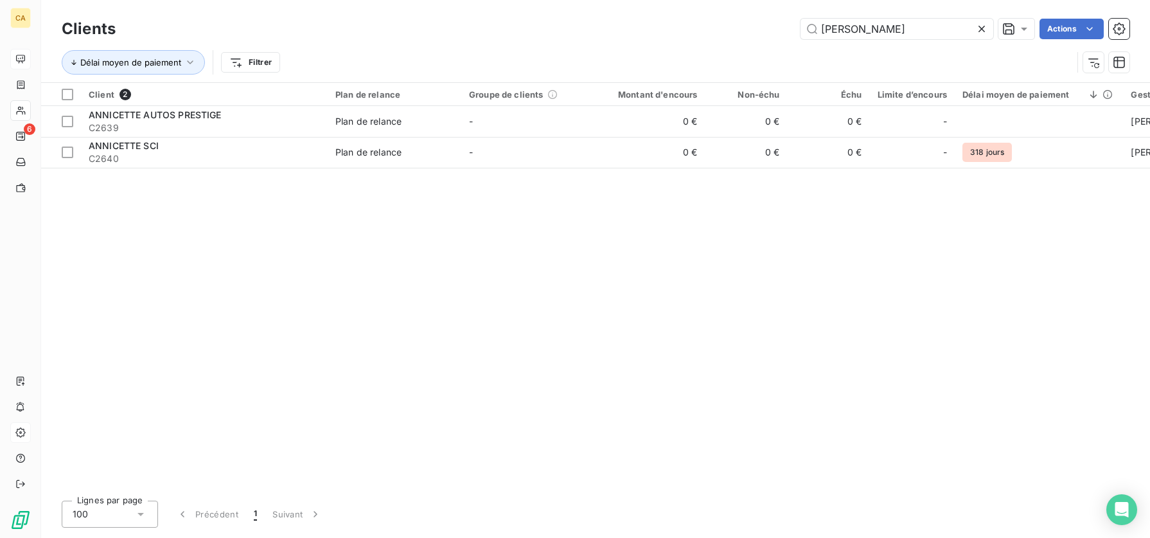
type input "[PERSON_NAME]"
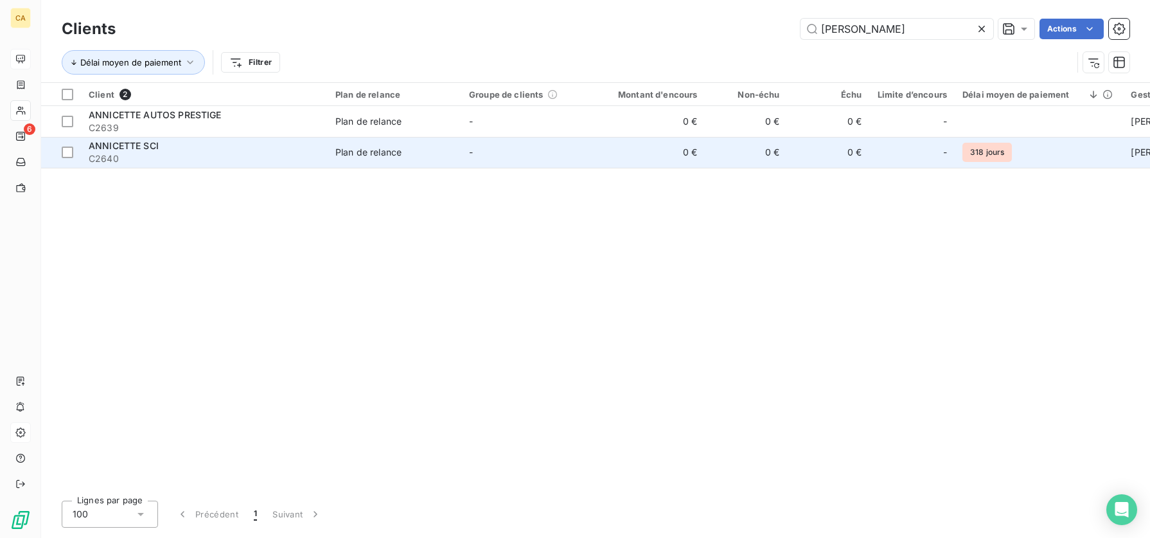
click at [112, 150] on span "ANNICETTE SCI" at bounding box center [124, 145] width 70 height 11
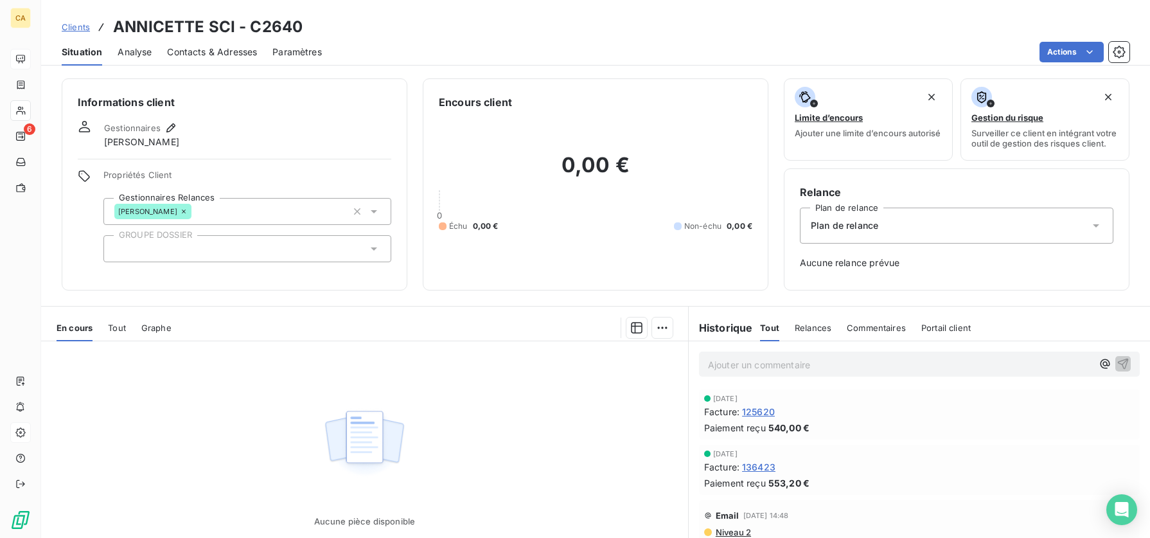
click at [197, 247] on div at bounding box center [247, 248] width 288 height 27
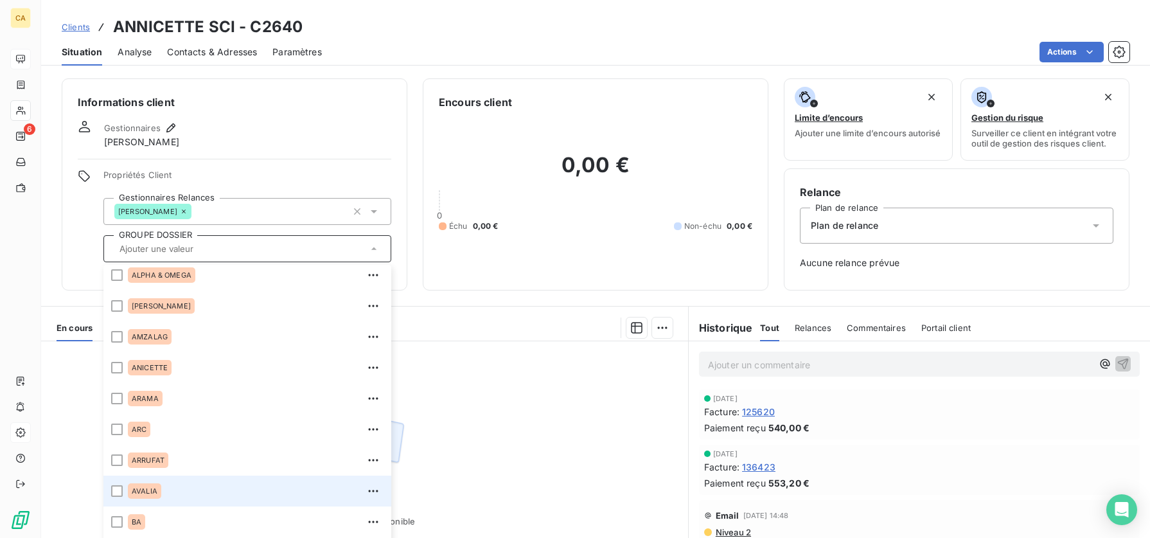
scroll to position [64, 0]
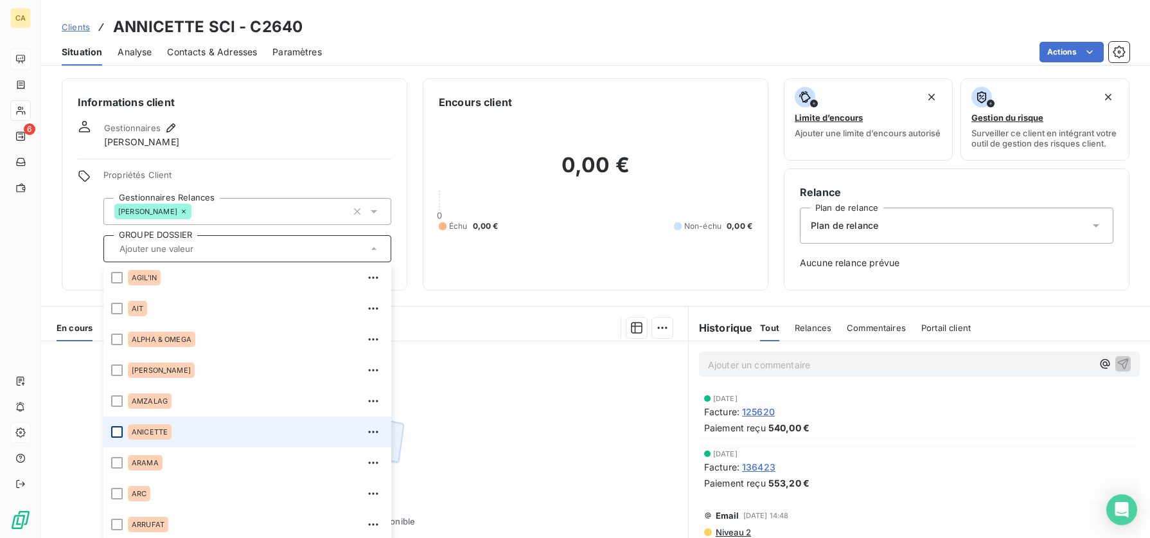
click at [118, 341] on div at bounding box center [117, 432] width 12 height 12
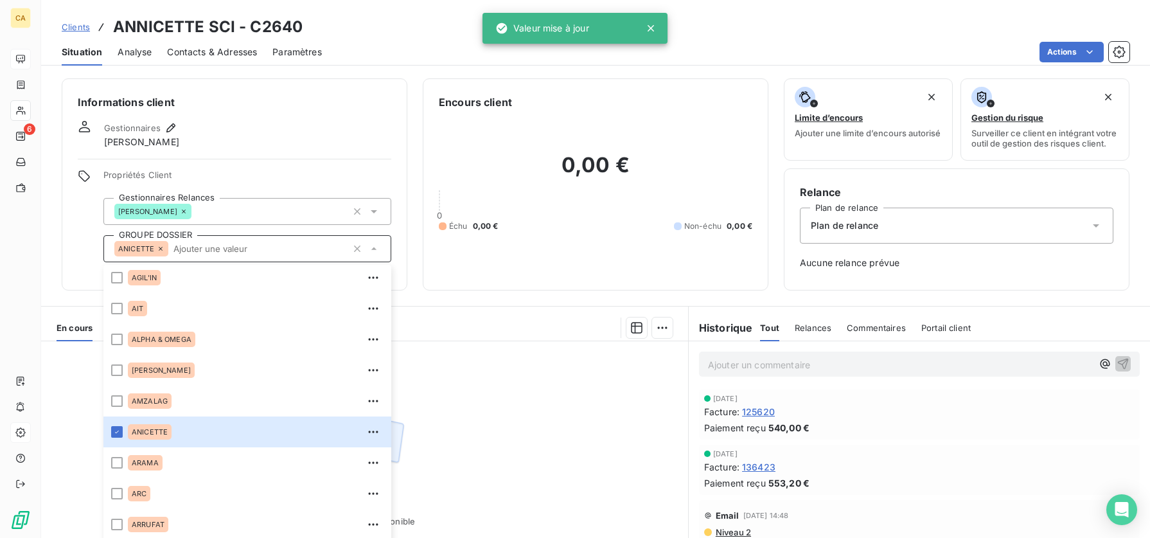
click at [67, 253] on div "Informations client Gestionnaires [PERSON_NAME] Propriétés Client Gestionnaires…" at bounding box center [235, 184] width 346 height 212
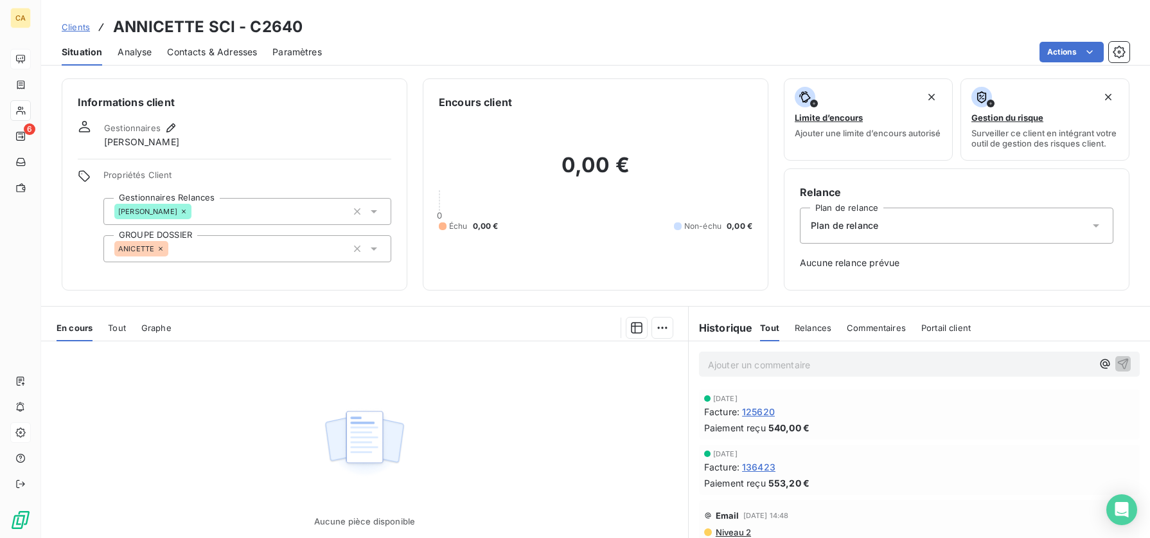
click at [71, 216] on div "Informations client Gestionnaires [PERSON_NAME] Propriétés Client Gestionnaires…" at bounding box center [235, 184] width 346 height 212
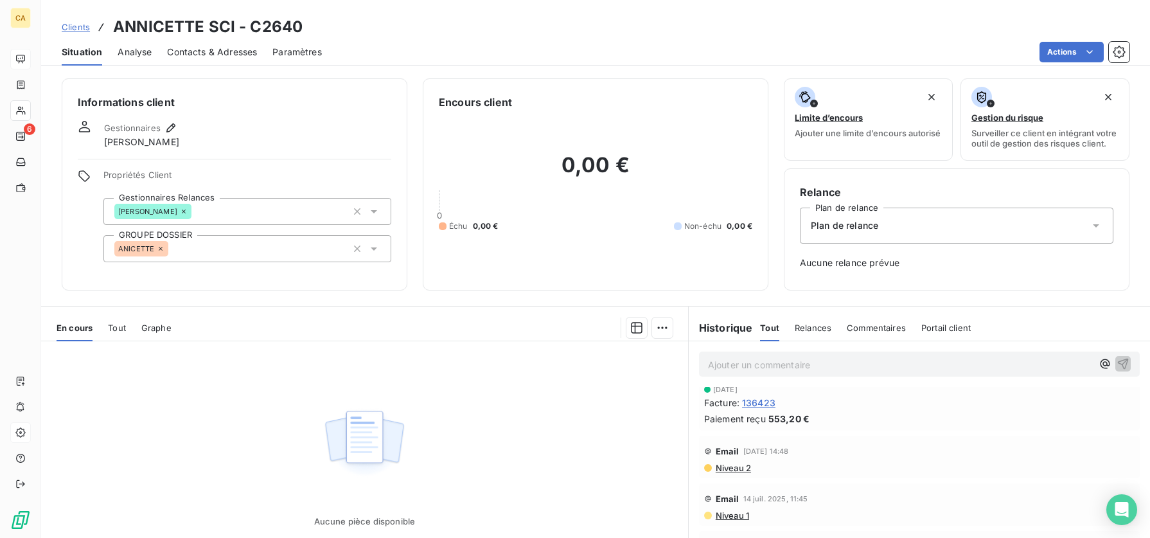
click at [138, 51] on span "Analyse" at bounding box center [135, 52] width 34 height 13
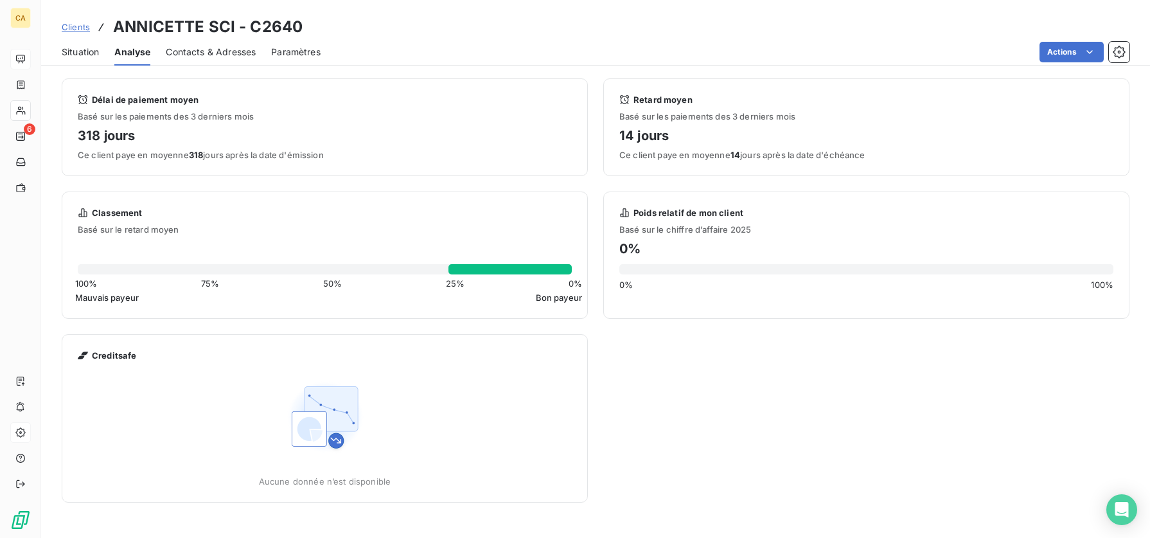
click at [71, 55] on span "Situation" at bounding box center [80, 52] width 37 height 13
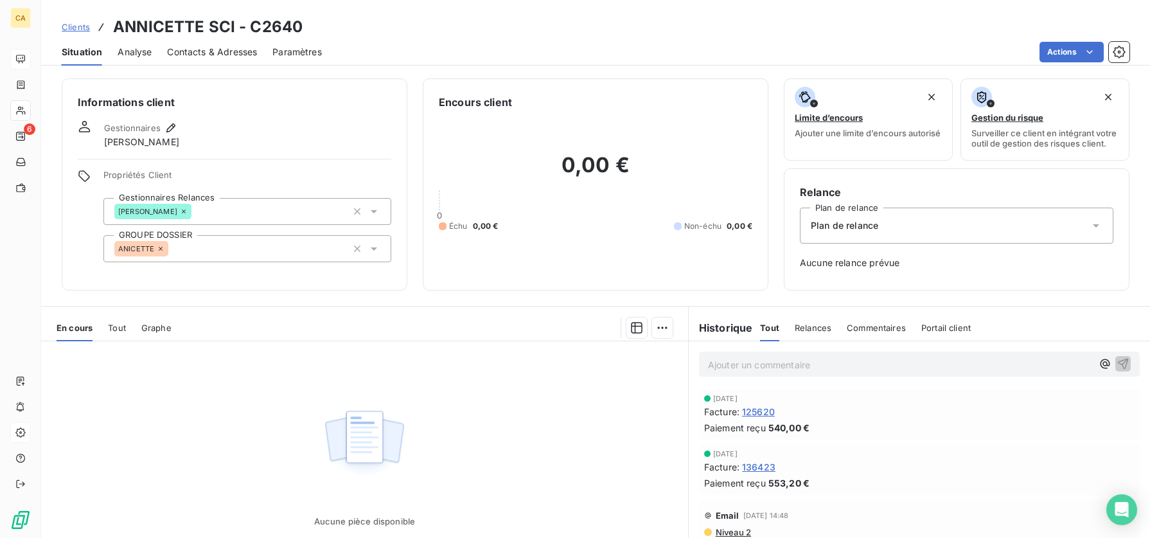
click at [74, 33] on div "Clients ANNICETTE SCI - C2640" at bounding box center [182, 26] width 241 height 23
click at [74, 32] on link "Clients" at bounding box center [76, 27] width 28 height 13
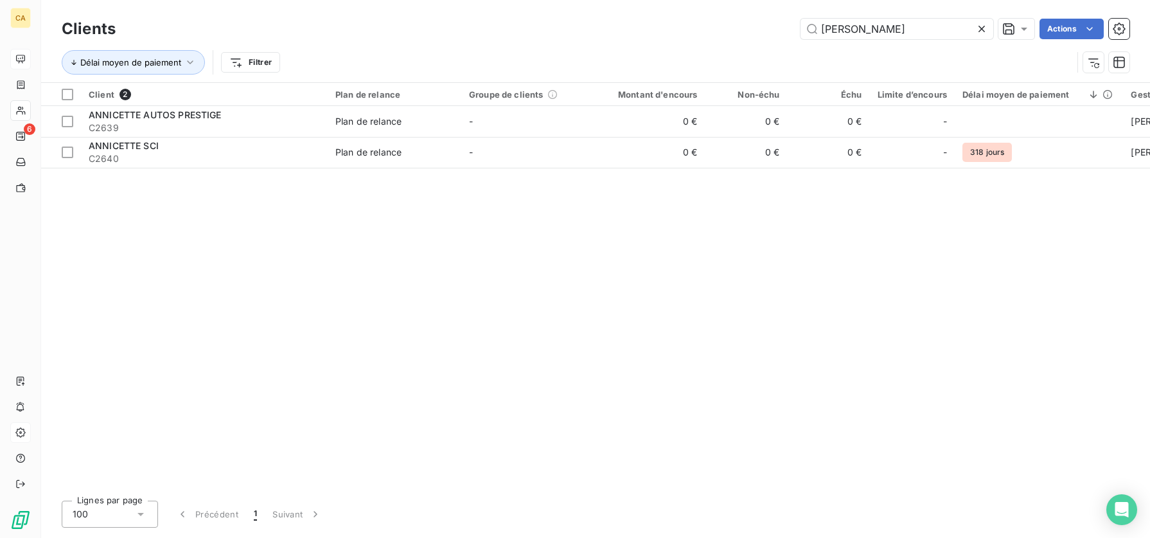
click at [981, 30] on icon at bounding box center [981, 28] width 13 height 13
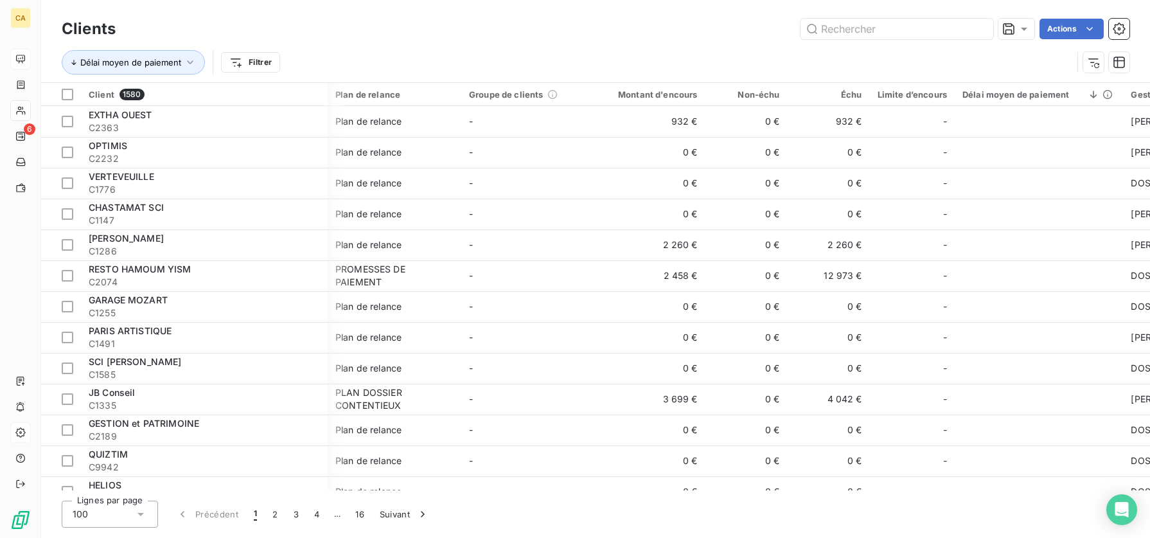
scroll to position [0, 344]
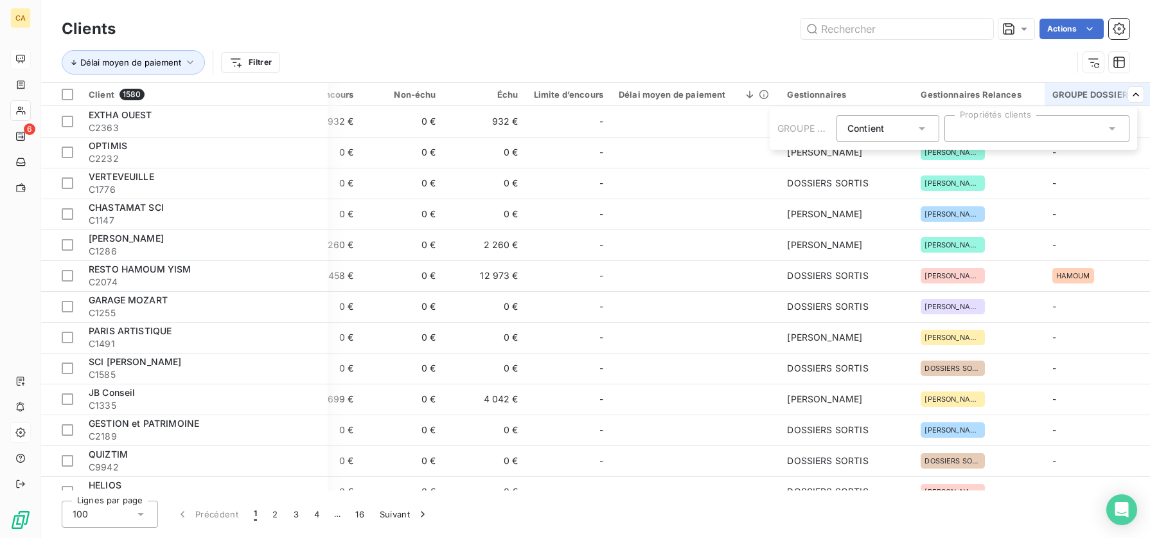
click at [1064, 129] on div at bounding box center [1037, 128] width 185 height 27
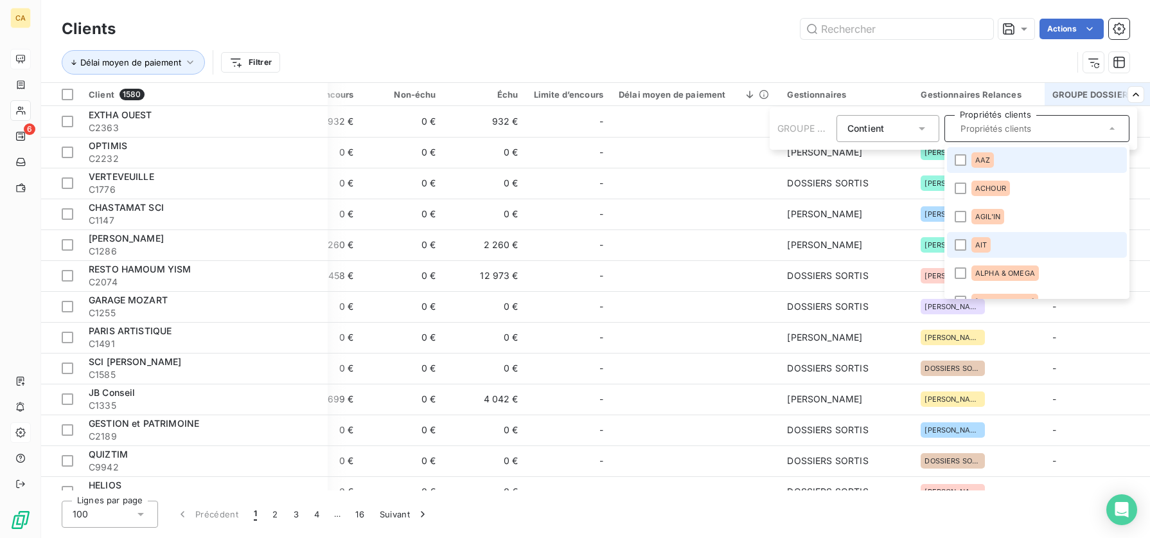
scroll to position [129, 0]
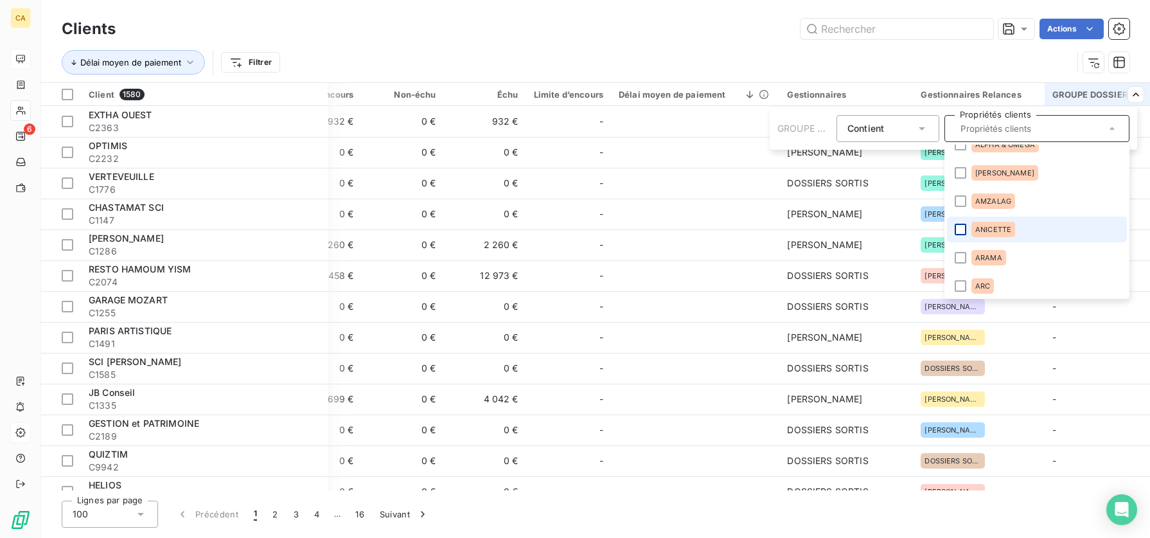
click at [961, 229] on div at bounding box center [961, 230] width 12 height 12
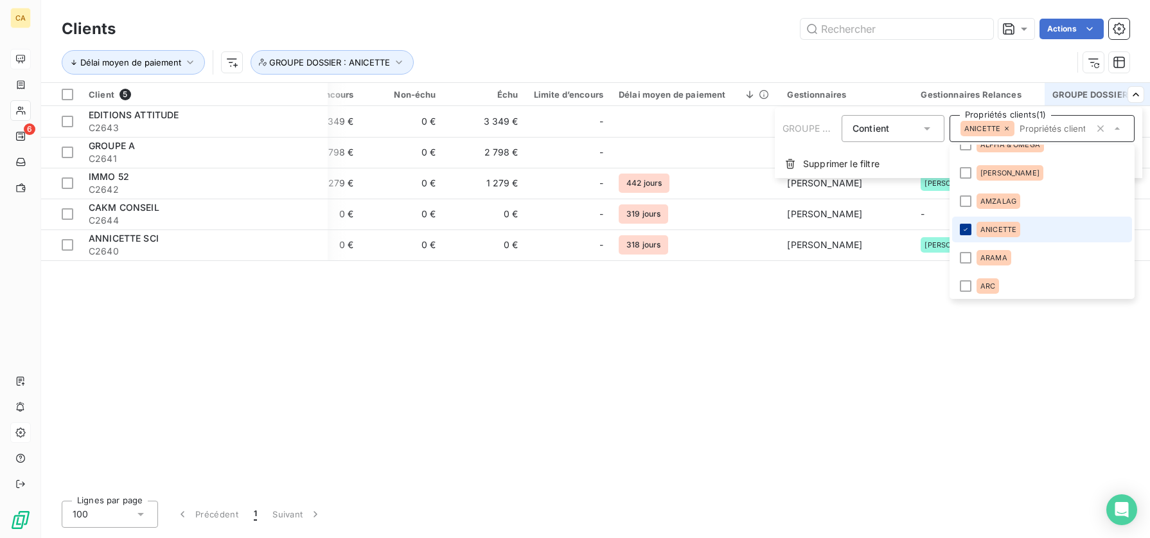
scroll to position [0, 339]
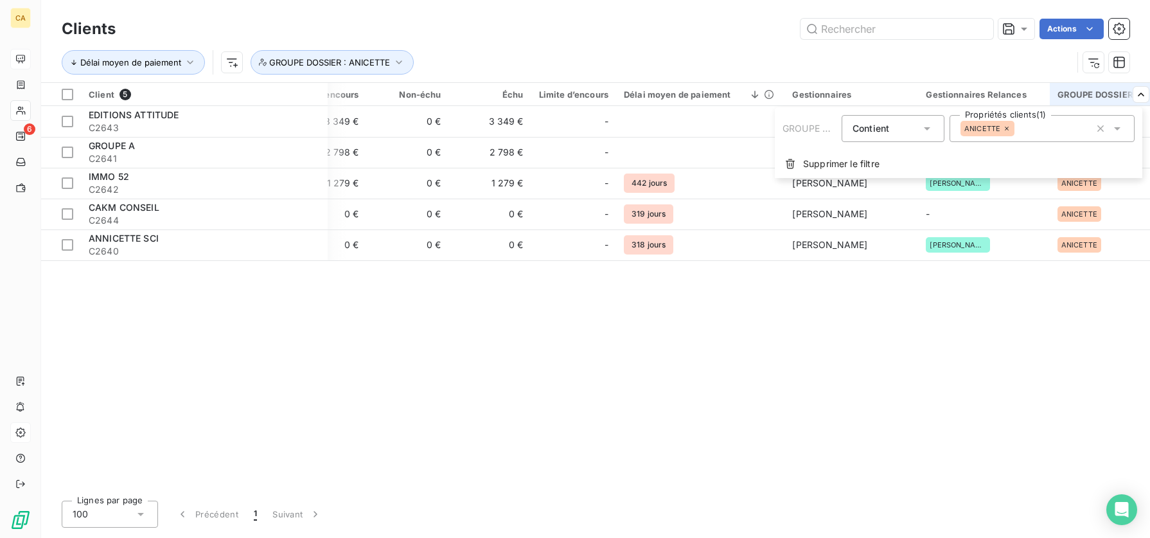
click at [662, 341] on html "CA 6 Clients Actions Délai moyen de paiement GROUPE DOSSIER : ANICETTE Client 5…" at bounding box center [575, 269] width 1150 height 538
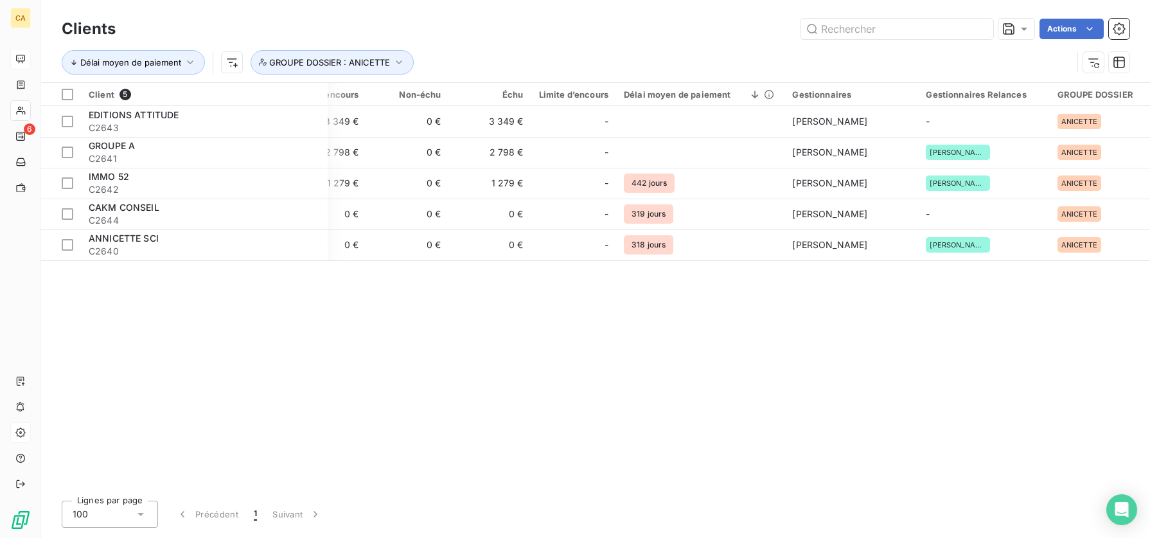
click at [414, 338] on div "Client 5 Plan de relance Groupe de clients Montant d'encours Non-échu Échu Limi…" at bounding box center [595, 286] width 1109 height 407
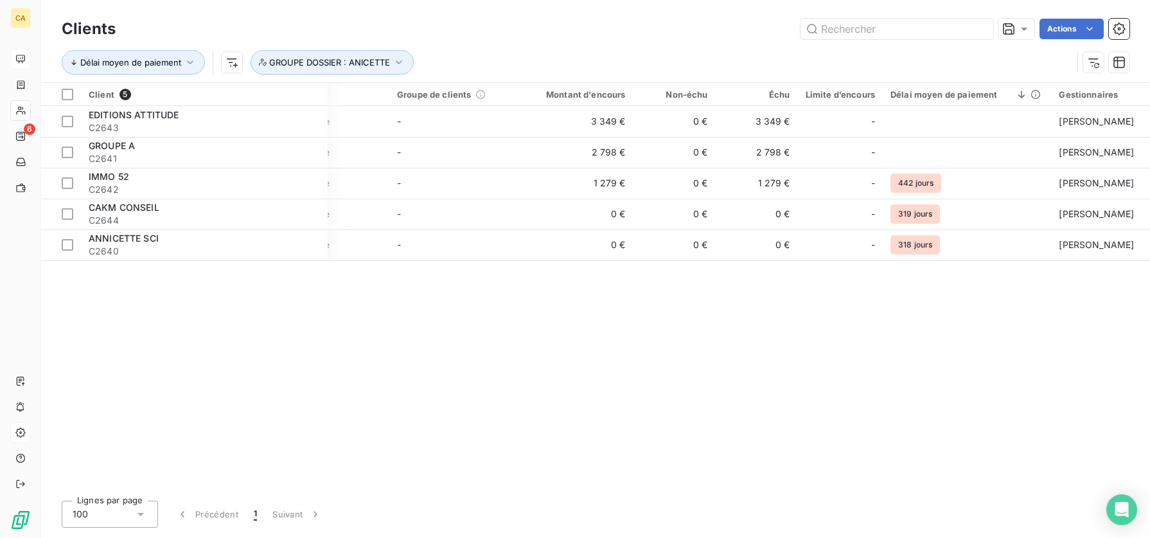
scroll to position [0, 0]
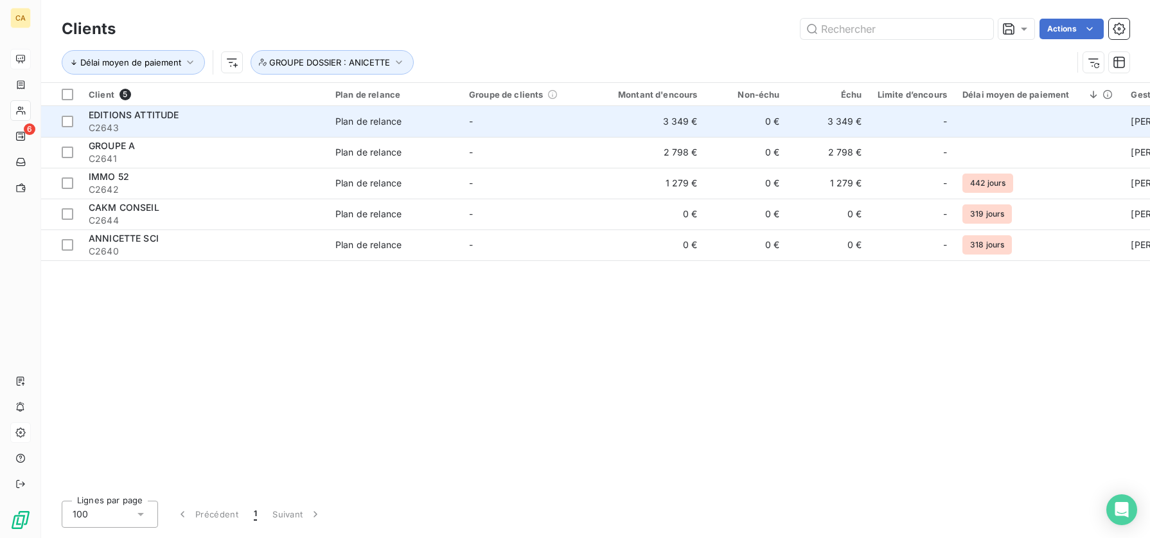
click at [159, 114] on span "EDITIONS ATTITUDE" at bounding box center [134, 114] width 91 height 11
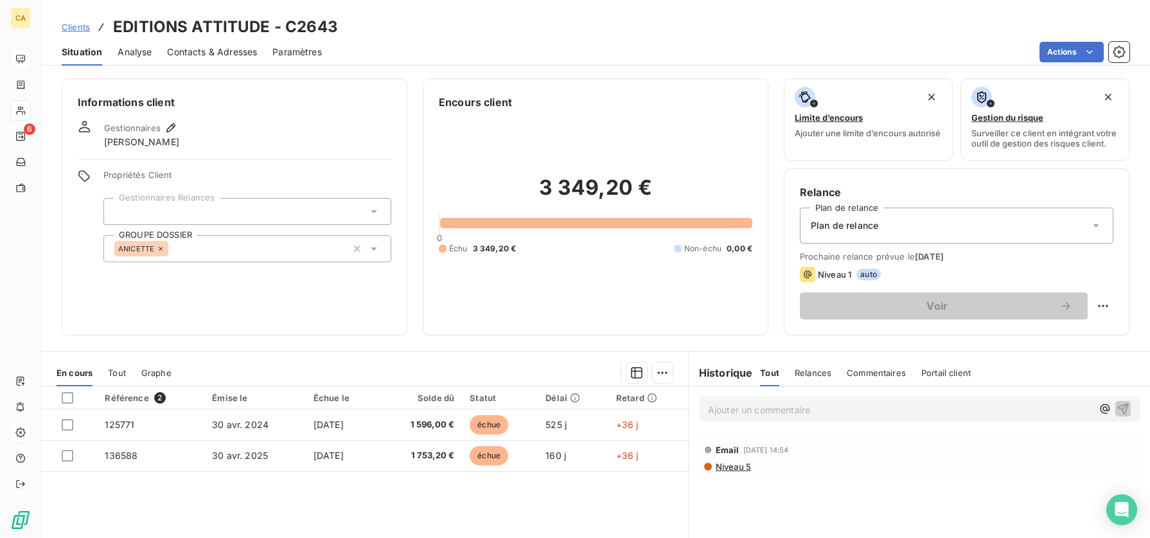
click at [68, 26] on span "Clients" at bounding box center [76, 27] width 28 height 10
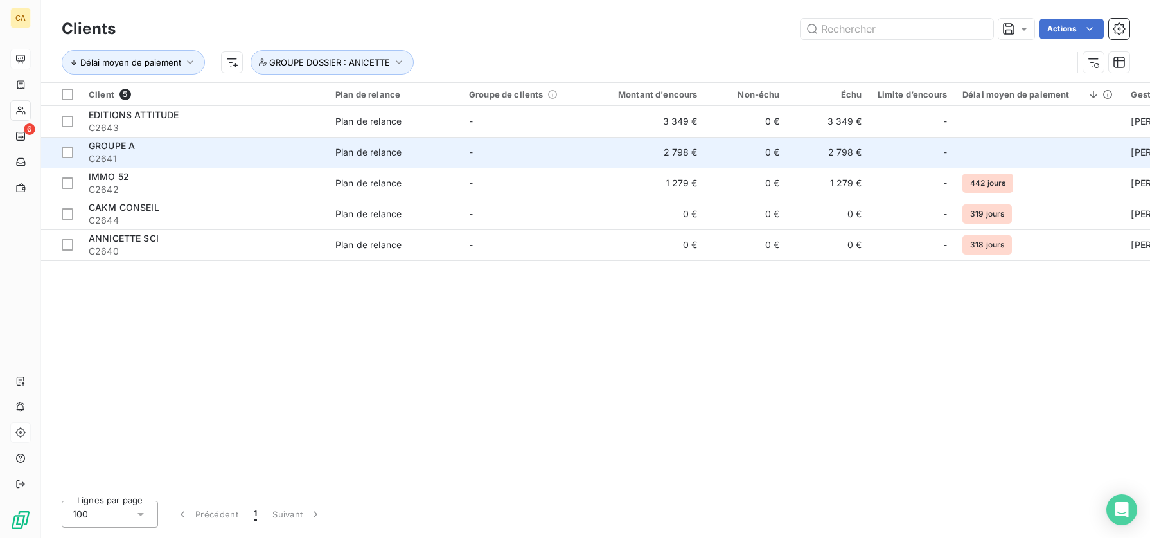
click at [120, 148] on span "GROUPE A" at bounding box center [112, 145] width 46 height 11
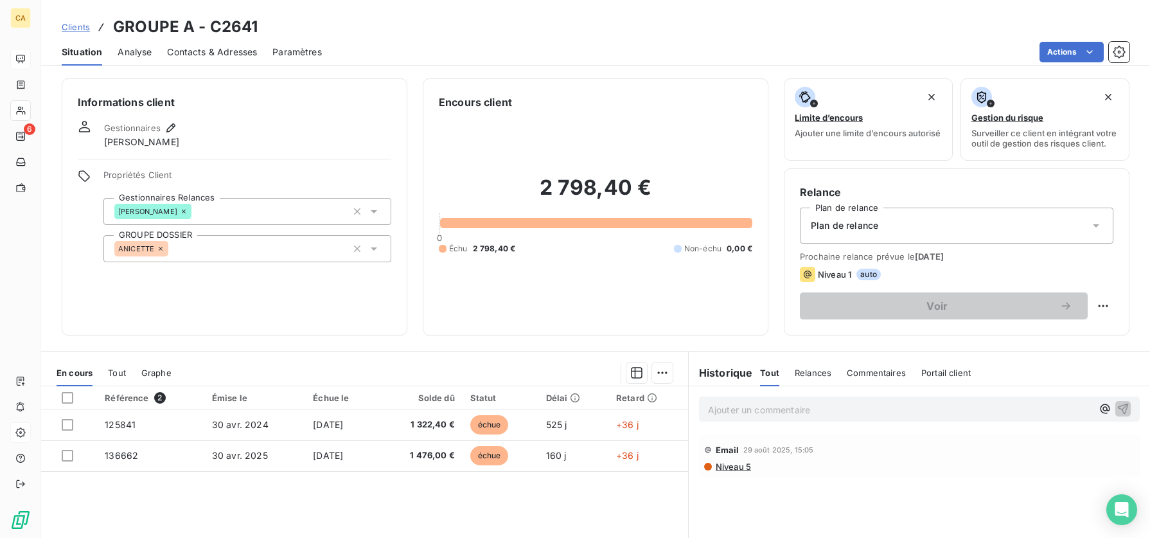
click at [80, 28] on span "Clients" at bounding box center [76, 27] width 28 height 10
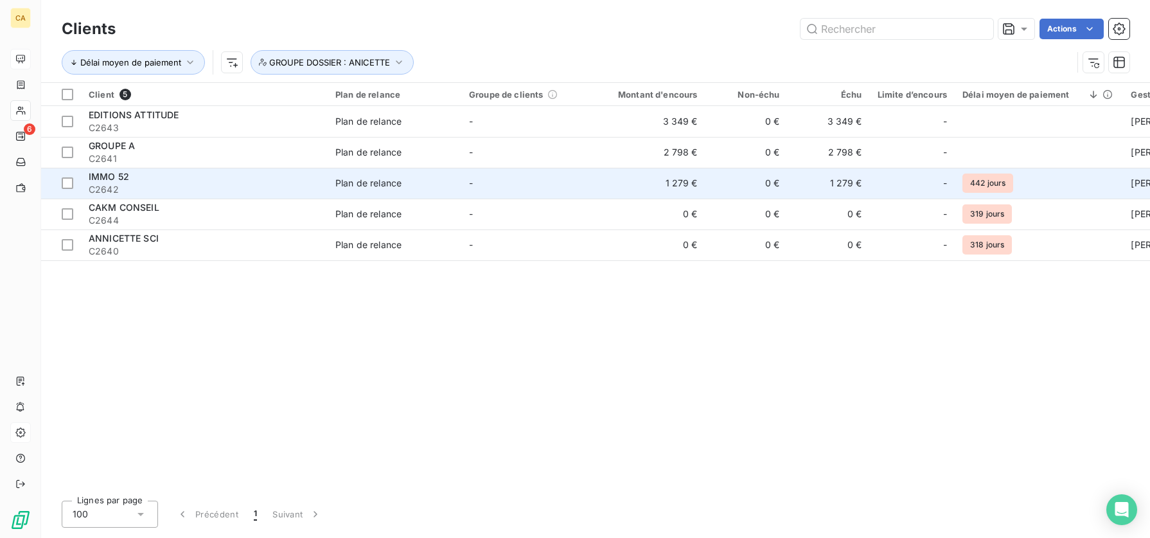
click at [100, 174] on span "IMMO 52" at bounding box center [109, 176] width 40 height 11
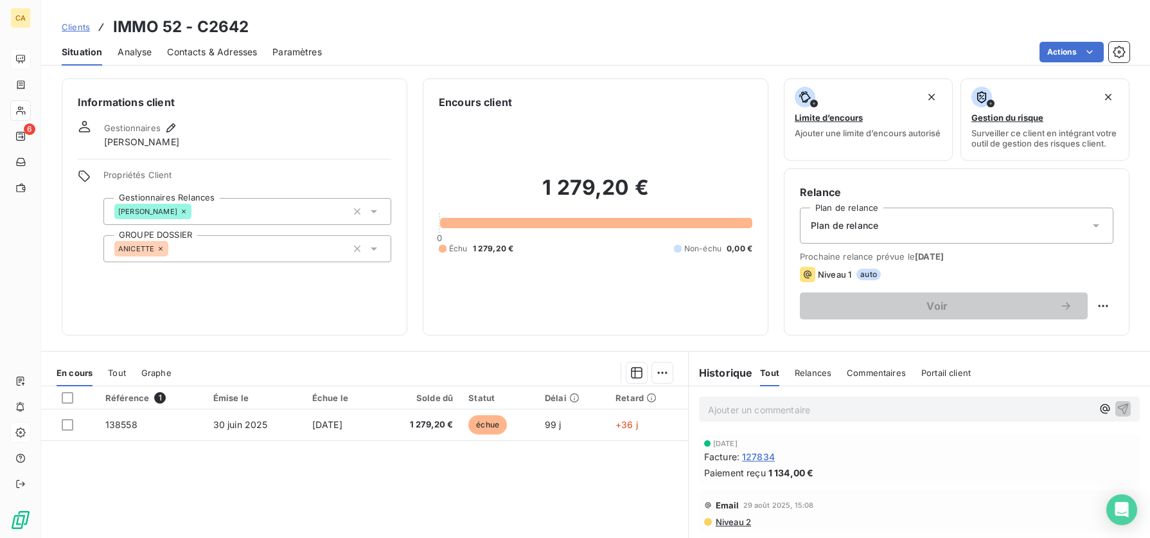
click at [67, 30] on span "Clients" at bounding box center [76, 27] width 28 height 10
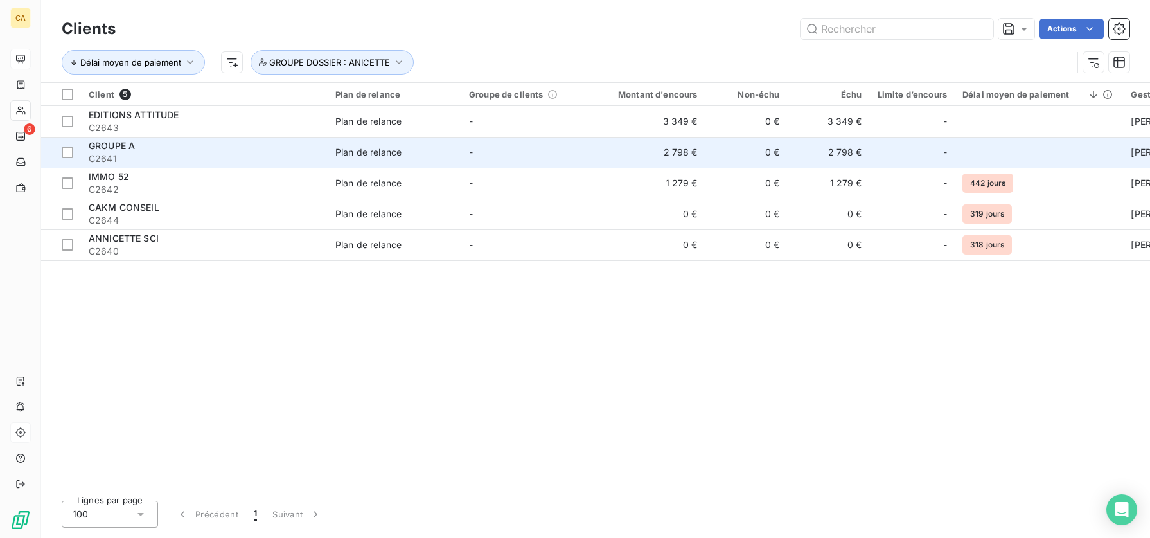
click at [115, 143] on span "GROUPE A" at bounding box center [112, 145] width 46 height 11
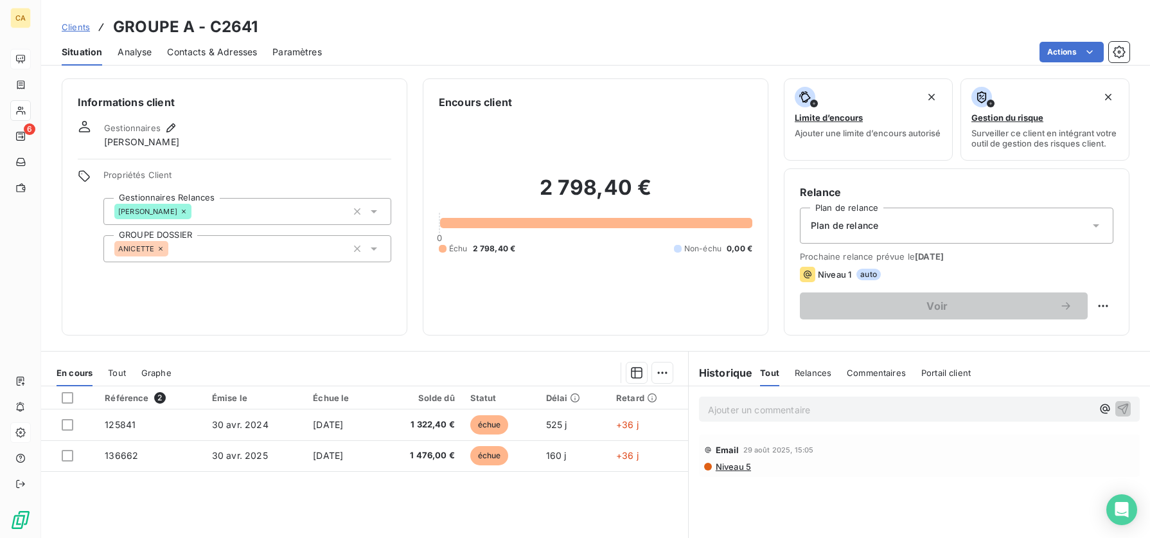
click at [81, 24] on span "Clients" at bounding box center [76, 27] width 28 height 10
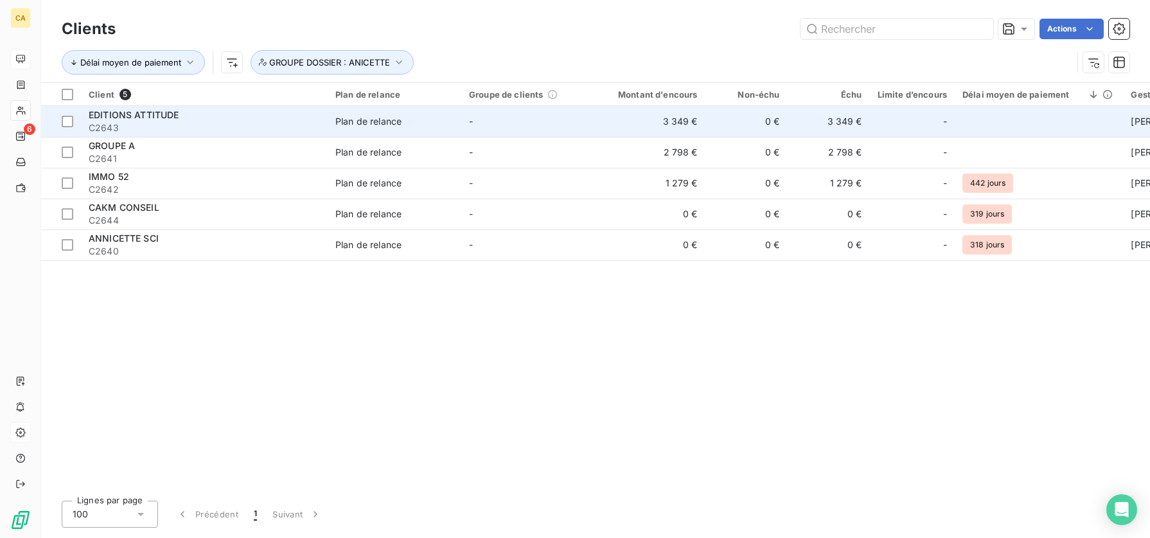
click at [329, 123] on td "Plan de relance" at bounding box center [395, 121] width 134 height 31
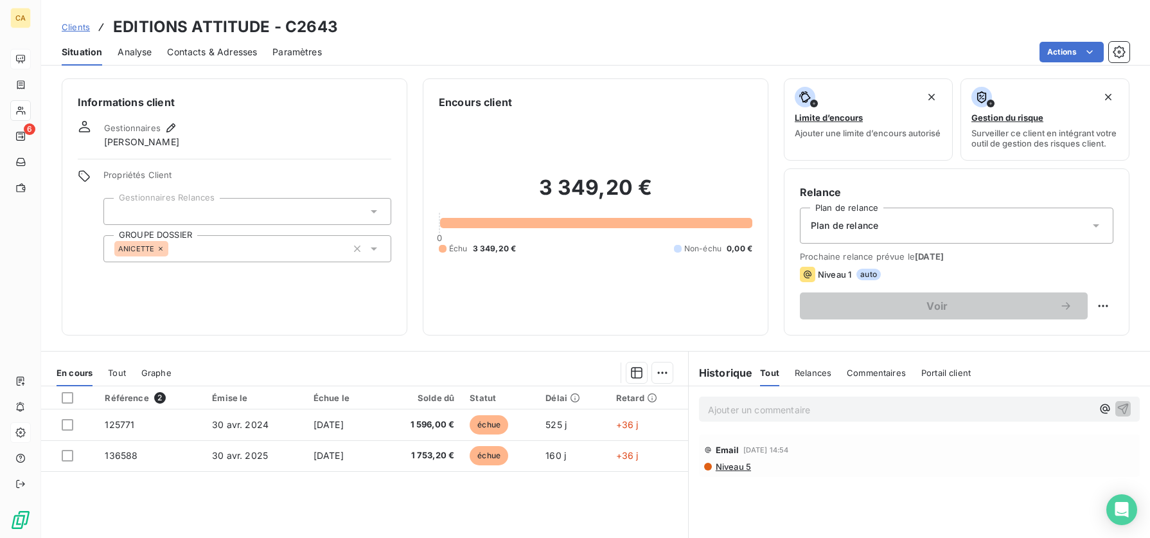
click at [215, 55] on span "Contacts & Adresses" at bounding box center [212, 52] width 90 height 13
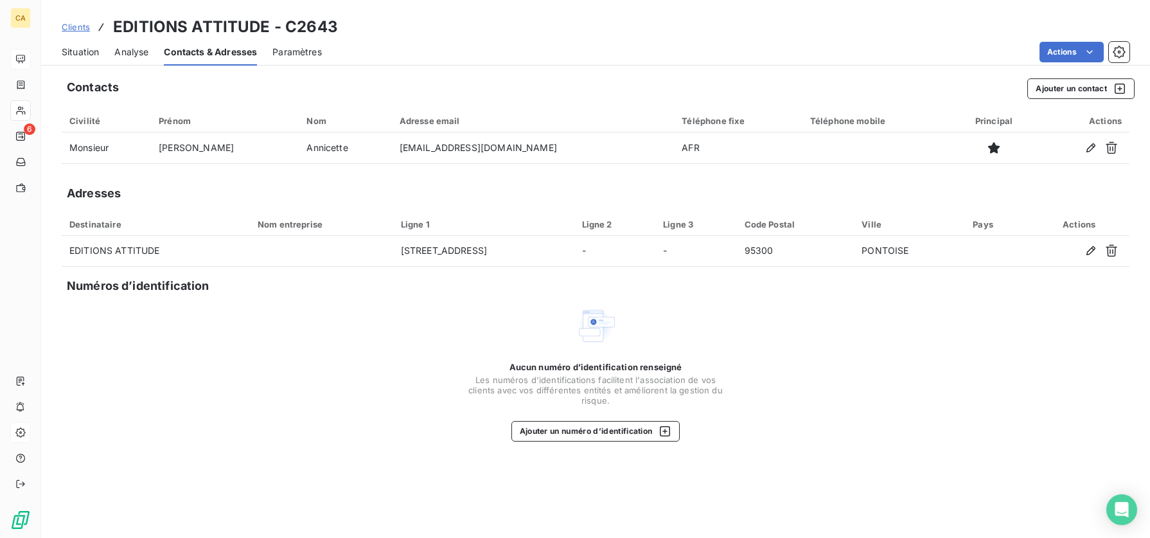
click at [81, 22] on span "Clients" at bounding box center [76, 27] width 28 height 10
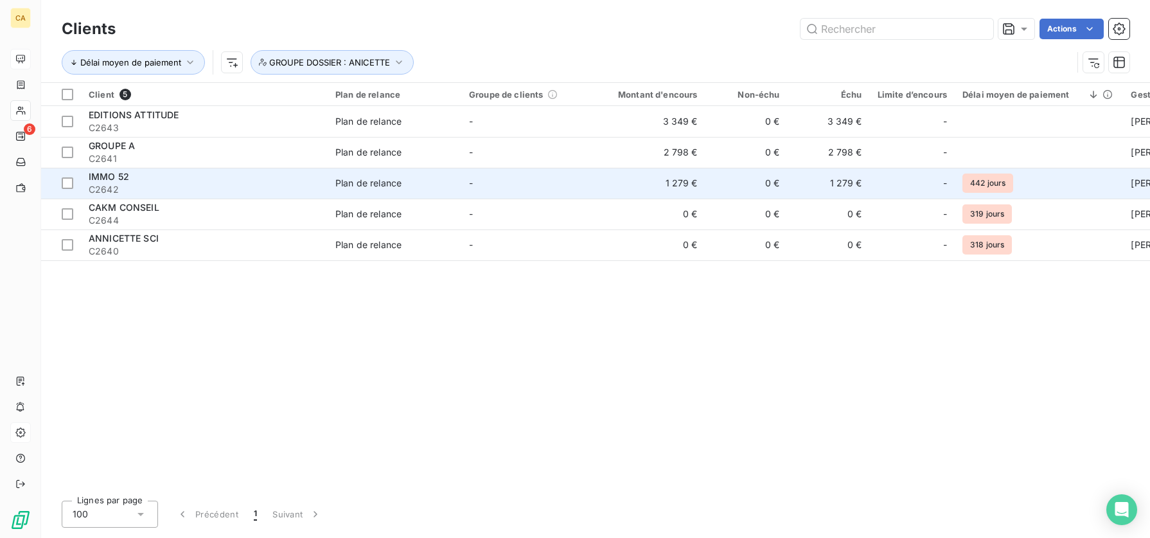
click at [136, 175] on div "IMMO 52" at bounding box center [204, 176] width 231 height 13
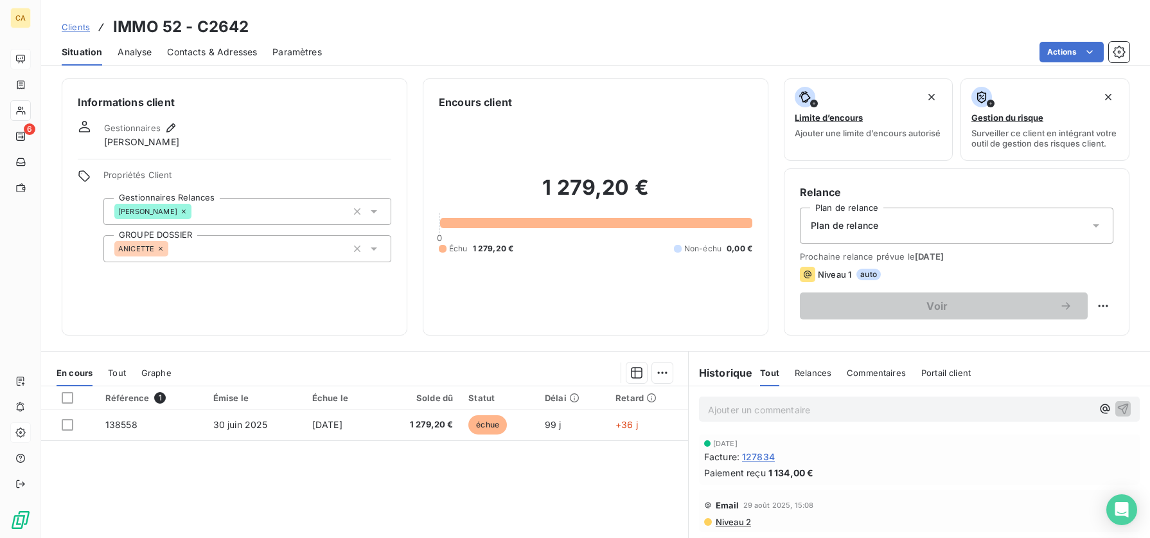
click at [72, 28] on span "Clients" at bounding box center [76, 27] width 28 height 10
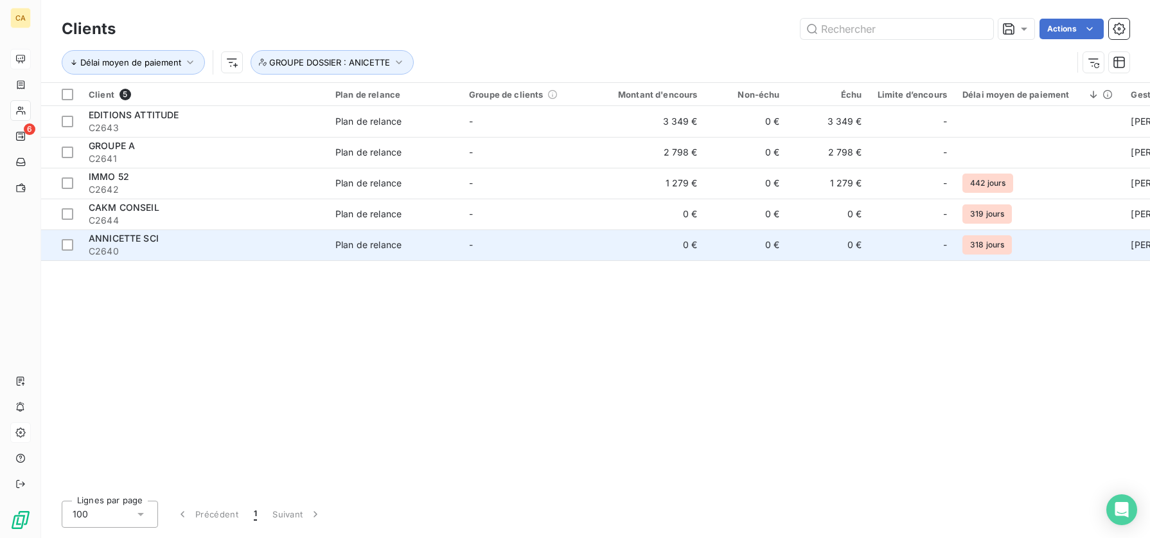
click at [121, 244] on div "ANNICETTE SCI" at bounding box center [204, 238] width 231 height 13
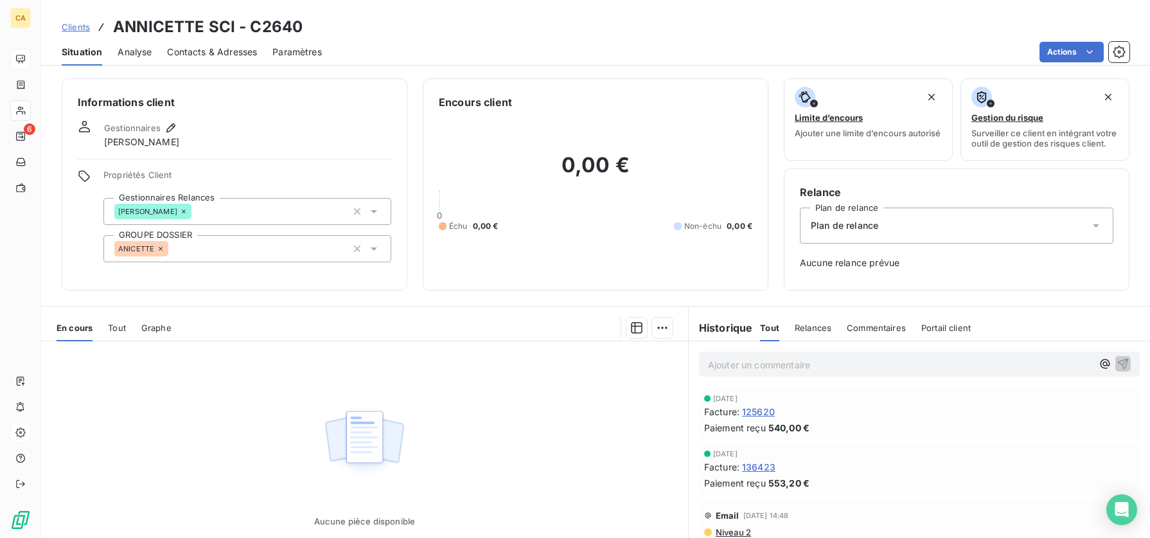
click at [79, 33] on div "Clients ANNICETTE SCI - C2640" at bounding box center [182, 26] width 241 height 23
click at [73, 24] on span "Clients" at bounding box center [76, 27] width 28 height 10
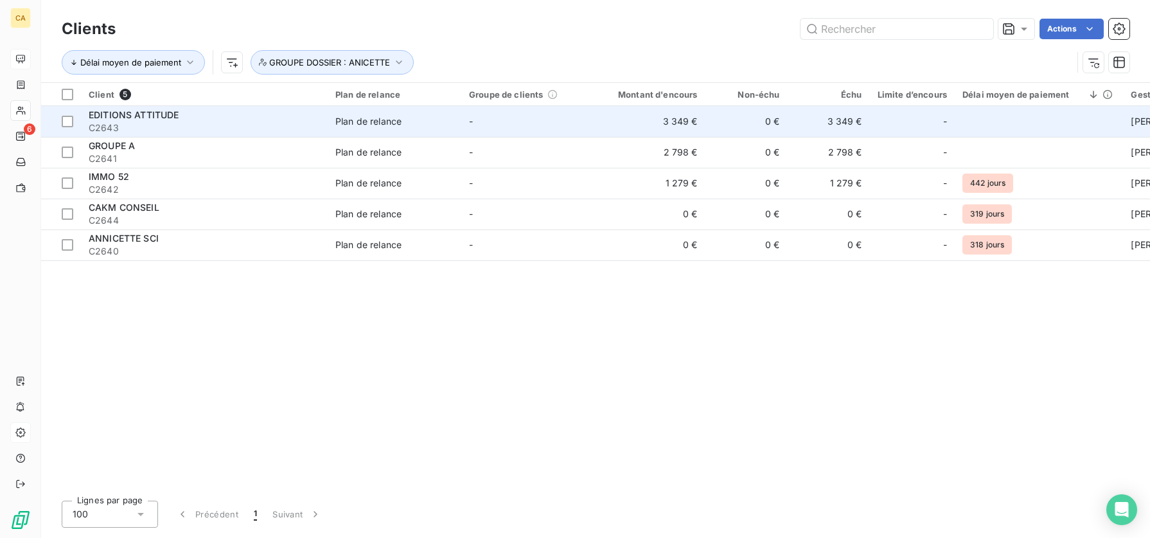
click at [162, 119] on span "EDITIONS ATTITUDE" at bounding box center [134, 114] width 91 height 11
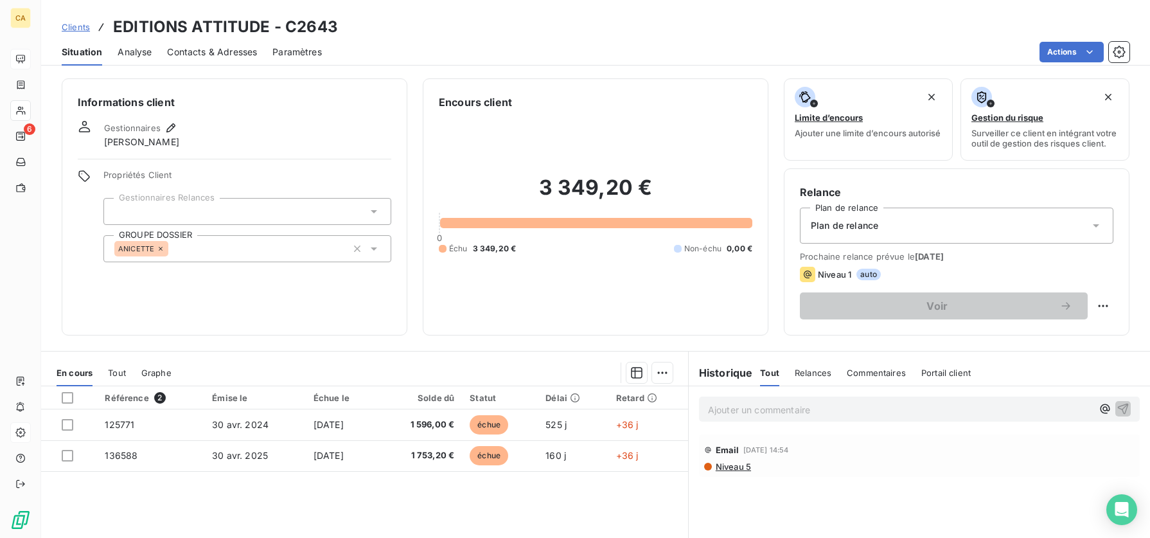
click at [83, 26] on span "Clients" at bounding box center [76, 27] width 28 height 10
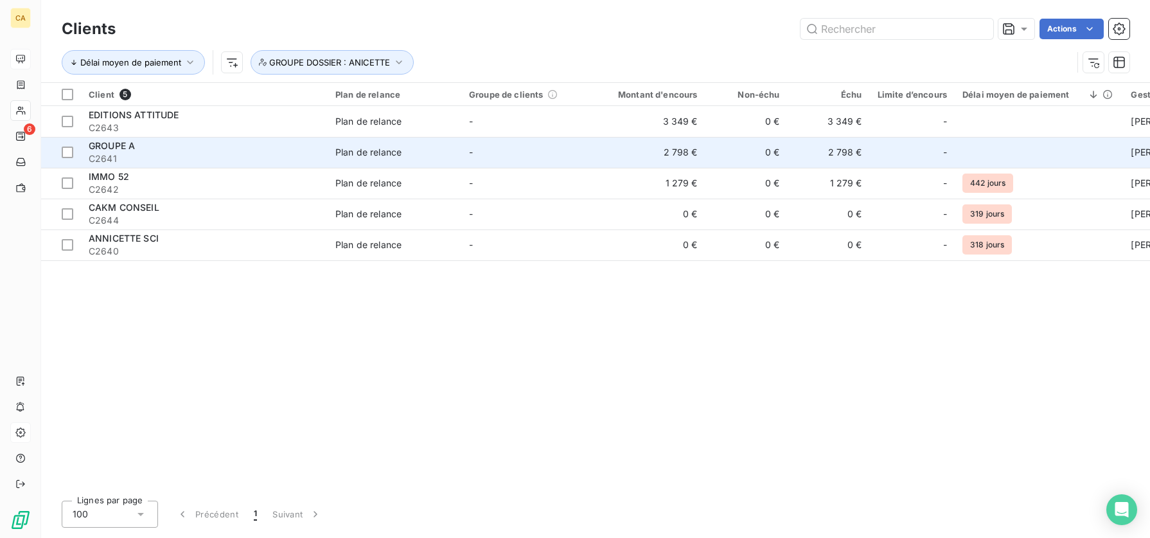
click at [142, 152] on div "GROUPE A" at bounding box center [204, 145] width 231 height 13
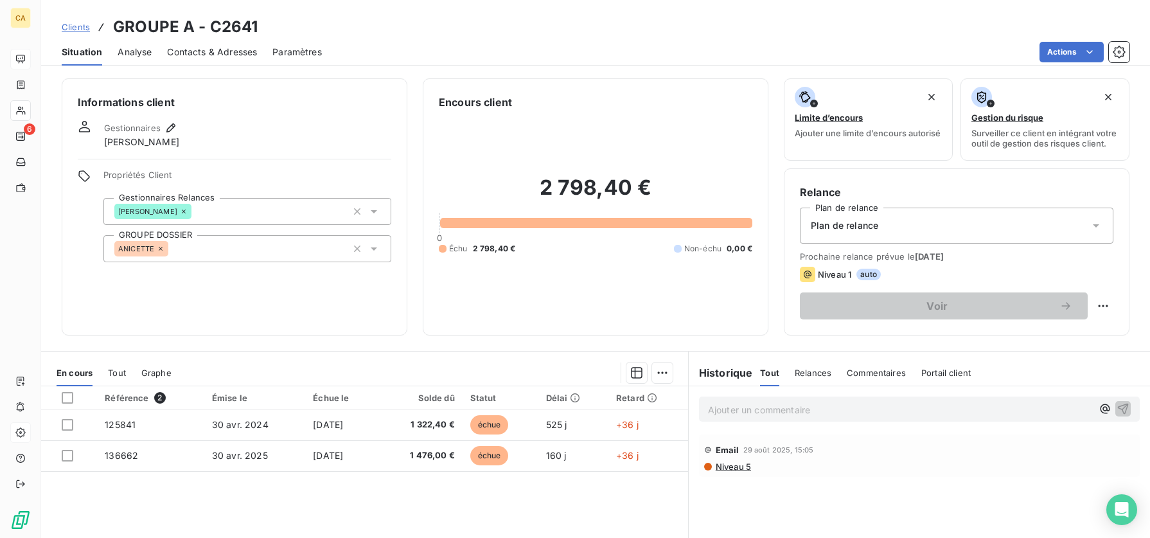
click at [76, 27] on span "Clients" at bounding box center [76, 27] width 28 height 10
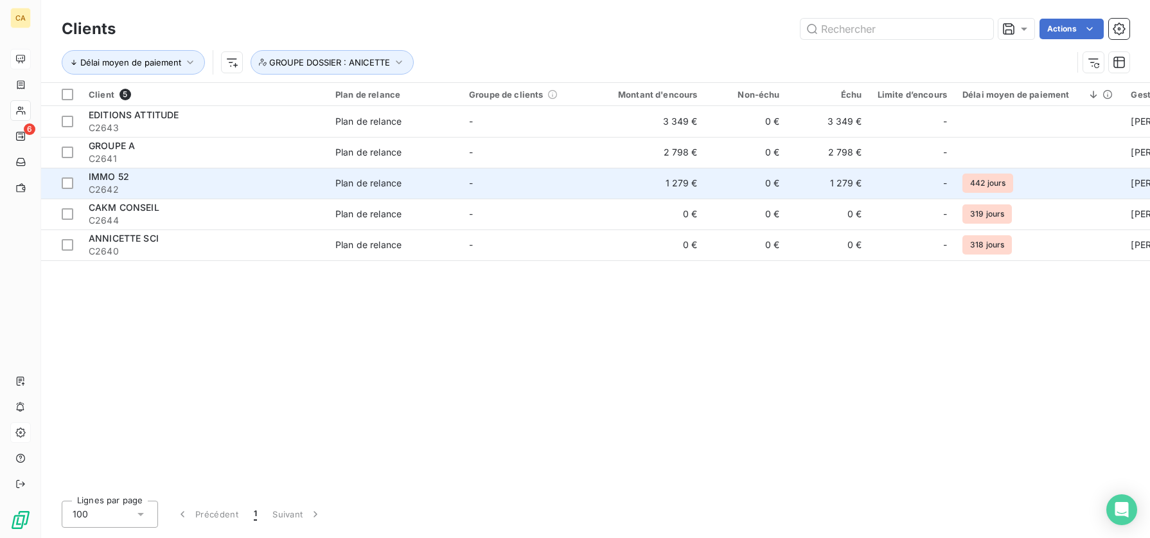
click at [110, 175] on span "IMMO 52" at bounding box center [109, 176] width 40 height 11
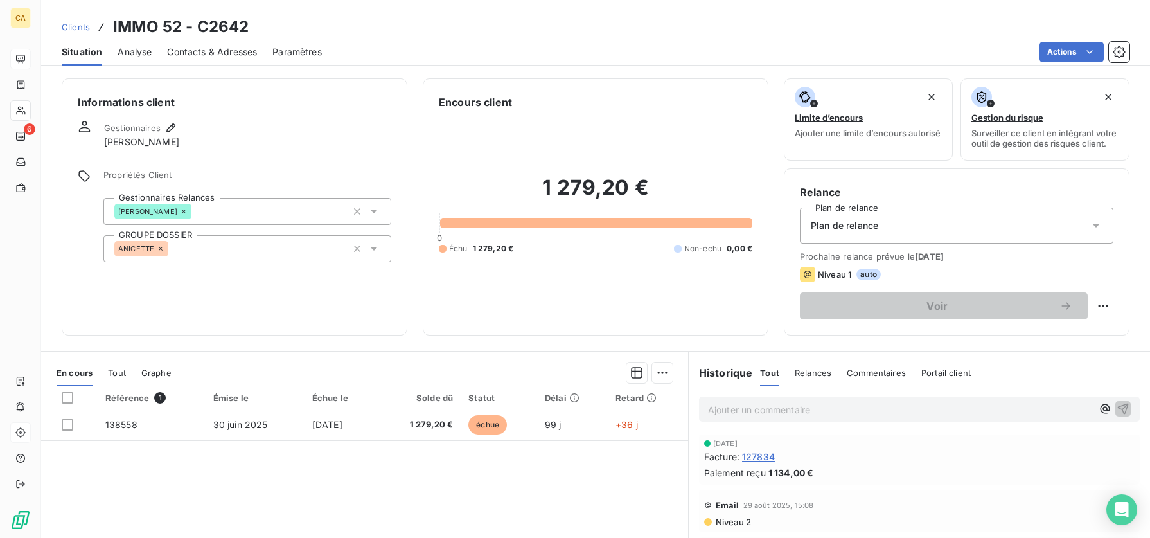
click at [70, 30] on span "Clients" at bounding box center [76, 27] width 28 height 10
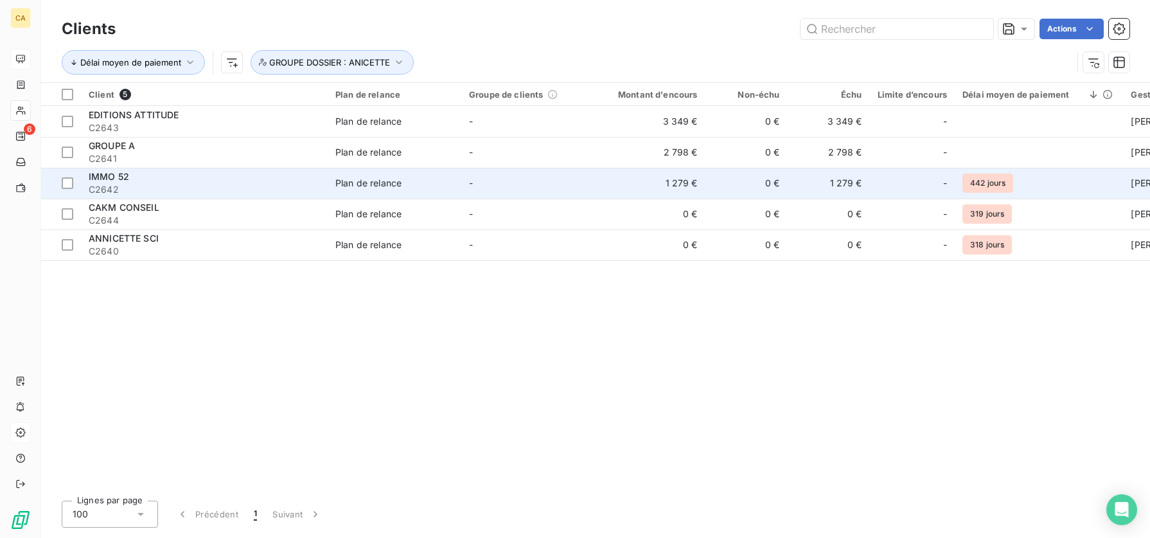
click at [119, 174] on span "IMMO 52" at bounding box center [109, 176] width 40 height 11
